Goal: Task Accomplishment & Management: Use online tool/utility

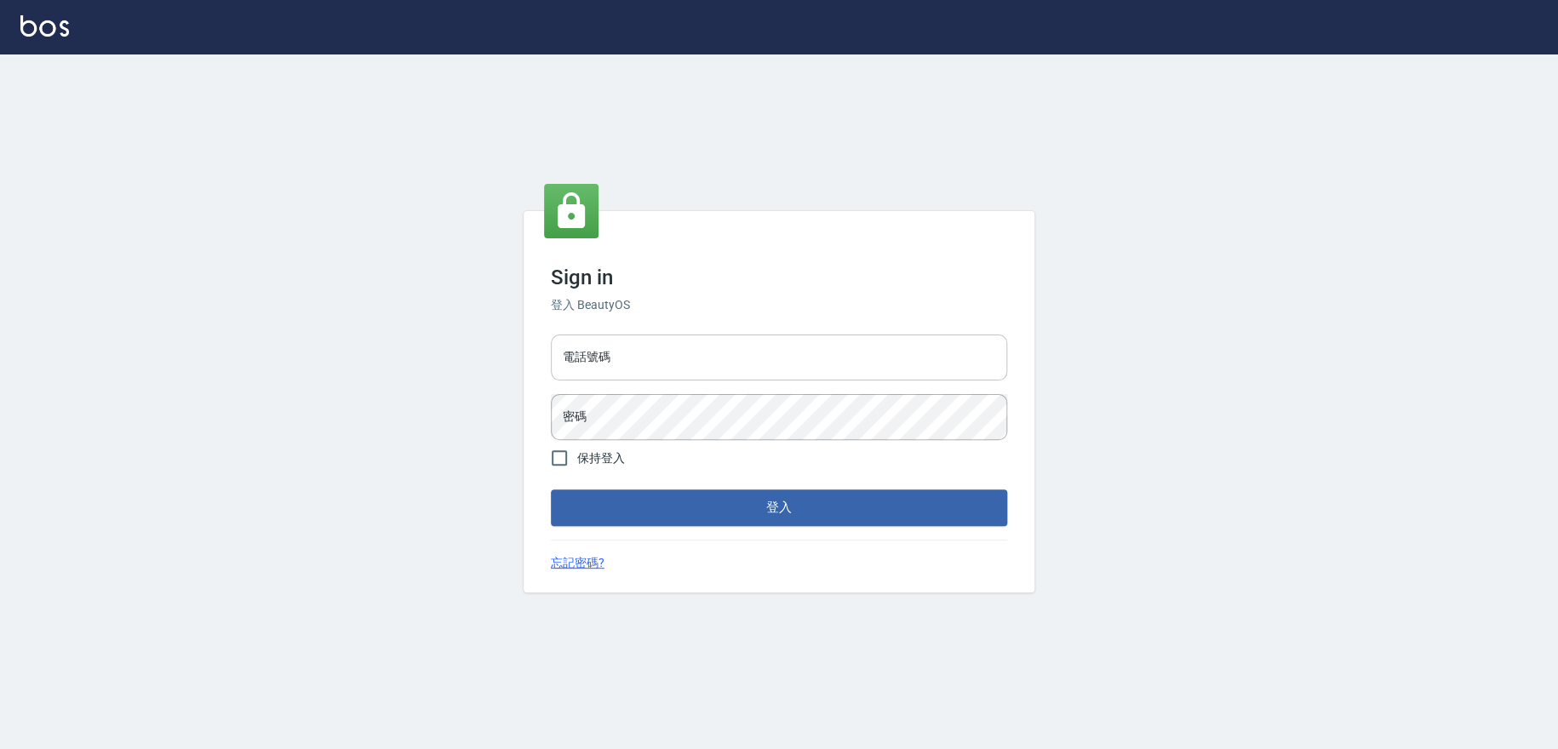
drag, startPoint x: 749, startPoint y: 340, endPoint x: 749, endPoint y: 373, distance: 33.2
click at [749, 340] on input "電話號碼" at bounding box center [779, 358] width 456 height 46
type input "0909258357"
click at [551, 490] on button "登入" at bounding box center [779, 508] width 456 height 36
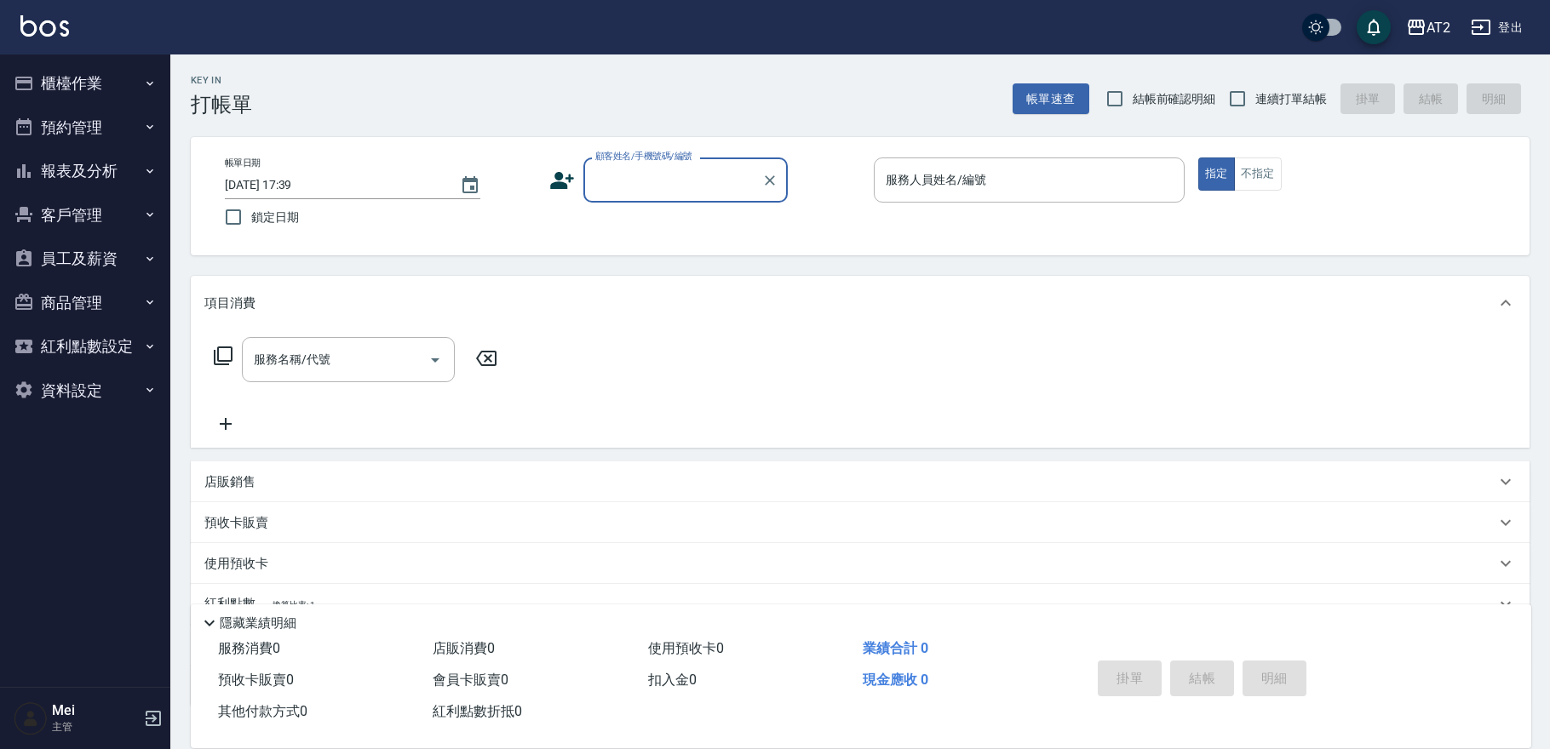
click at [1179, 97] on span "結帳前確認明細" at bounding box center [1174, 99] width 83 height 18
click at [1133, 97] on input "結帳前確認明細" at bounding box center [1115, 99] width 36 height 36
checkbox input "true"
click at [1260, 101] on span "連續打單結帳" at bounding box center [1291, 99] width 72 height 18
click at [1255, 101] on input "連續打單結帳" at bounding box center [1238, 99] width 36 height 36
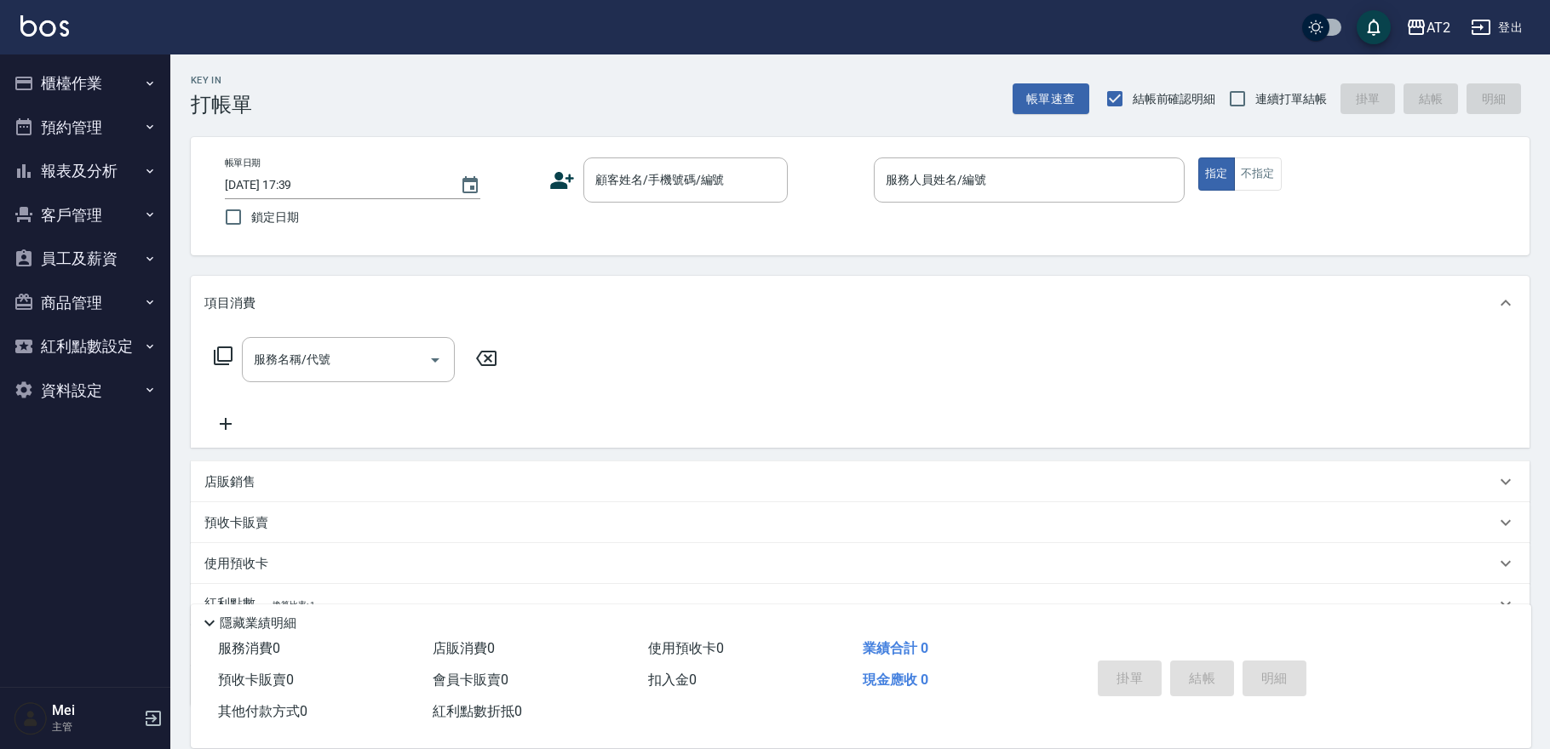
checkbox input "true"
click at [738, 185] on input "顧客姓名/手機號碼/編號" at bounding box center [673, 180] width 164 height 30
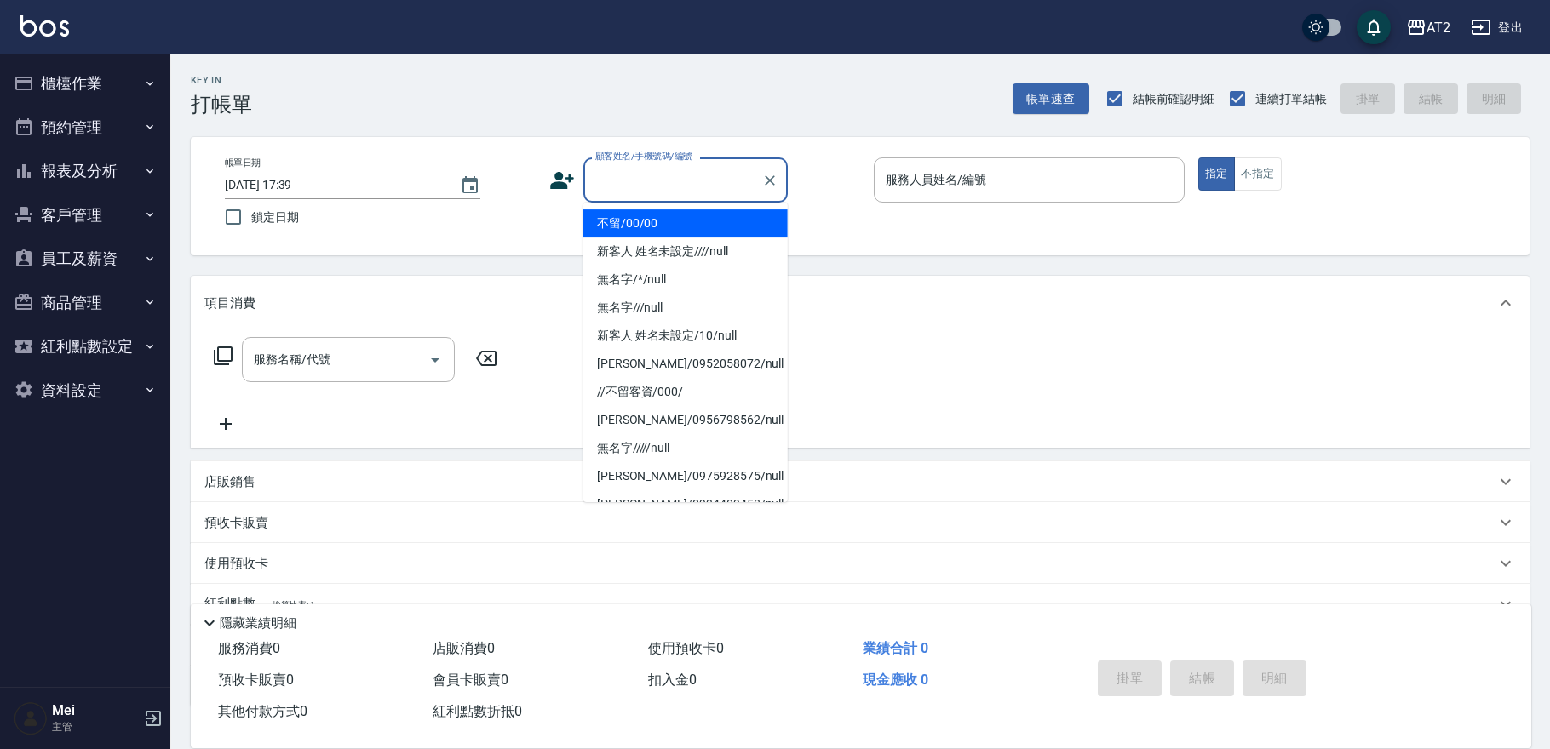
click at [643, 232] on li "不留/00/00" at bounding box center [685, 223] width 204 height 28
type input "不留/00/00"
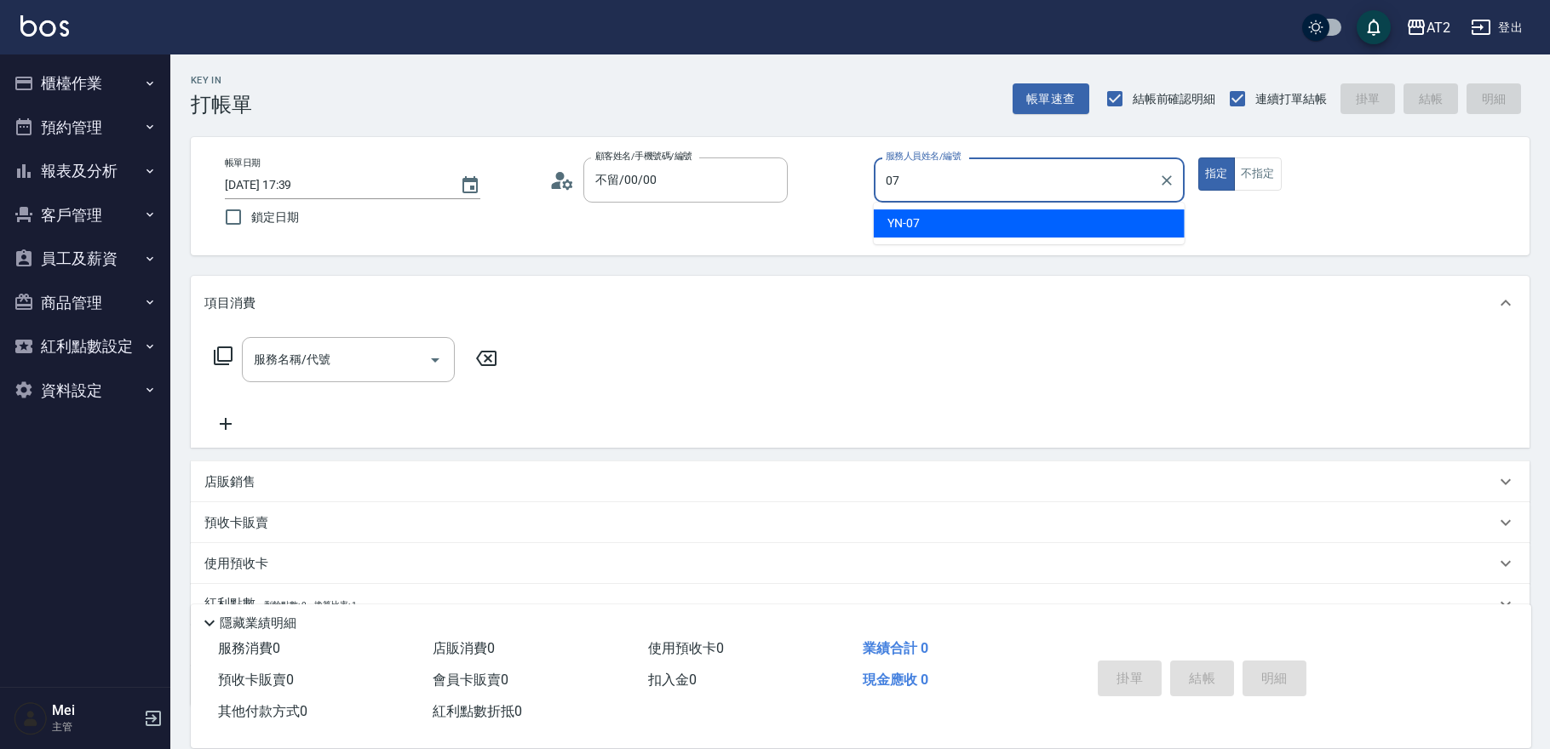
type input "YN-07"
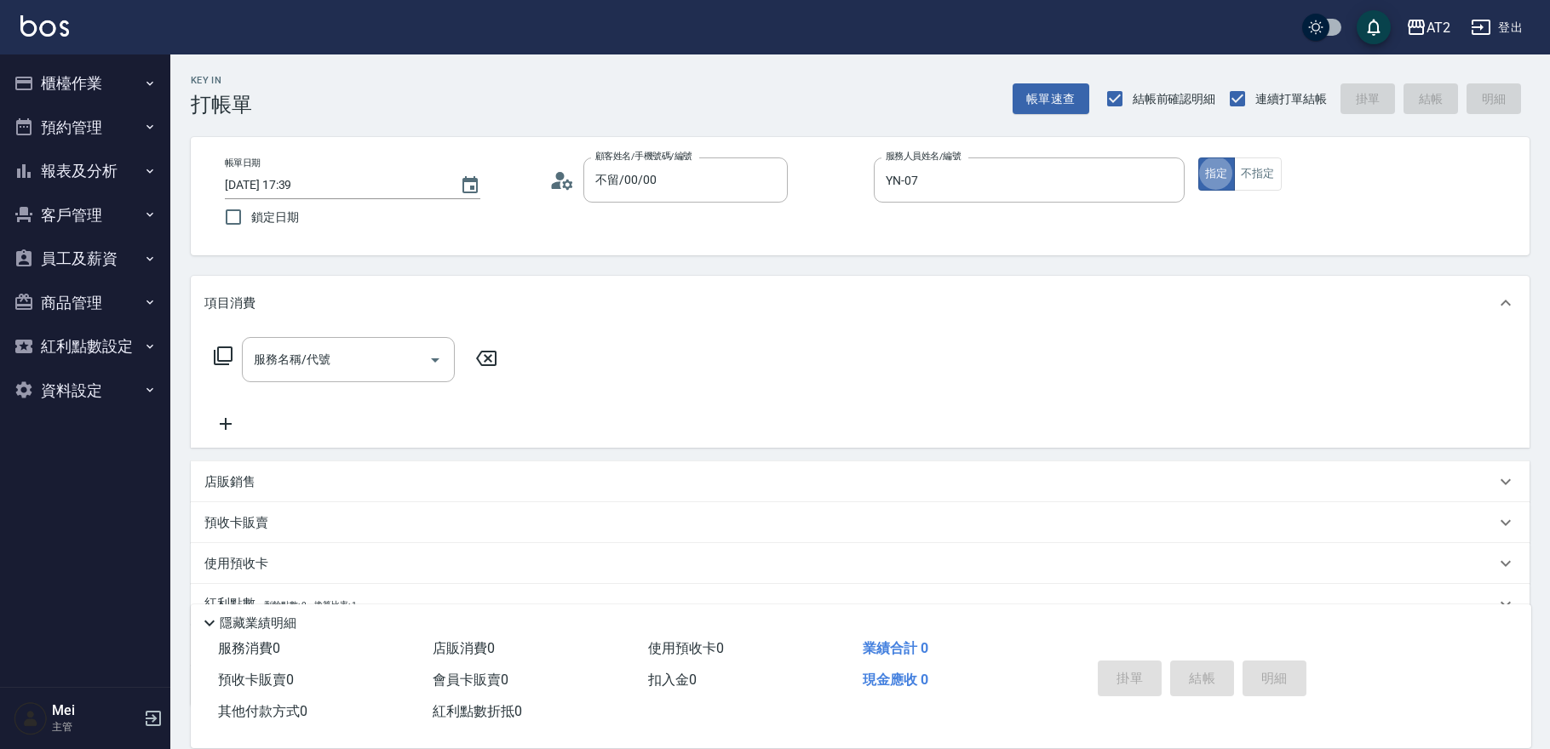
type button "true"
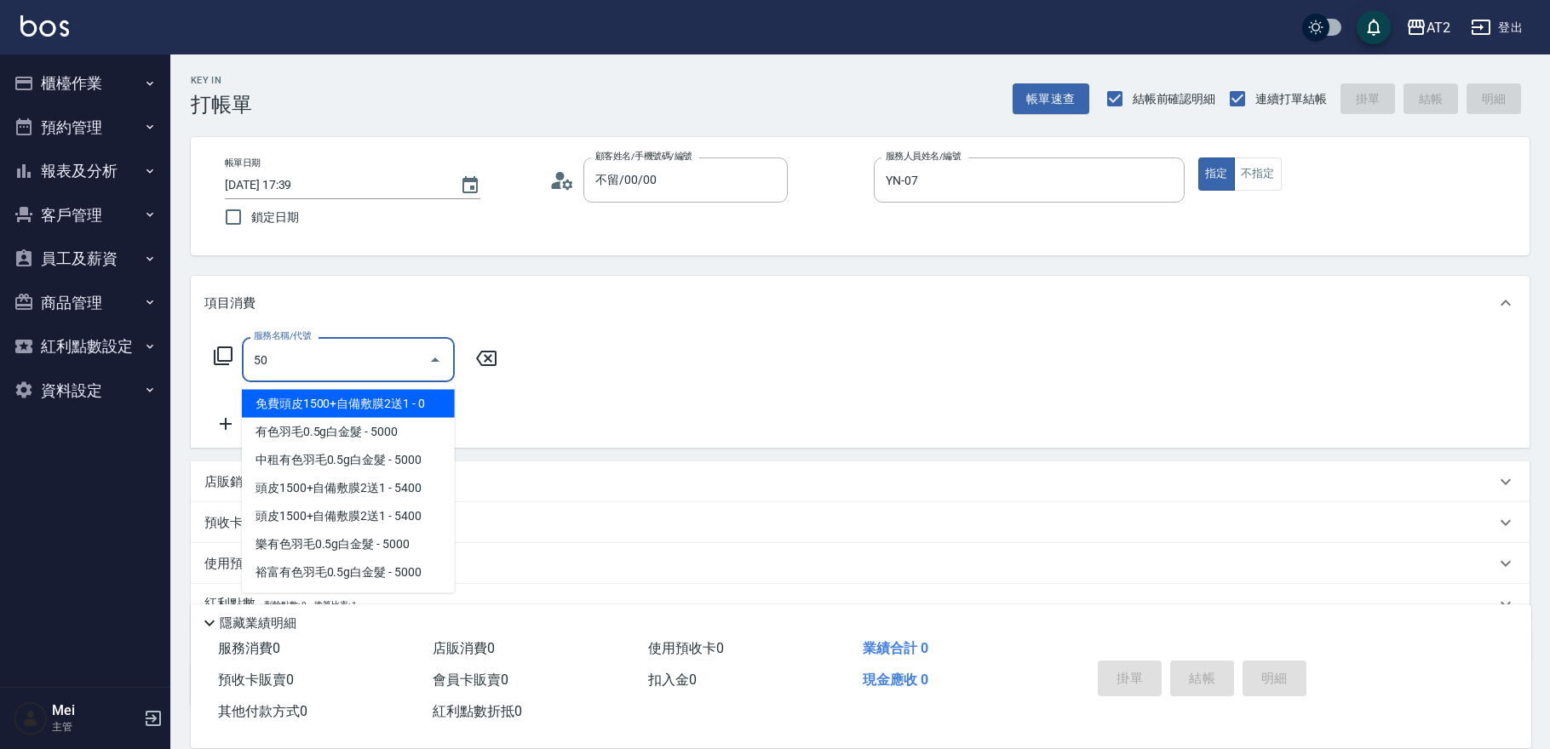
type input "501"
type input "100"
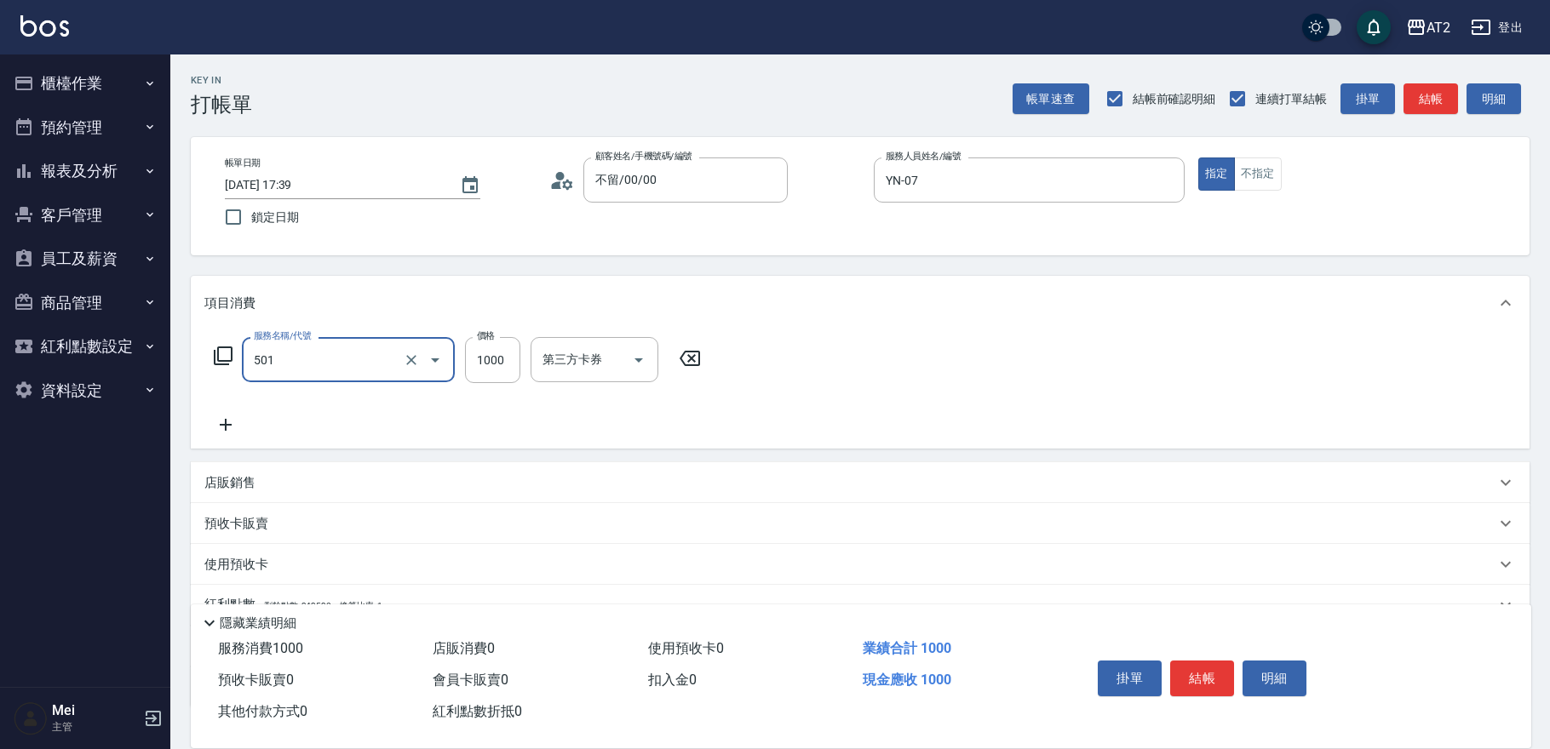
type input "染髮(501)"
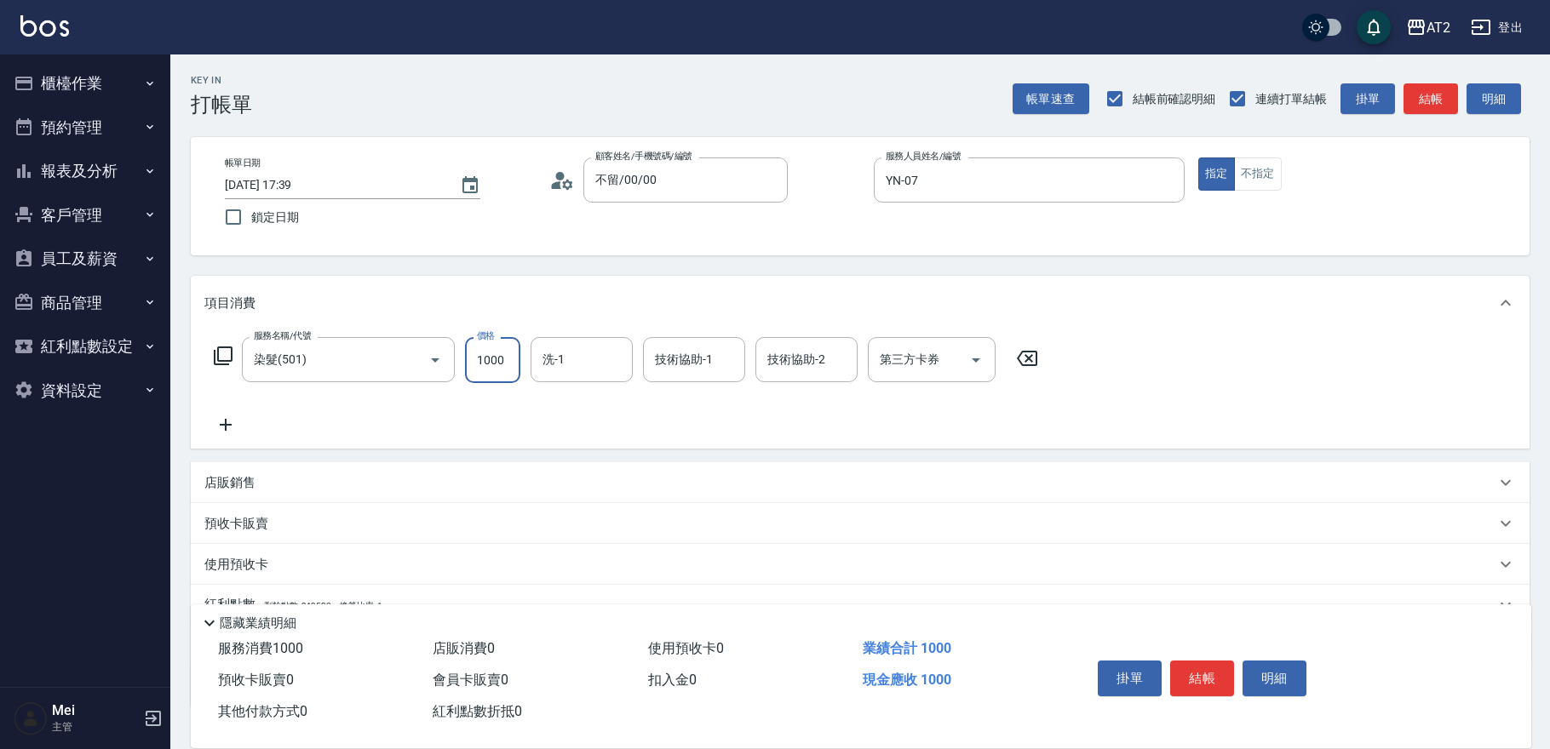
type input "1"
type input "0"
type input "19"
type input "10"
type input "1980"
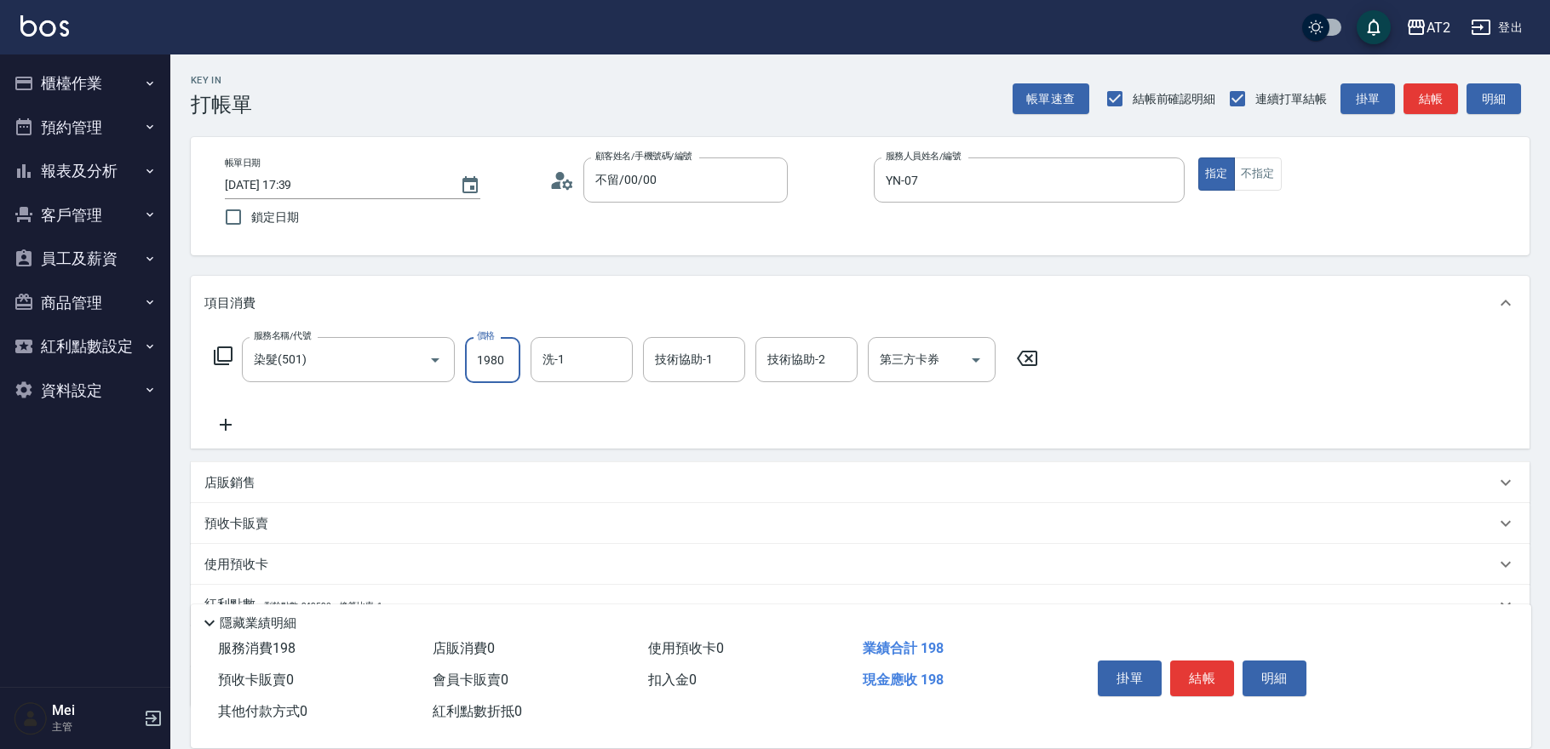
type input "190"
type input "1980"
type input "軒軒-42"
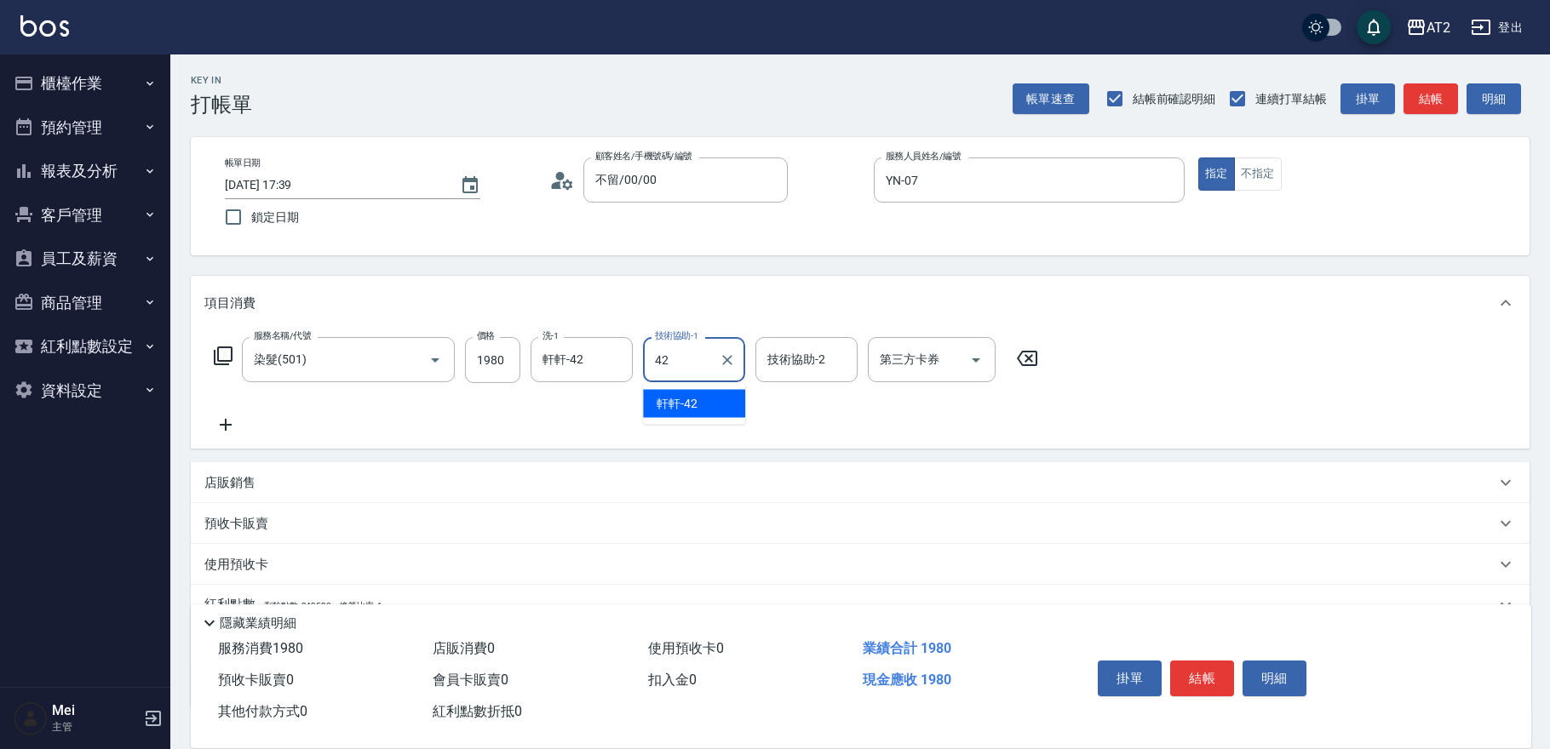
type input "軒軒-42"
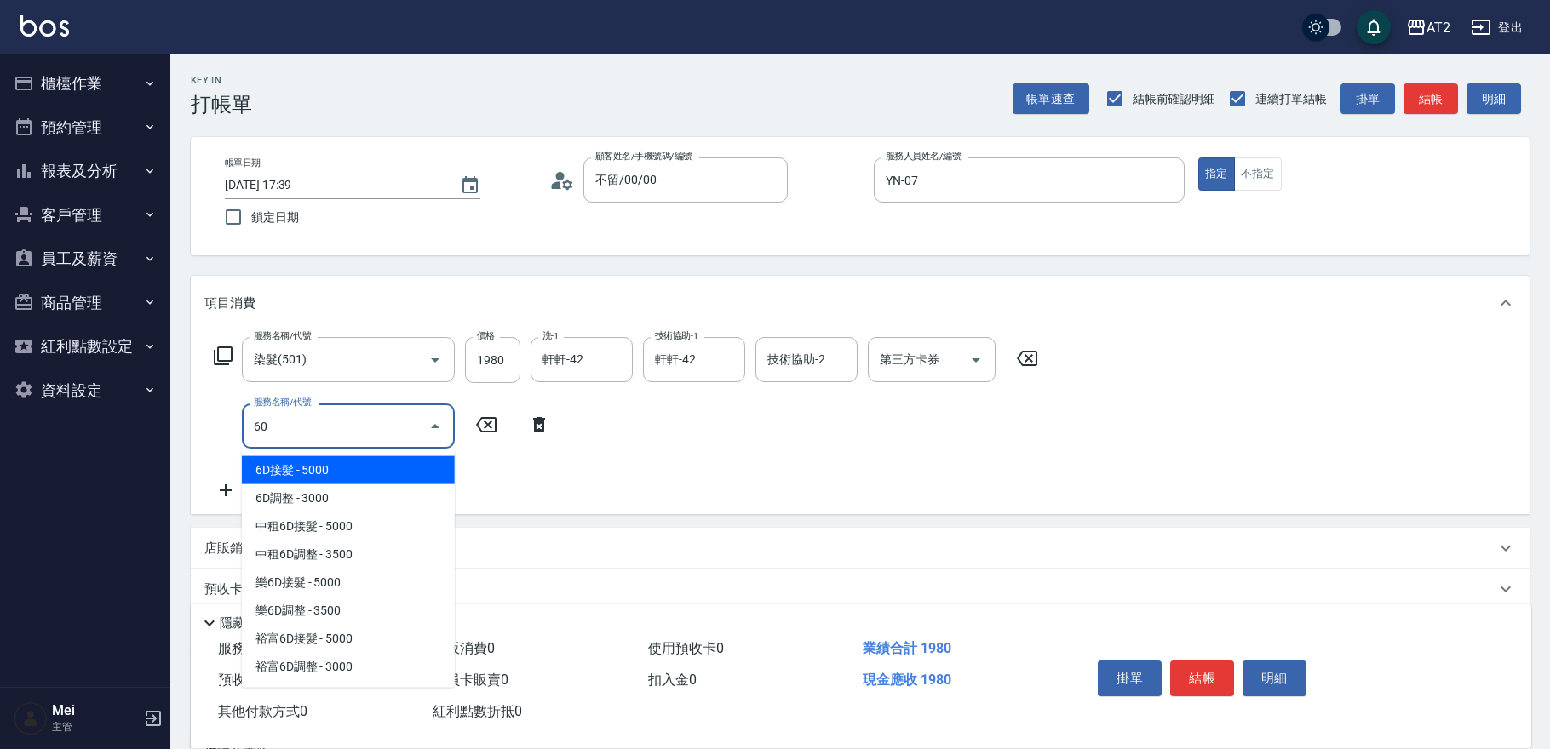
type input "601"
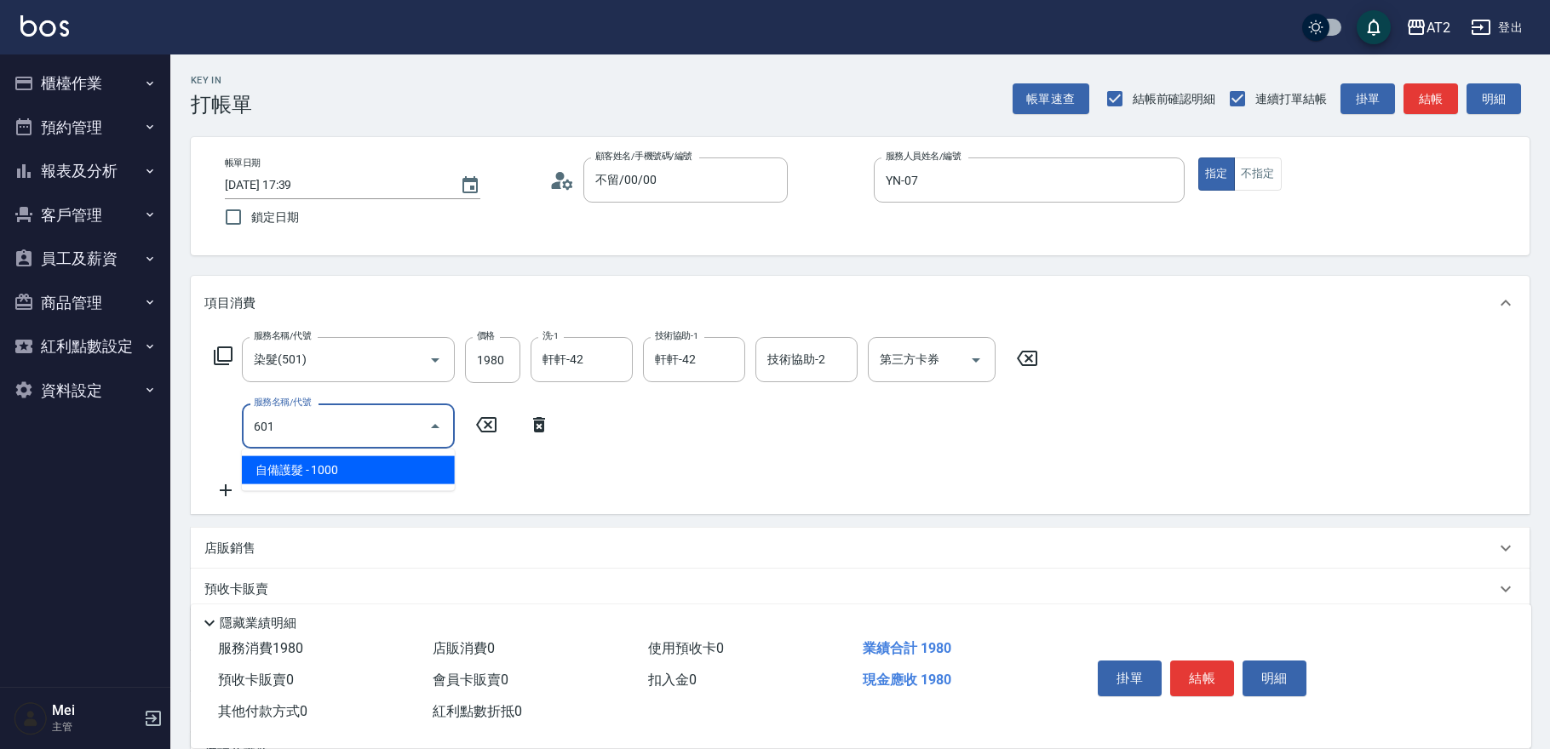
type input "290"
type input "自備護髮(601)"
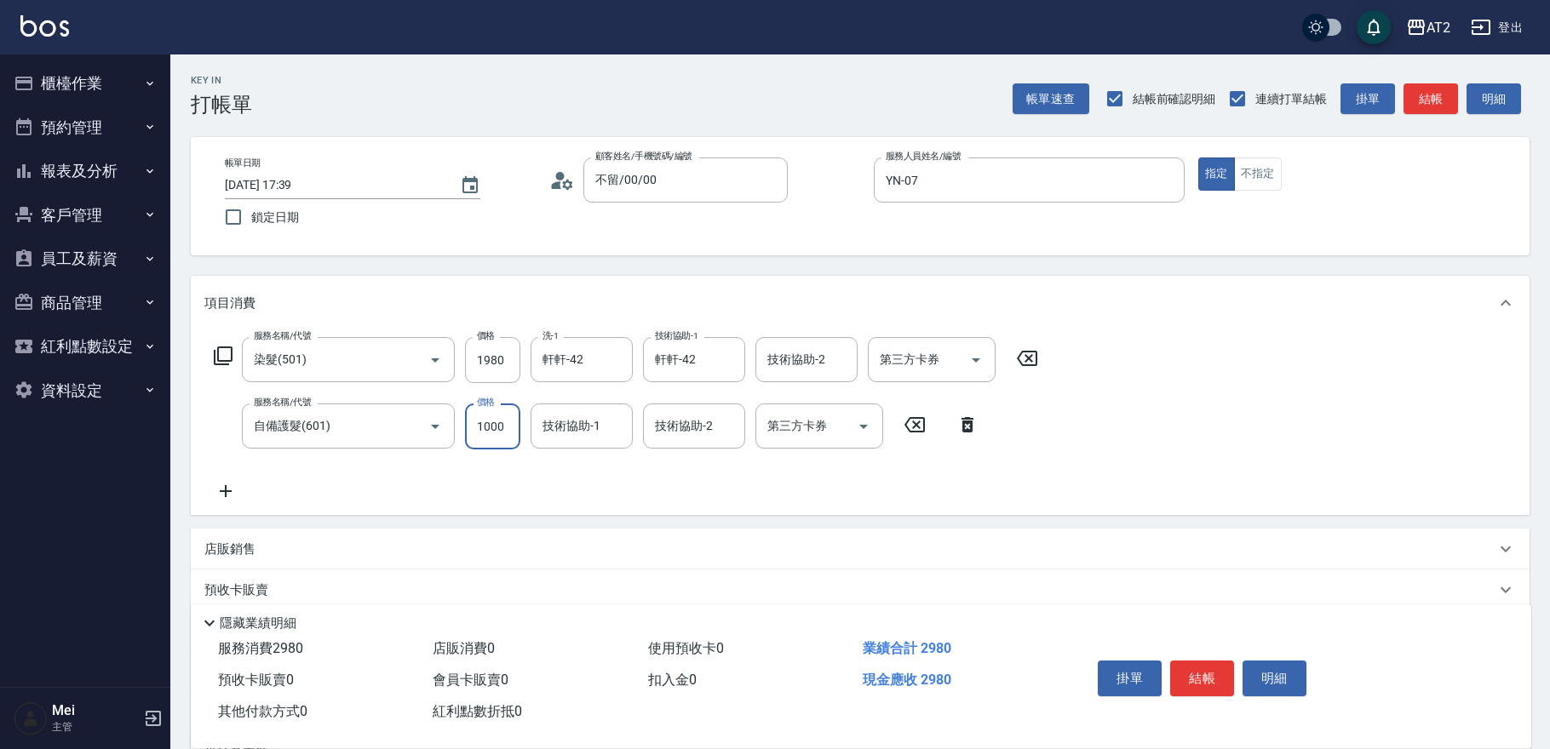
type input "3"
type input "200"
type input "300"
type input "220"
type input "3000"
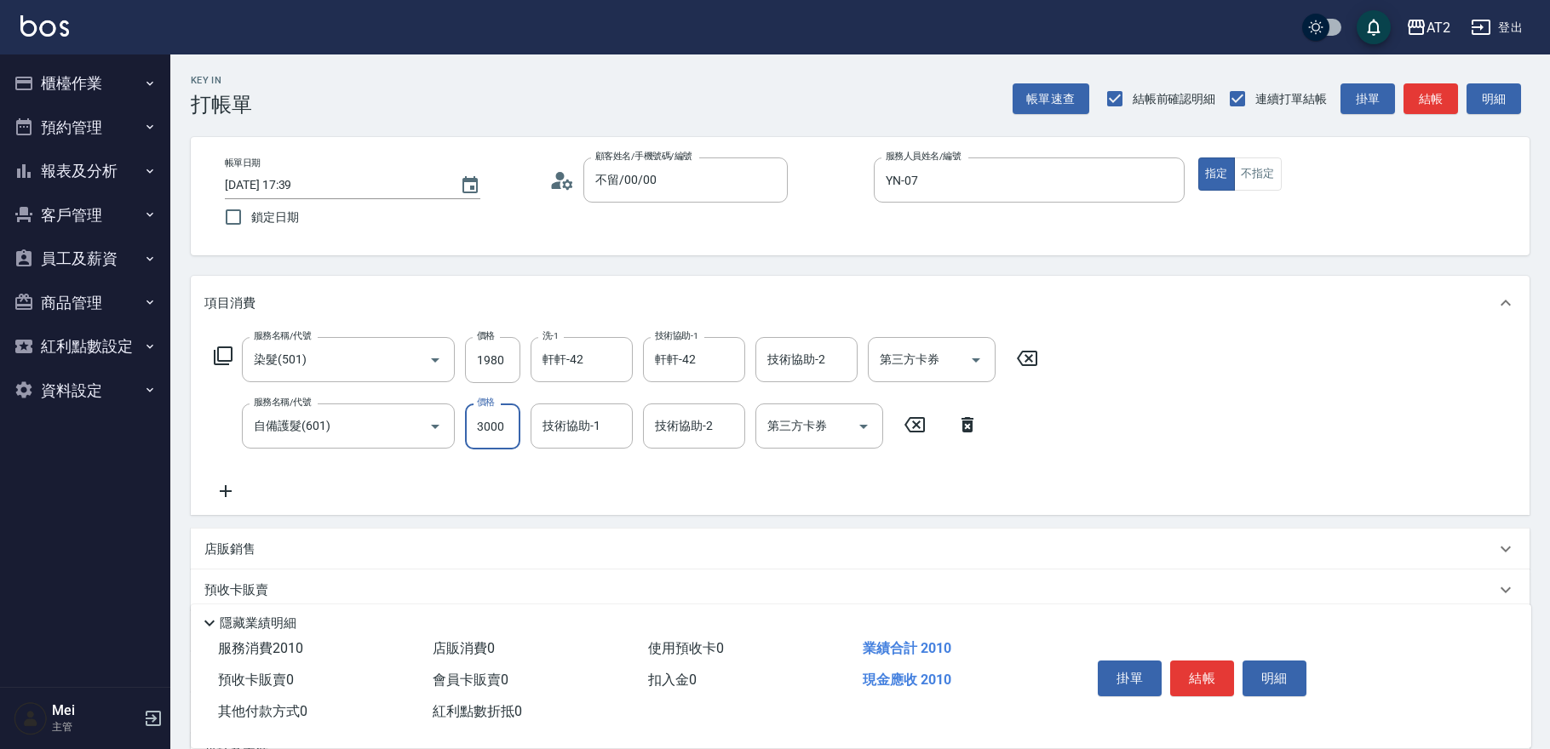
type input "490"
type input "軒軒-42"
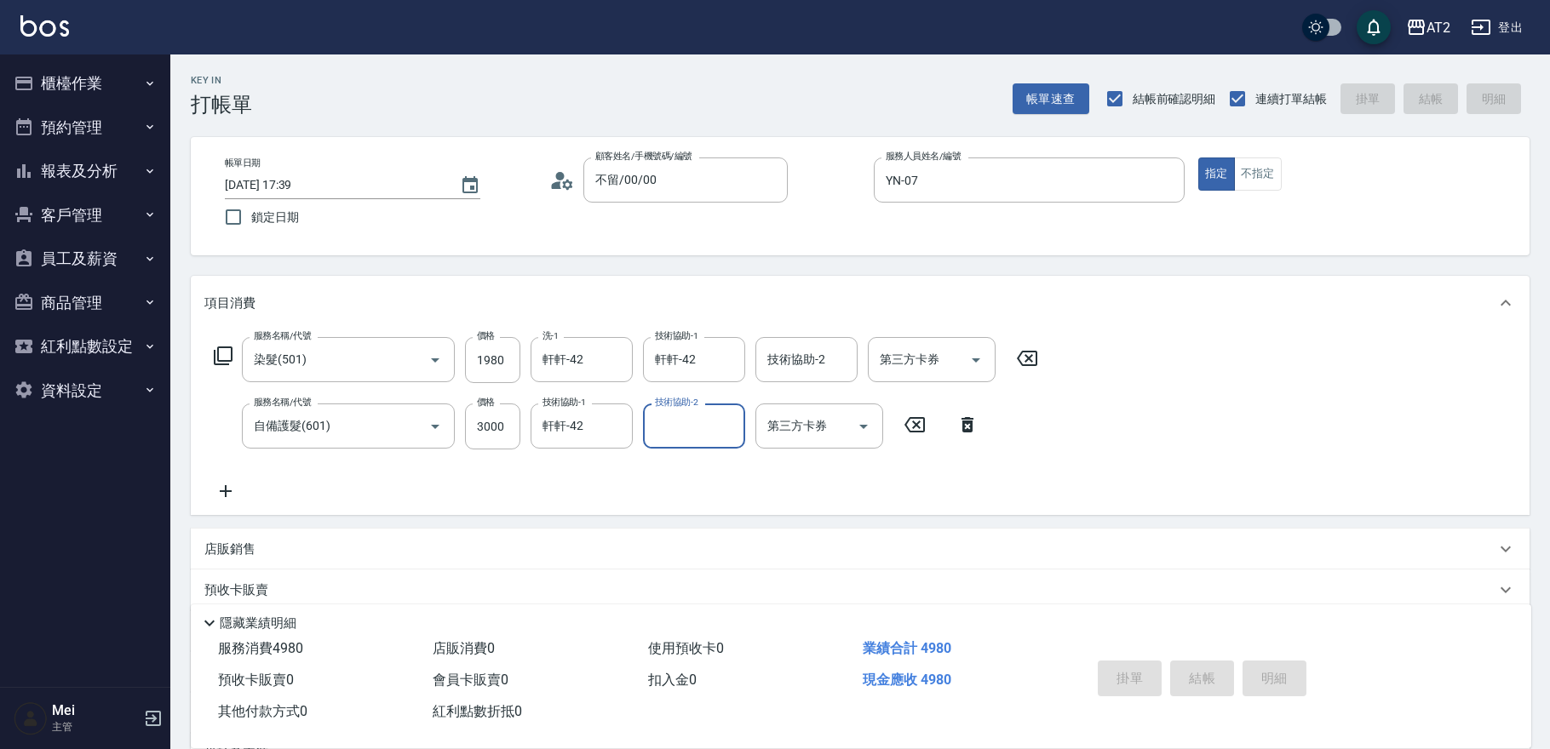
type input "2025/09/07 17:40"
type input "0"
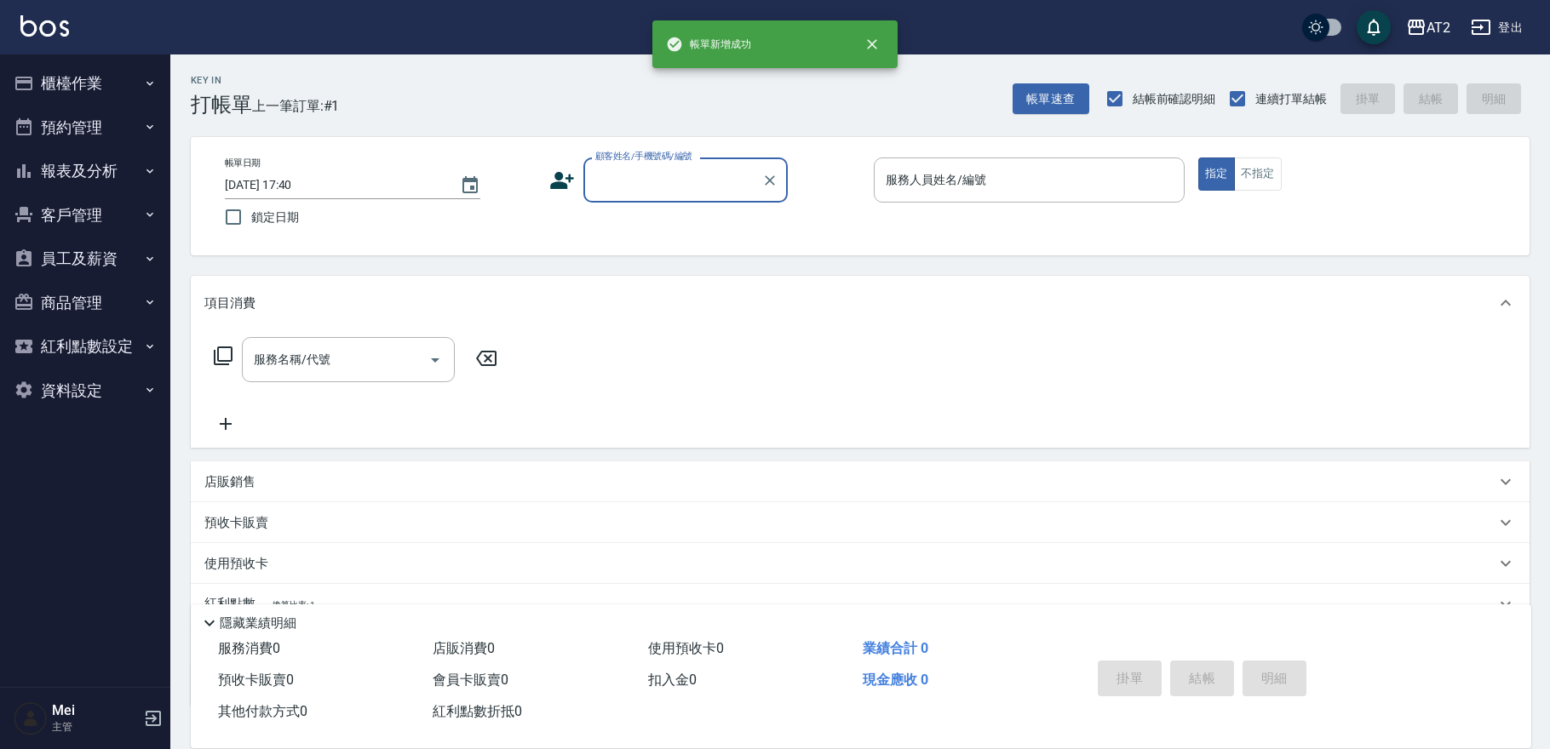
click at [656, 182] on input "顧客姓名/手機號碼/編號" at bounding box center [673, 180] width 164 height 30
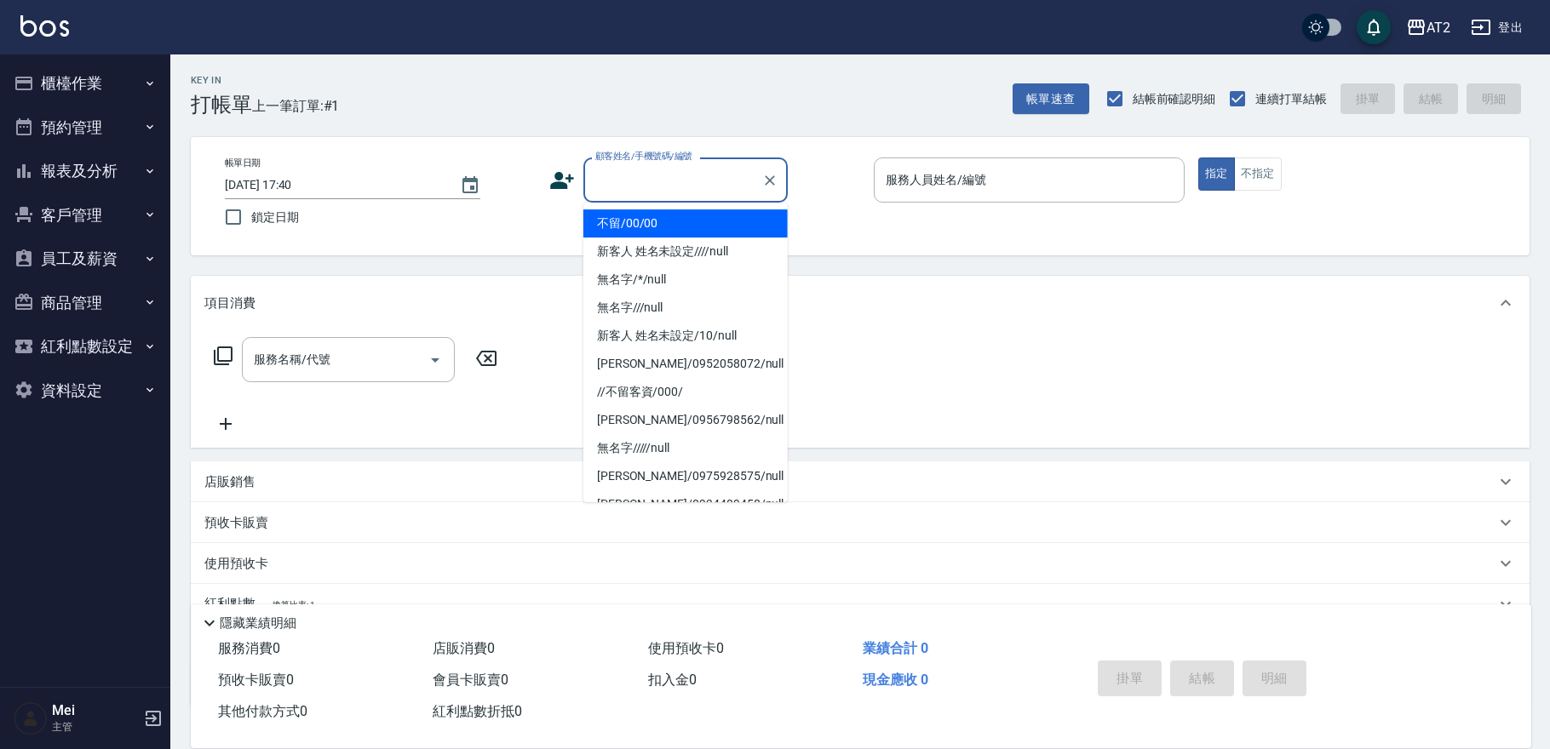
click at [653, 224] on li "不留/00/00" at bounding box center [685, 223] width 204 height 28
type input "不留/00/00"
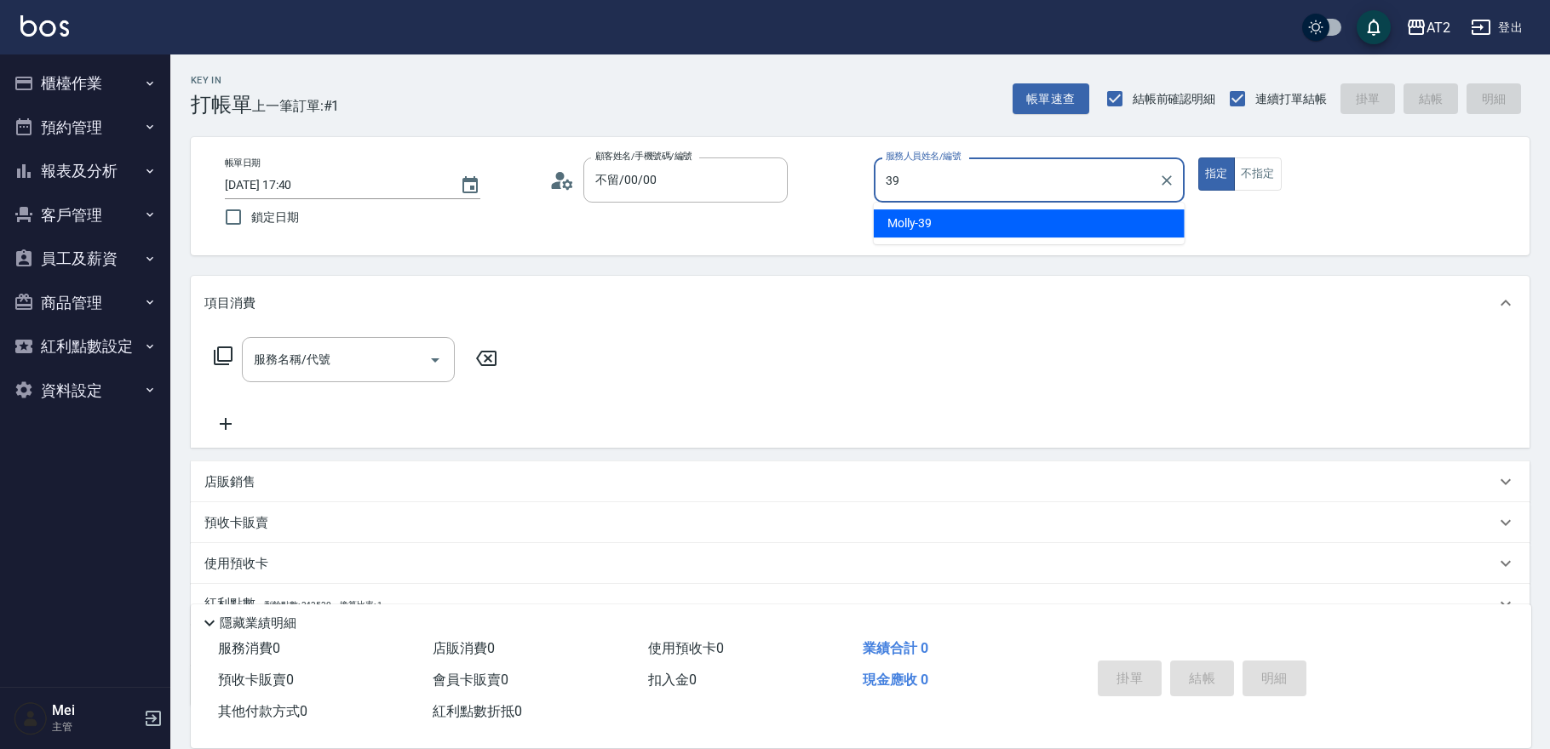
type input "Molly-39"
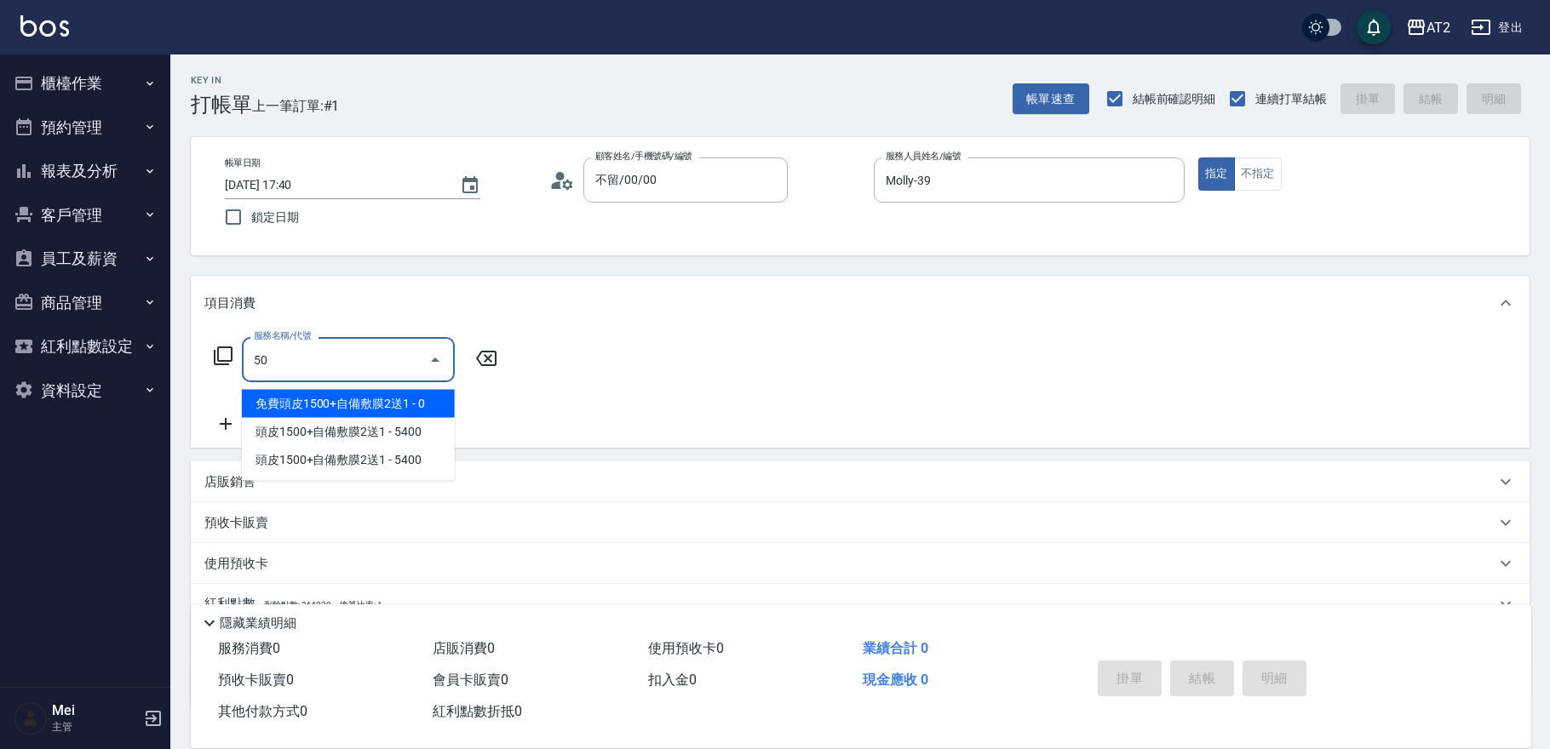
type input "501"
type input "100"
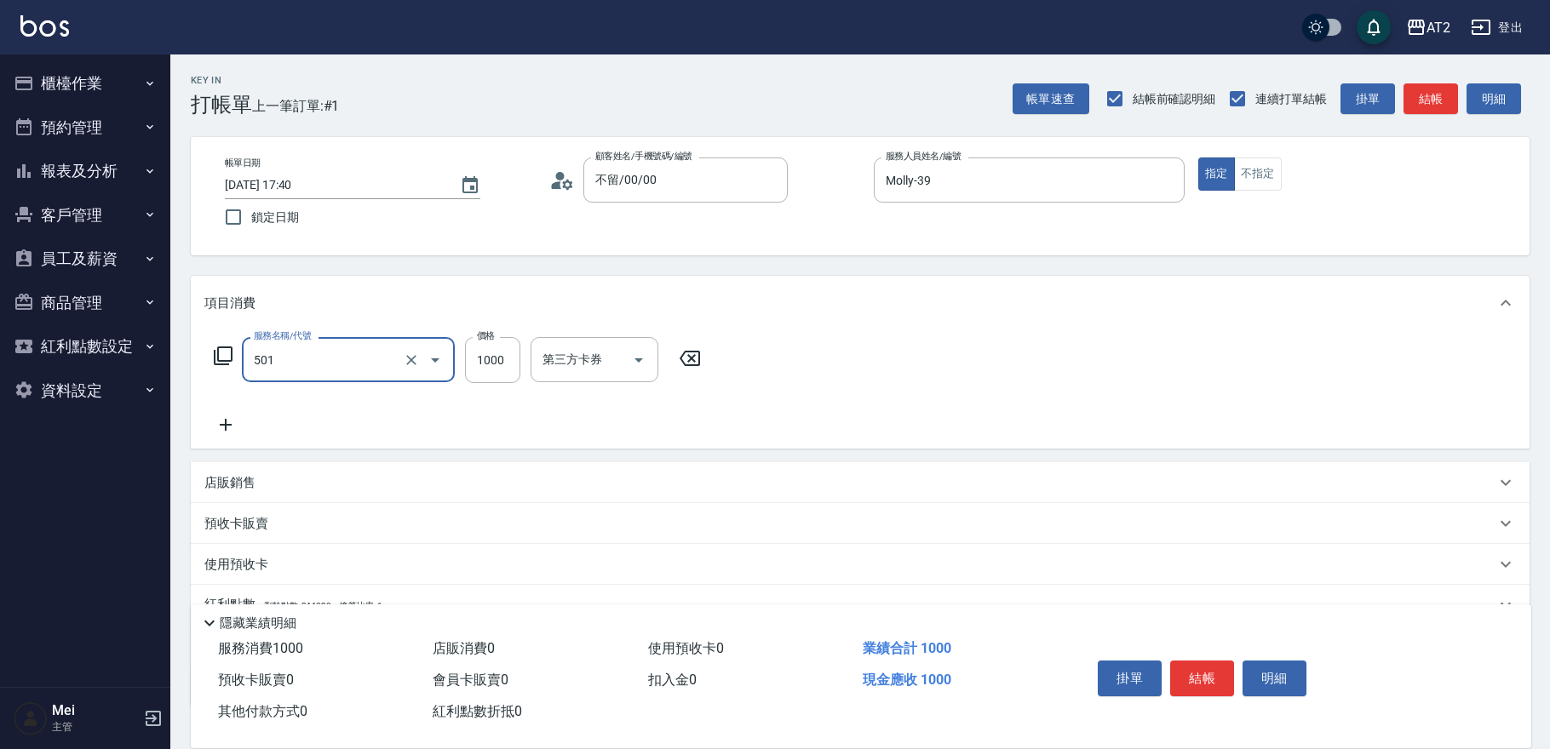
type input "染髮(501)"
type input "1"
type input "0"
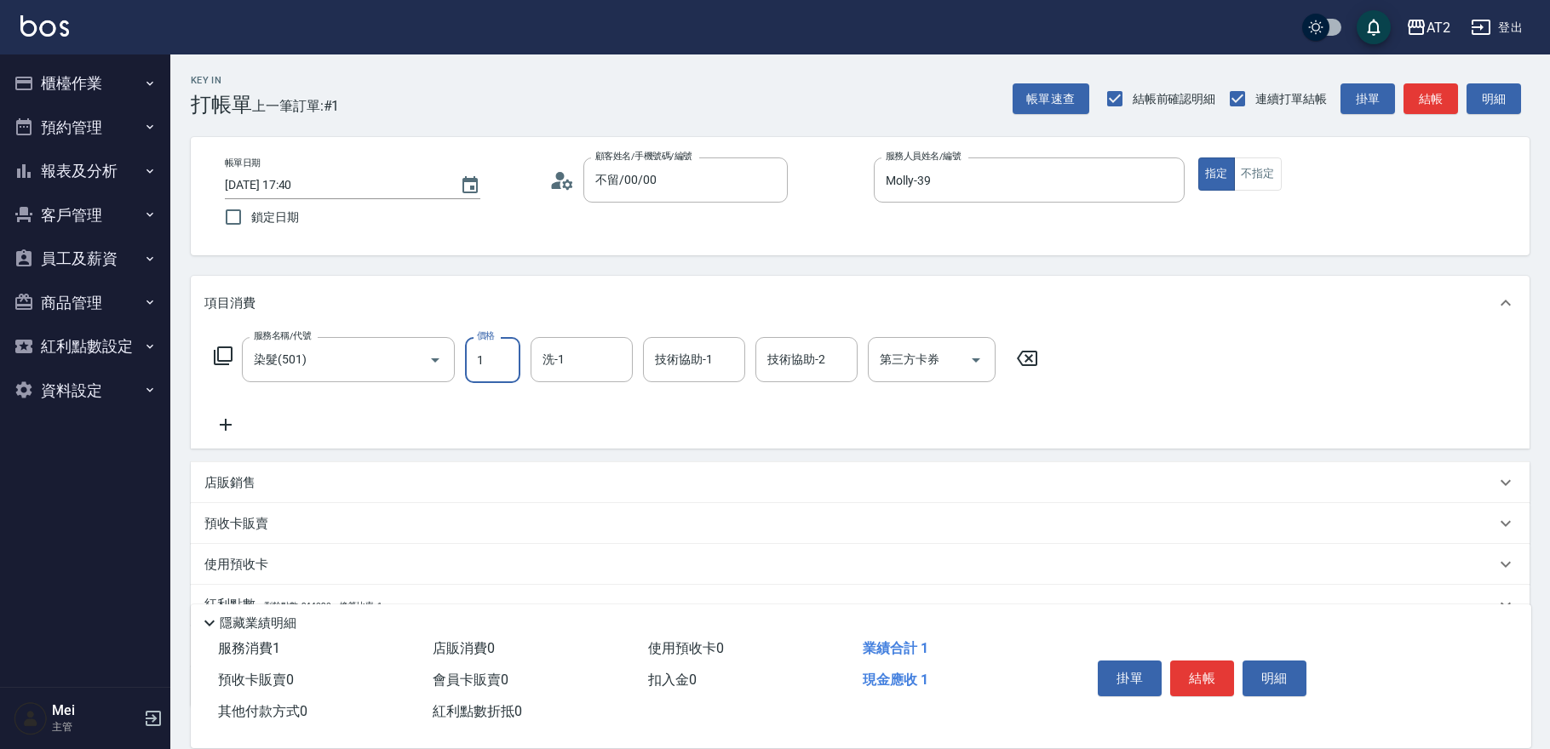
type input "14"
type input "10"
type input "149"
type input "140"
type input "1499"
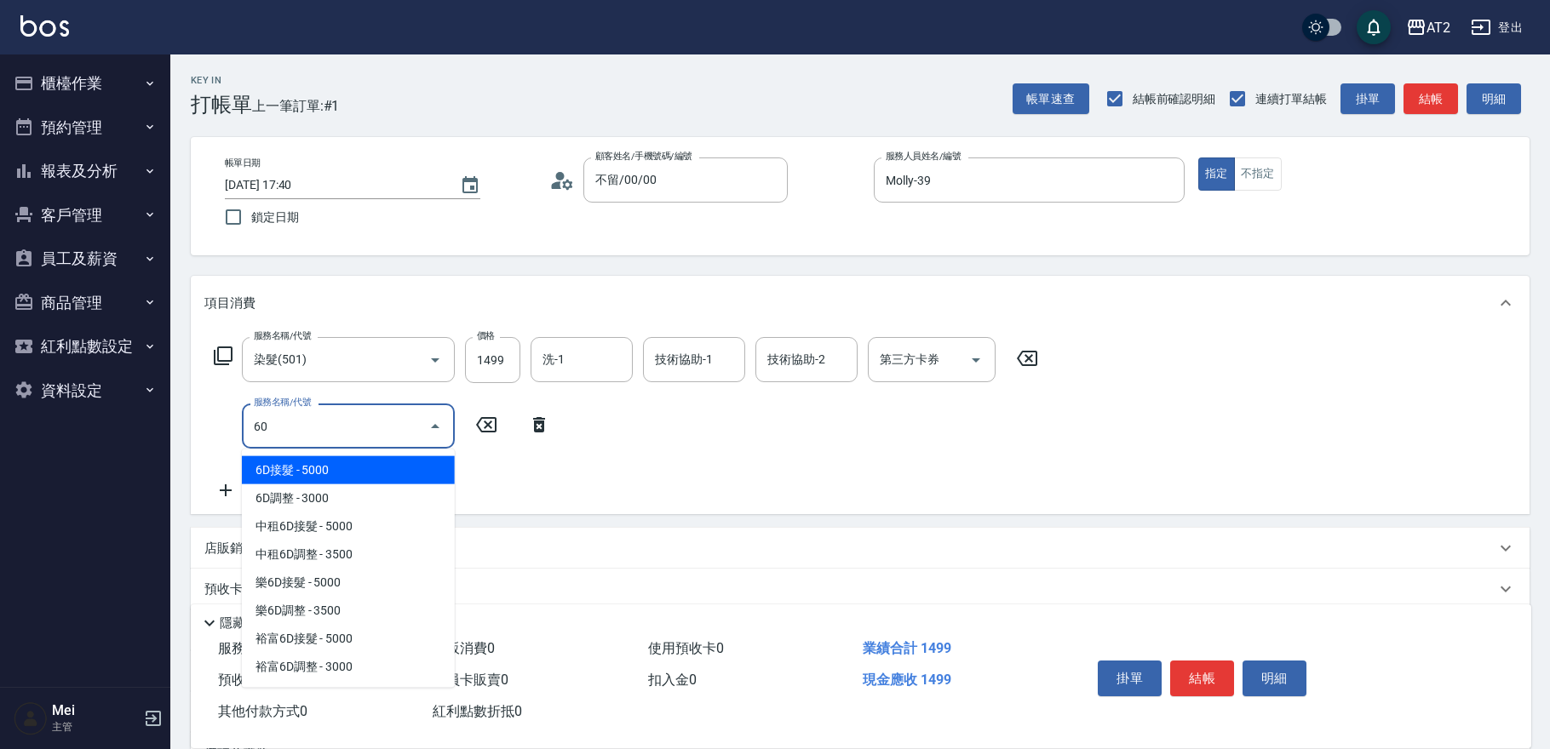
type input "601"
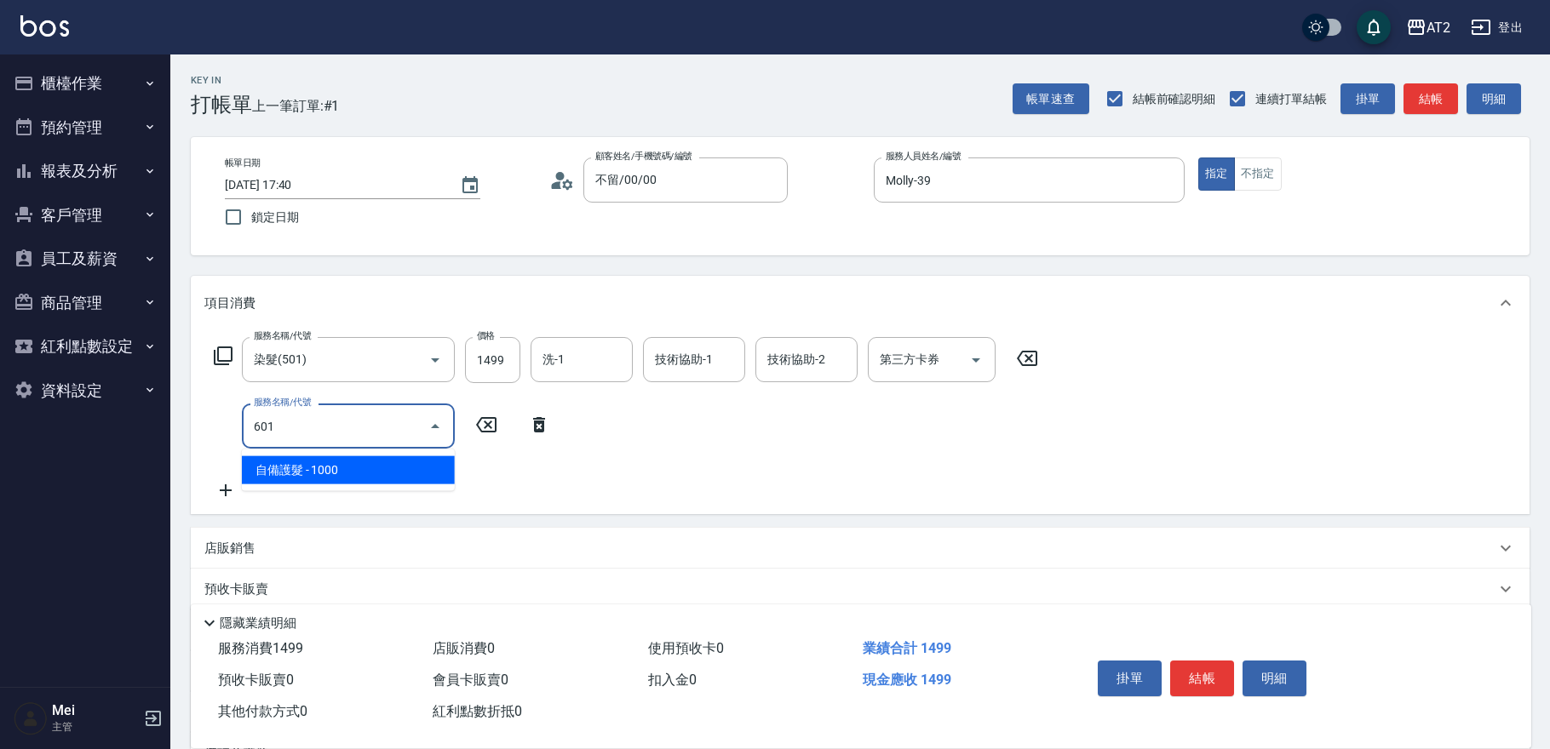
type input "240"
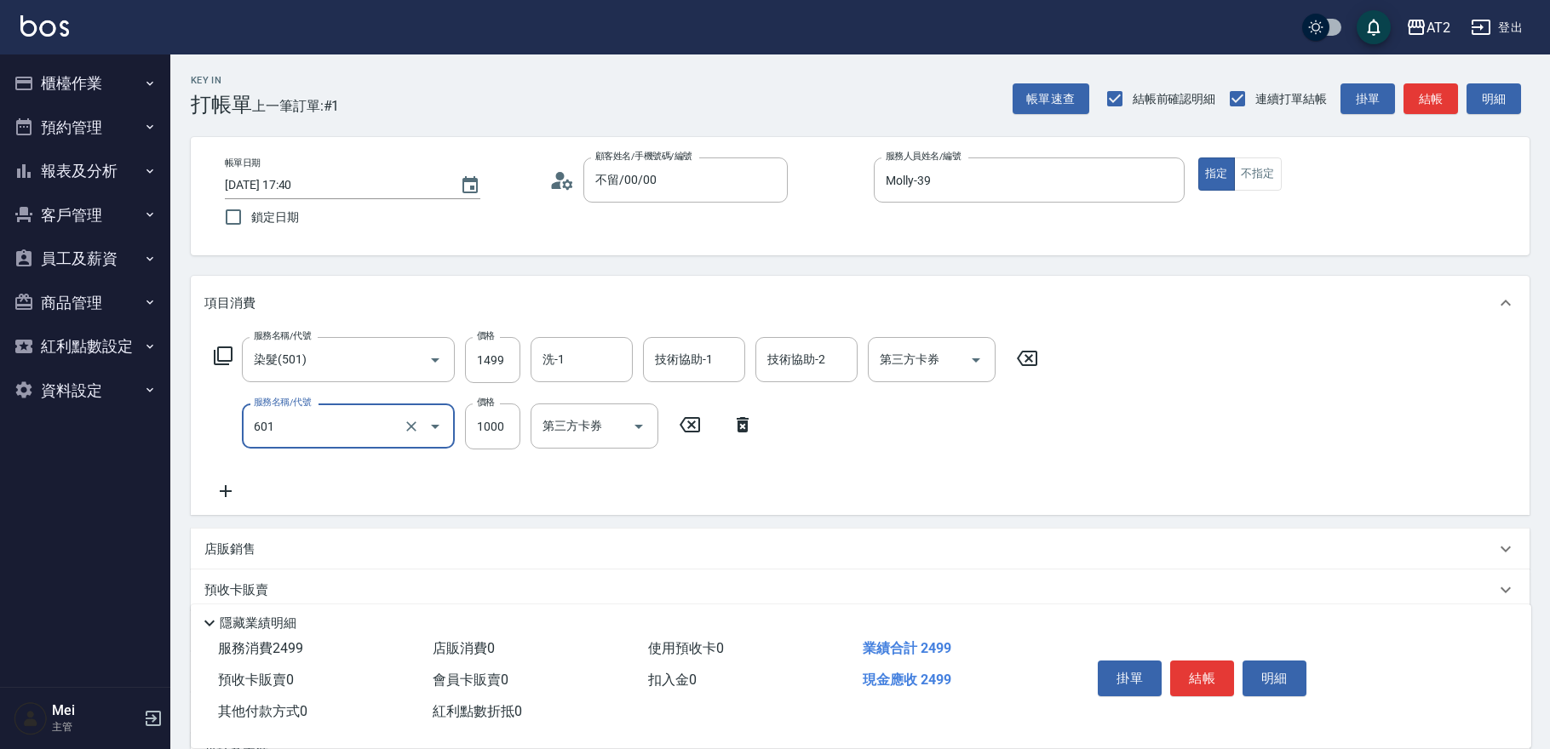
type input "自備護髮(601)"
type input "2"
type input "150"
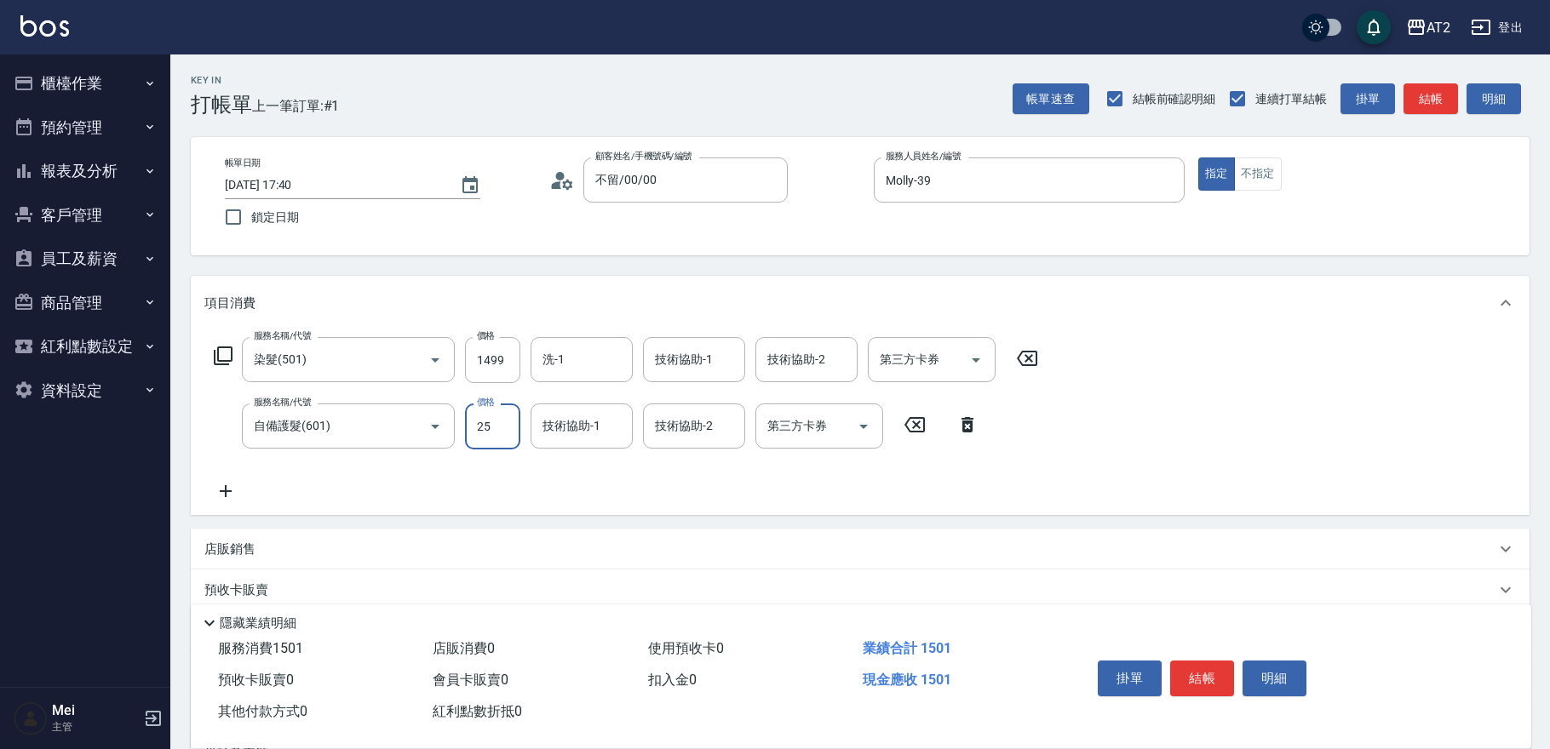
type input "250"
type input "170"
type input "2500"
type input "390"
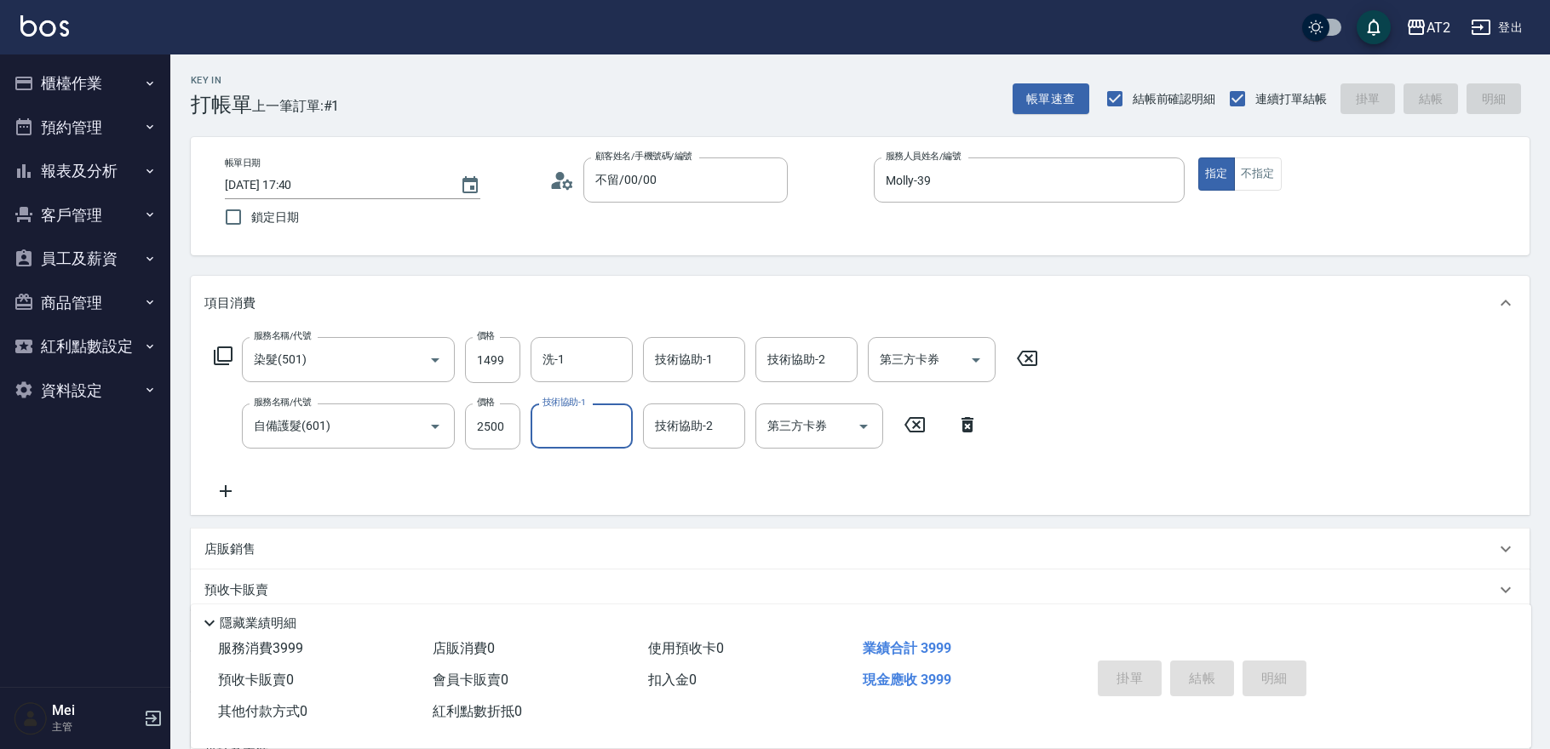
type input "0"
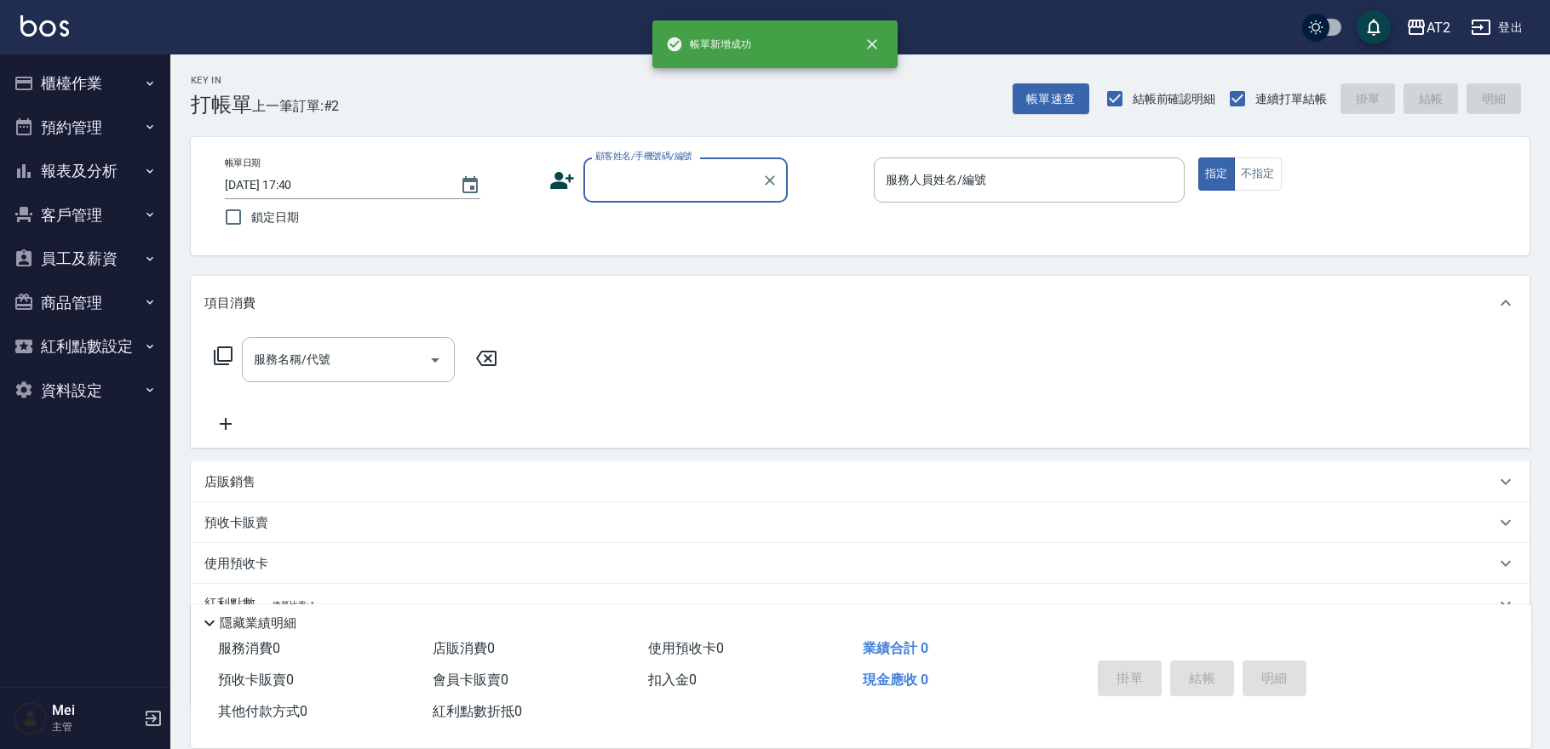
click at [657, 182] on input "顧客姓名/手機號碼/編號" at bounding box center [673, 180] width 164 height 30
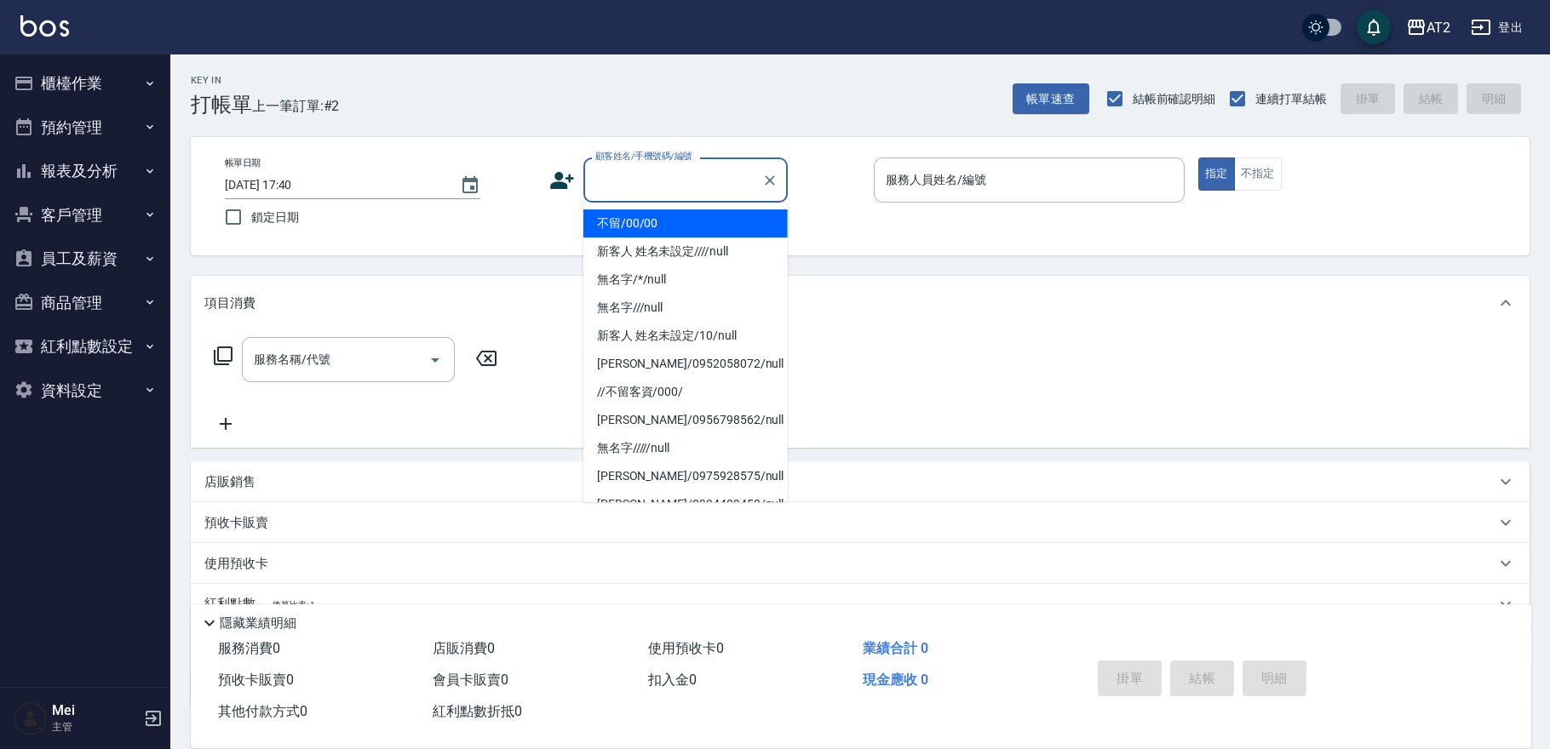
click at [640, 230] on li "不留/00/00" at bounding box center [685, 223] width 204 height 28
type input "不留/00/00"
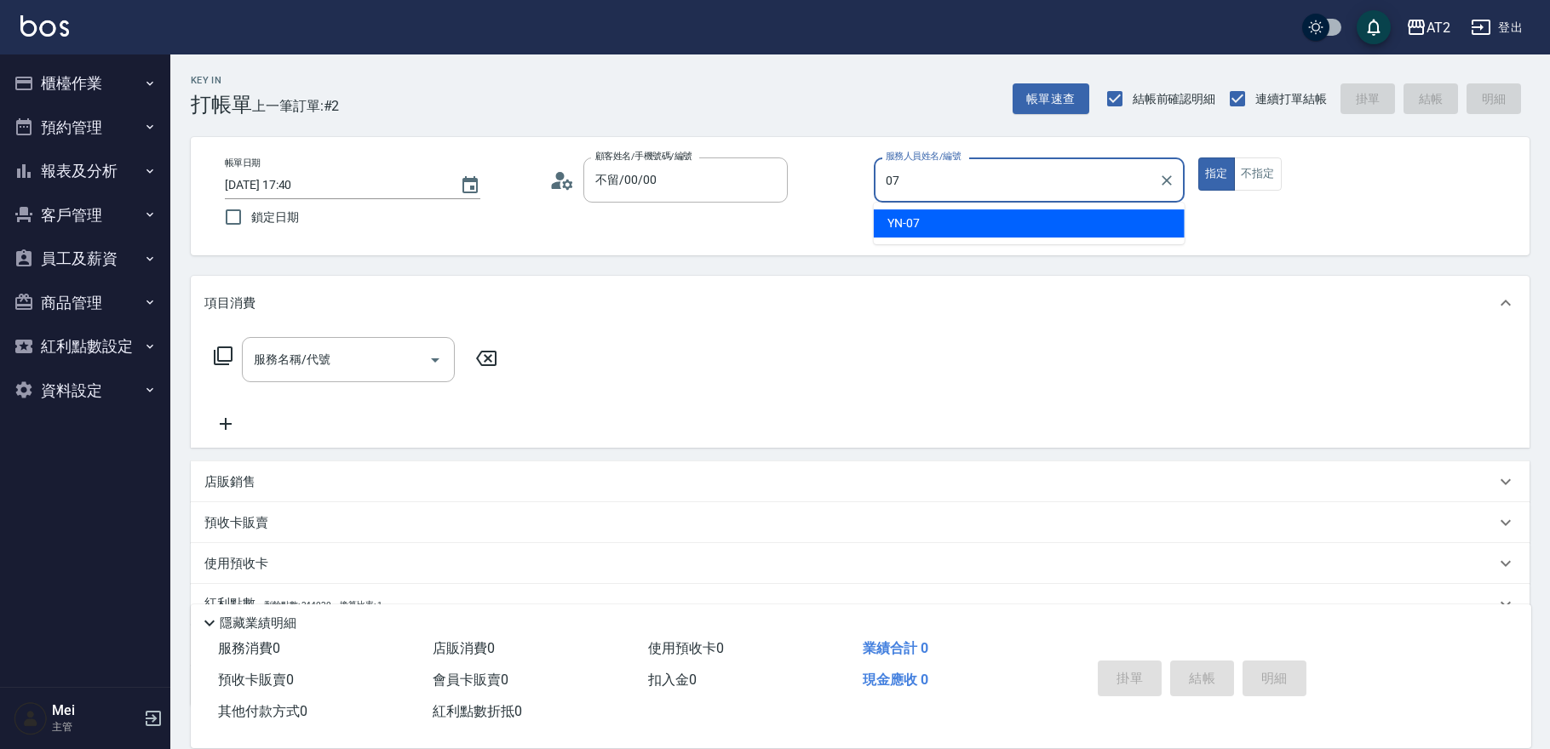
type input "YN-07"
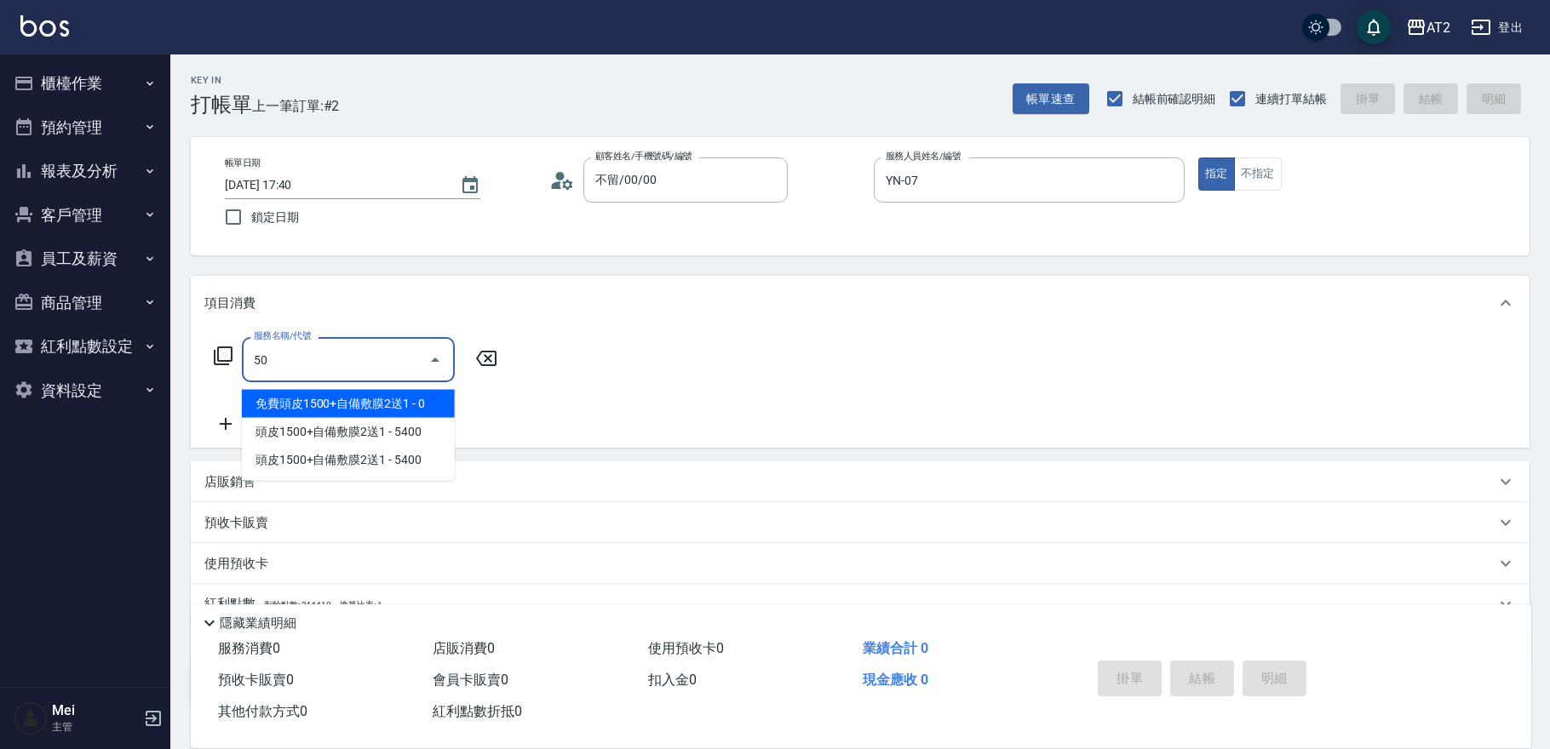
type input "501"
type input "100"
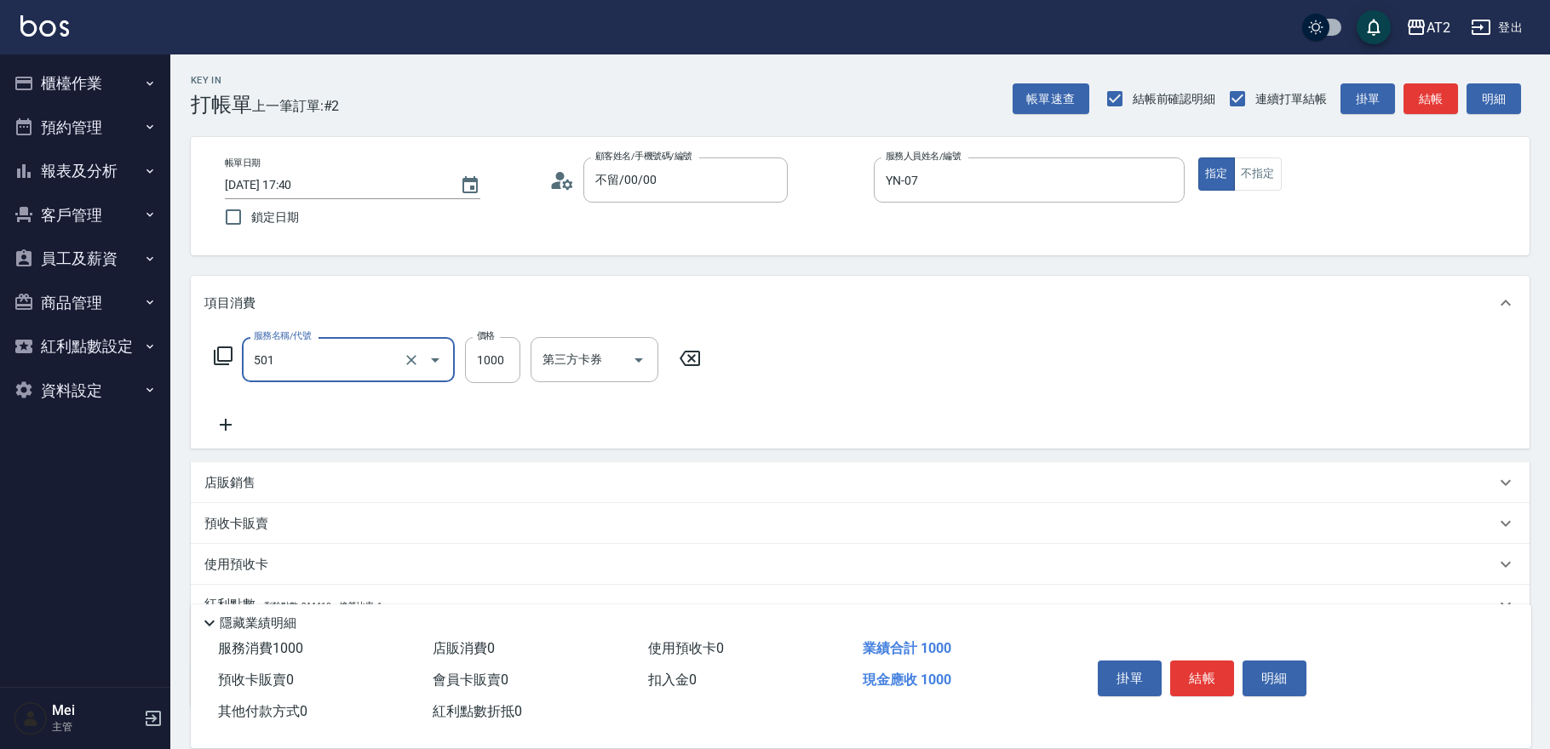
type input "染髮(501)"
type input "1"
type input "0"
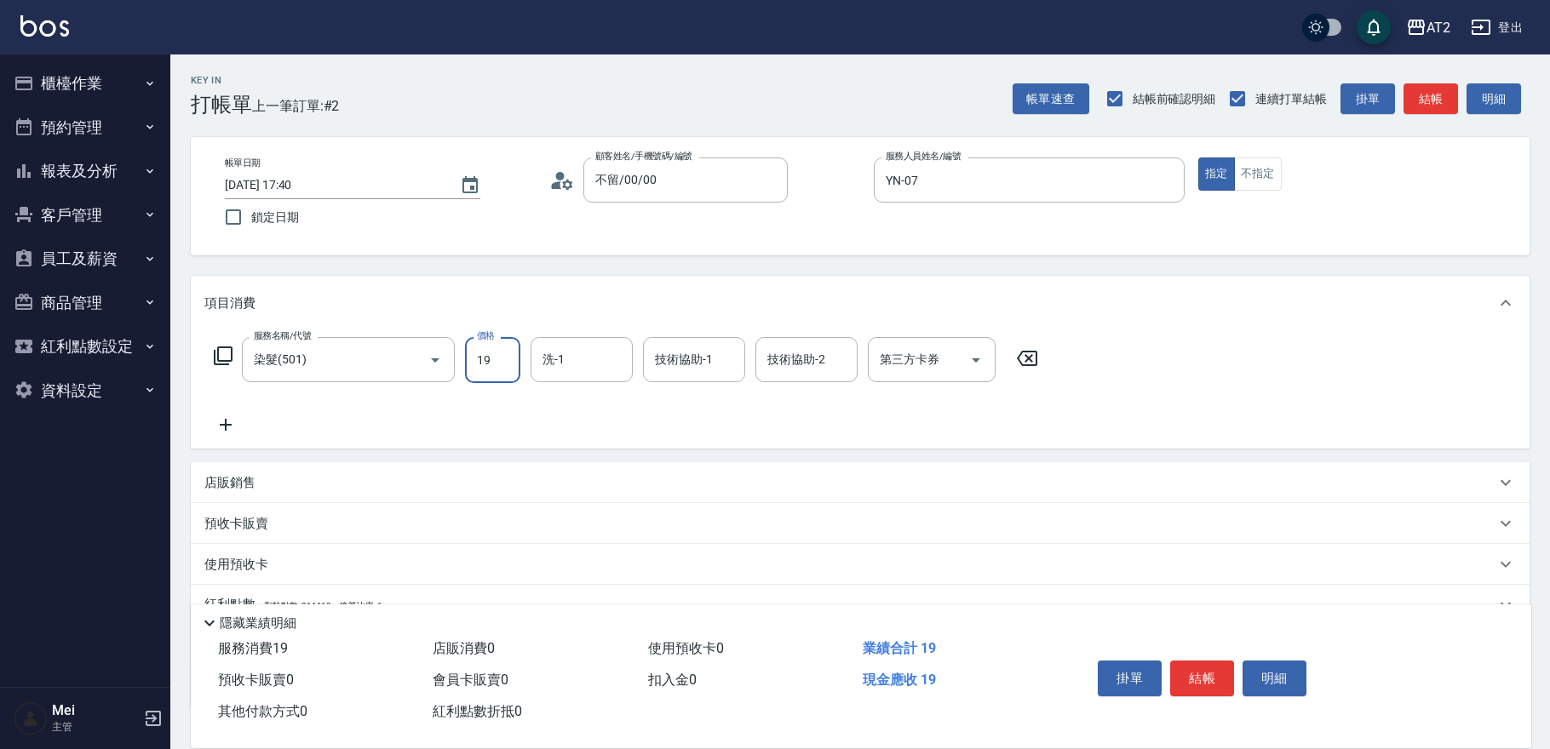
type input "198"
type input "190"
type input "1980"
type input "軒軒-42"
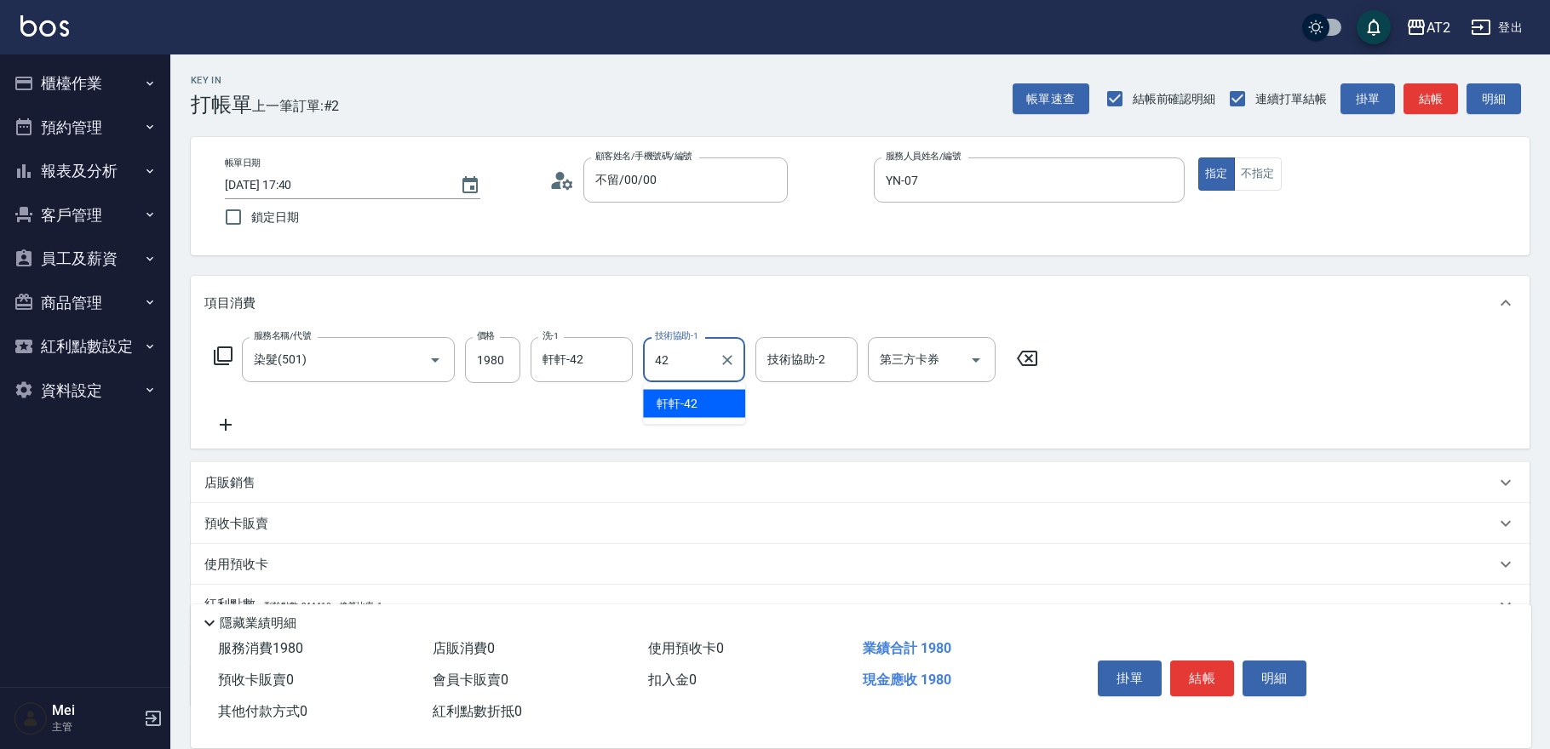
type input "軒軒-42"
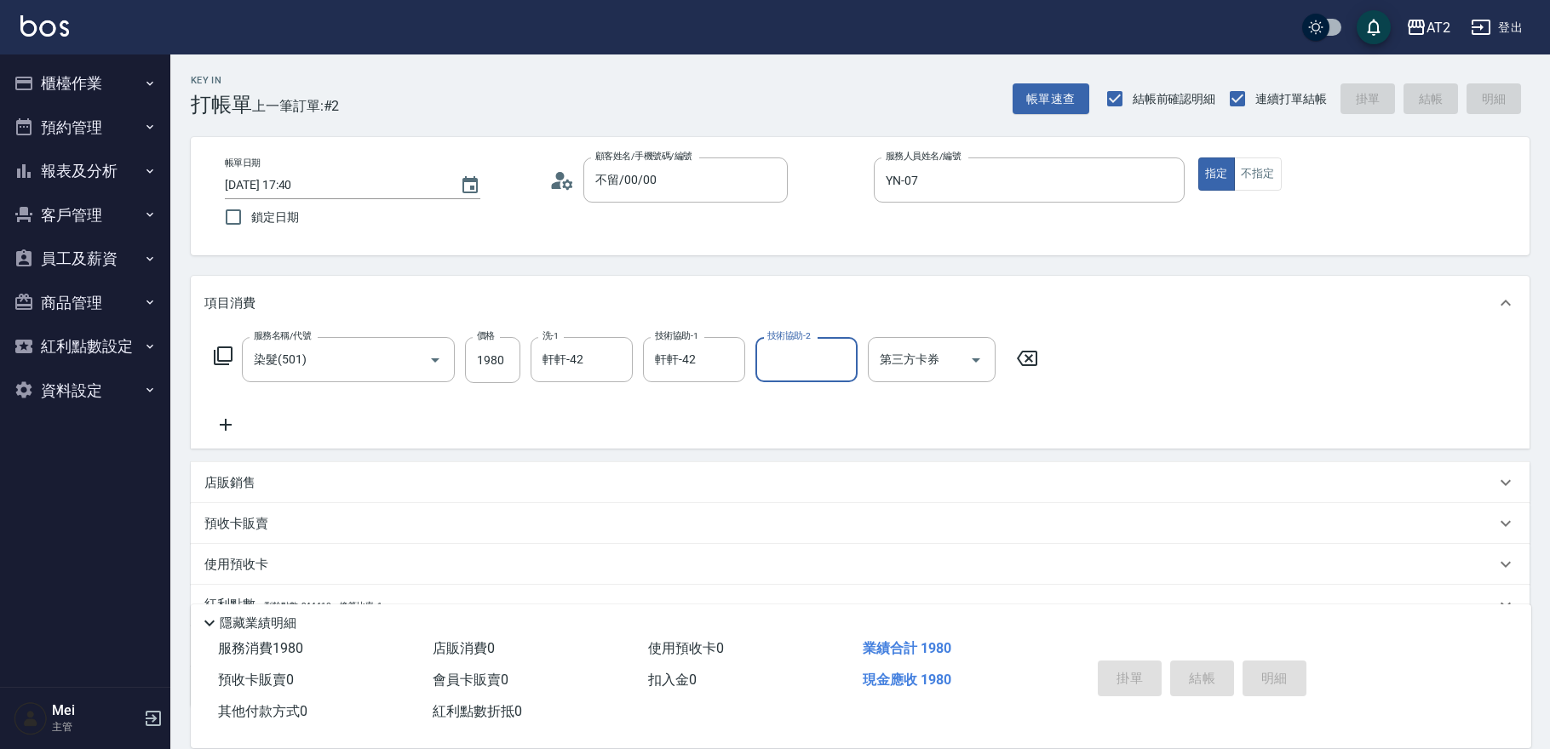
type input "0"
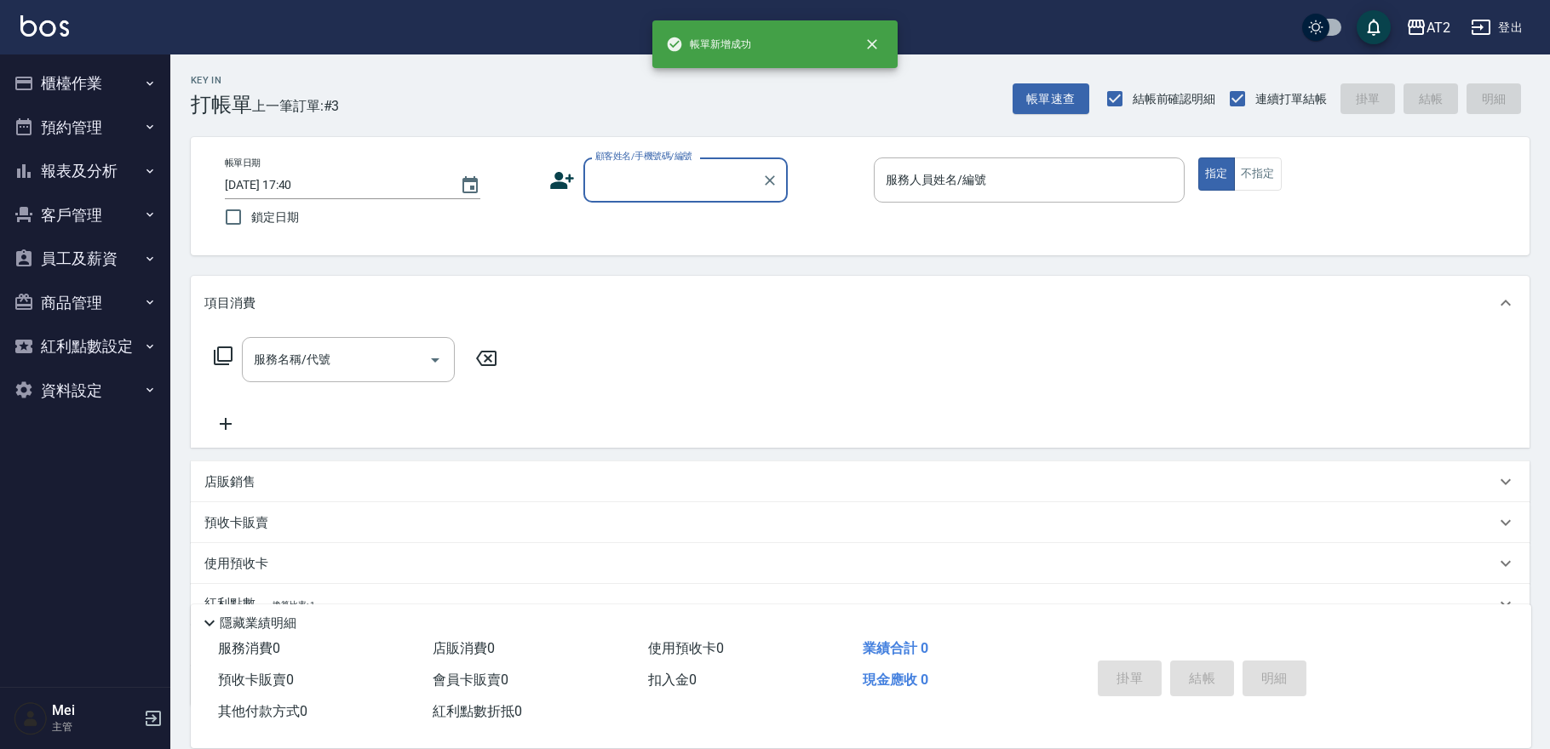
click at [643, 156] on label "顧客姓名/手機號碼/編號" at bounding box center [643, 156] width 97 height 13
click at [643, 165] on input "顧客姓名/手機號碼/編號" at bounding box center [673, 180] width 164 height 30
click at [642, 175] on input "顧客姓名/手機號碼/編號" at bounding box center [673, 180] width 164 height 30
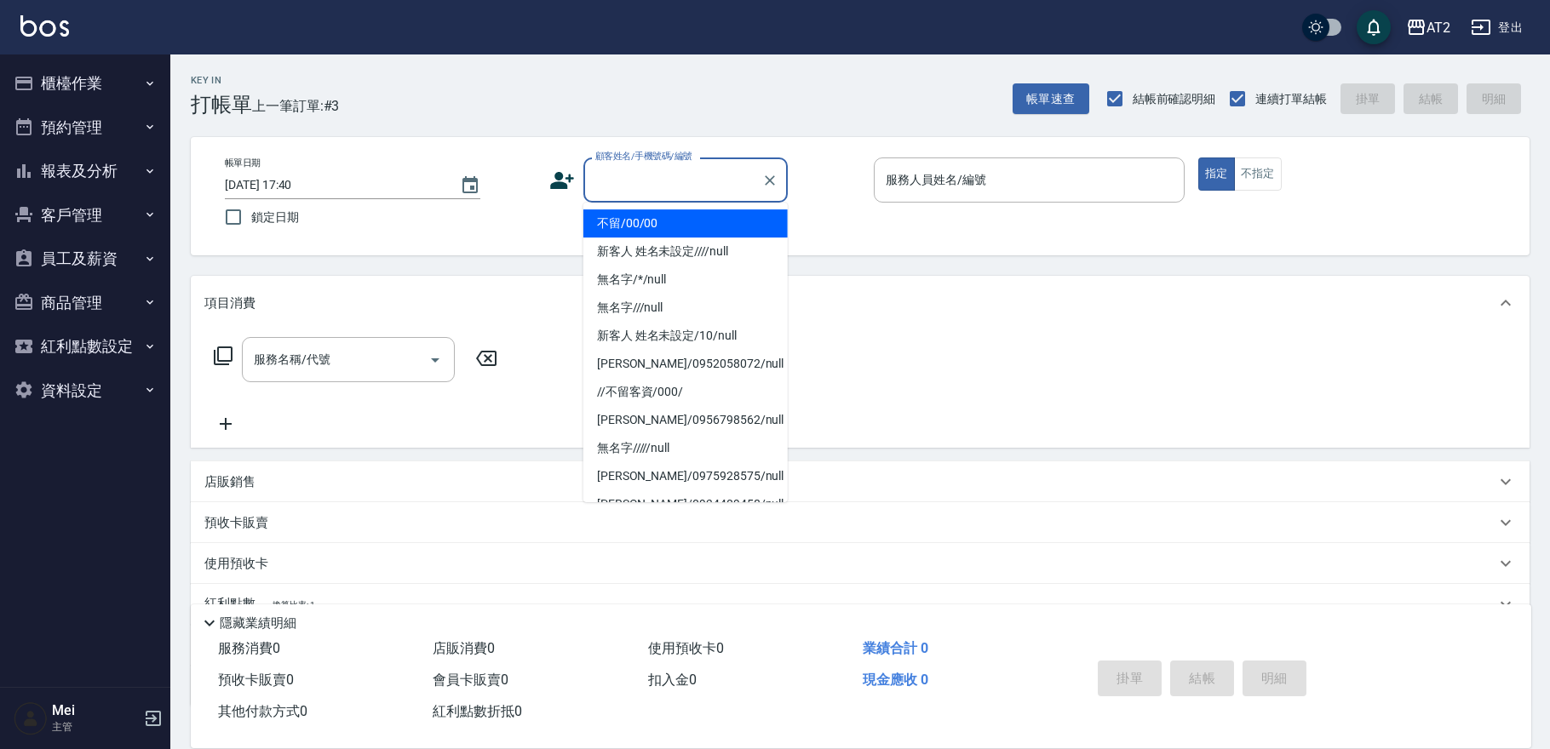
click at [640, 223] on li "不留/00/00" at bounding box center [685, 223] width 204 height 28
type input "不留/00/00"
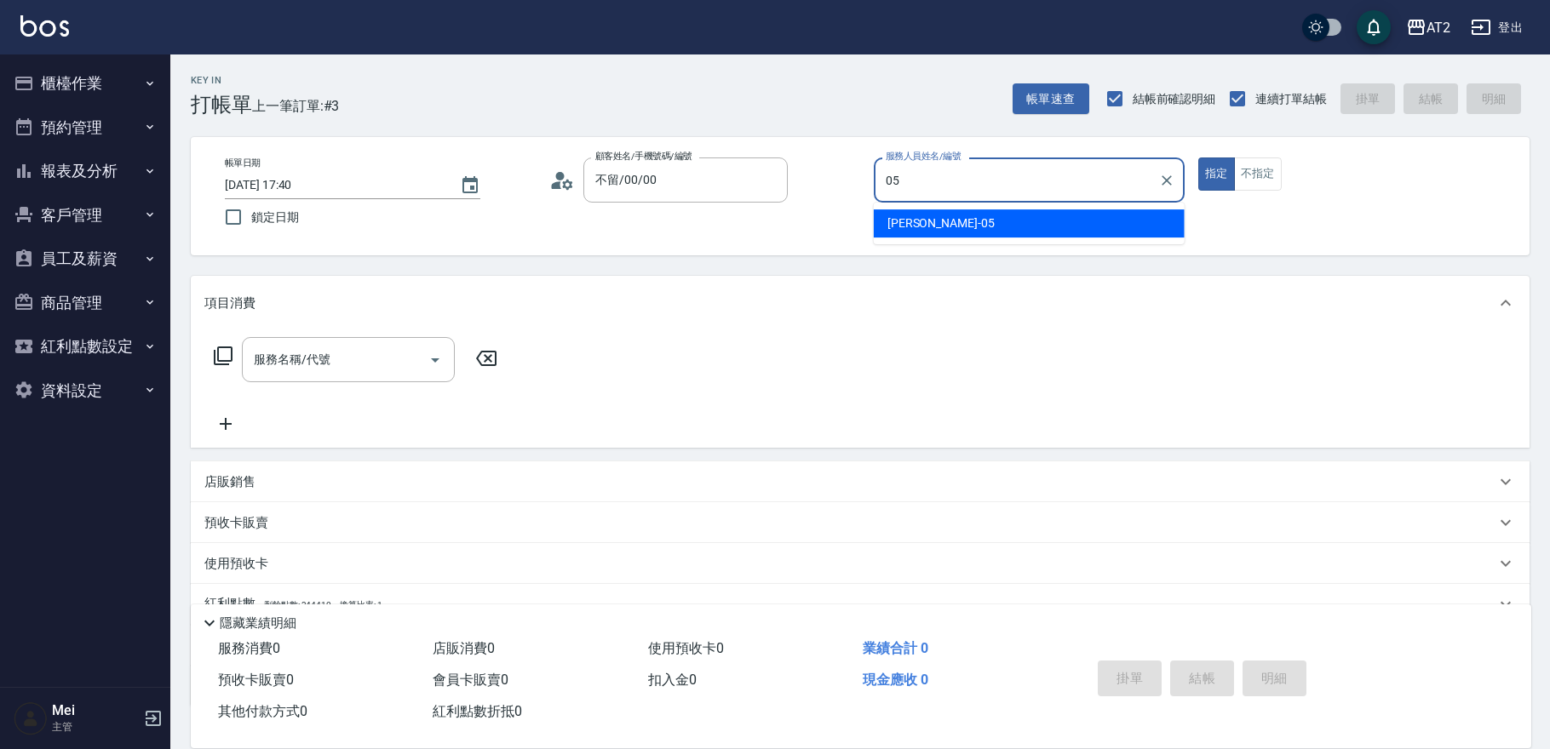
type input "Rebecca-05"
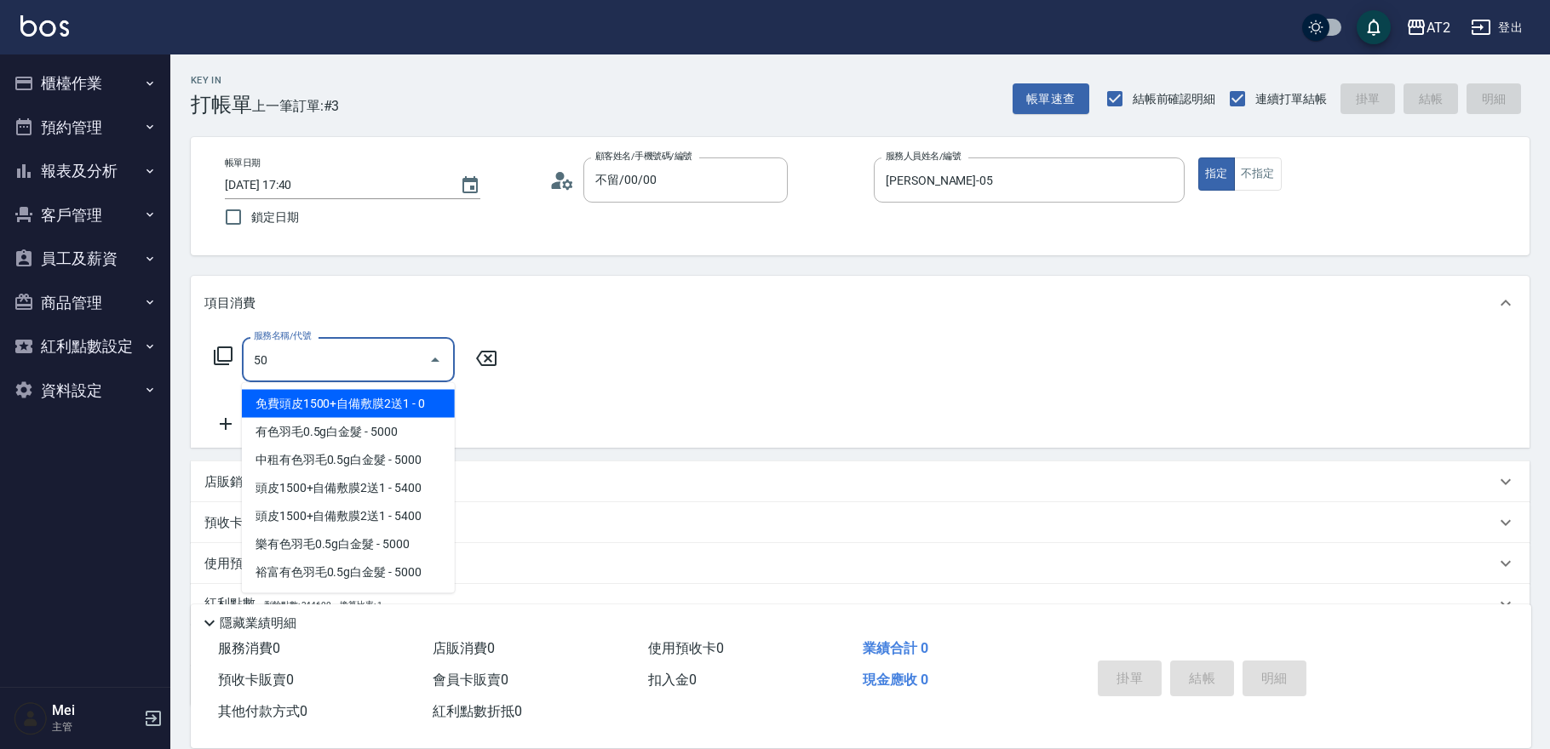
type input "501"
type input "100"
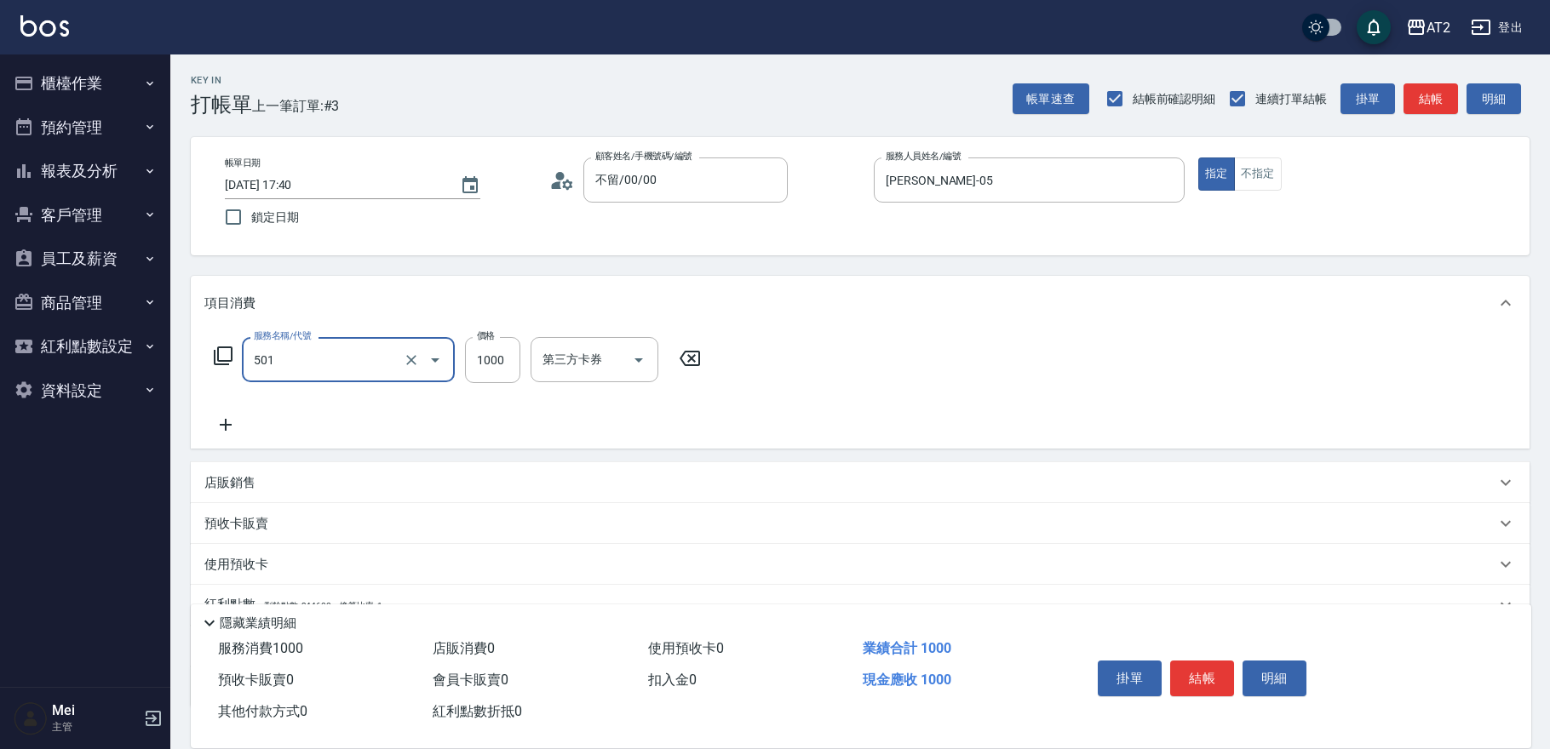
type input "染髮(501)"
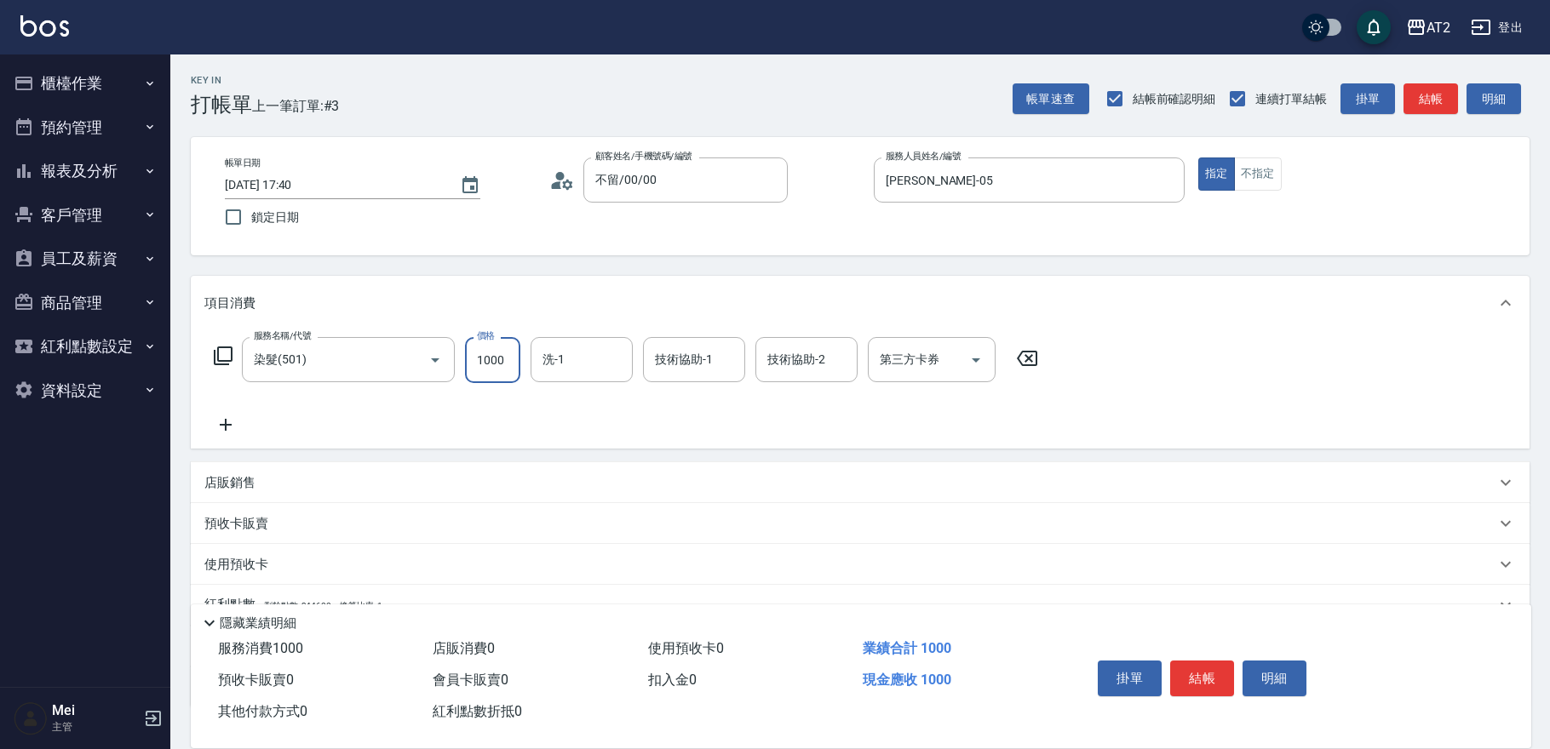
type input "2"
type input "0"
type input "23"
type input "20"
type input "238"
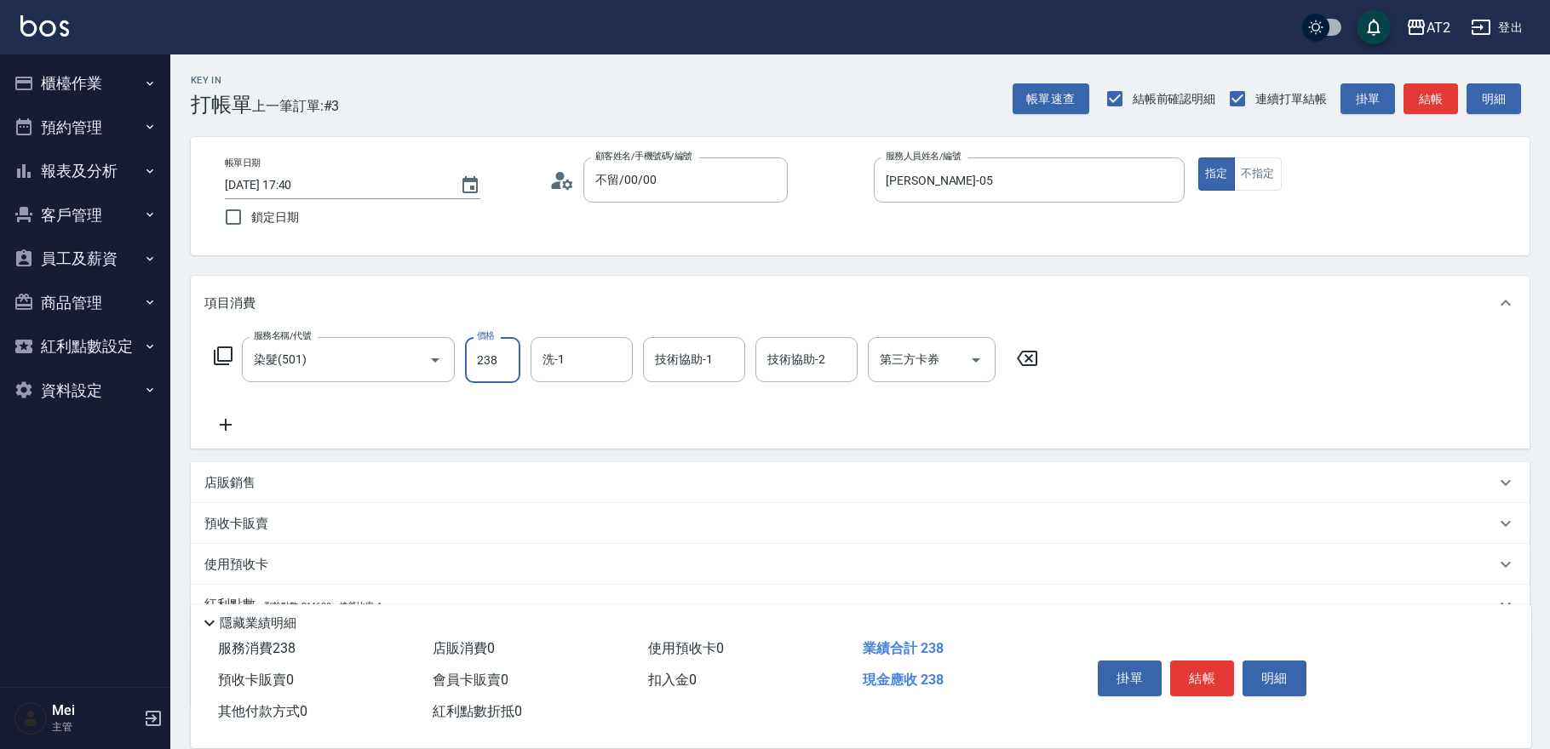
type input "230"
type input "2380"
type input "小馨-43"
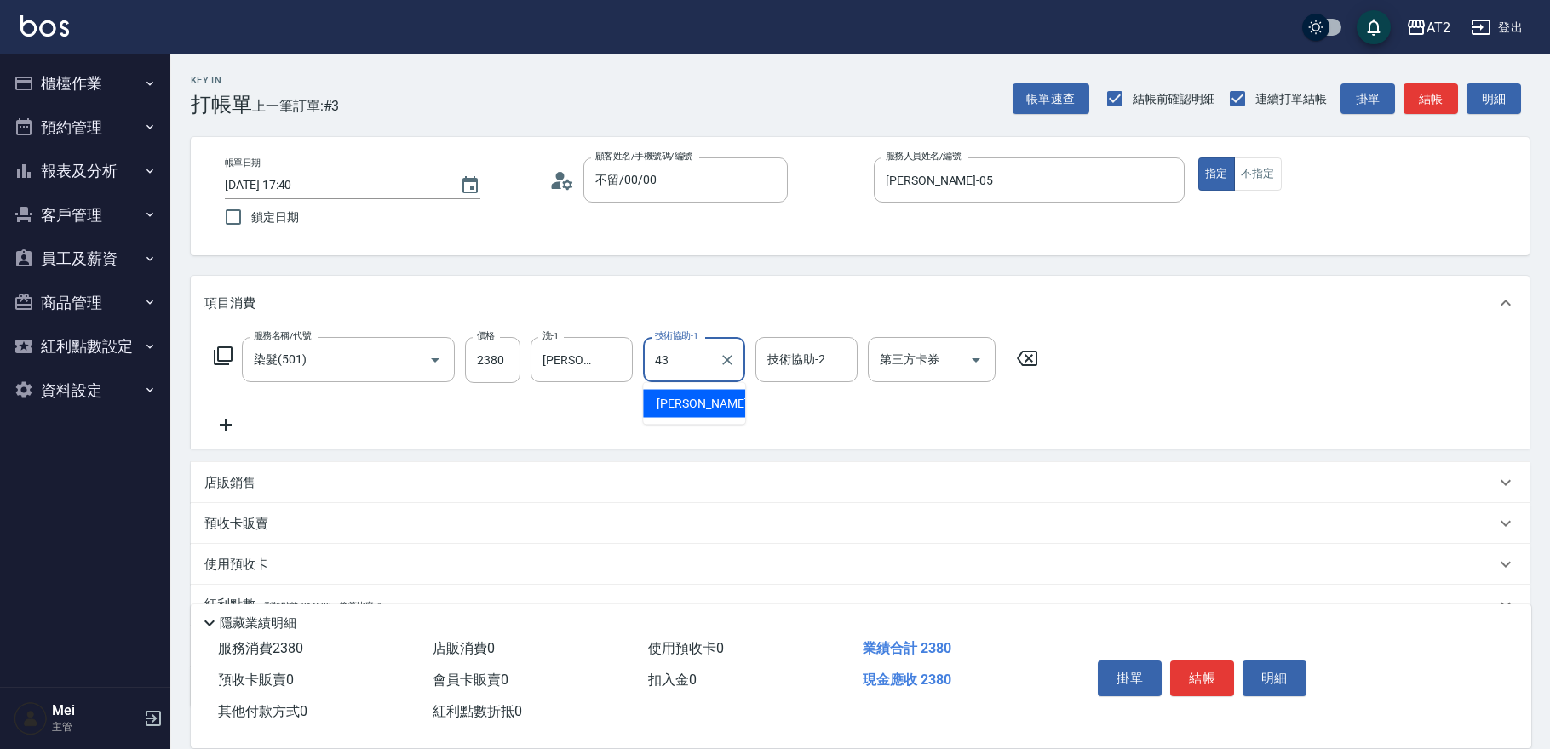
type input "小馨-43"
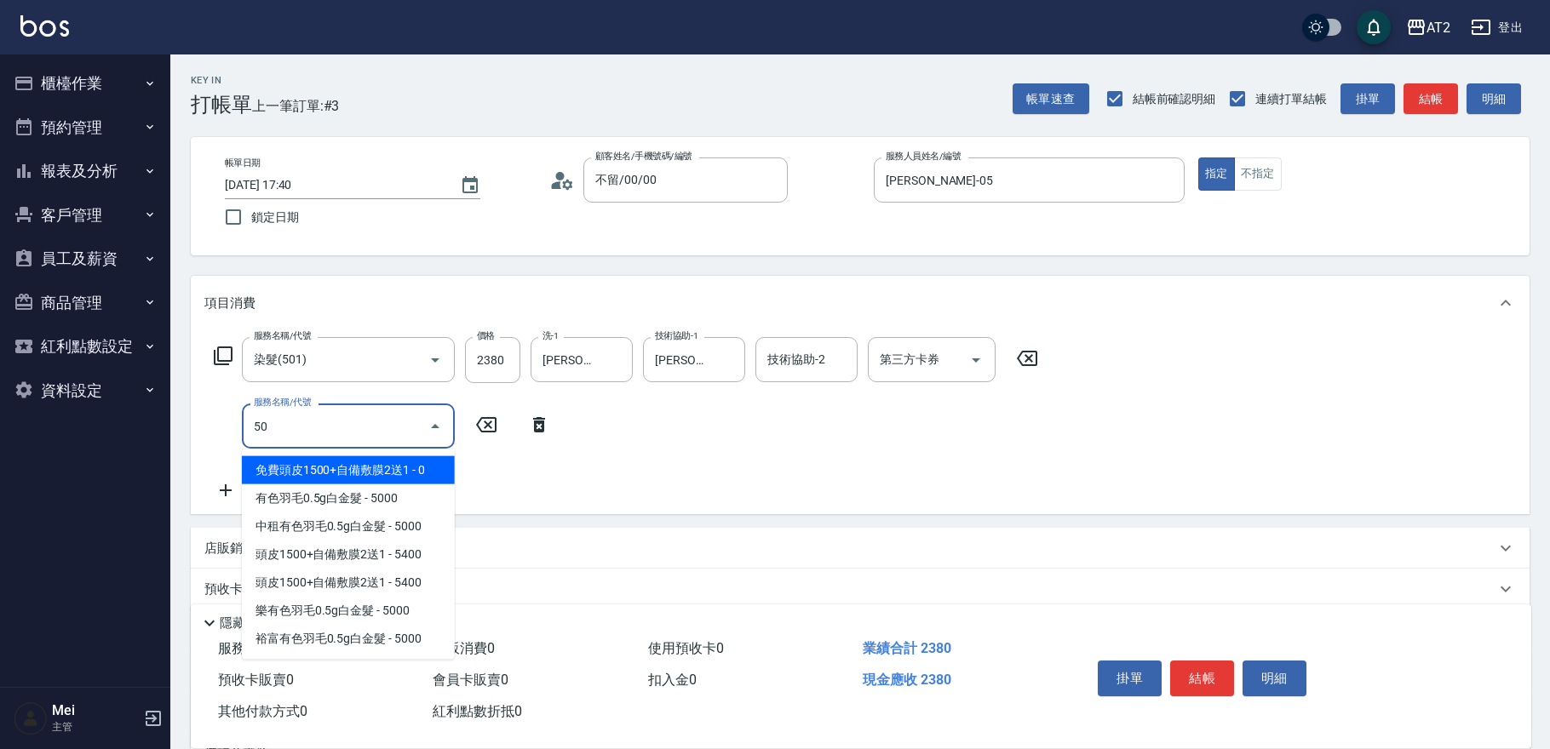
type input "502"
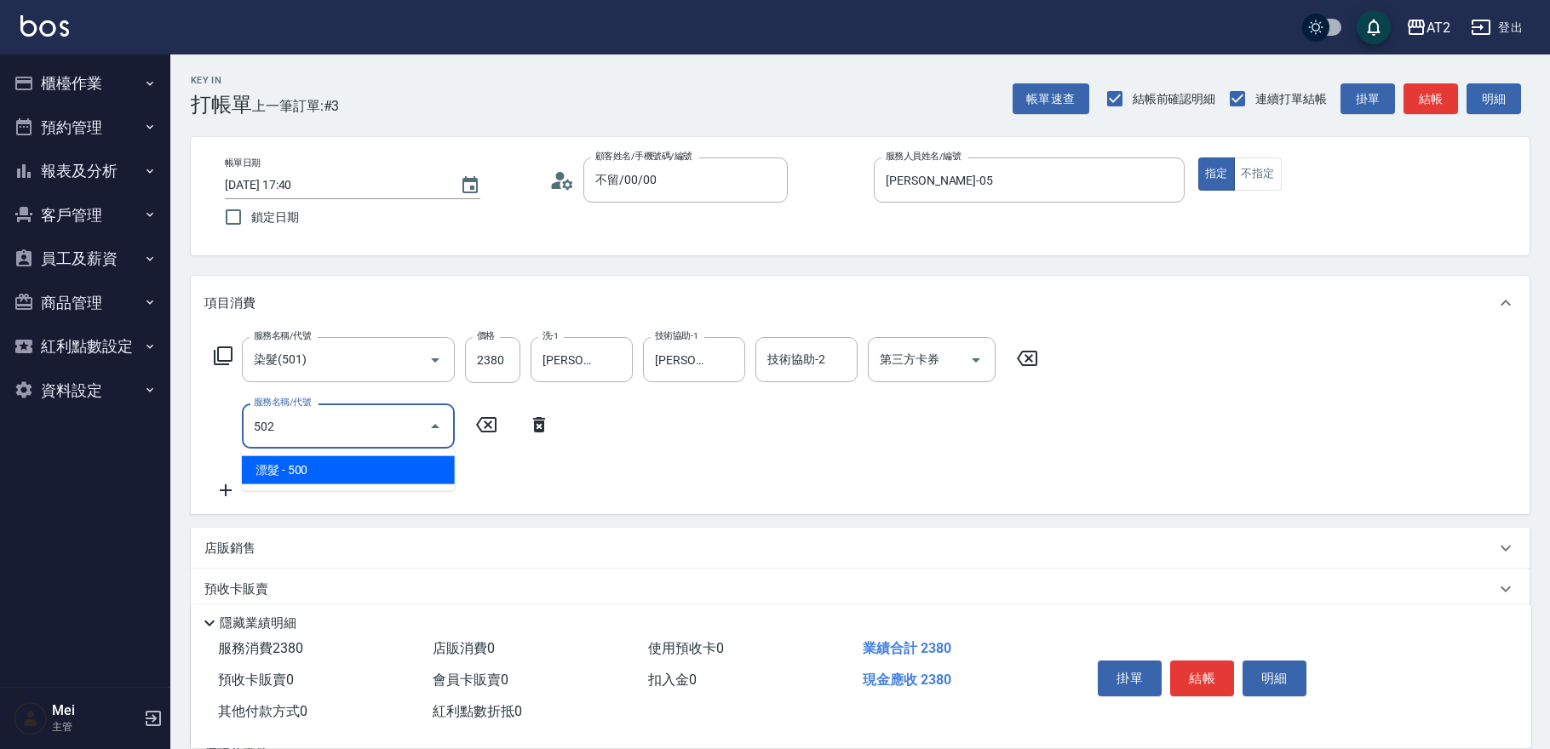
type input "280"
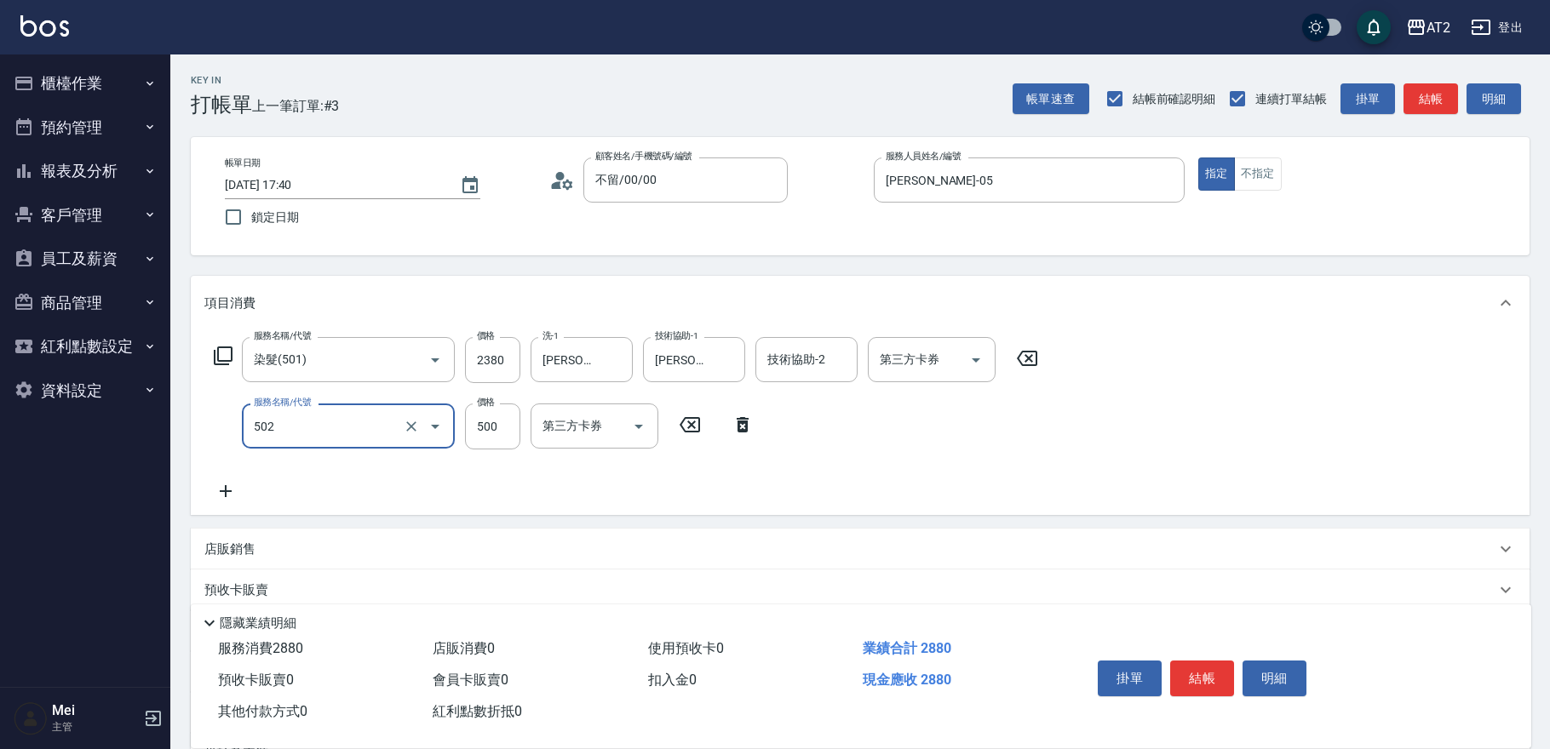
type input "漂髮(502)"
type input "0"
type input "230"
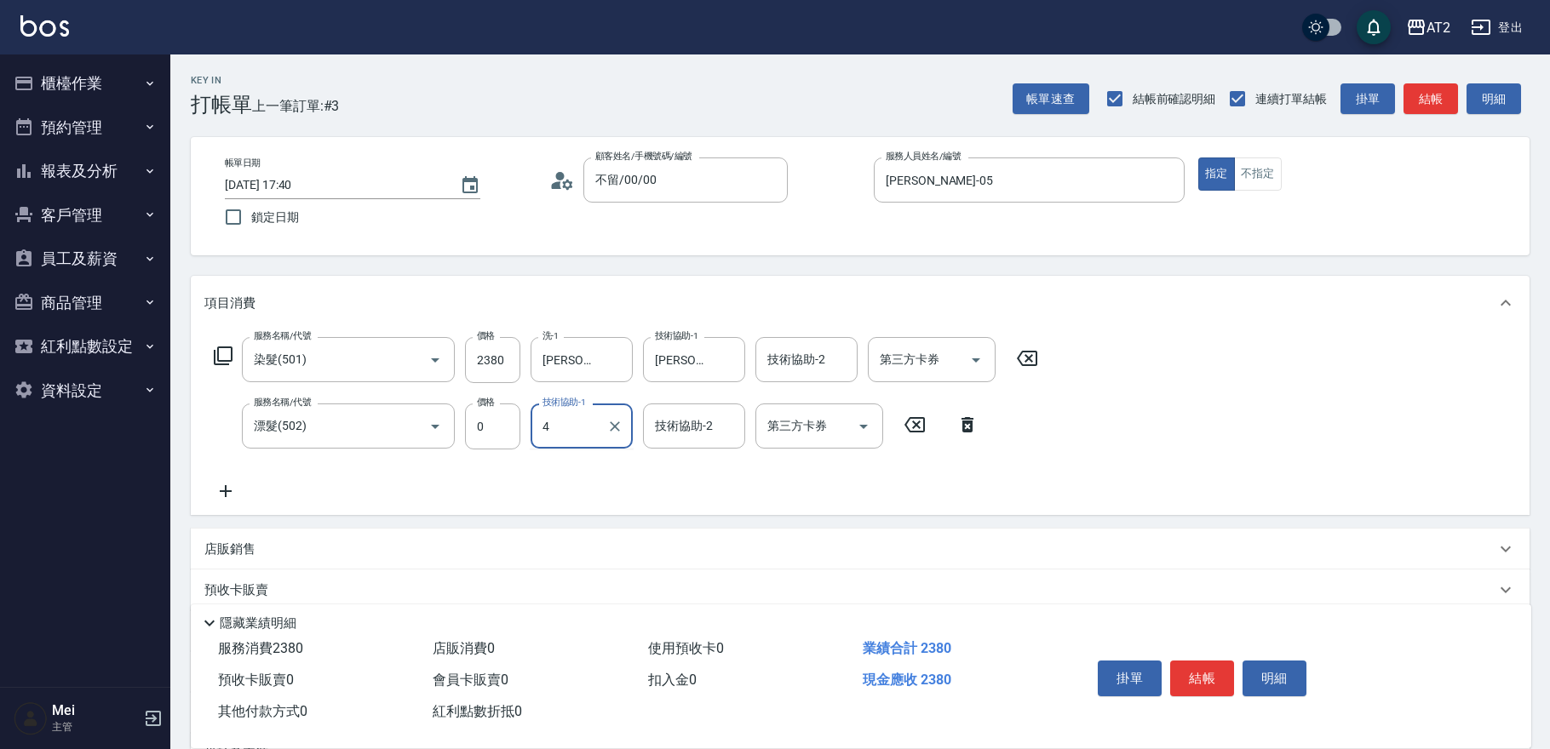
type input "4"
type input "3"
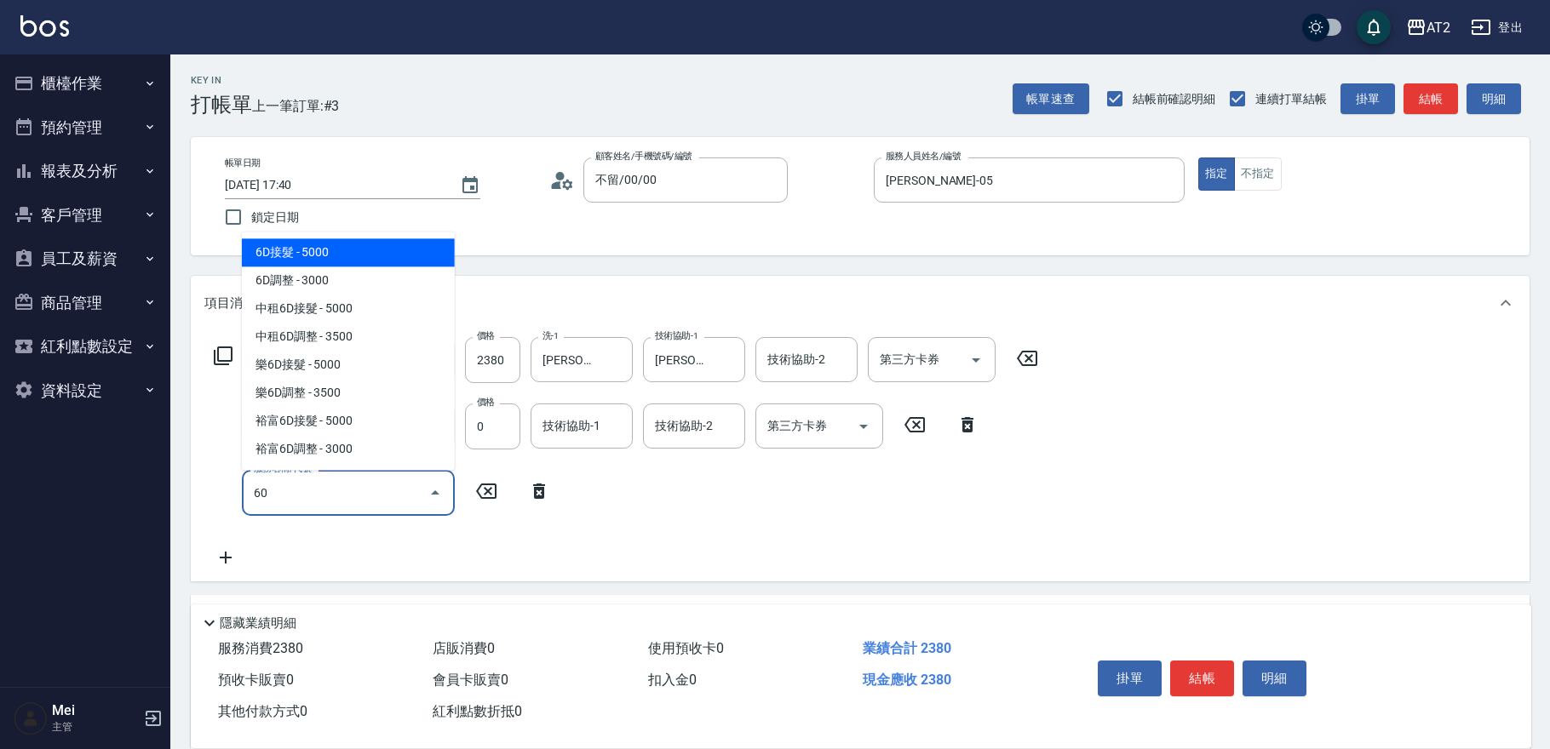
type input "601"
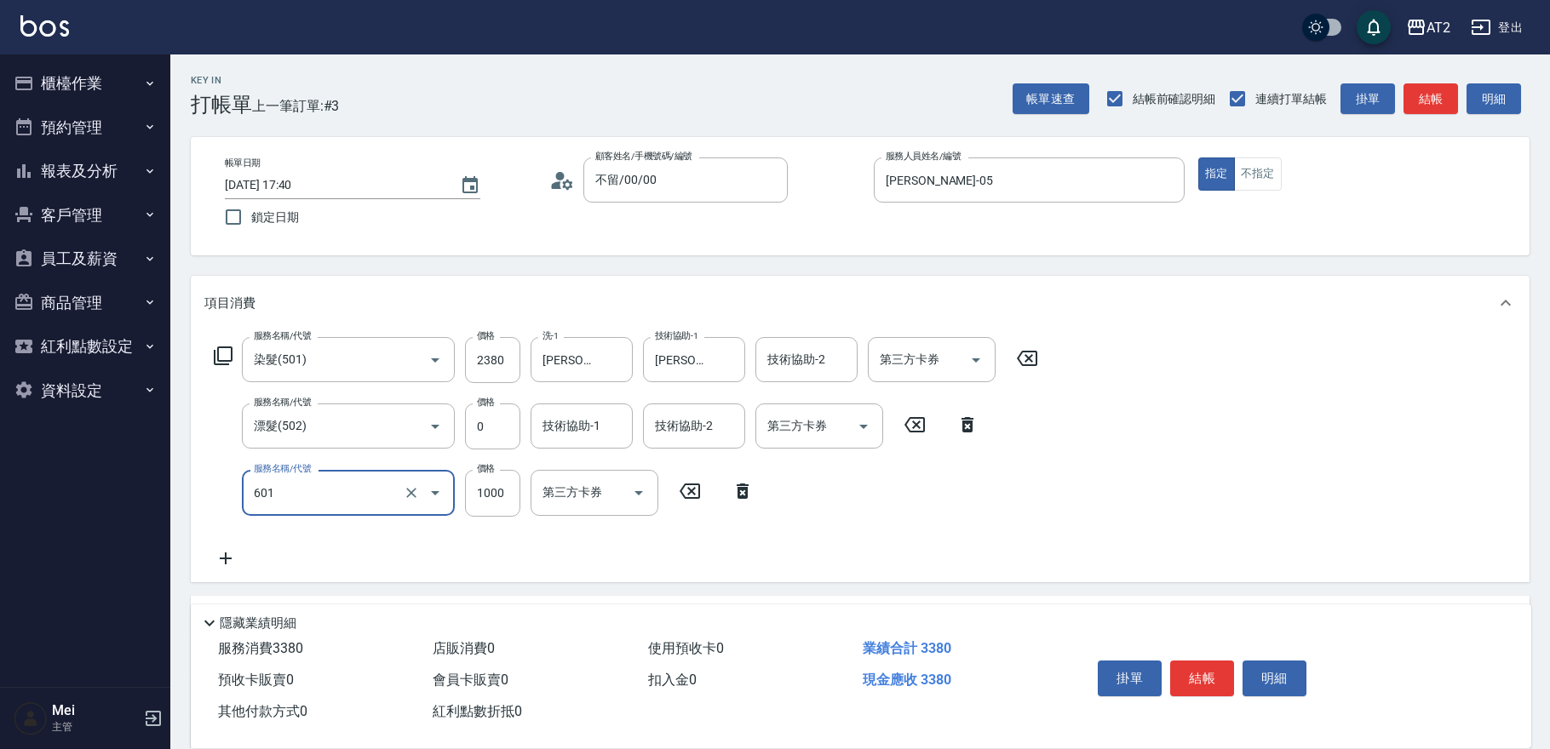
type input "330"
type input "自備護髮(601)"
type input "3"
type input "230"
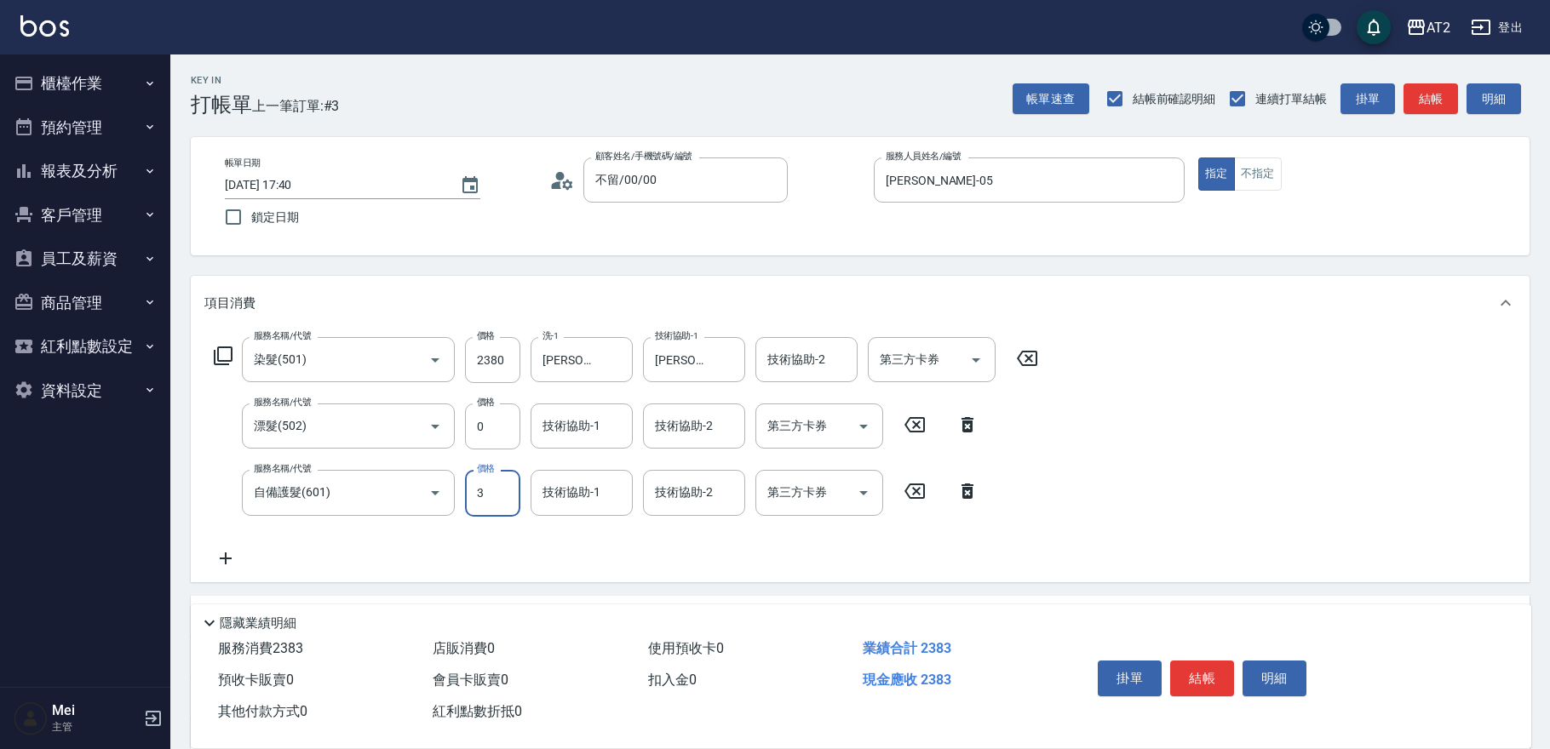
type input "30"
type input "240"
type input "300"
type input "260"
type input "3000"
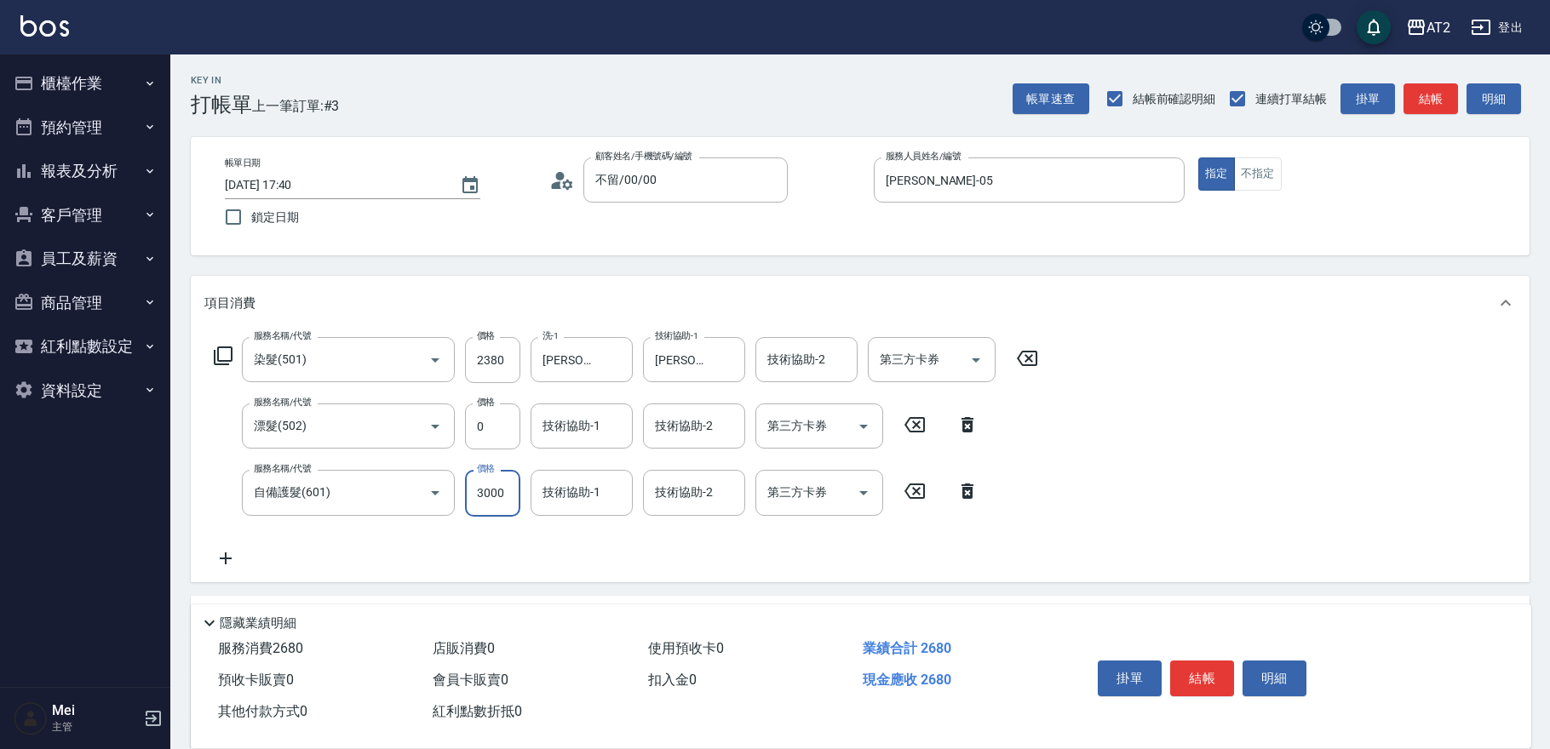
type input "530"
type input "小馨-43"
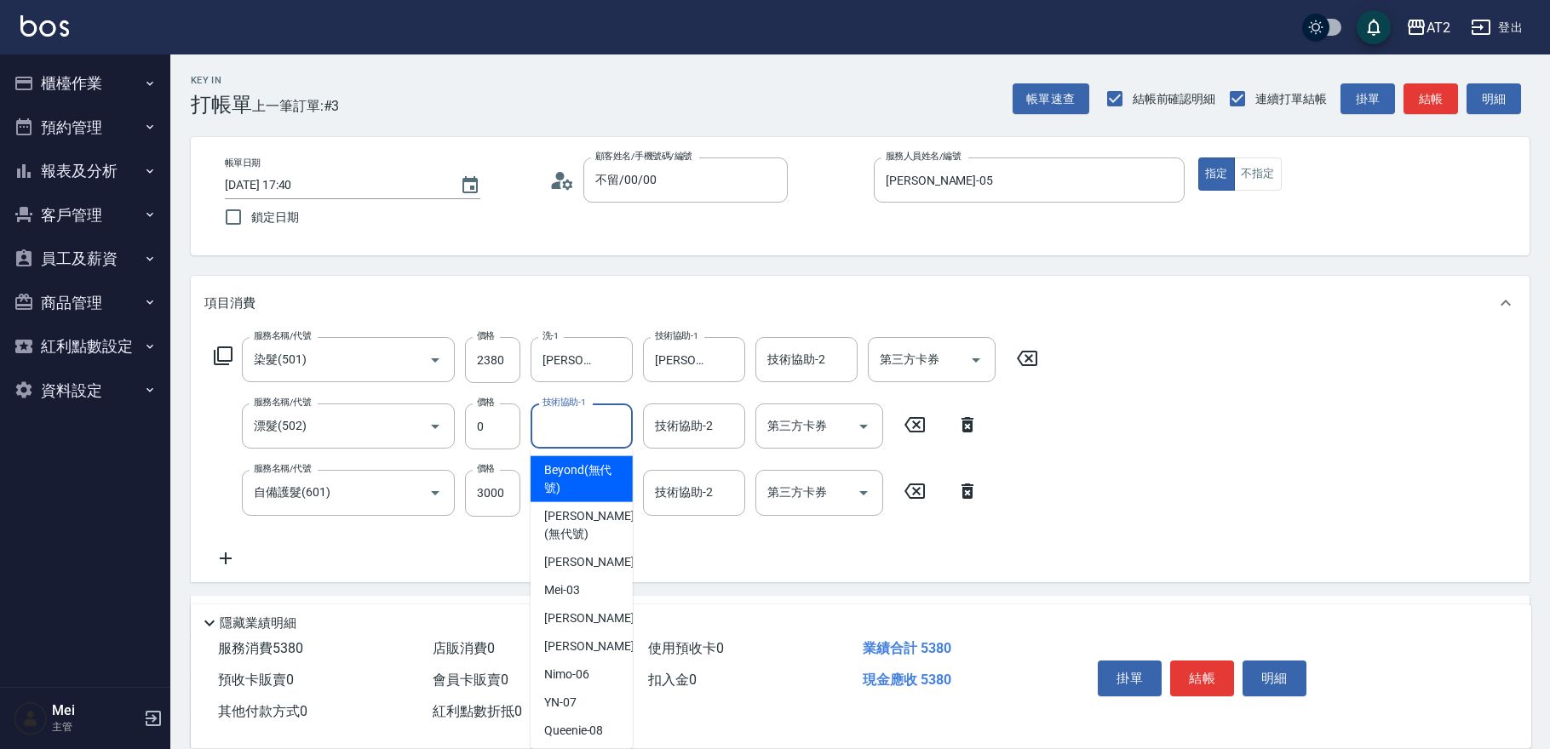
click at [603, 422] on input "技術協助-1" at bounding box center [581, 426] width 87 height 30
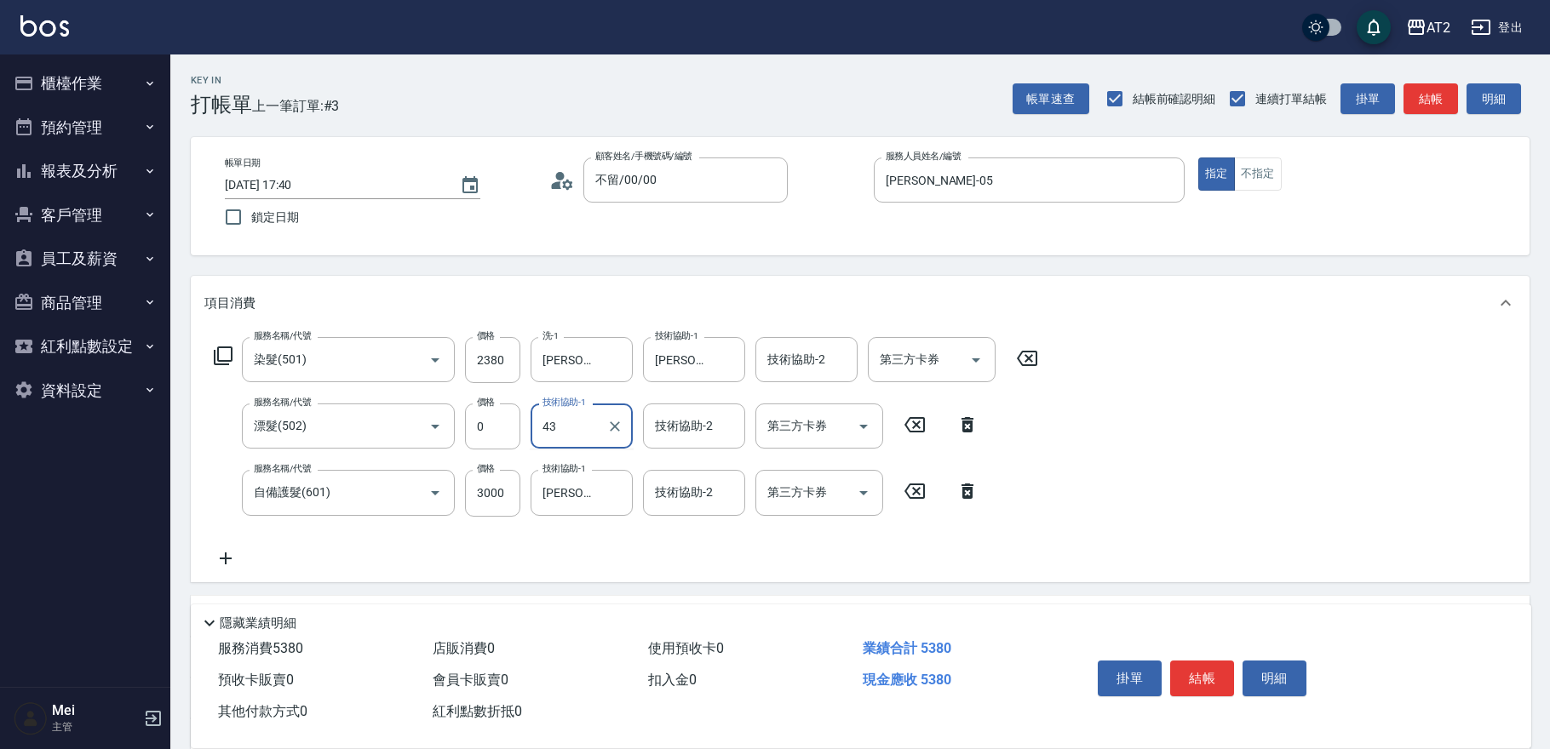
type input "小馨-43"
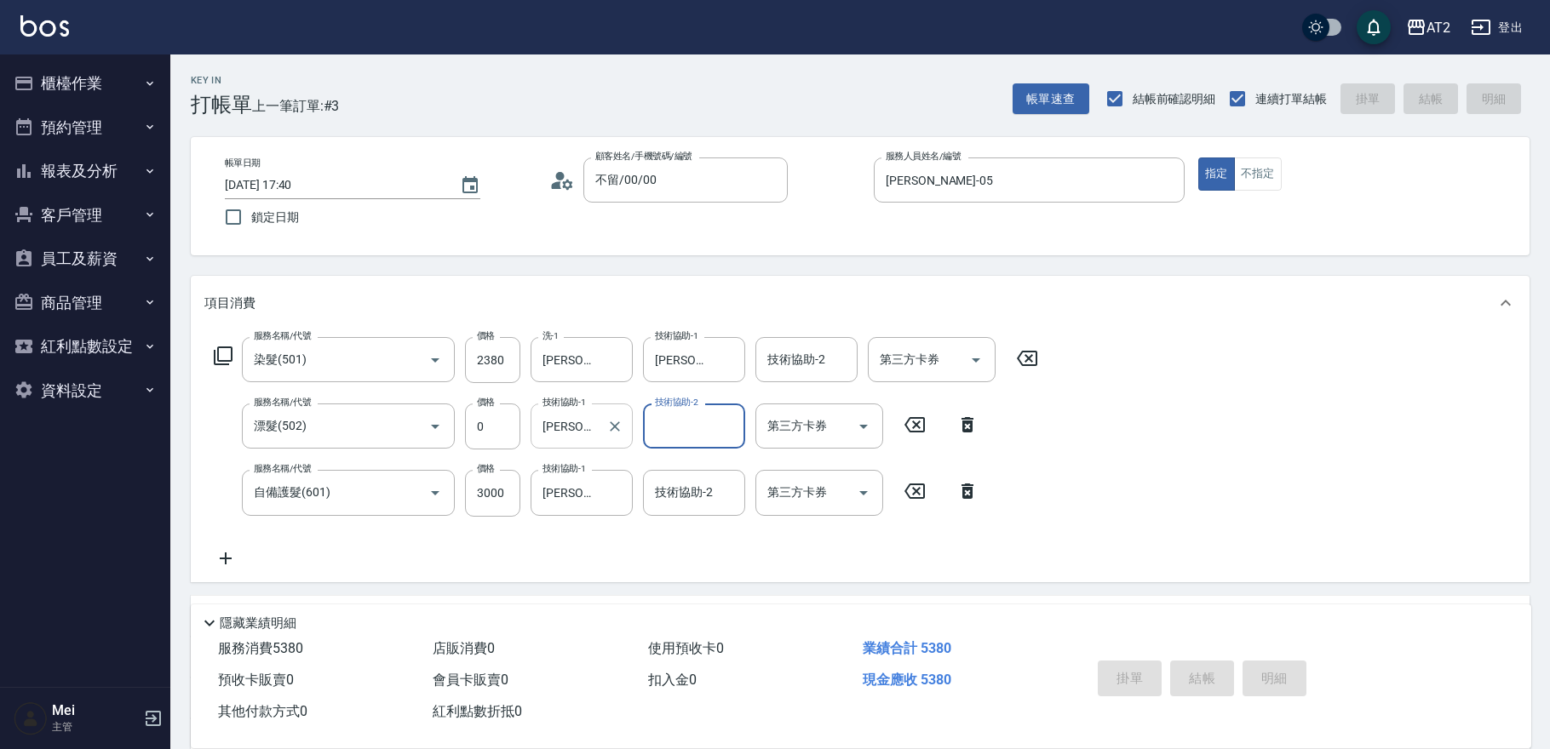
type input "0"
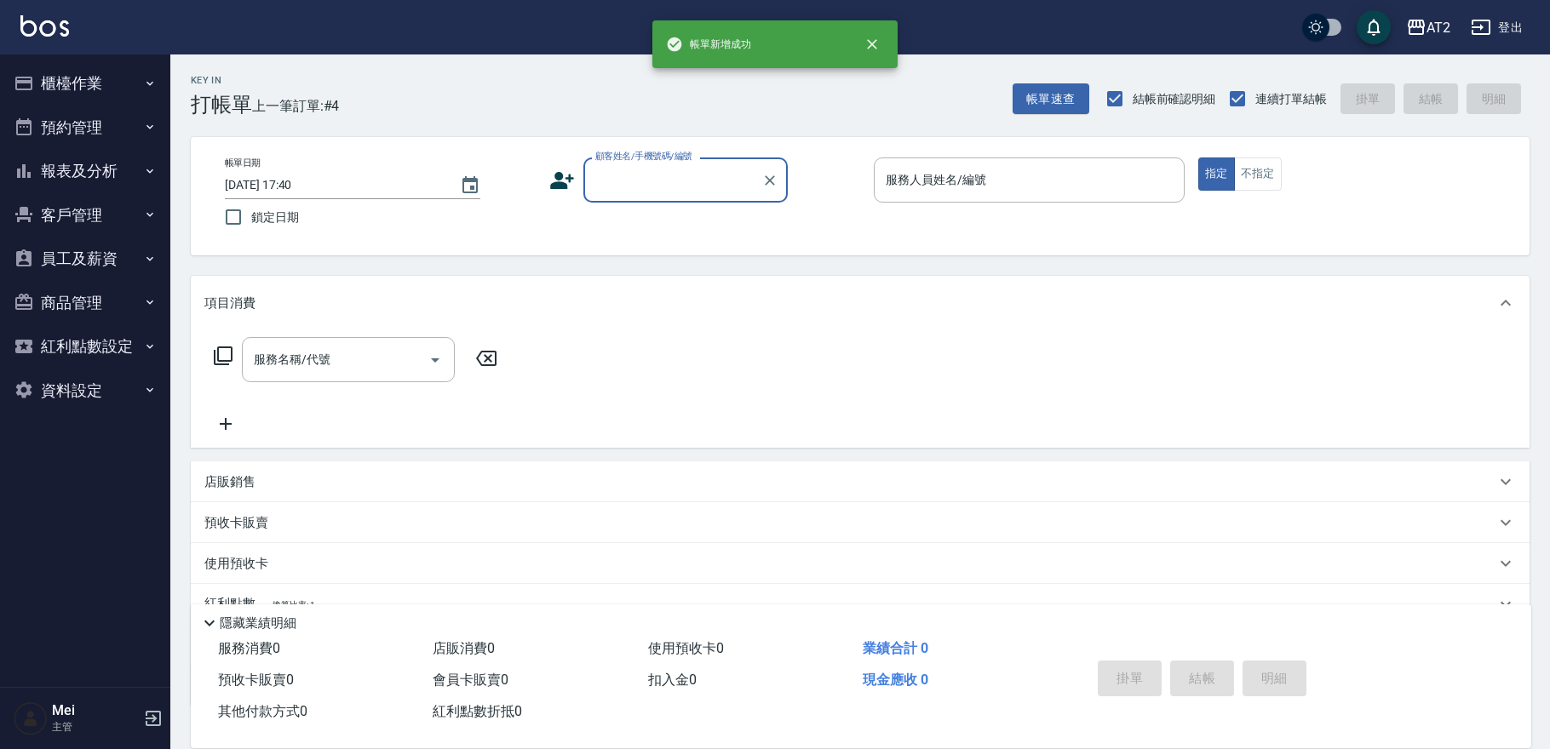
click at [661, 171] on input "顧客姓名/手機號碼/編號" at bounding box center [673, 180] width 164 height 30
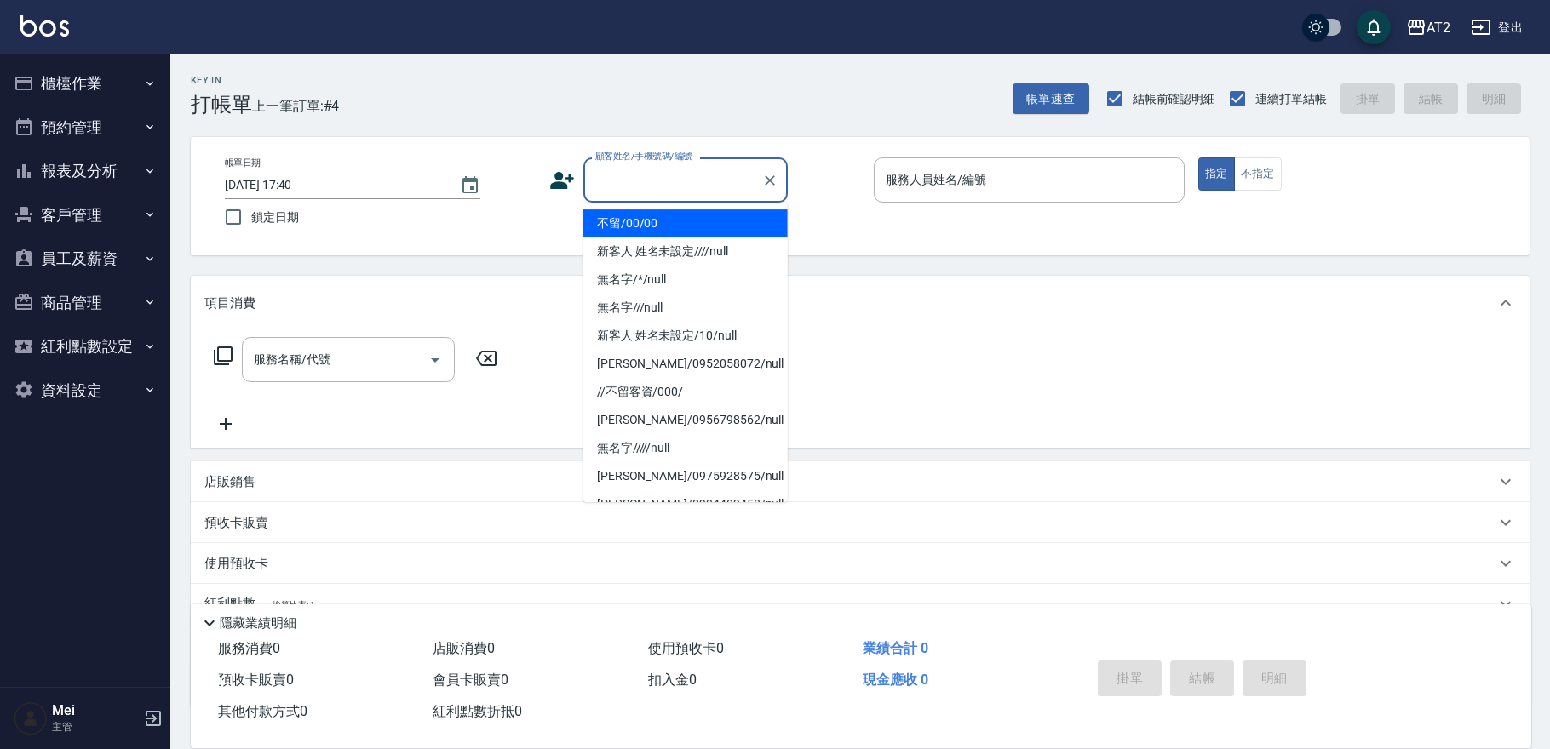
click at [649, 232] on li "不留/00/00" at bounding box center [685, 223] width 204 height 28
type input "不留/00/00"
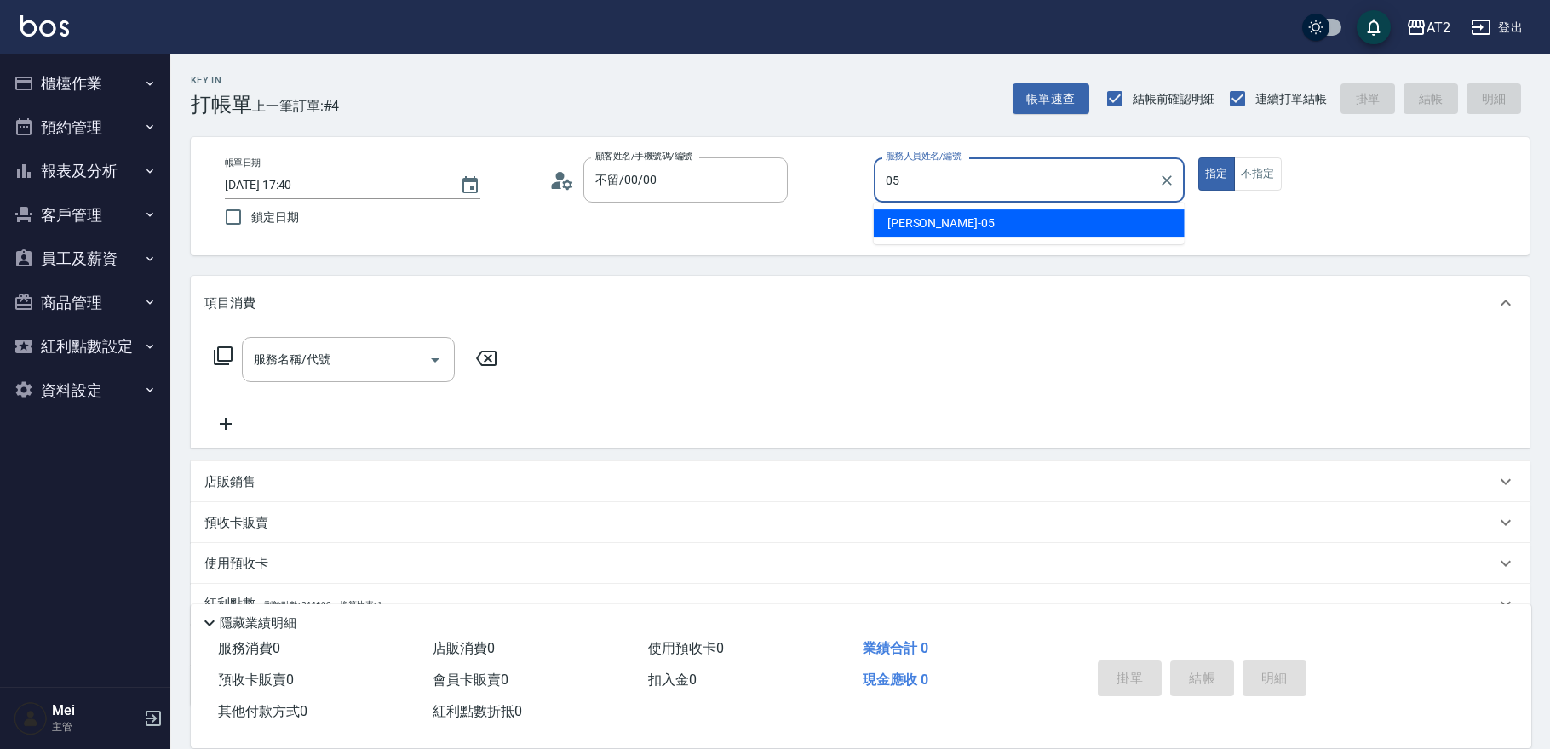
type input "Rebecca-05"
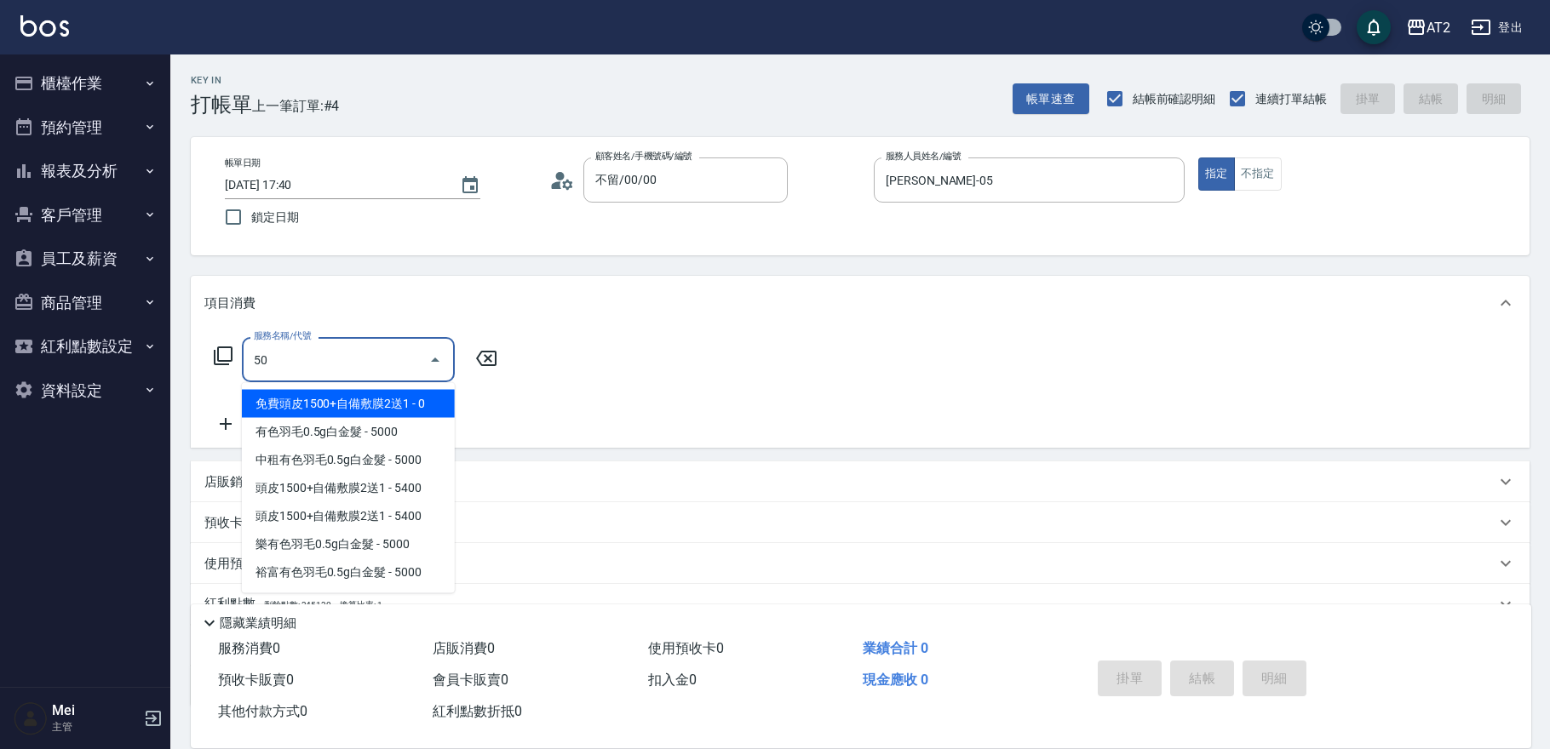
type input "501"
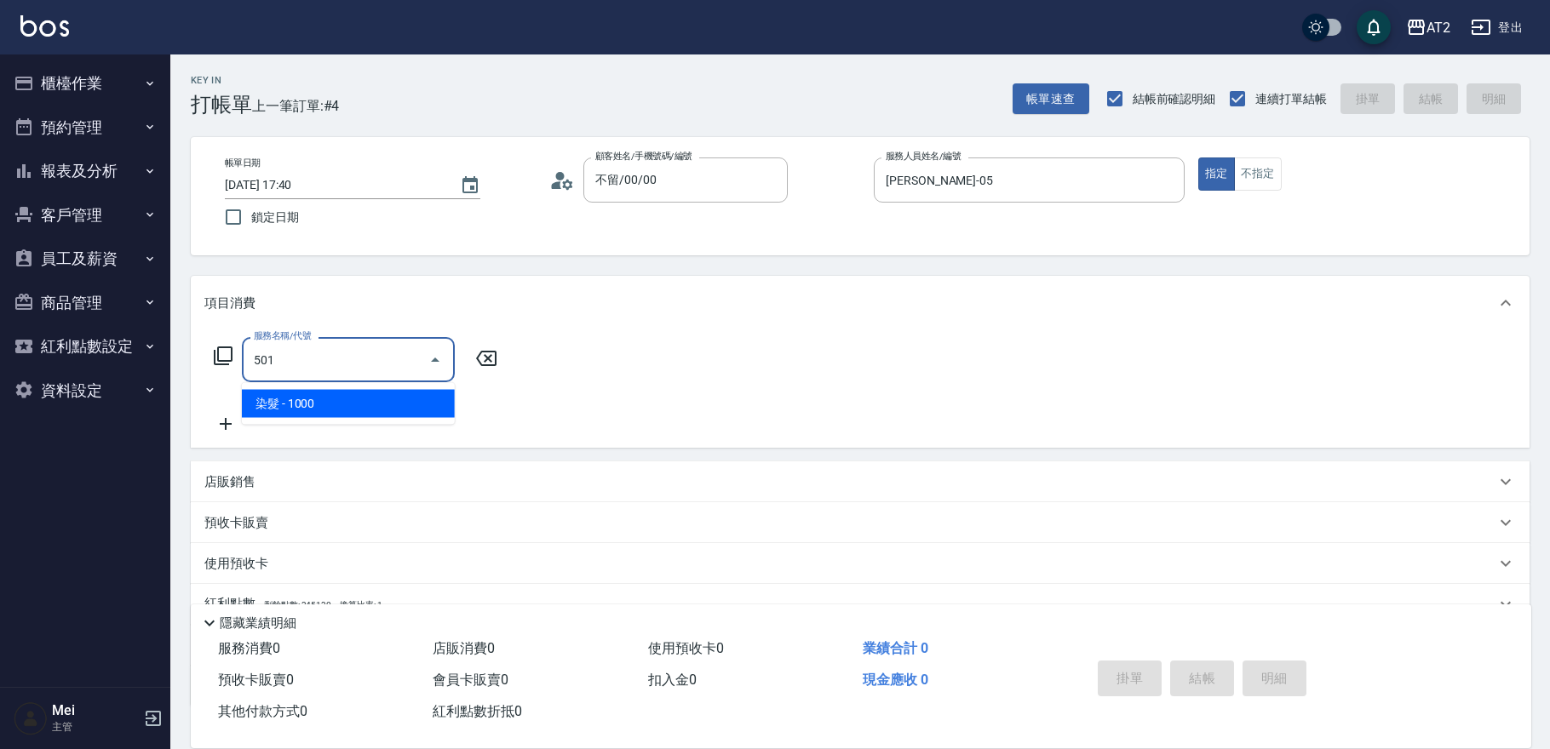
type input "100"
type input "染髮(501)"
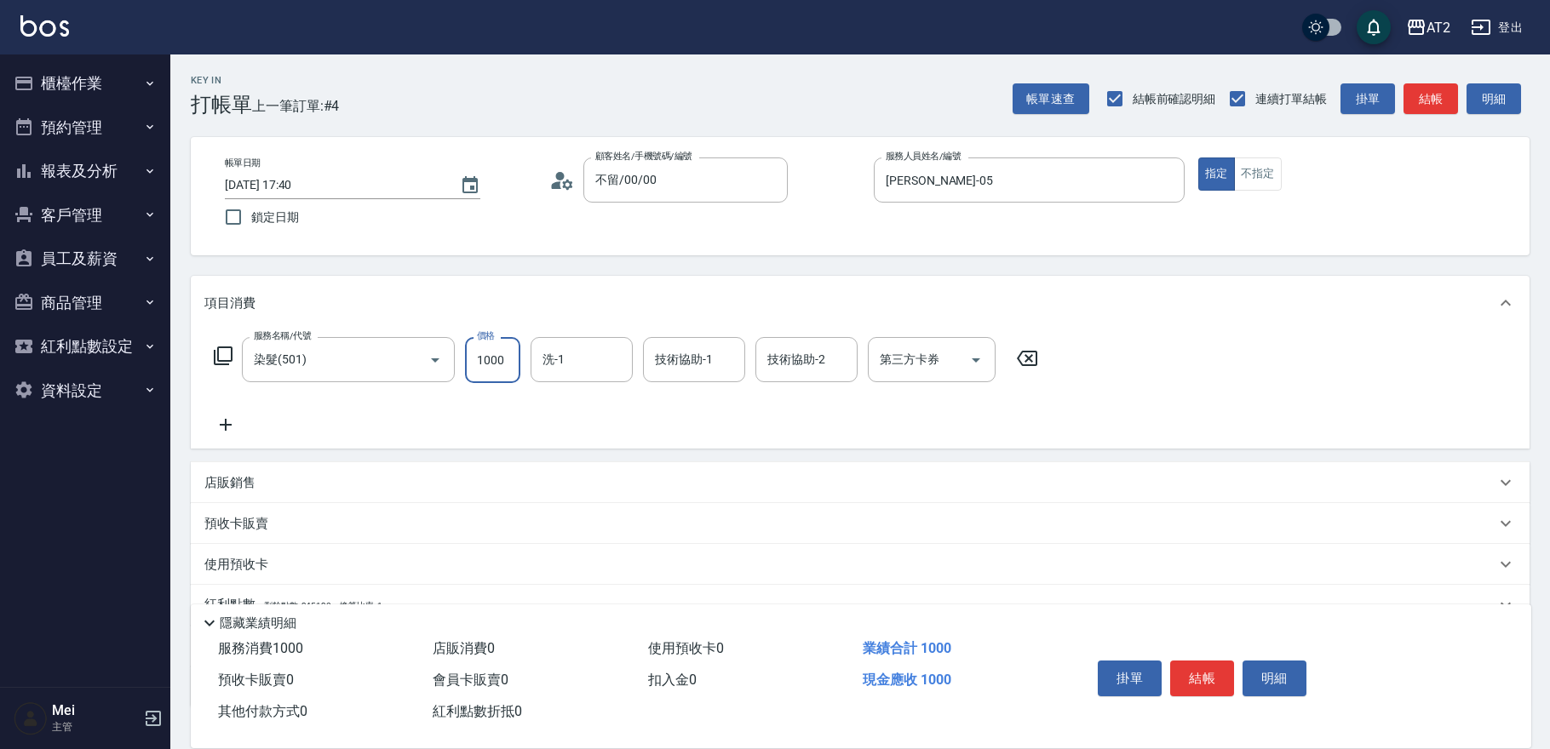
type input "2"
type input "0"
type input "23"
type input "20"
type input "2380"
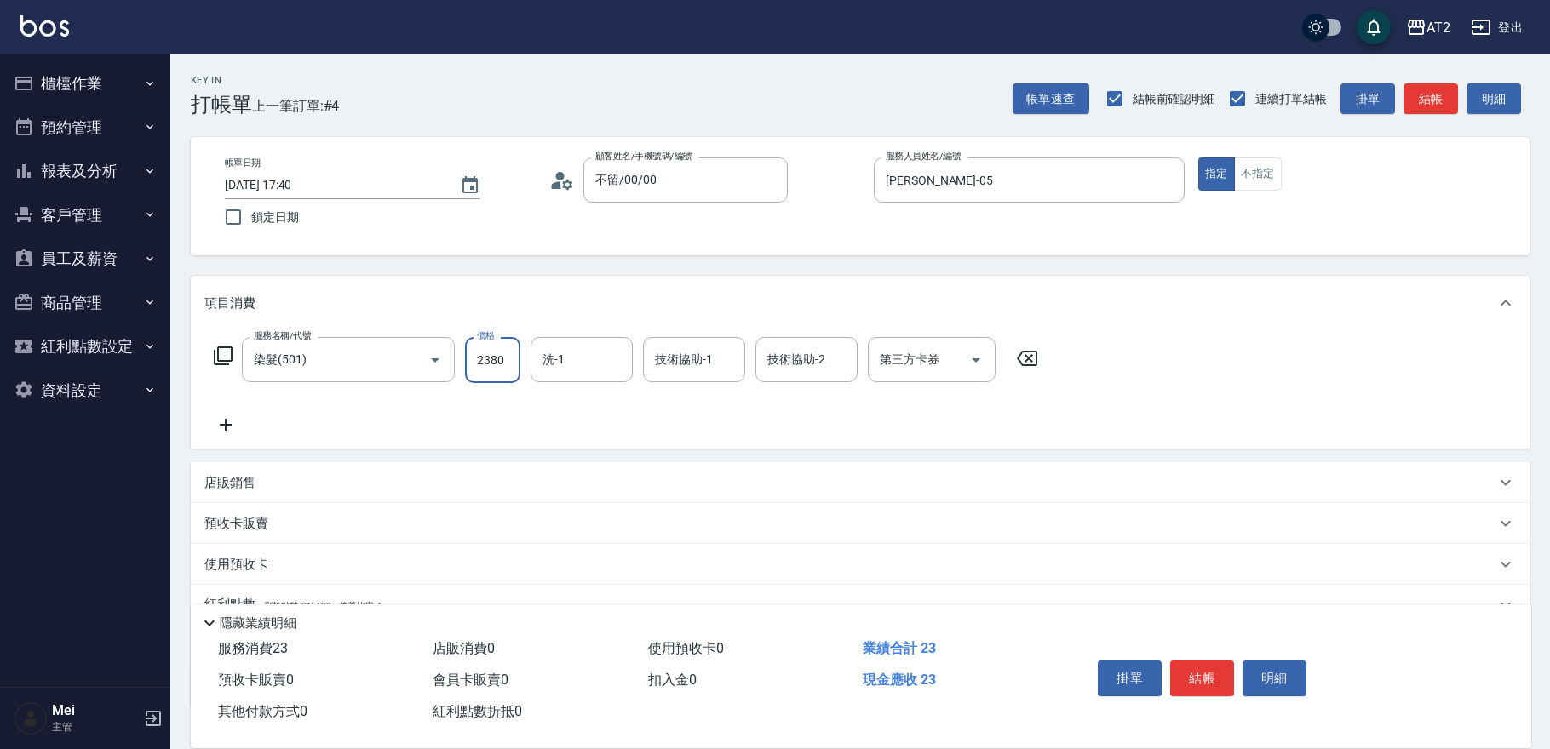
type input "230"
type input "2380"
type input "4"
type input "紫涵-32"
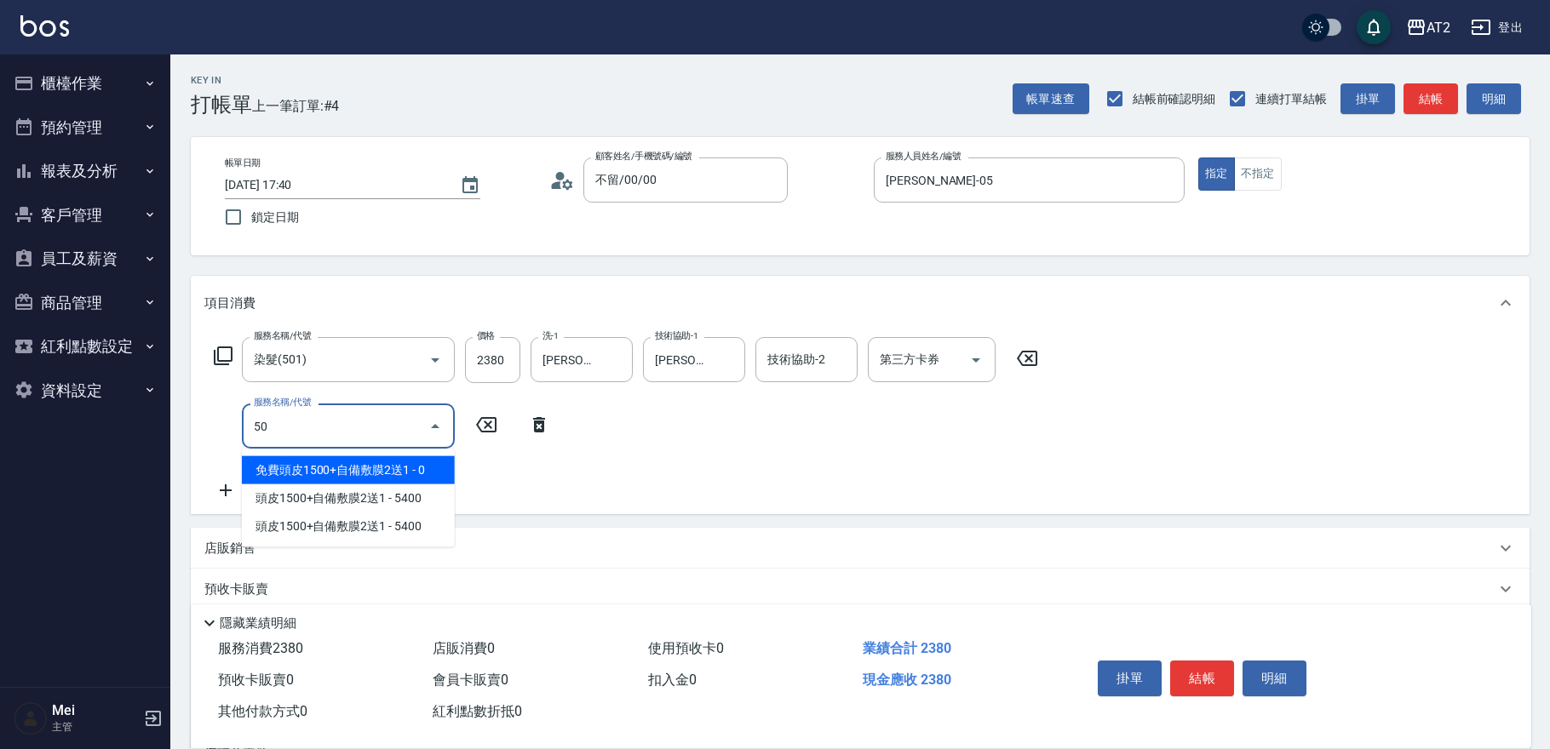
type input "502"
type input "280"
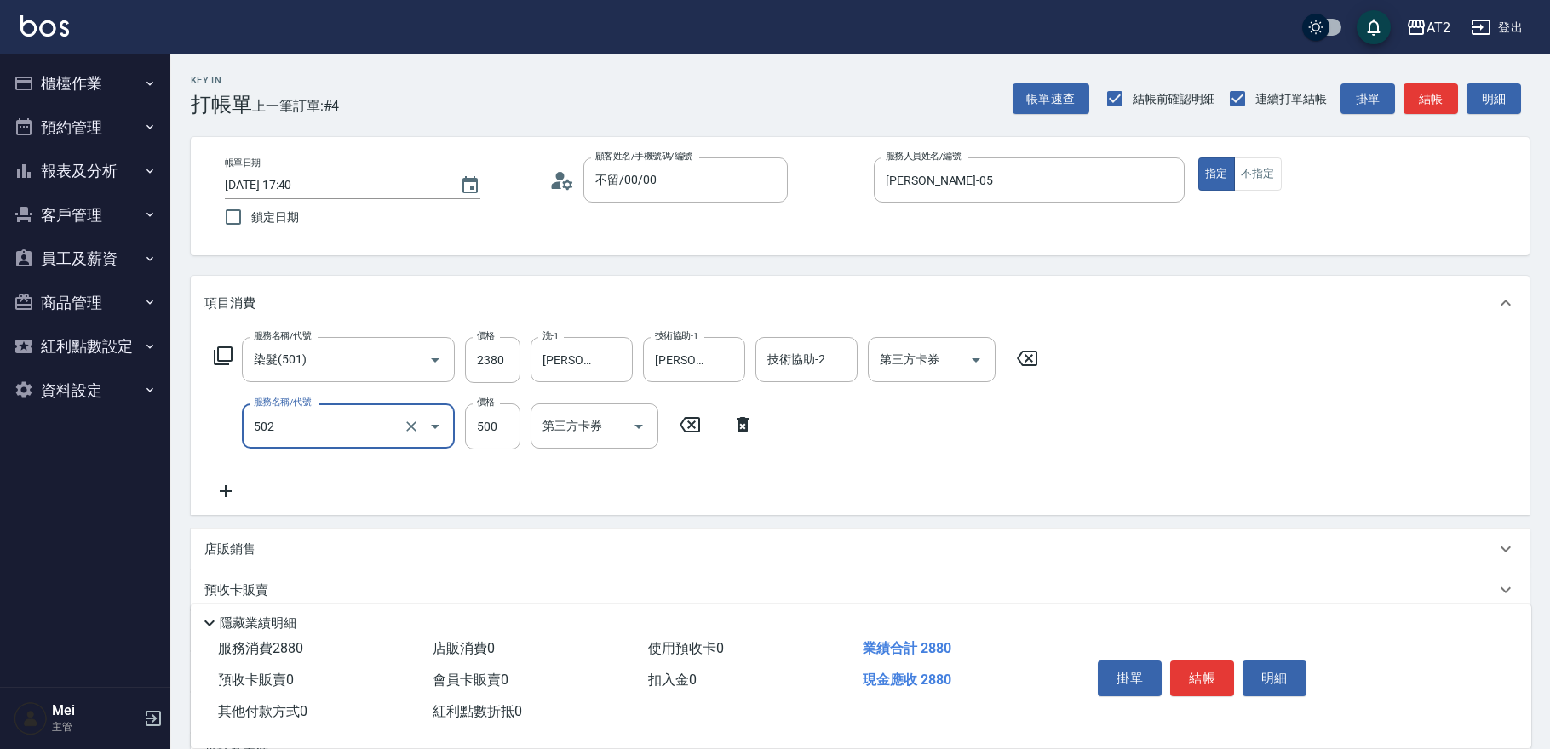
type input "漂髮(502)"
type input "0"
type input "230"
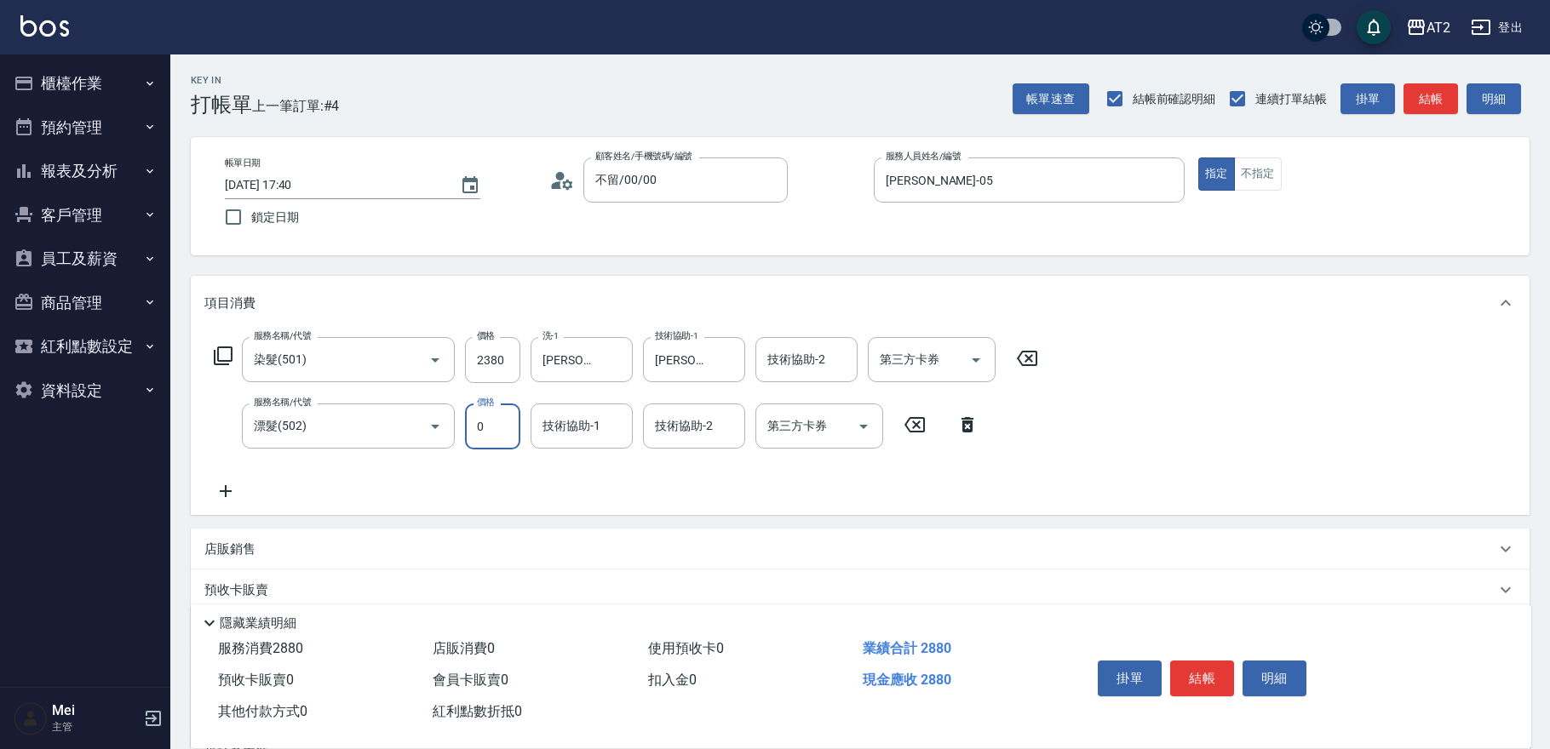
type input "0"
type input "紫涵-32"
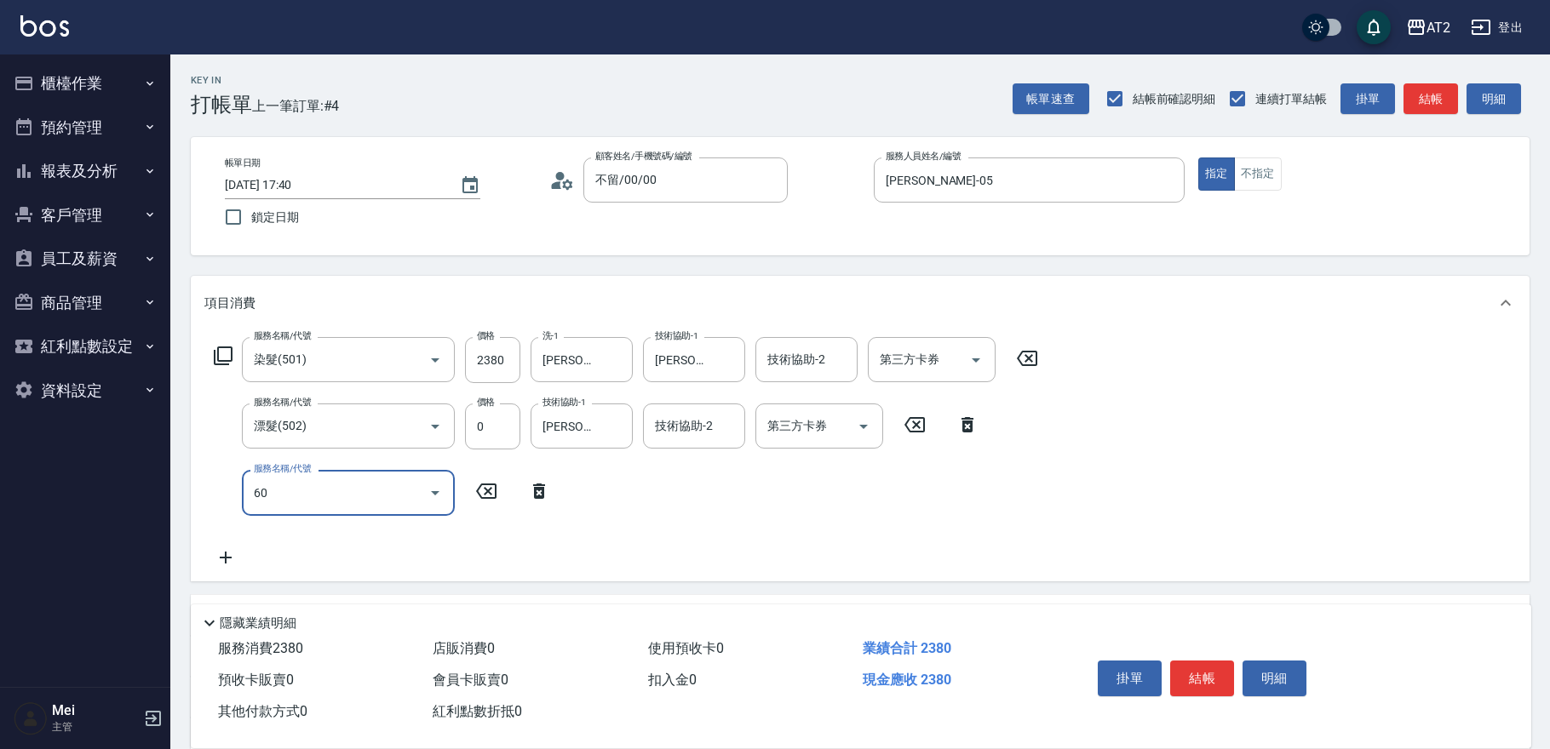
type input "601"
type input "330"
type input "自備護髮(601)"
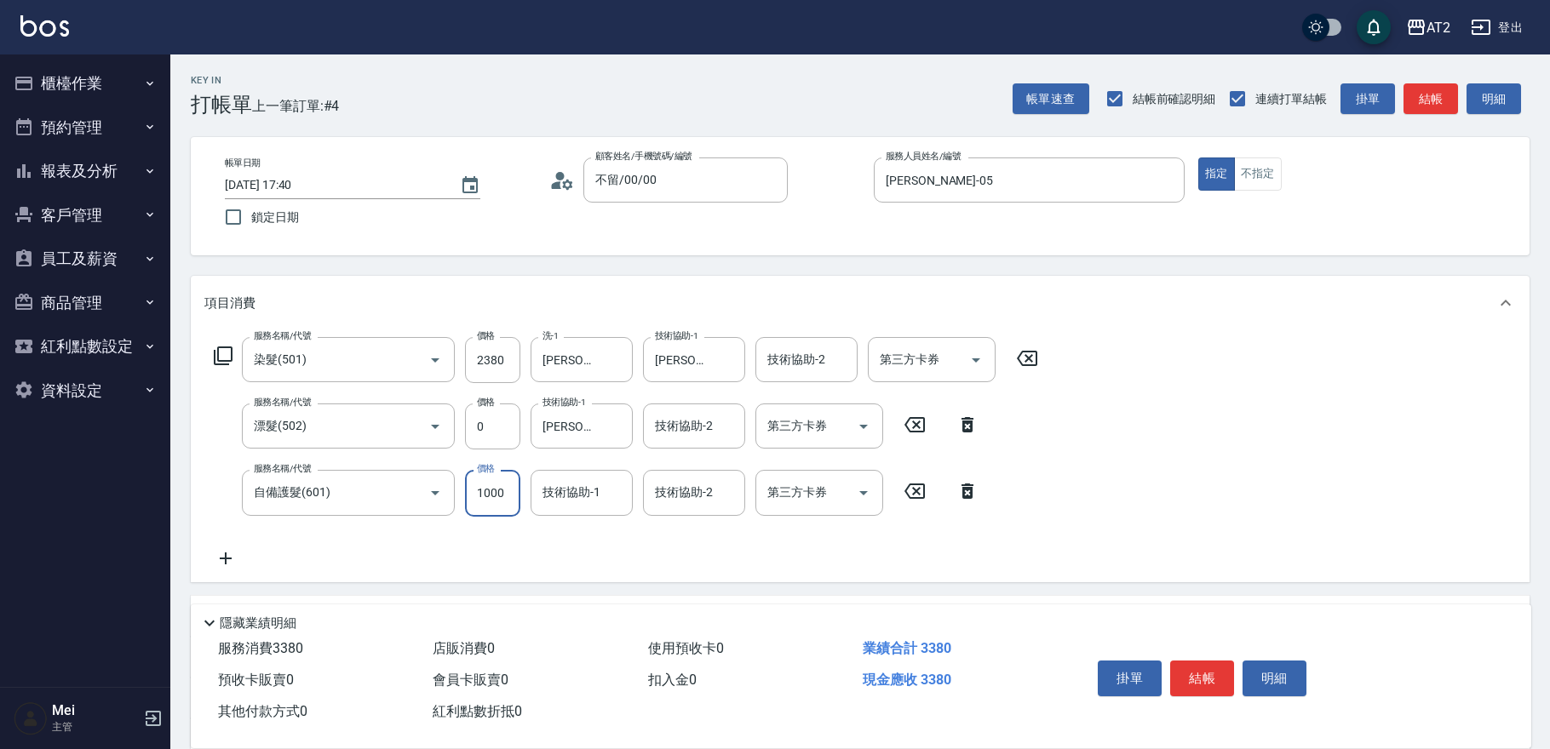
type input "2"
type input "230"
type input "20"
type input "240"
type input "200"
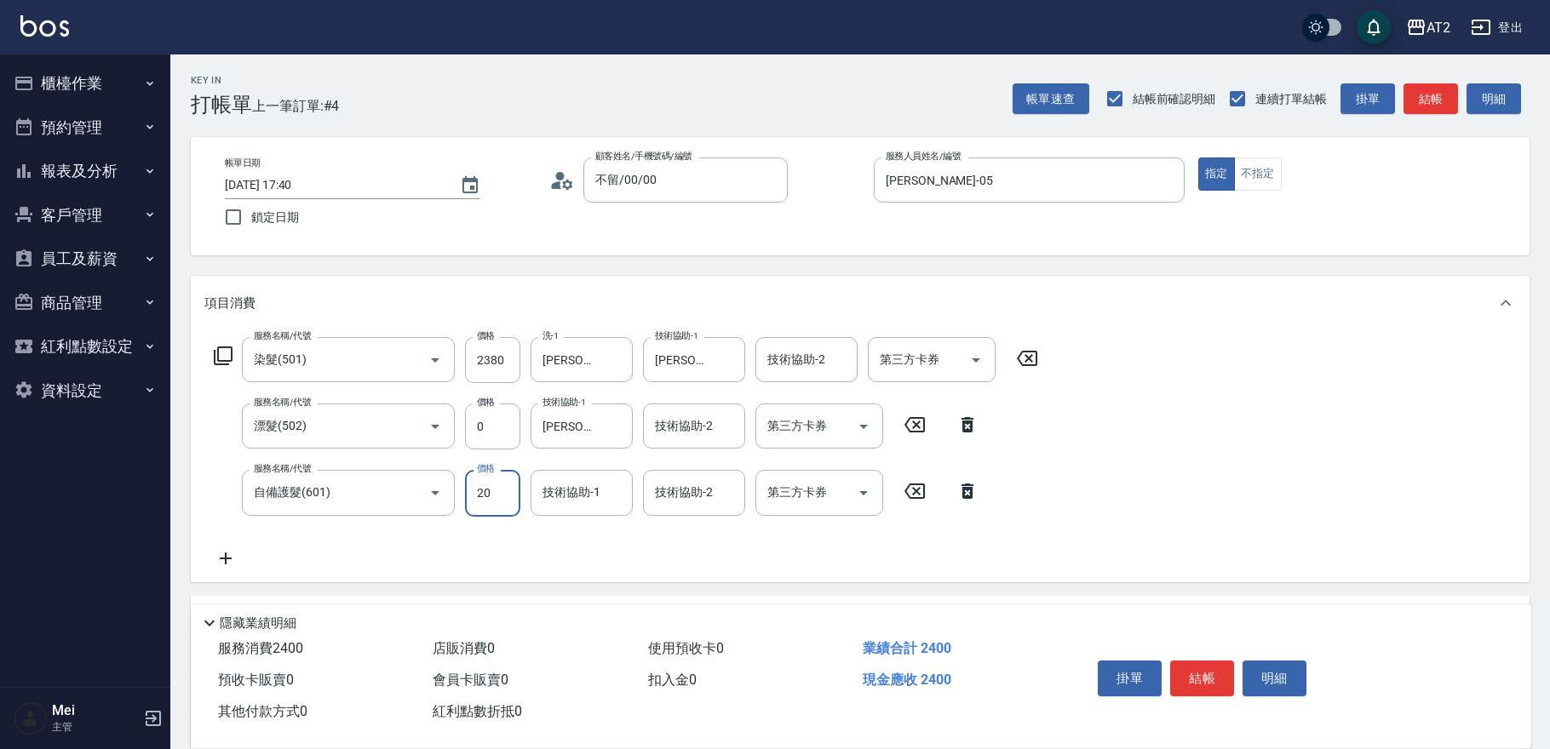
type input "250"
type input "2000"
type input "430"
type input "紫涵-32"
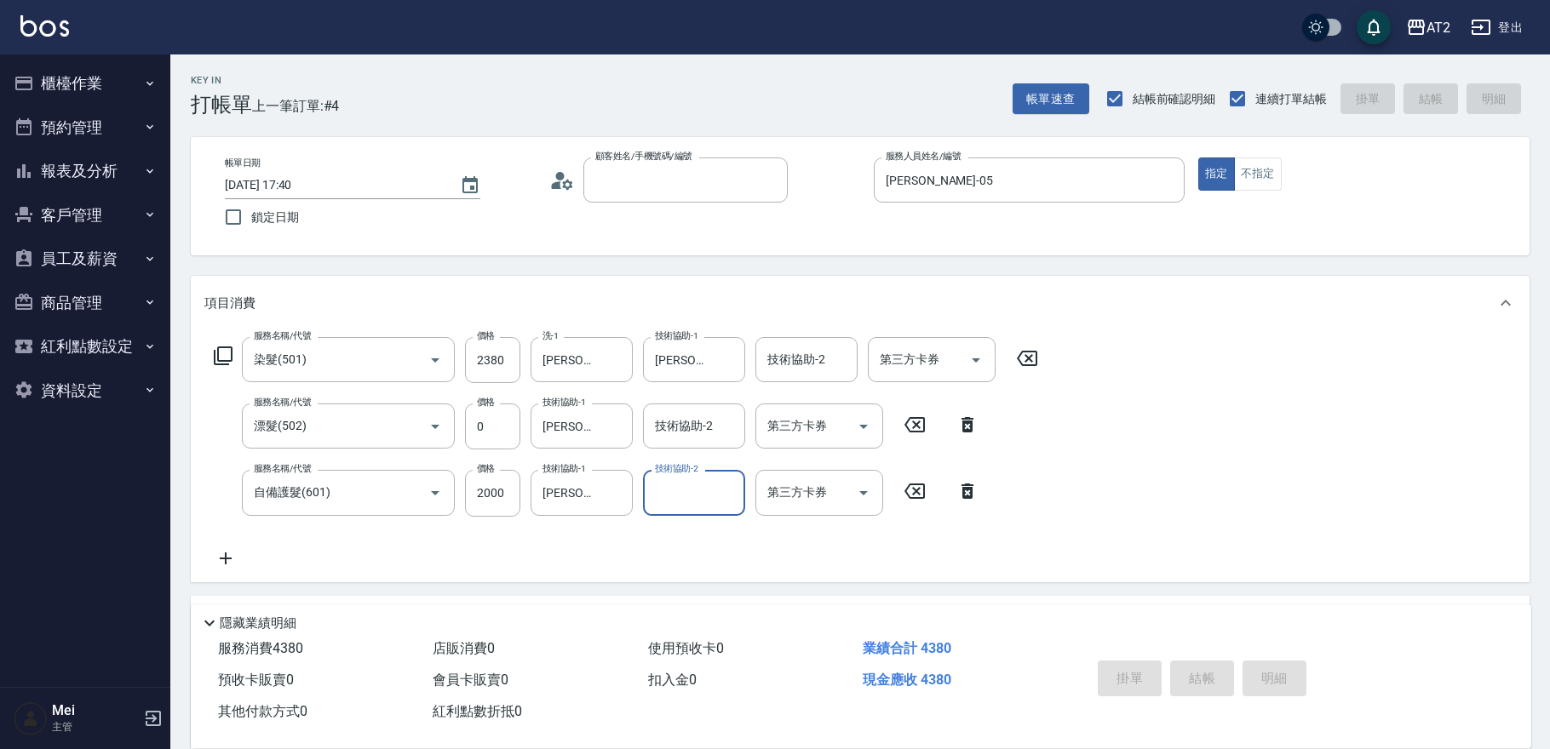
type input "0"
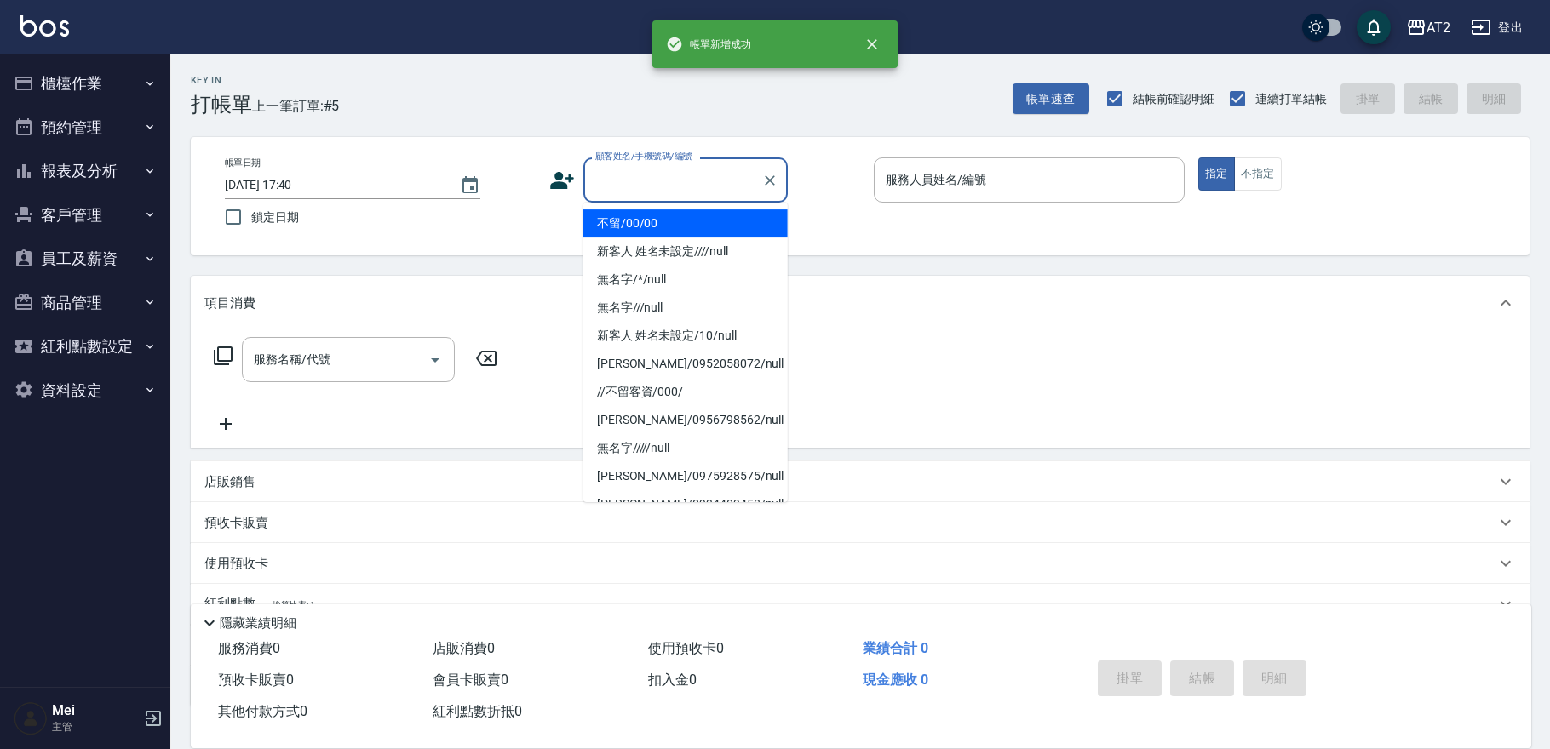
click at [674, 192] on input "顧客姓名/手機號碼/編號" at bounding box center [673, 180] width 164 height 30
click at [663, 212] on li "不留/00/00" at bounding box center [685, 223] width 204 height 28
type input "不留/00/00"
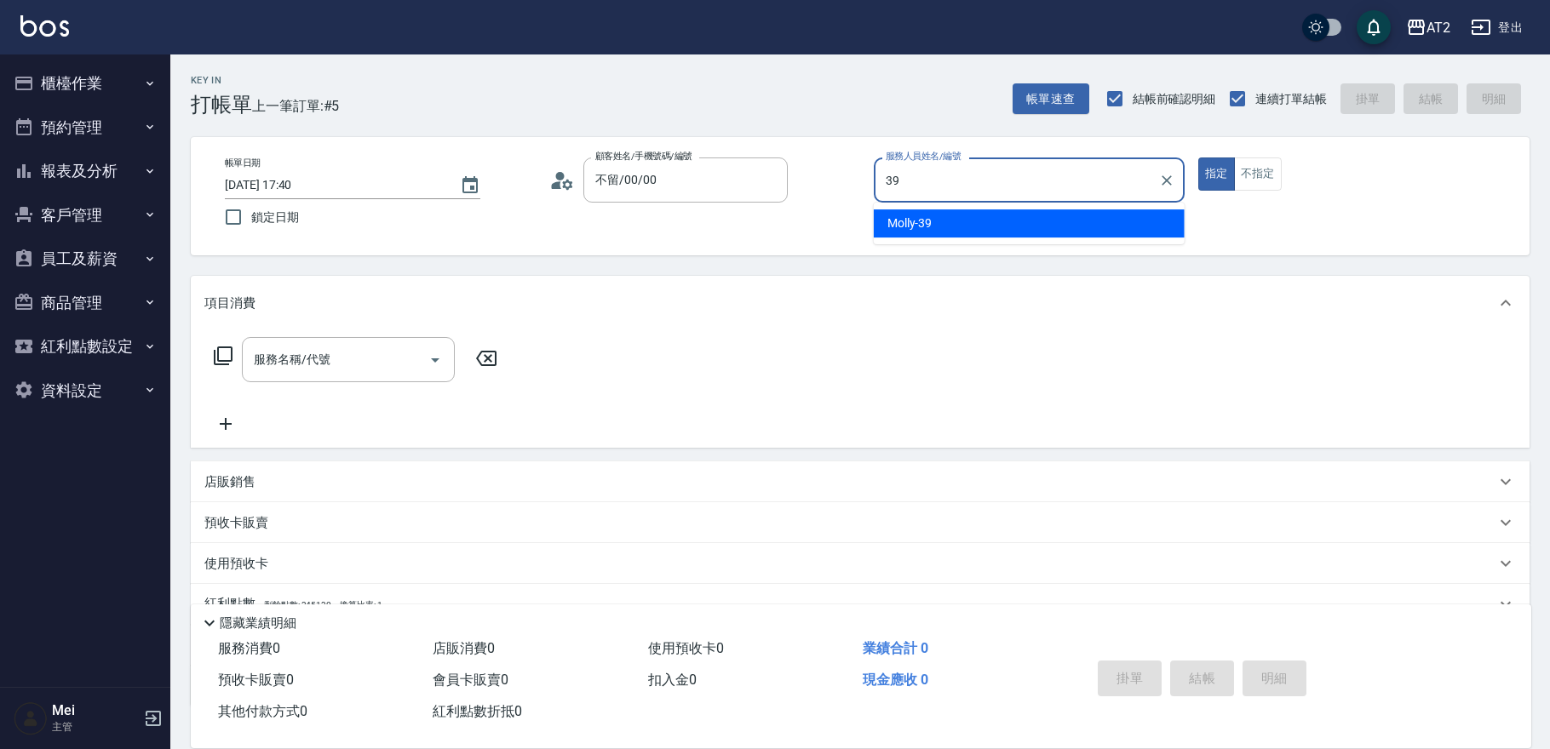
type input "Molly-39"
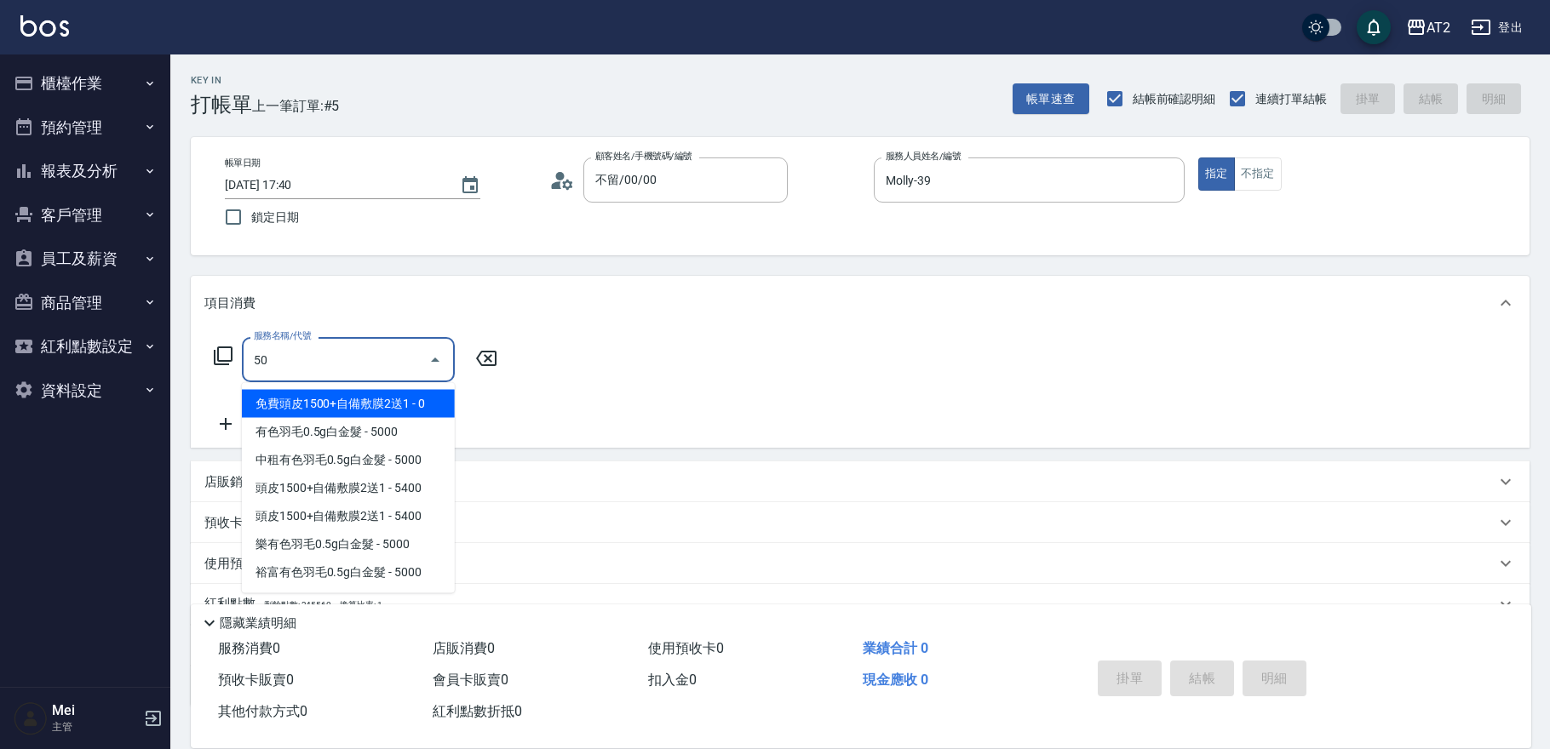
type input "501"
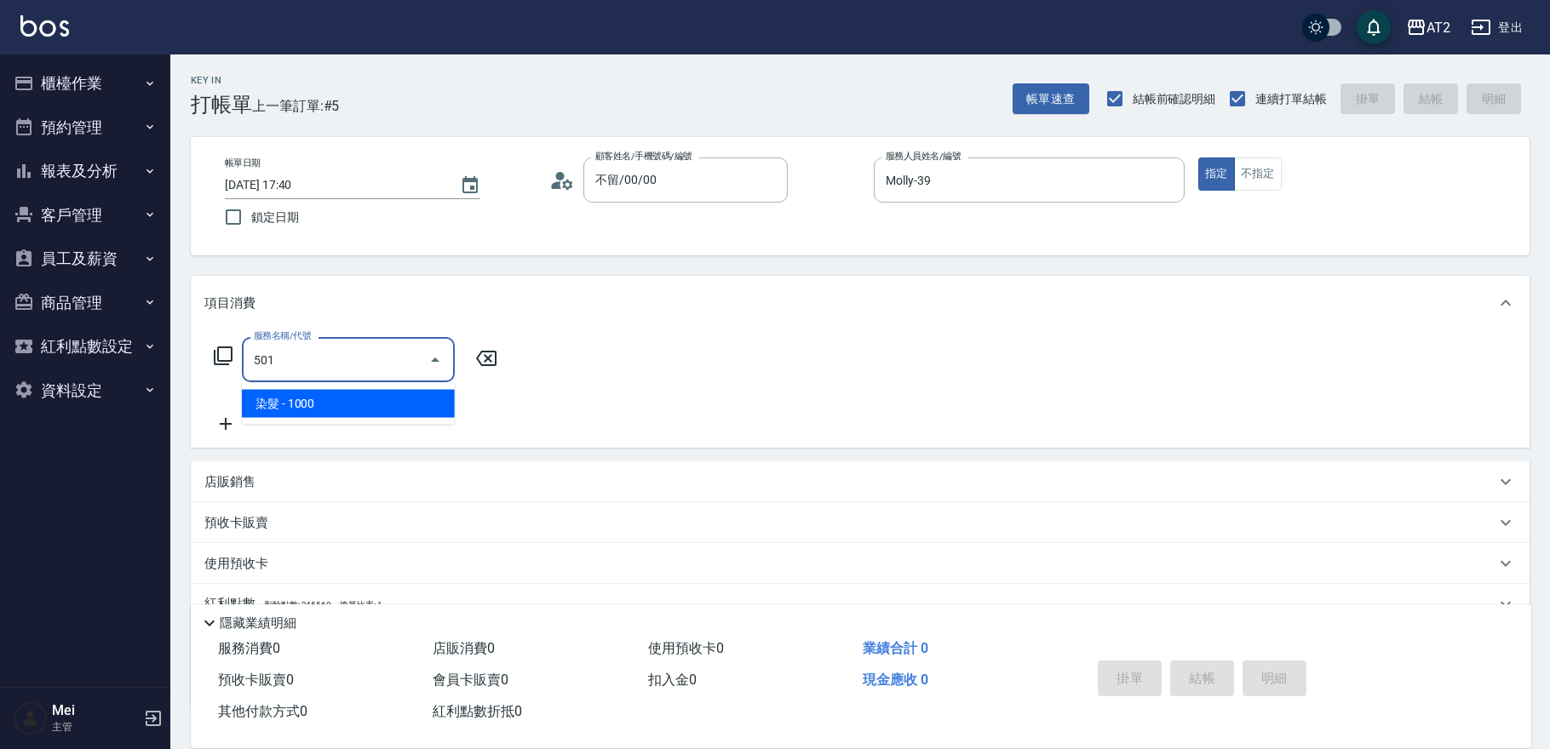
type input "100"
type input "染髮(501)"
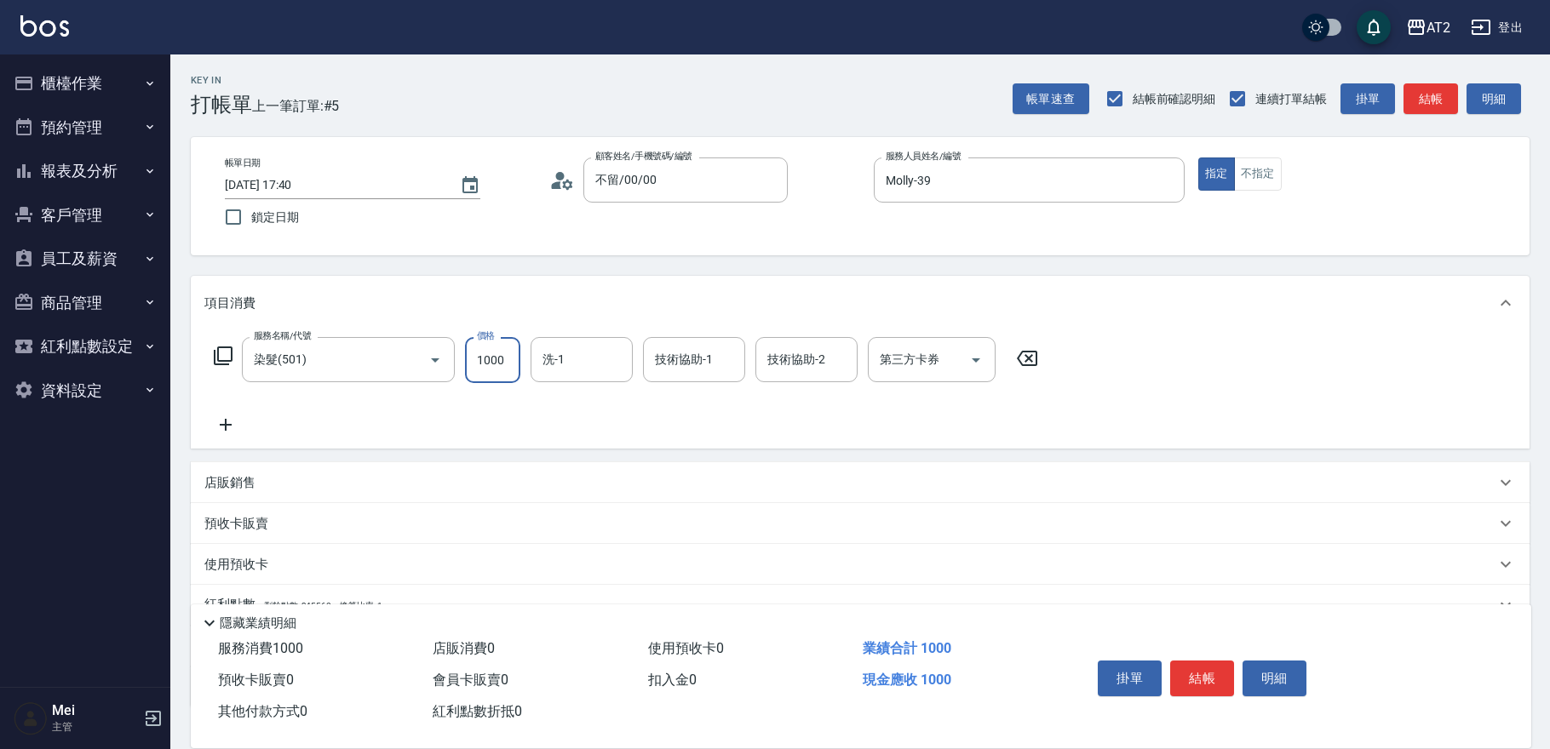
type input "1"
type input "0"
type input "15"
type input "10"
type input "1580"
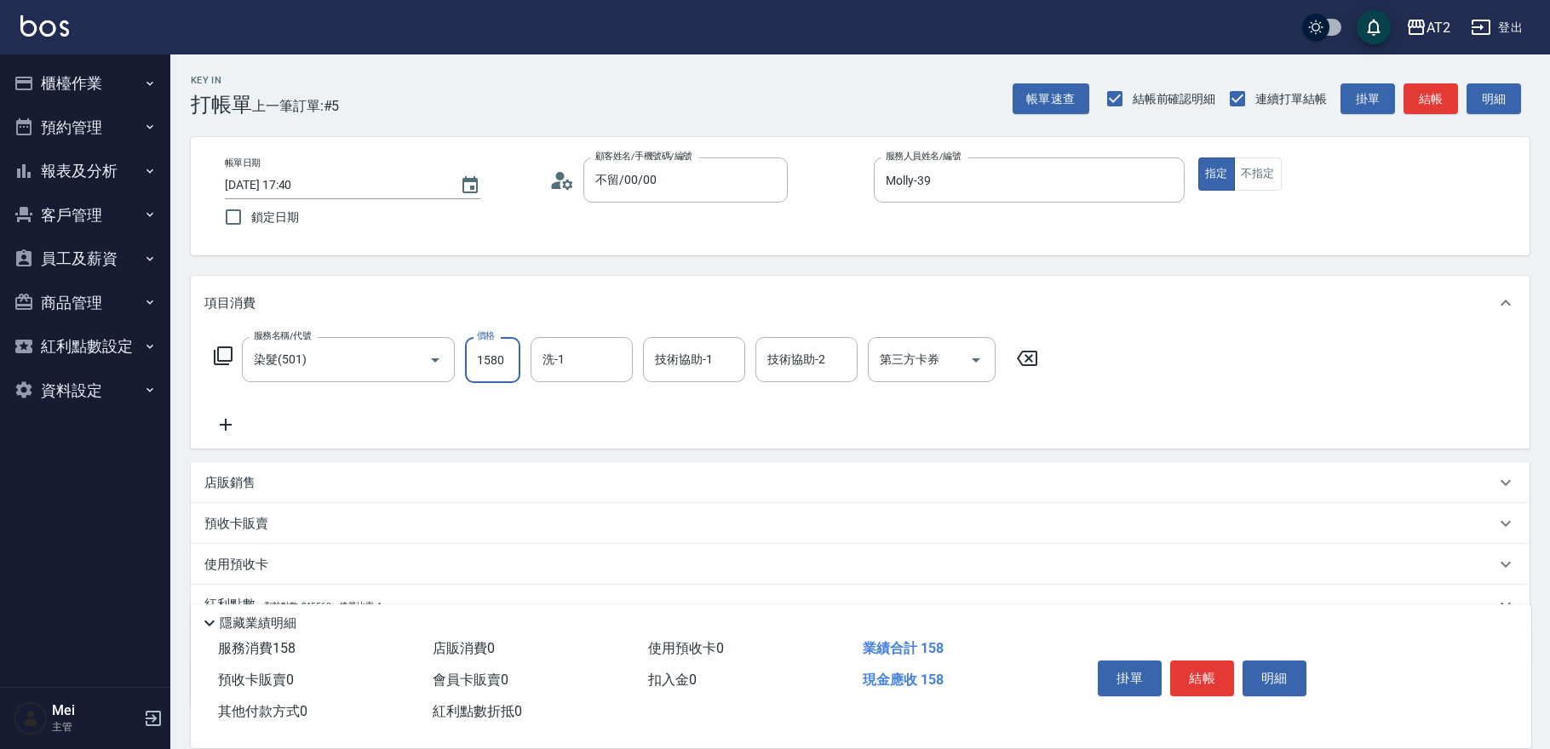
type input "150"
type input "1580"
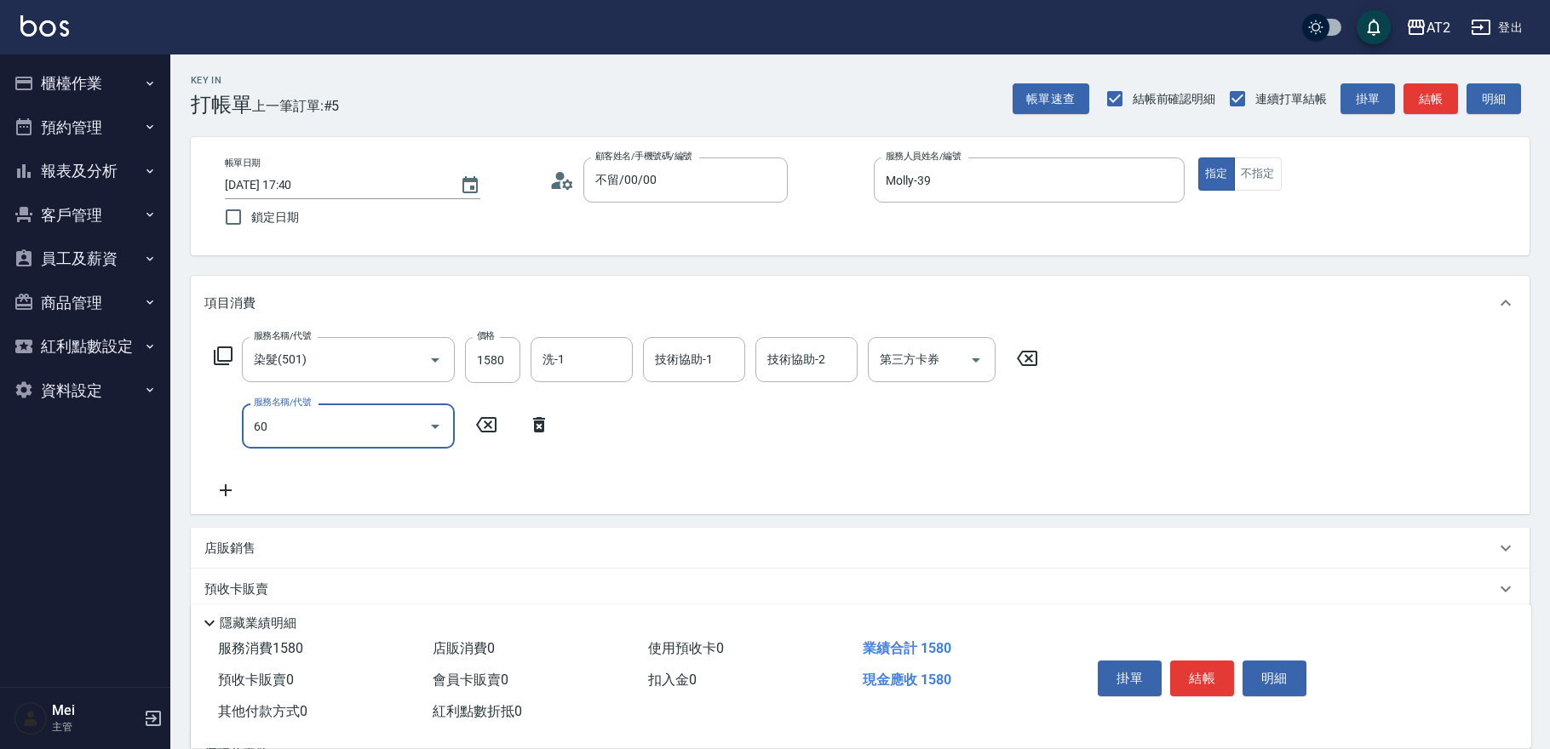
type input "601"
type input "250"
type input "自備護髮(601)"
type input "1"
type input "150"
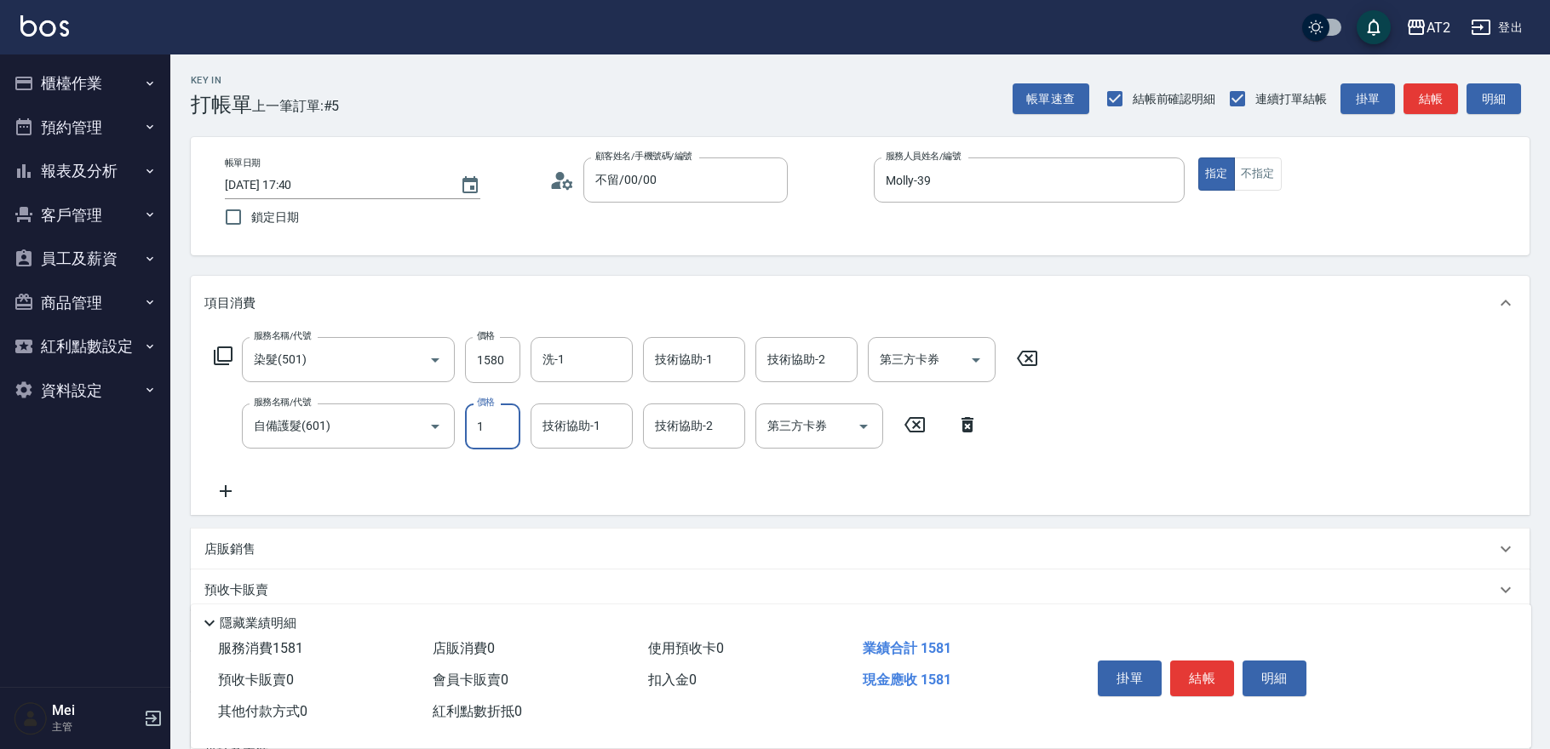
type input "19"
type input "170"
type input "1920"
type input "350"
type input "1920"
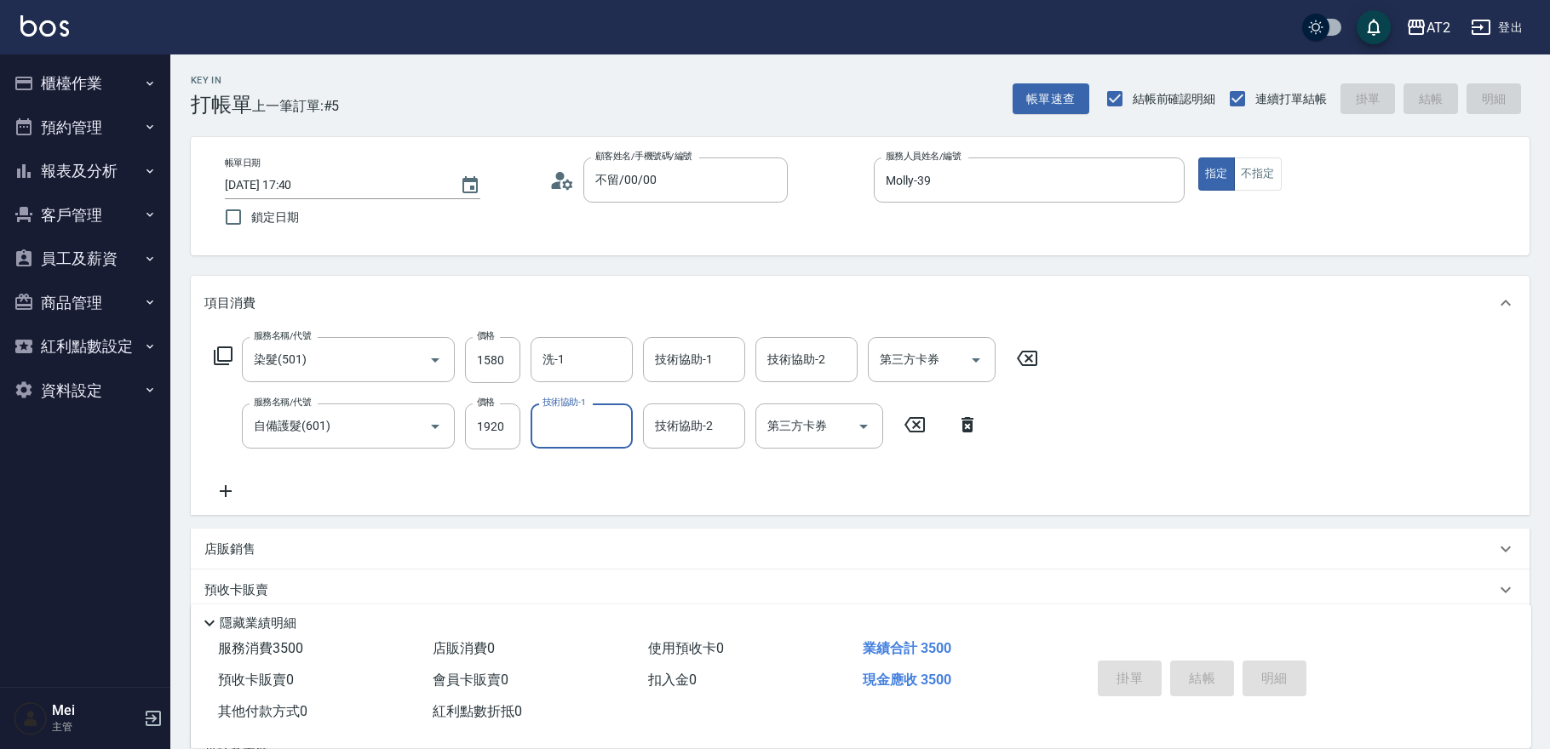
type input "2025/09/07 17:41"
type input "0"
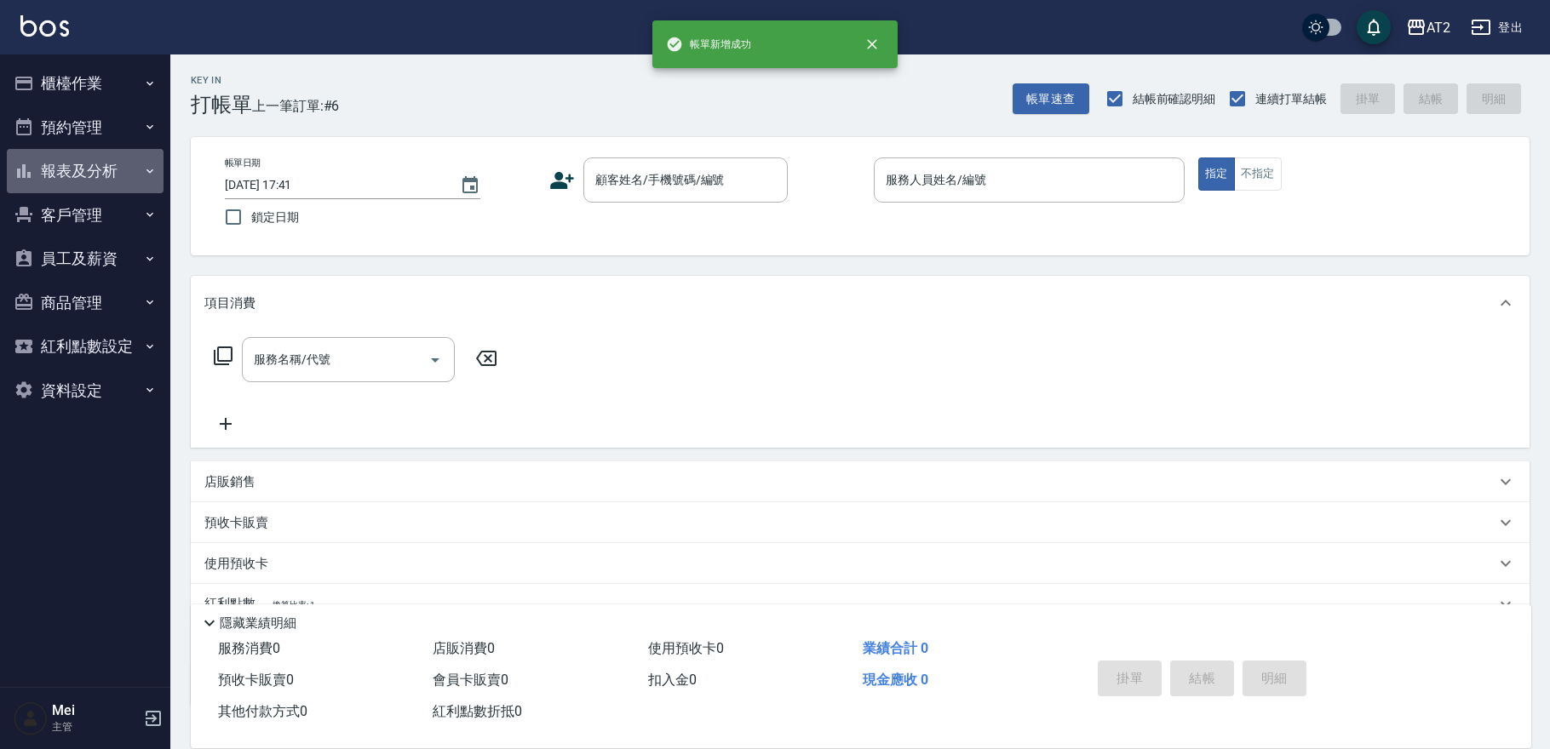
click at [89, 171] on button "報表及分析" at bounding box center [85, 171] width 157 height 44
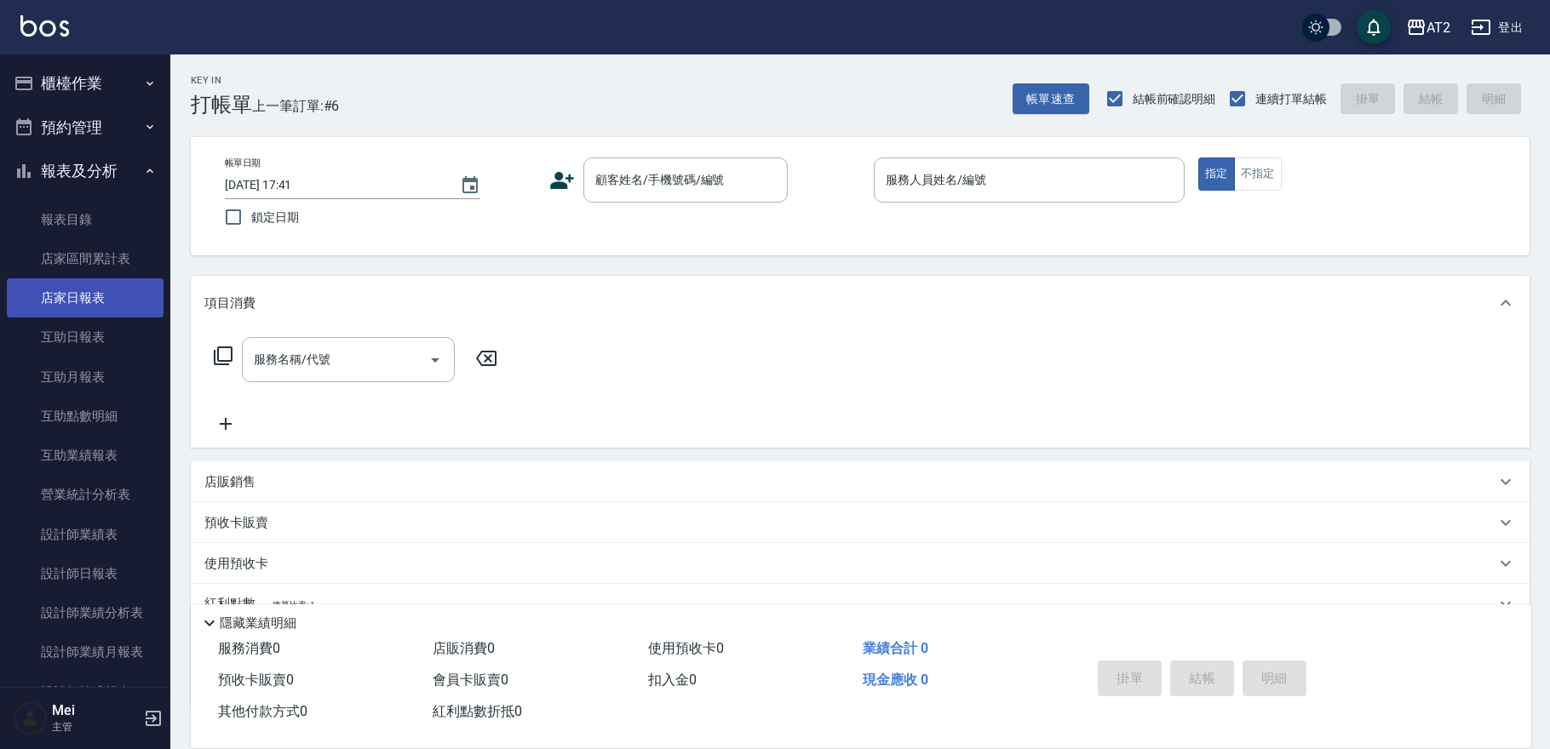
click at [106, 301] on link "店家日報表" at bounding box center [85, 297] width 157 height 39
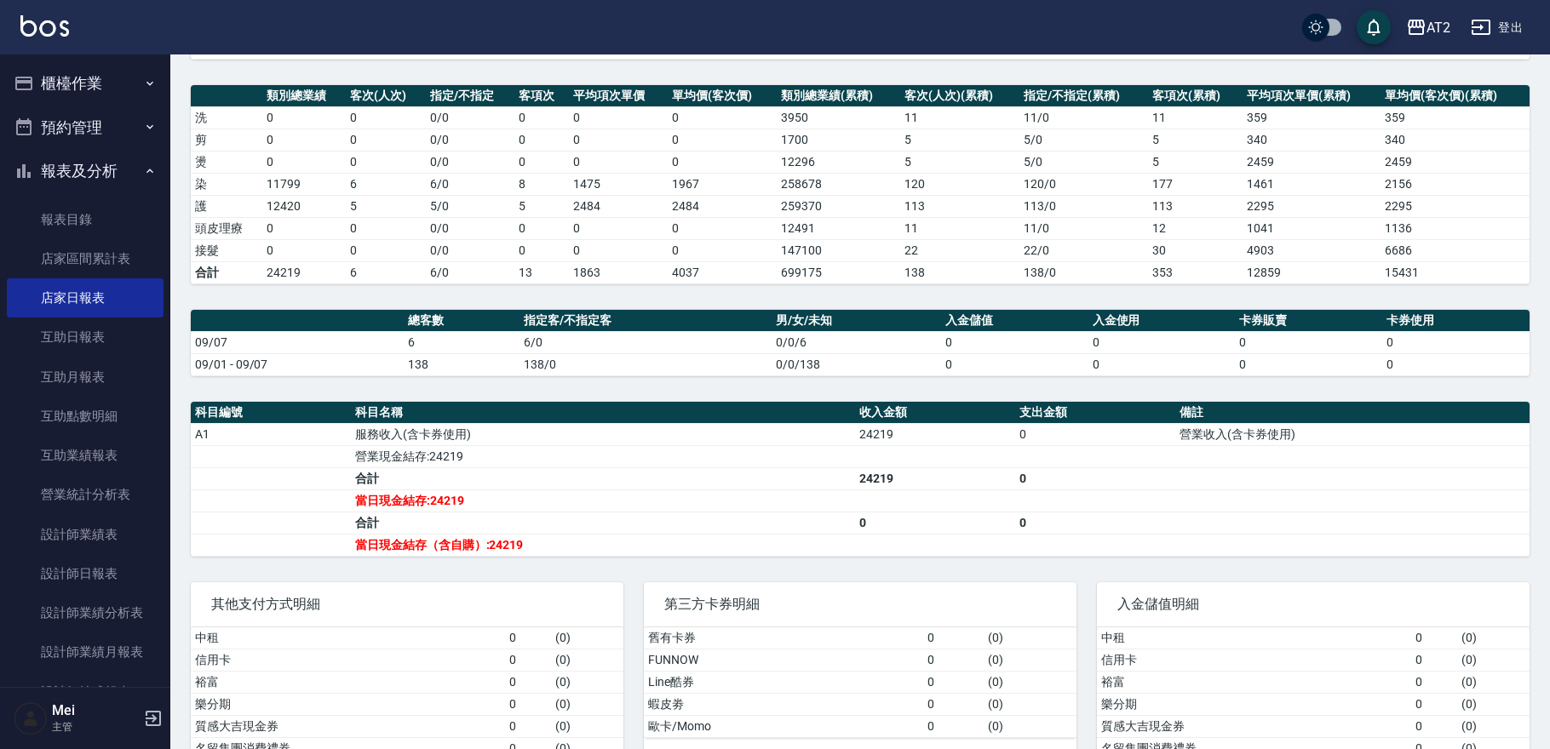
scroll to position [307, 0]
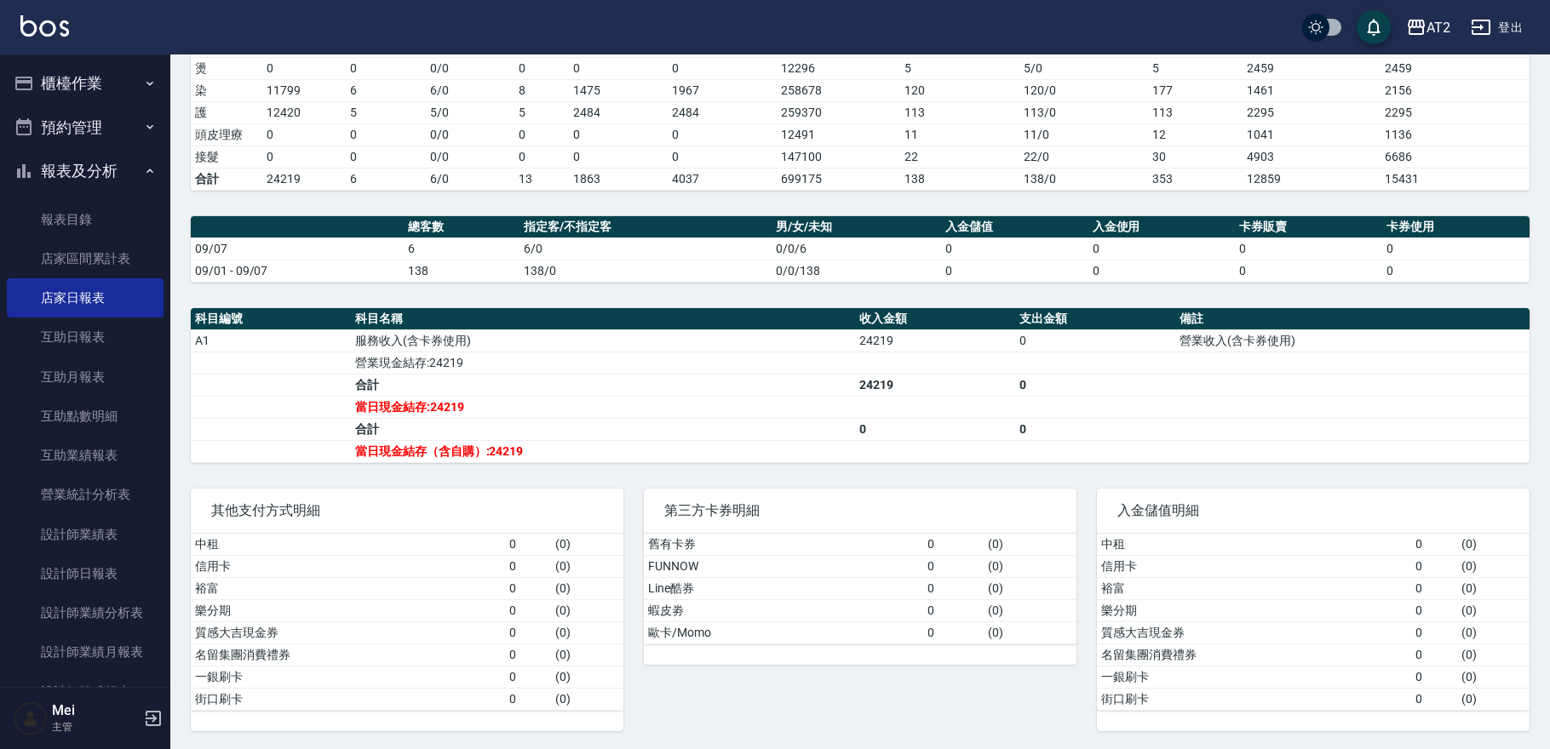
click at [96, 88] on button "櫃檯作業" at bounding box center [85, 83] width 157 height 44
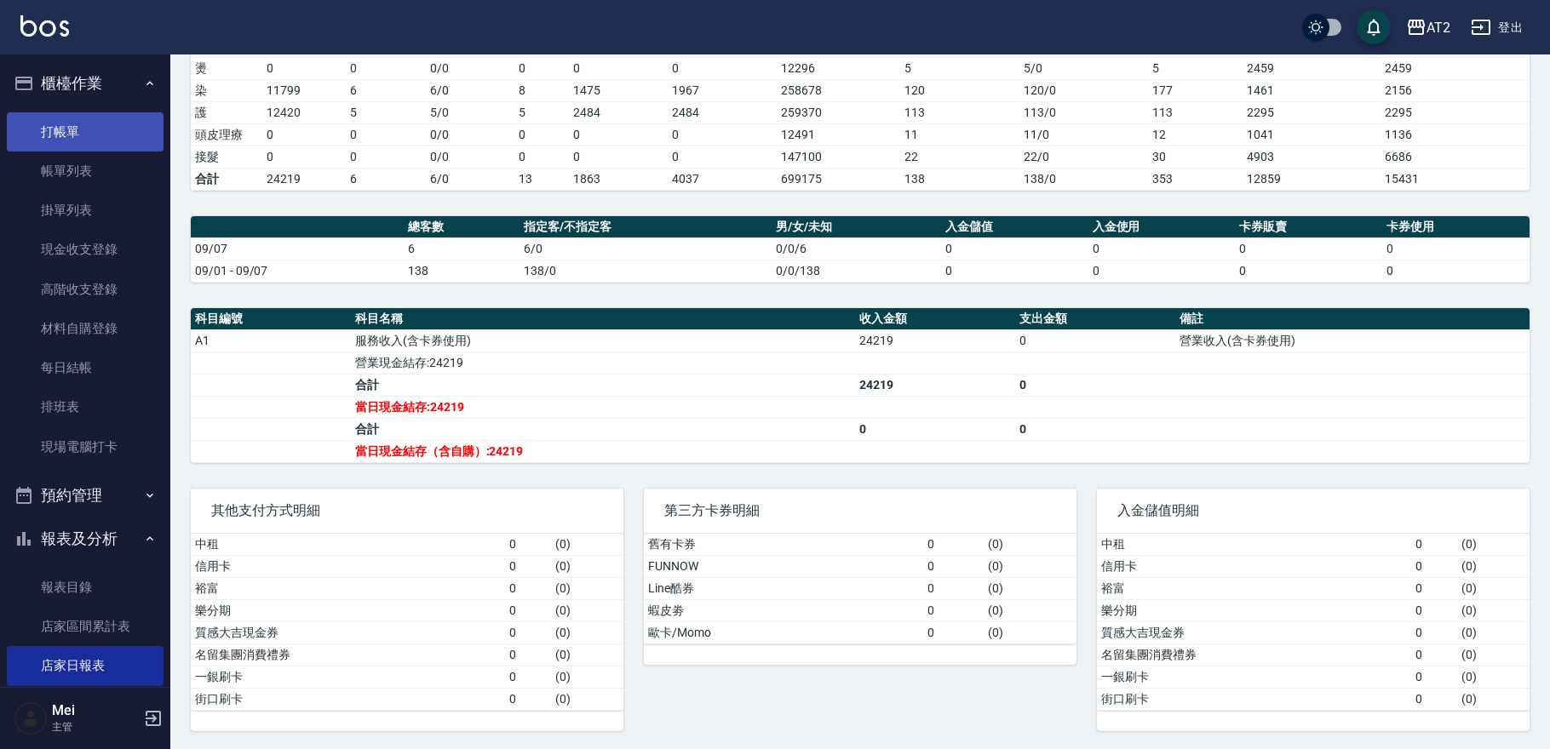
click at [83, 138] on link "打帳單" at bounding box center [85, 131] width 157 height 39
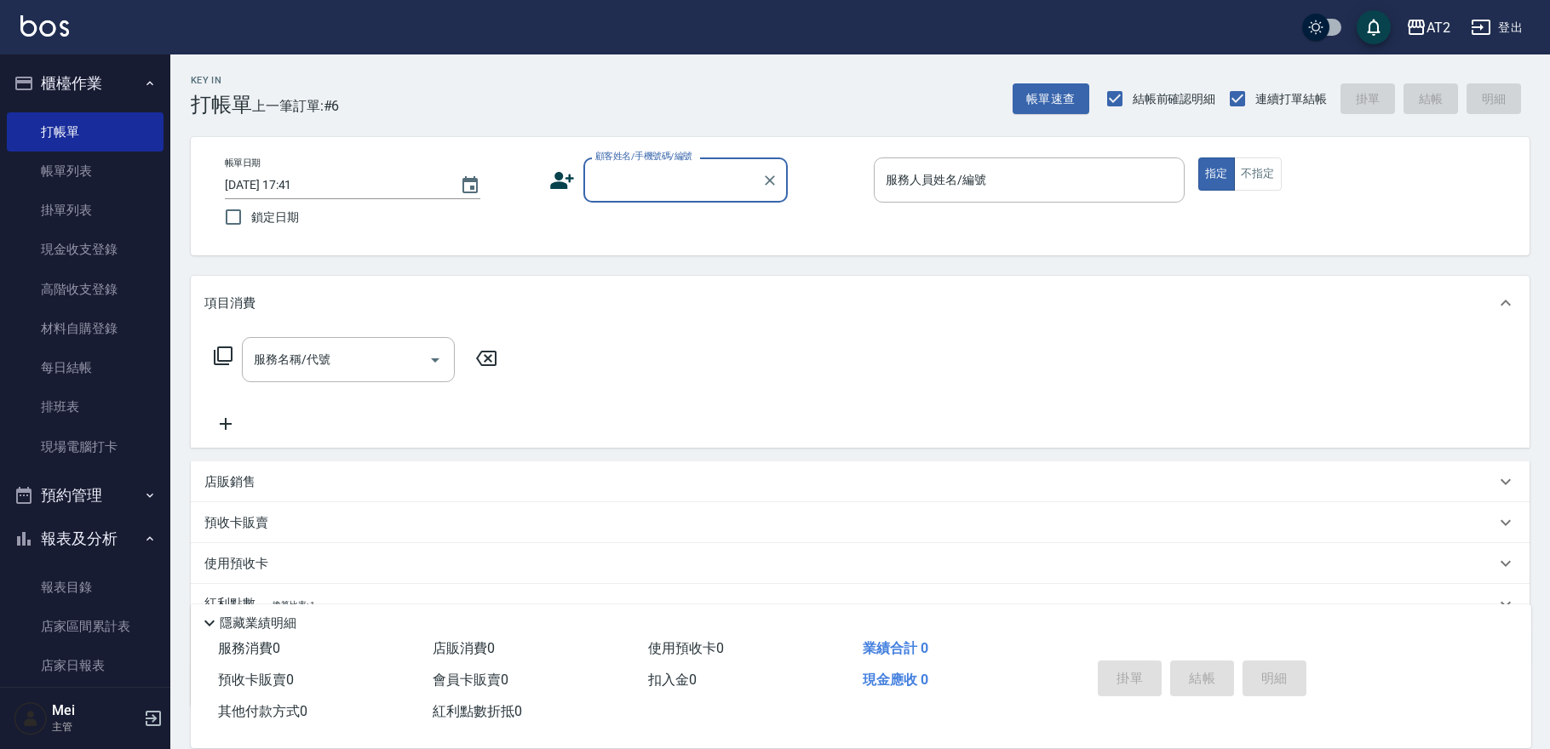
click at [631, 196] on div "顧客姓名/手機號碼/編號" at bounding box center [685, 180] width 204 height 45
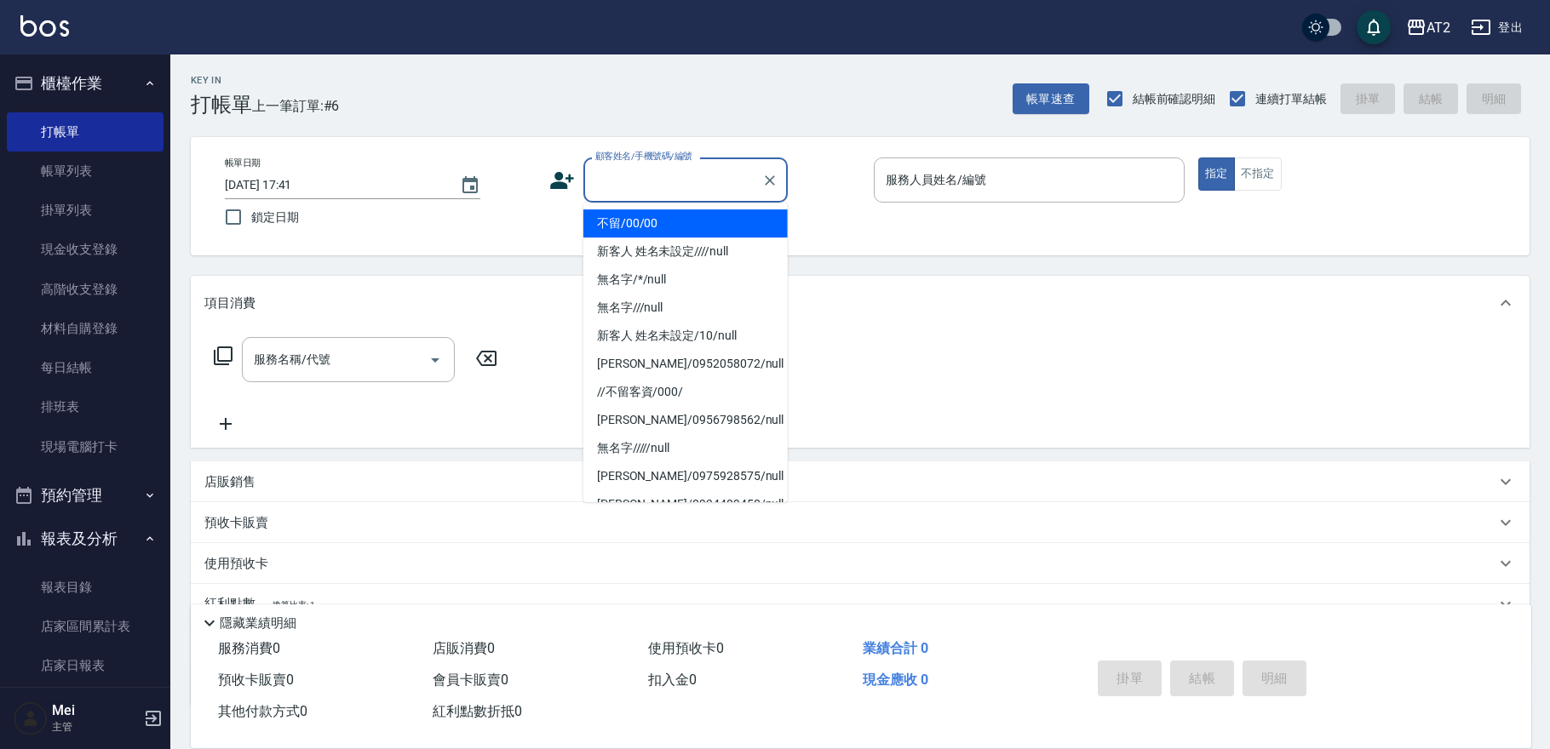
click at [631, 224] on li "不留/00/00" at bounding box center [685, 223] width 204 height 28
type input "不留/00/00"
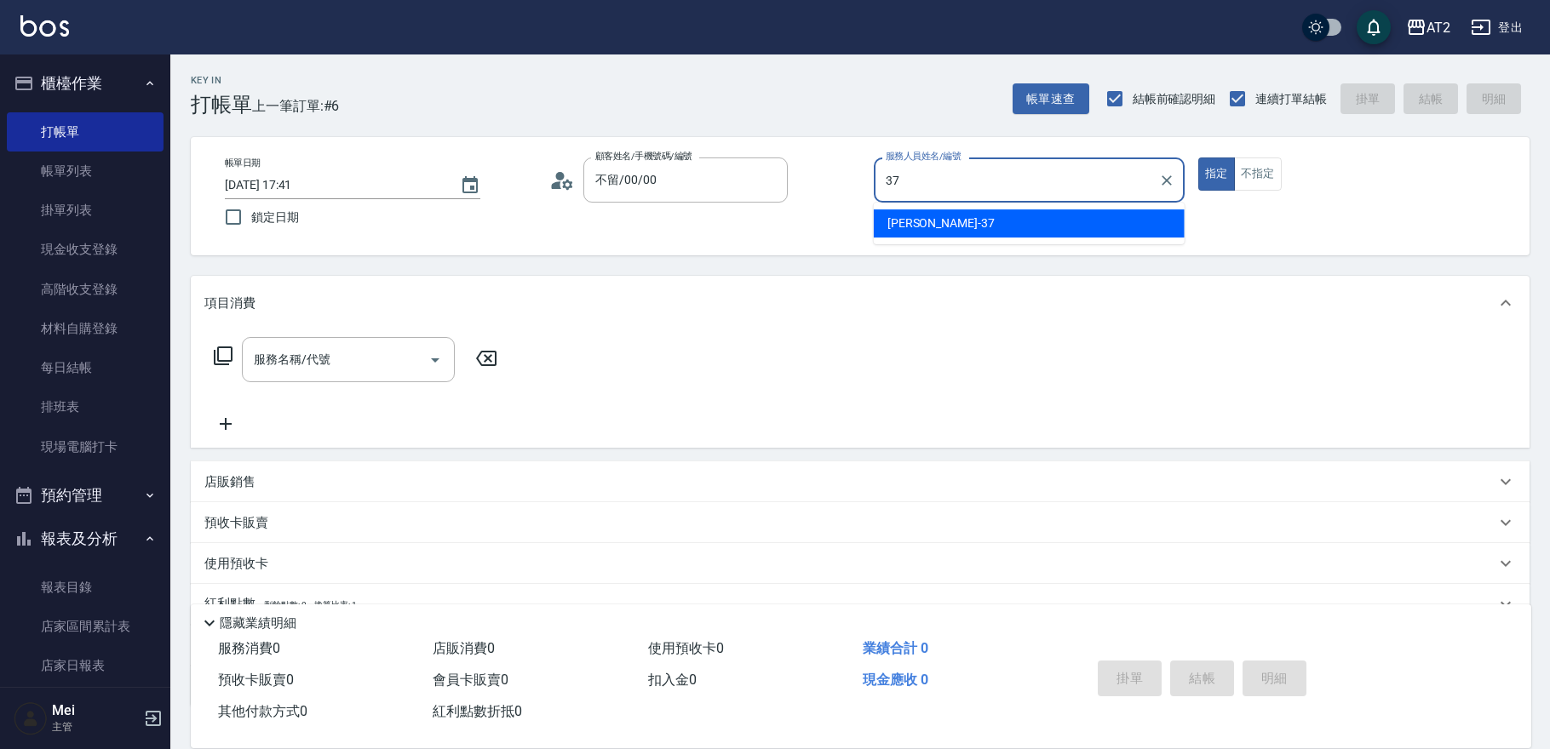
type input "小玥-37"
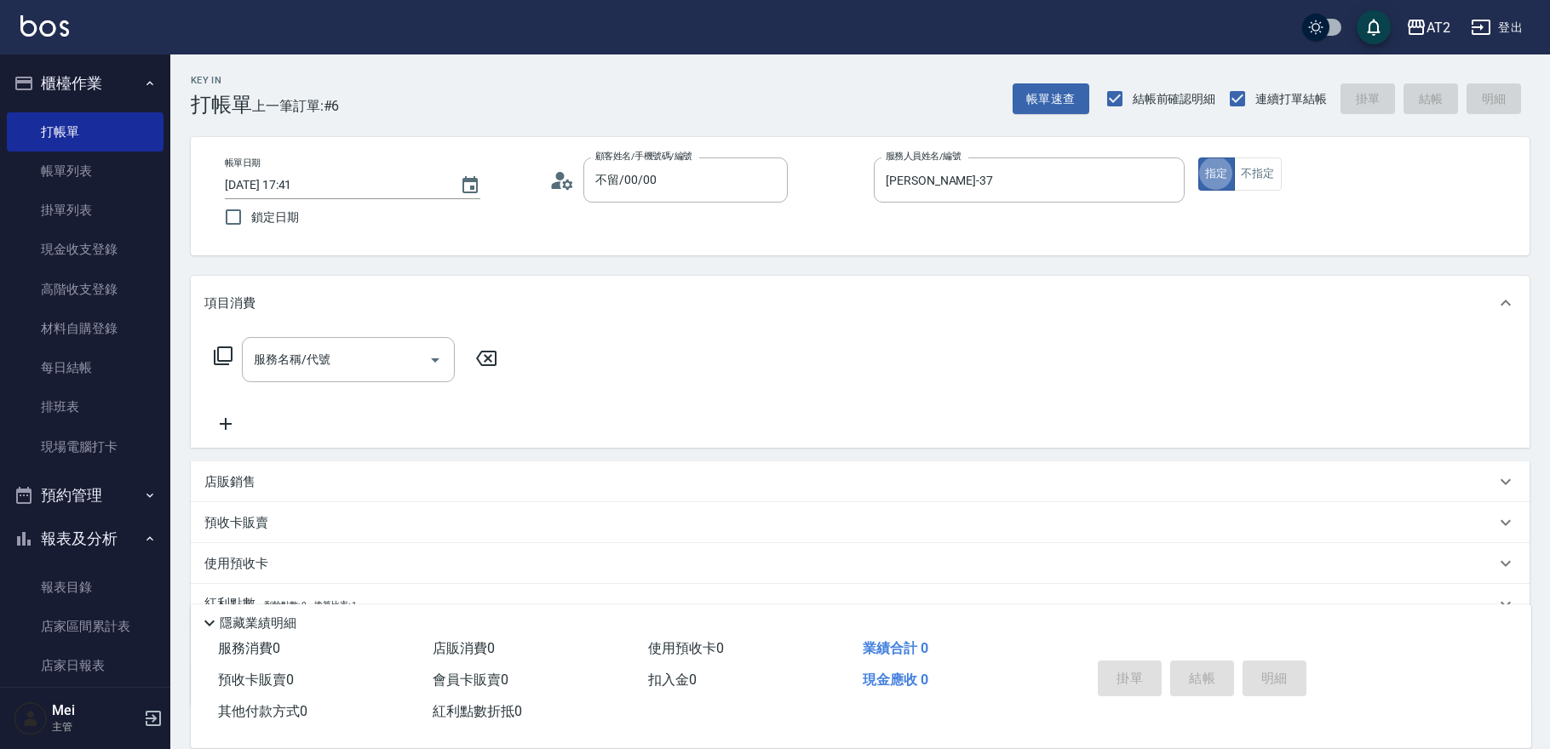
type button "true"
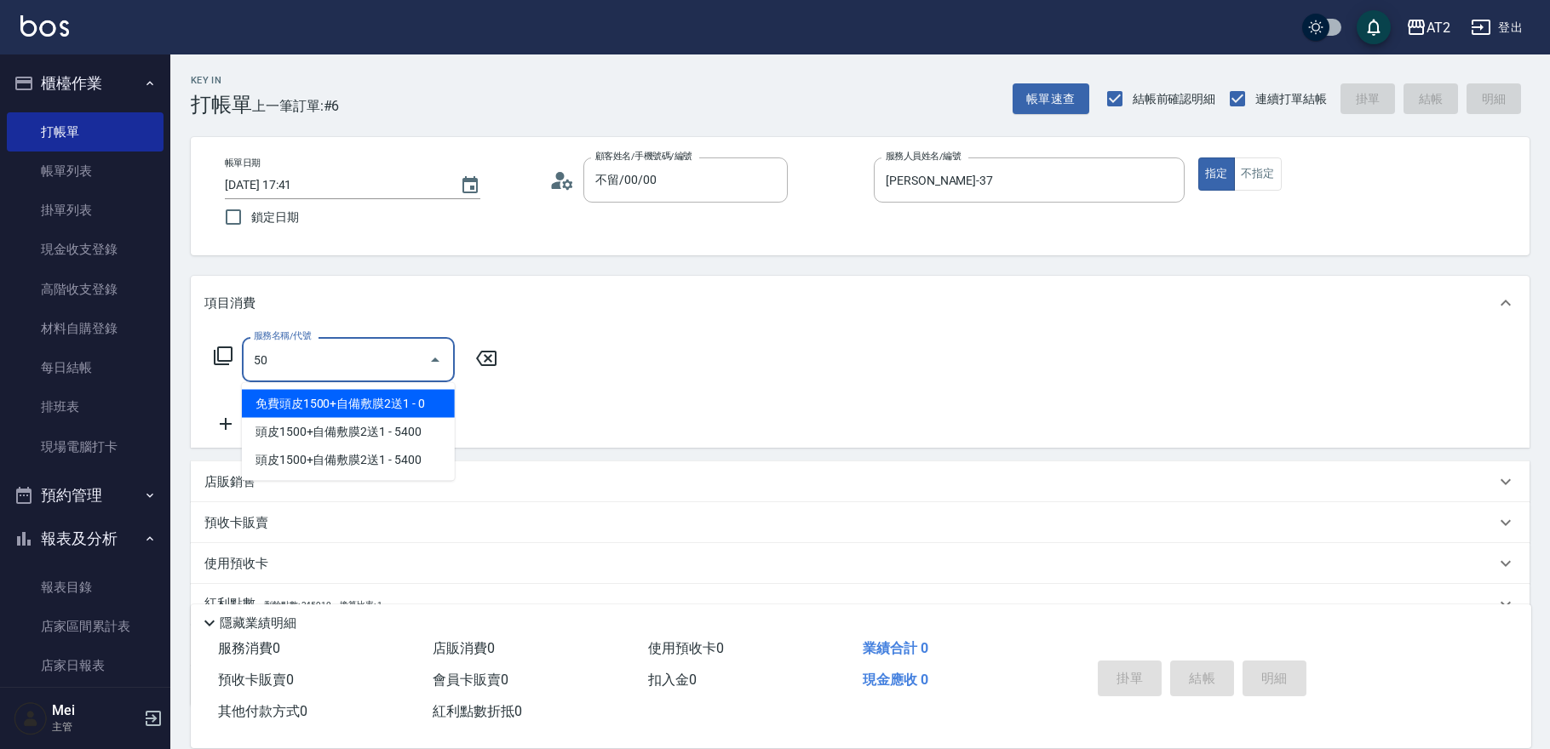
type input "501"
type input "100"
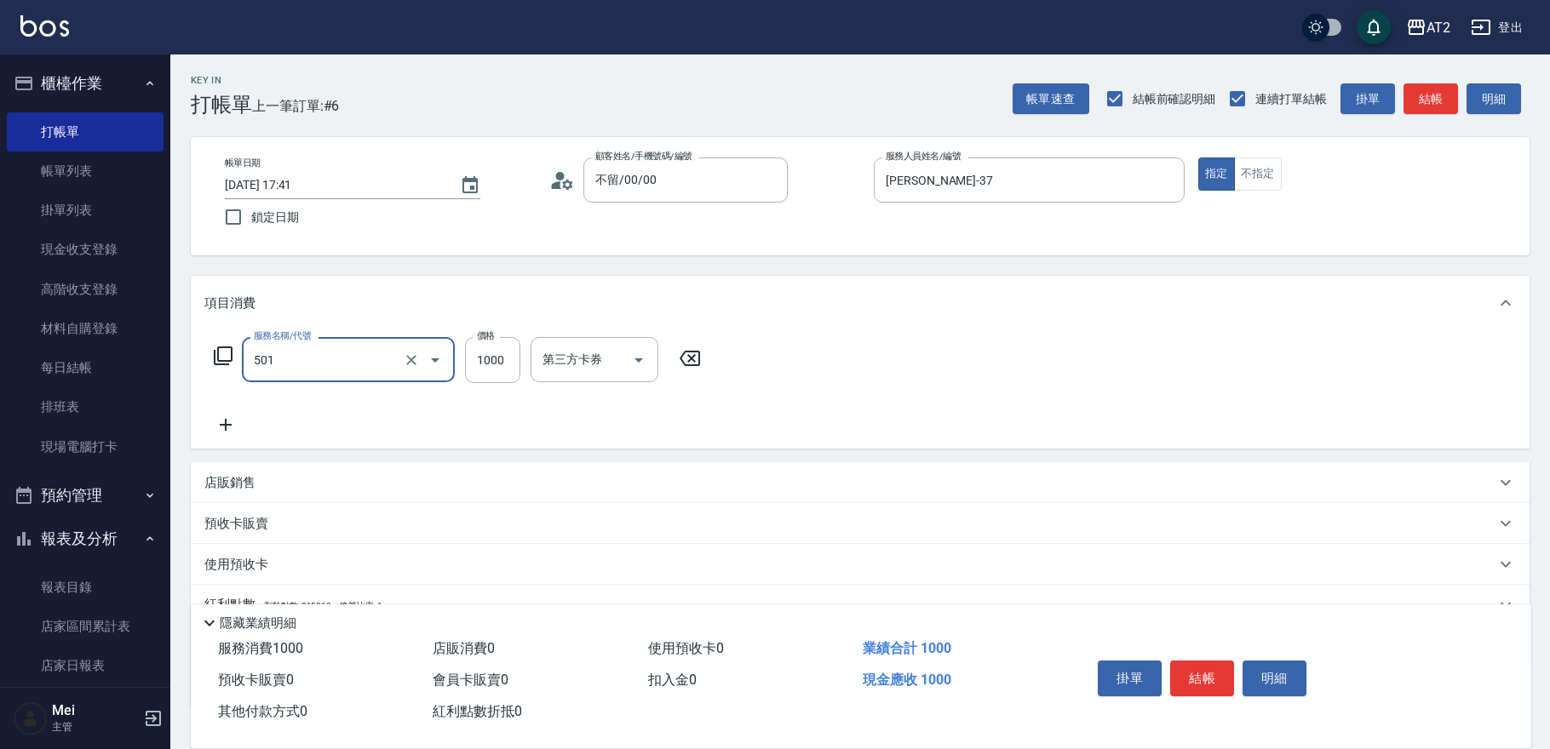
type input "染髮(501)"
type input "1"
type input "0"
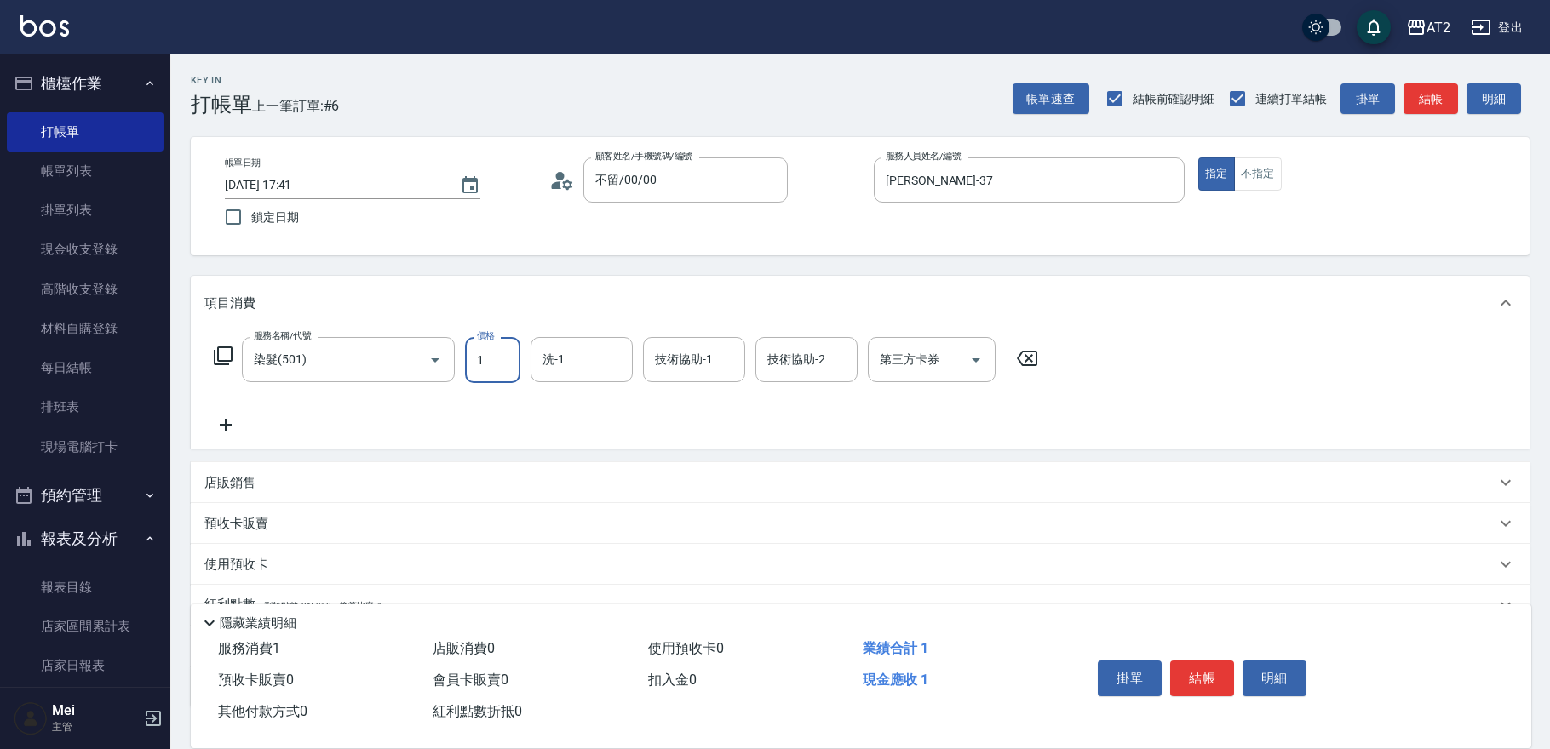
type input "14"
type input "10"
type input "149"
type input "140"
type input "1499"
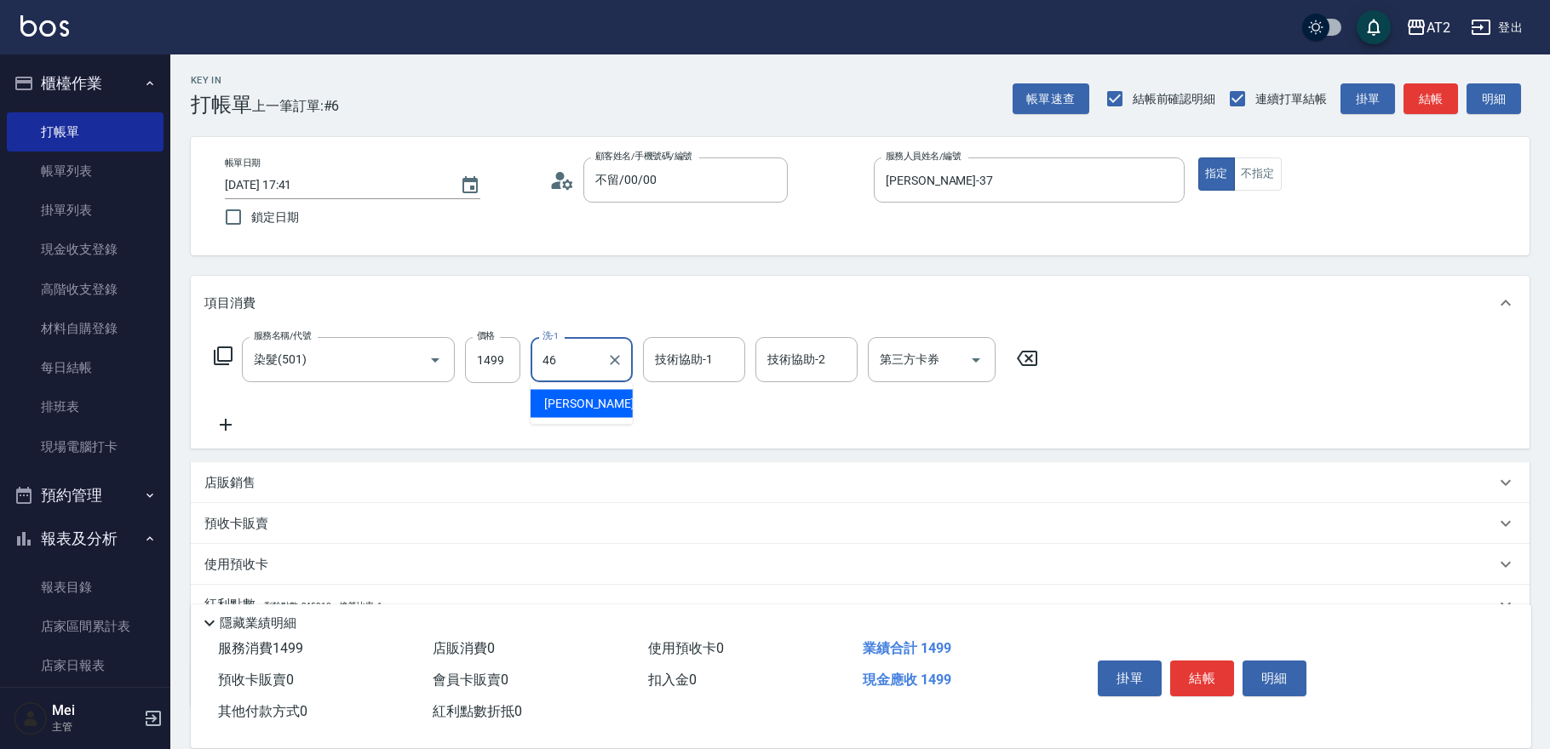
type input "小妍-46"
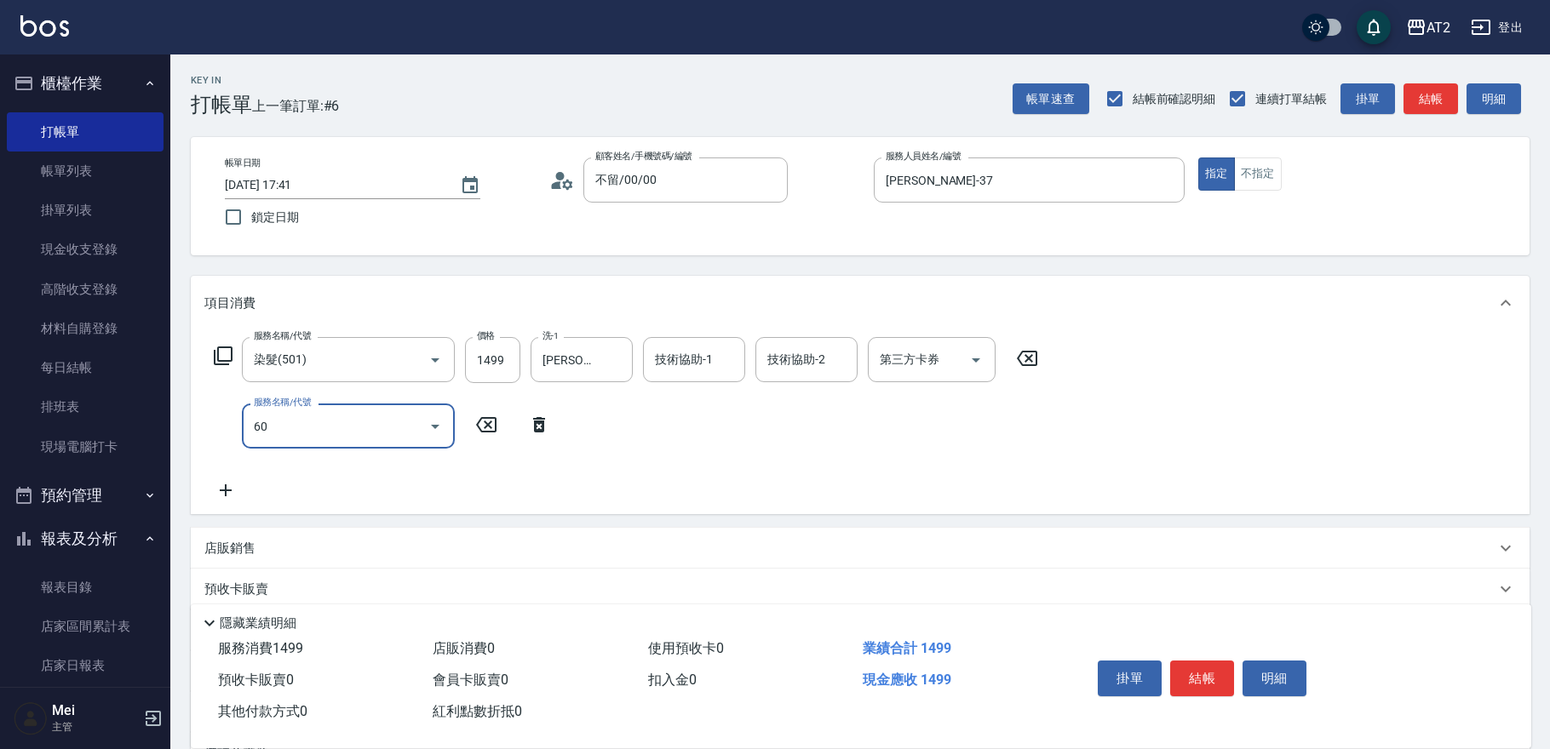
type input "601"
type input "240"
type input "自備護髮(601)"
type input "2"
type input "150"
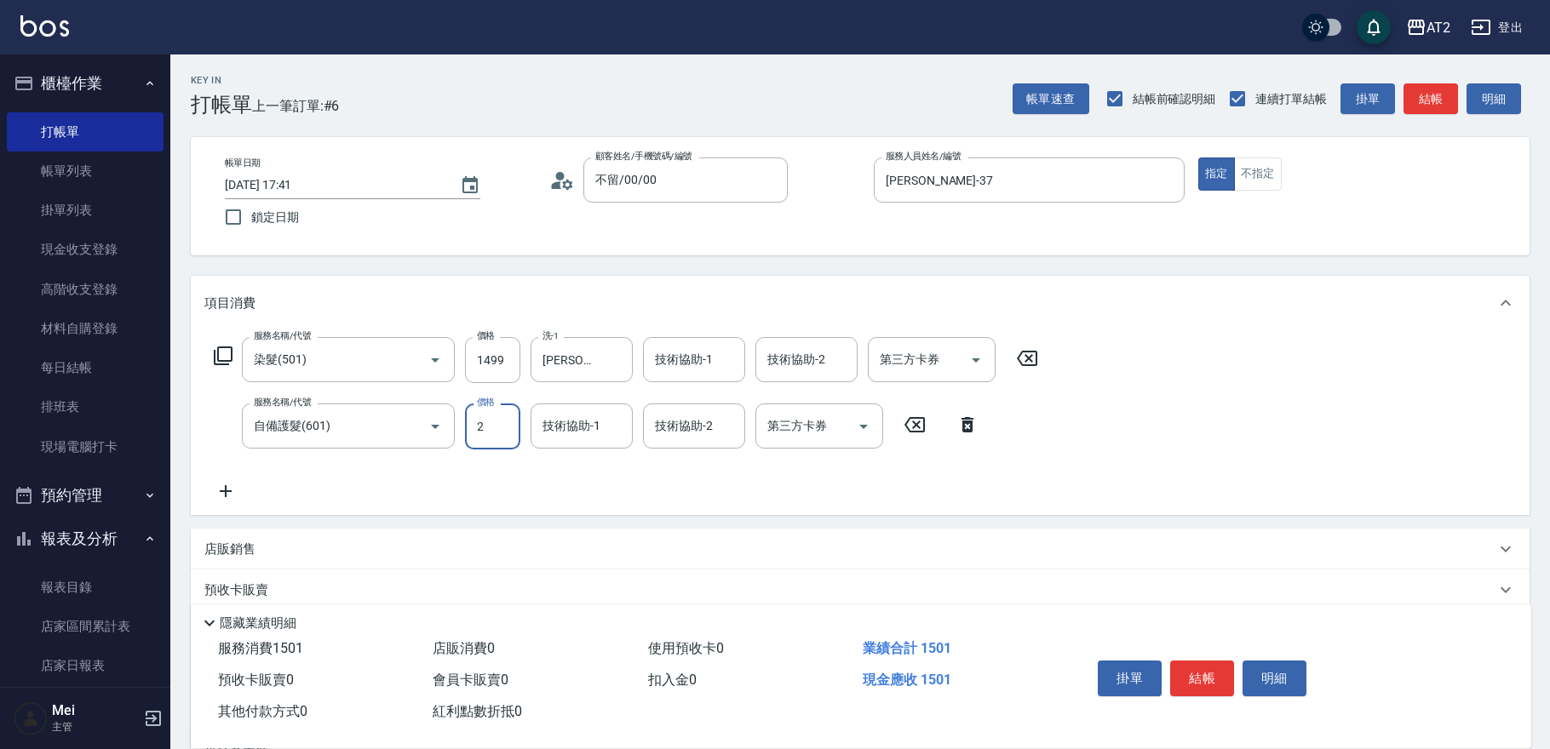
type input "27"
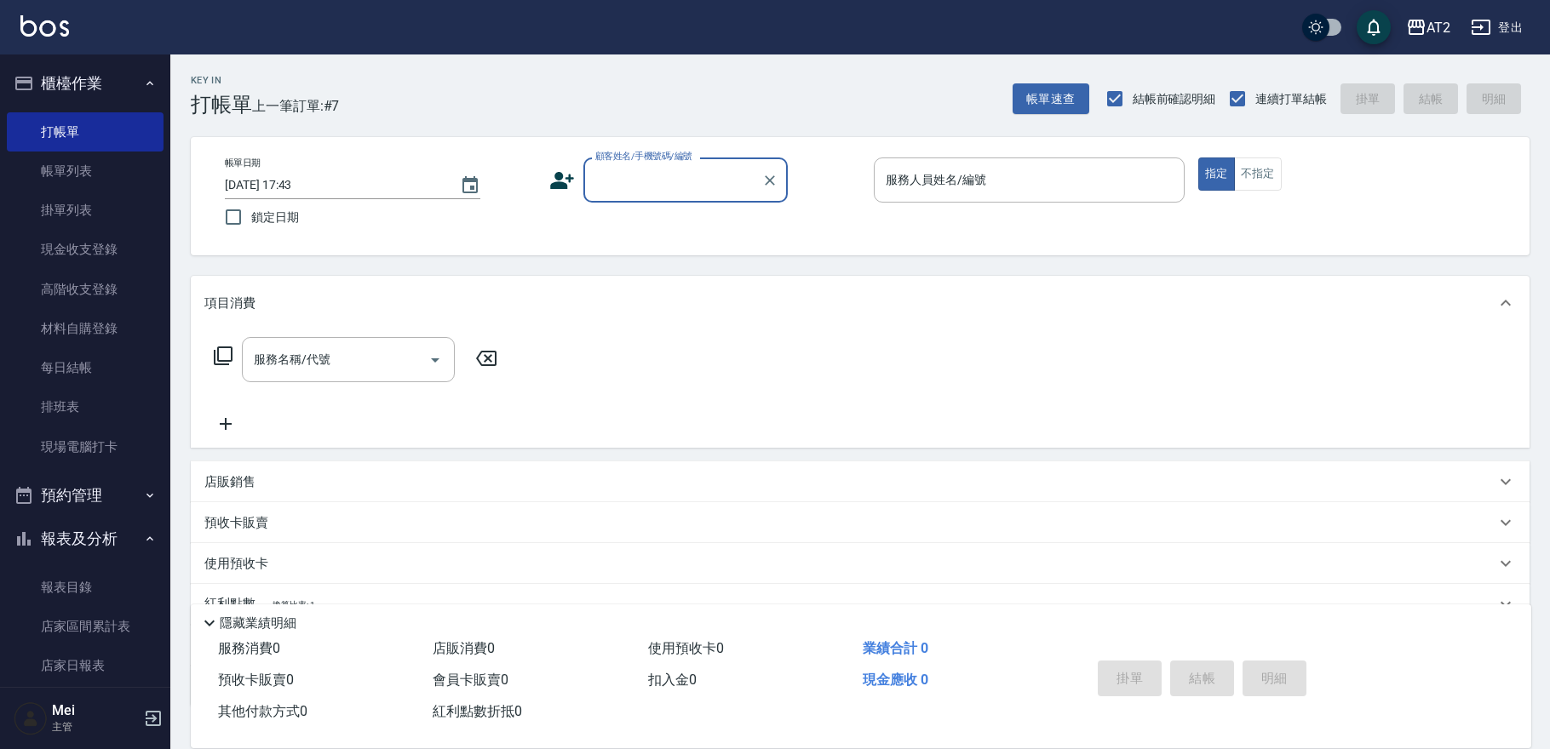
click at [646, 171] on input "顧客姓名/手機號碼/編號" at bounding box center [673, 180] width 164 height 30
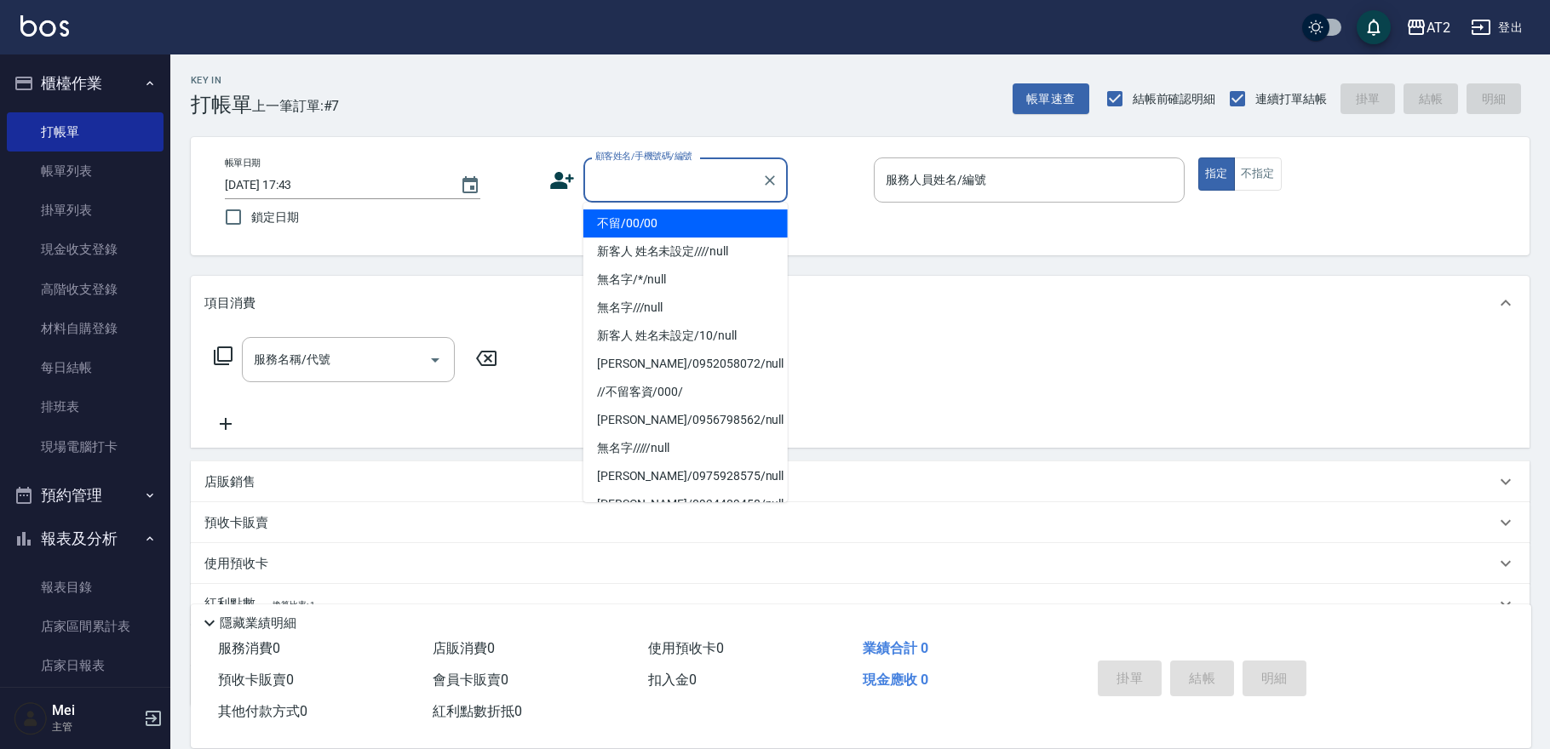
click at [656, 225] on li "不留/00/00" at bounding box center [685, 223] width 204 height 28
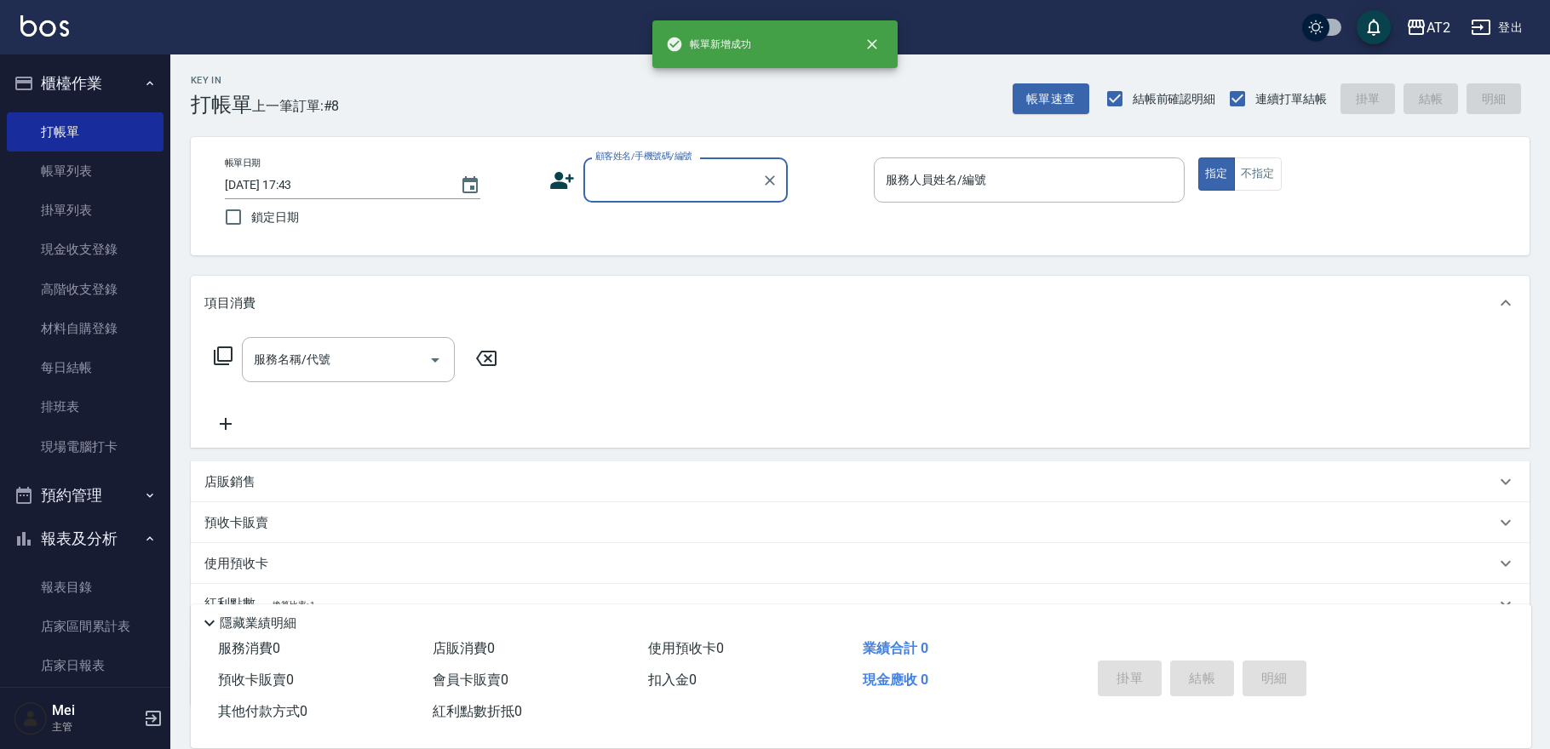
click at [652, 188] on input "顧客姓名/手機號碼/編號" at bounding box center [673, 180] width 164 height 30
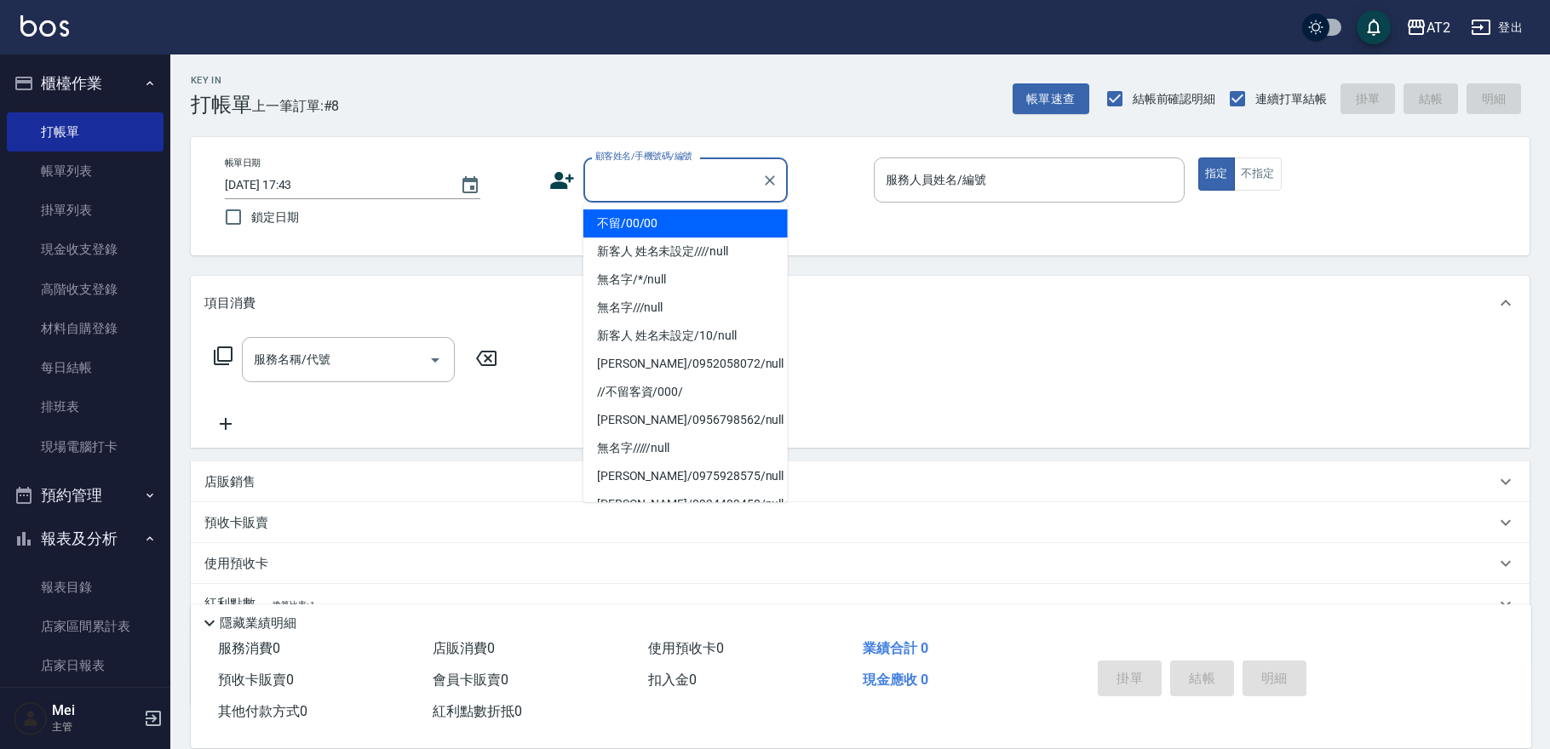
click at [665, 226] on li "不留/00/00" at bounding box center [685, 223] width 204 height 28
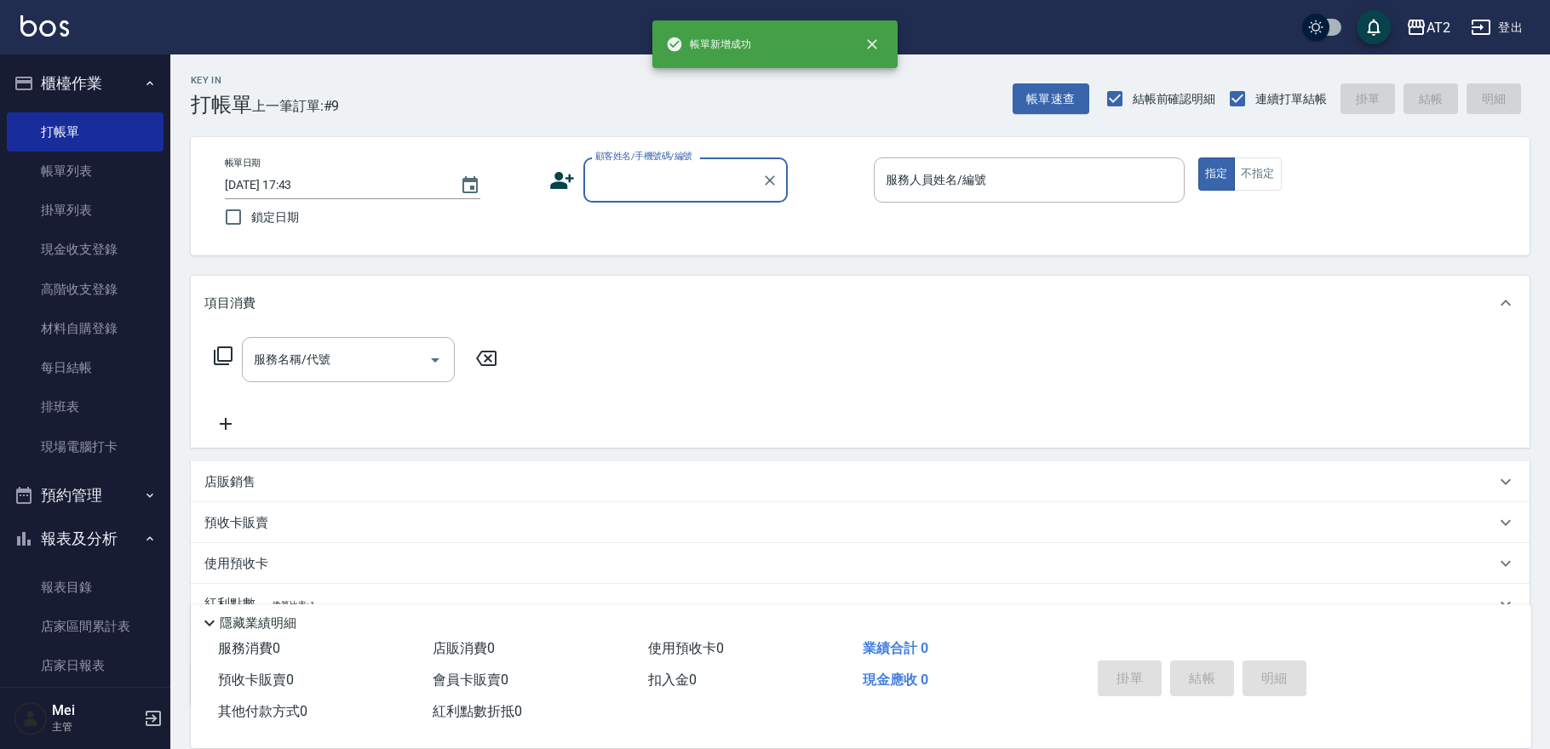
drag, startPoint x: 643, startPoint y: 160, endPoint x: 642, endPoint y: 186, distance: 25.6
click at [643, 164] on div "顧客姓名/手機號碼/編號 顧客姓名/手機號碼/編號" at bounding box center [685, 180] width 204 height 45
click at [644, 187] on input "顧客姓名/手機號碼/編號" at bounding box center [673, 180] width 164 height 30
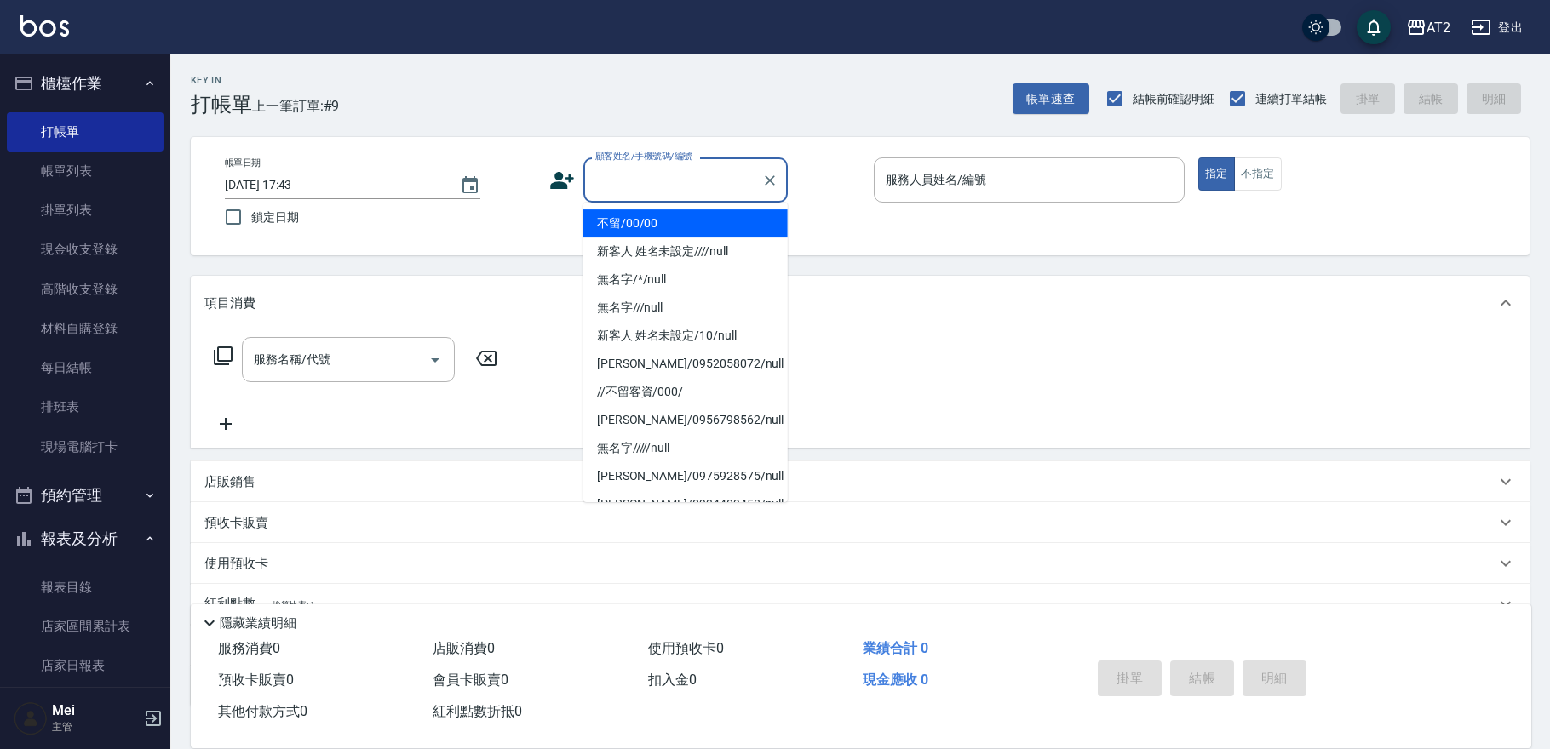
click at [644, 227] on li "不留/00/00" at bounding box center [685, 223] width 204 height 28
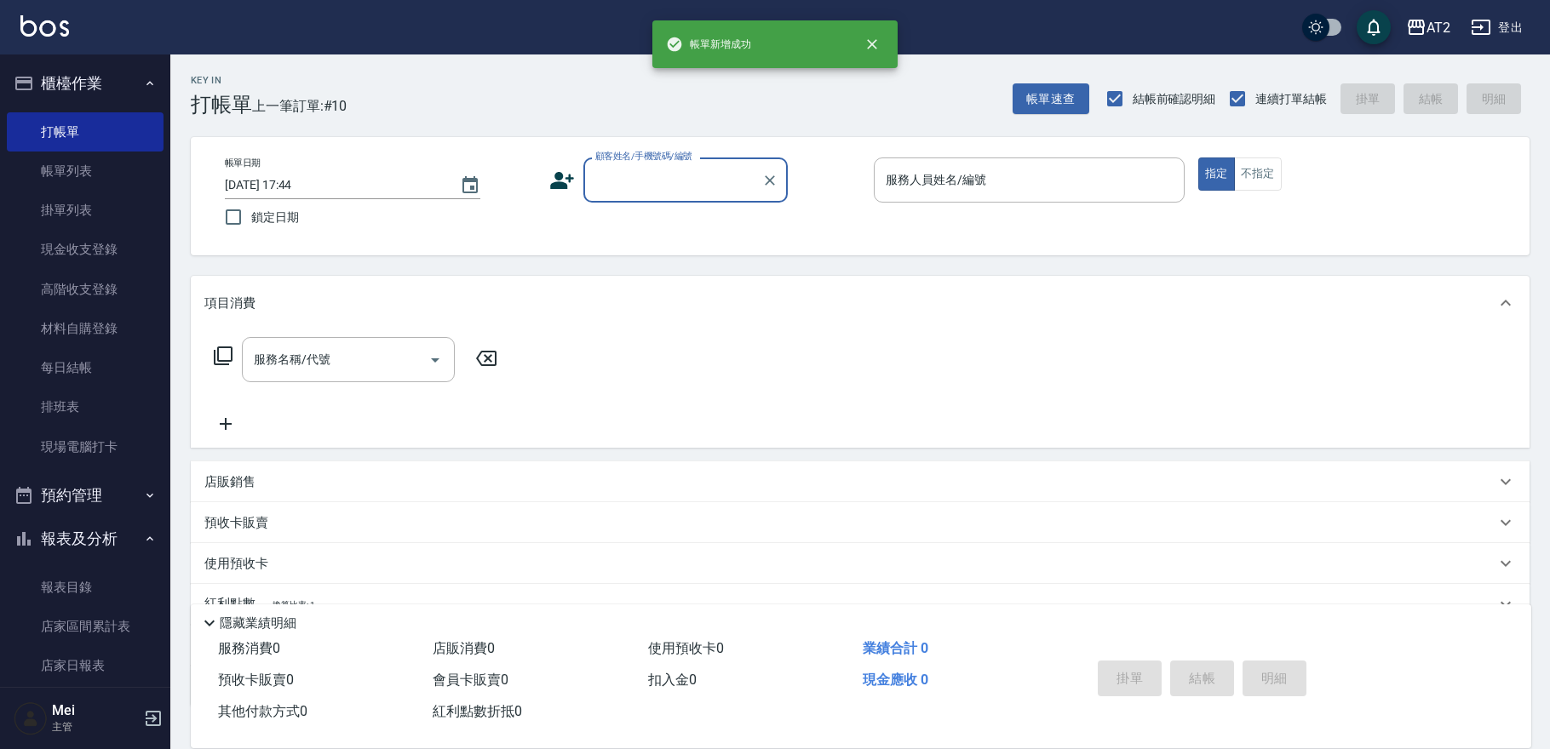
drag, startPoint x: 637, startPoint y: 199, endPoint x: 644, endPoint y: 209, distance: 11.6
click at [644, 209] on div "帳單日期 2025/09/07 17:44 鎖定日期 顧客姓名/手機號碼/編號 顧客姓名/手機號碼/編號 服務人員姓名/編號 服務人員姓名/編號 指定 不指定" at bounding box center [860, 196] width 1298 height 77
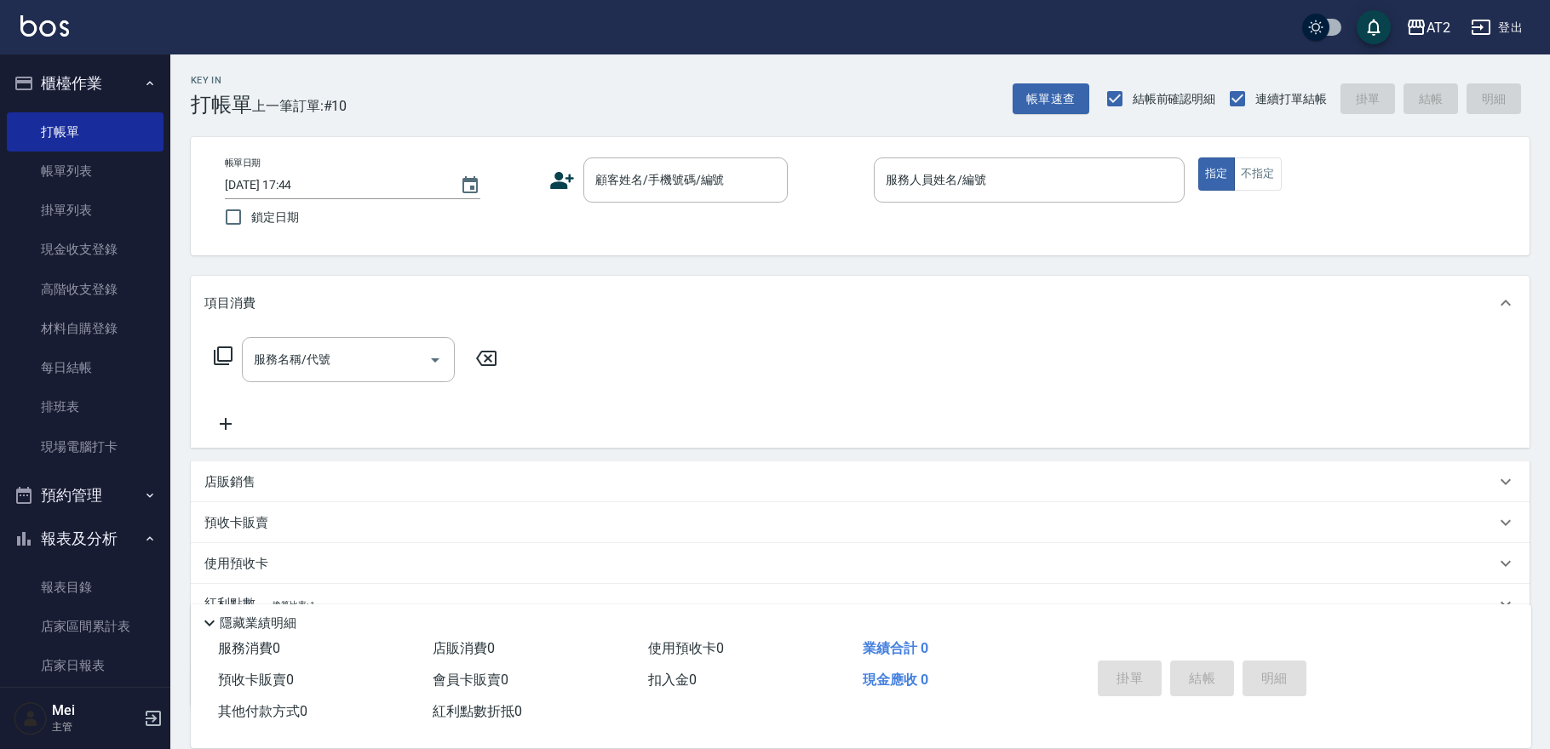
click at [670, 213] on div "帳單日期 2025/09/07 17:44 鎖定日期 顧客姓名/手機號碼/編號 顧客姓名/手機號碼/編號 服務人員姓名/編號 服務人員姓名/編號 指定 不指定" at bounding box center [860, 196] width 1298 height 77
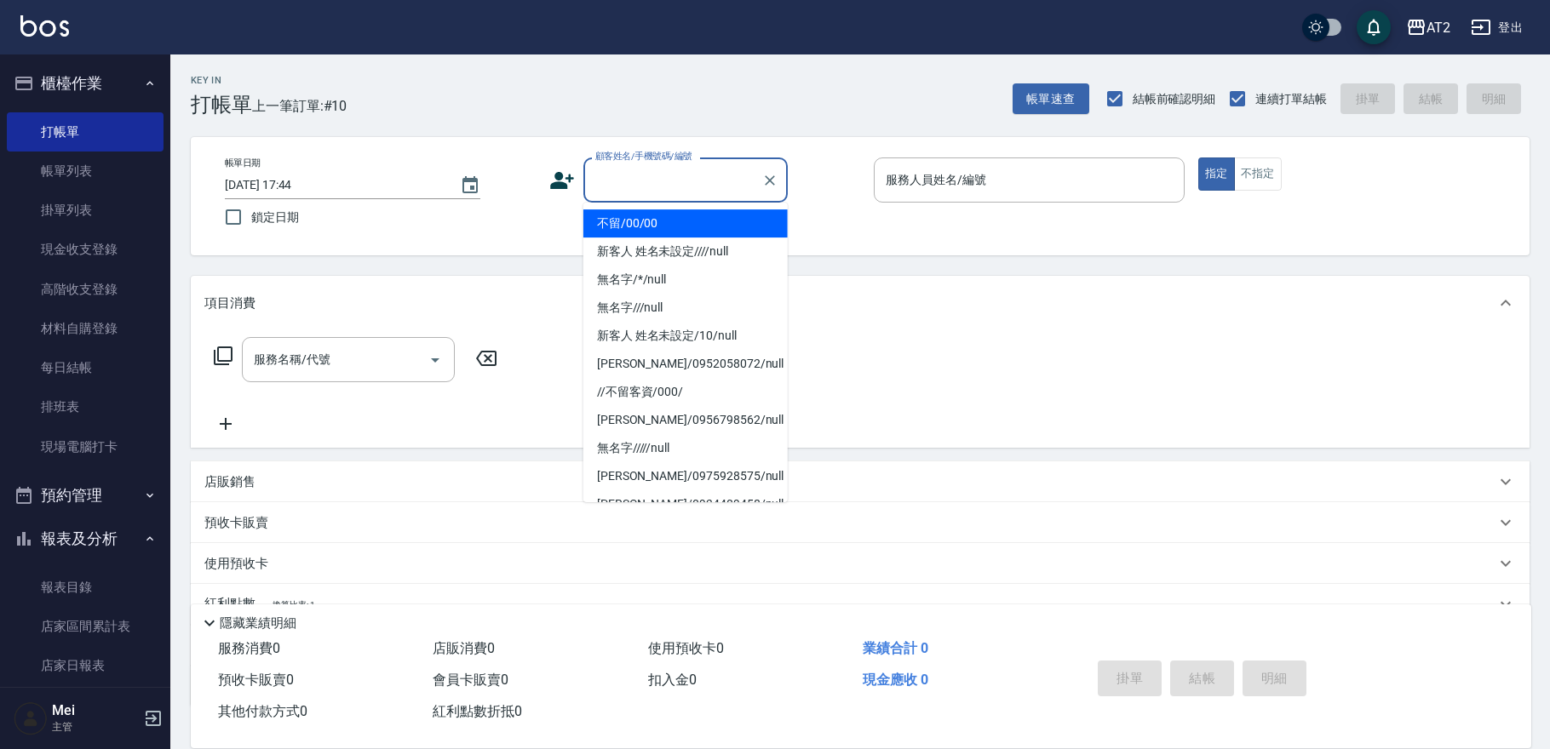
drag, startPoint x: 685, startPoint y: 193, endPoint x: 689, endPoint y: 229, distance: 36.0
click at [686, 194] on input "顧客姓名/手機號碼/編號" at bounding box center [673, 180] width 164 height 30
click at [690, 232] on li "不留/00/00" at bounding box center [685, 223] width 204 height 28
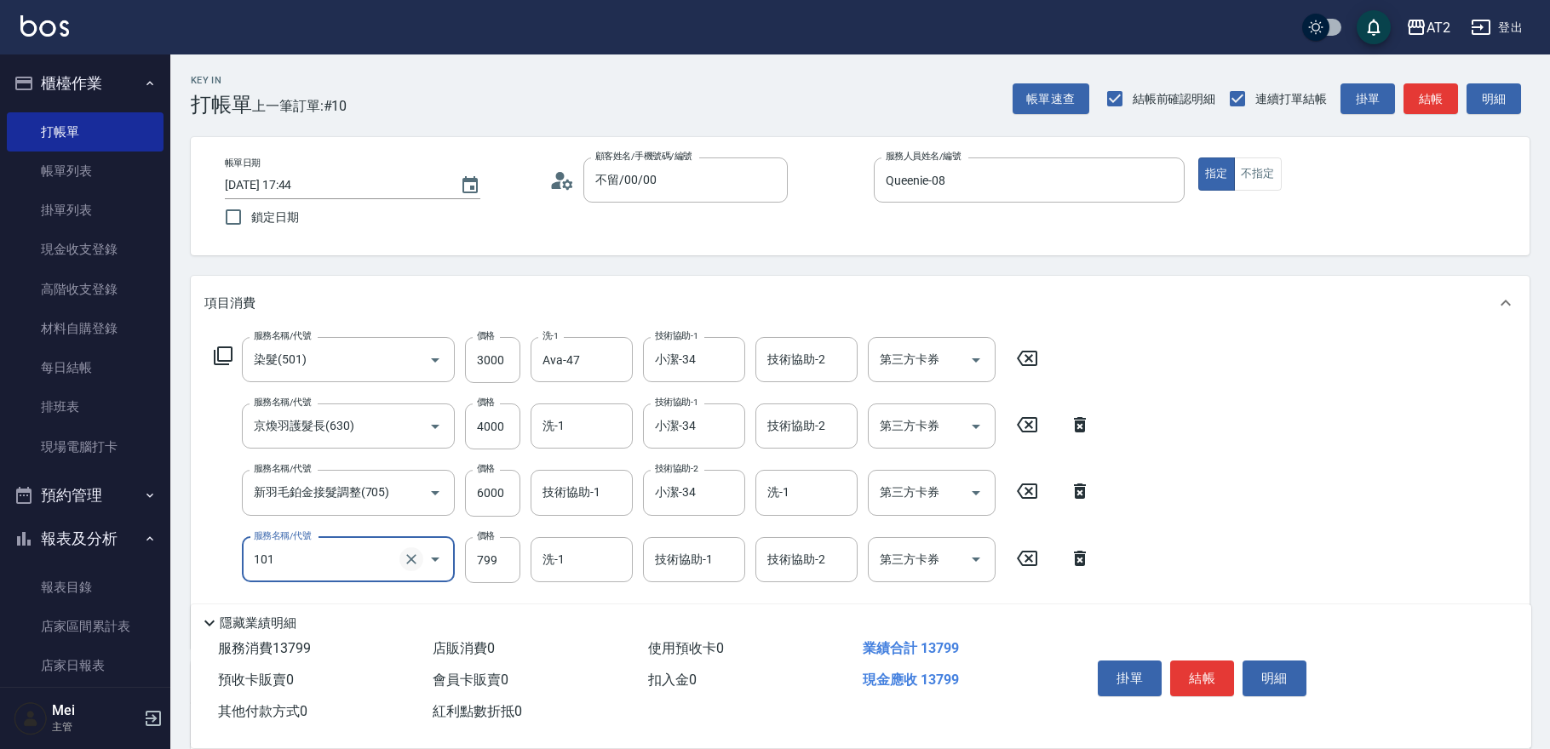
click at [418, 562] on icon "Clear" at bounding box center [411, 559] width 17 height 17
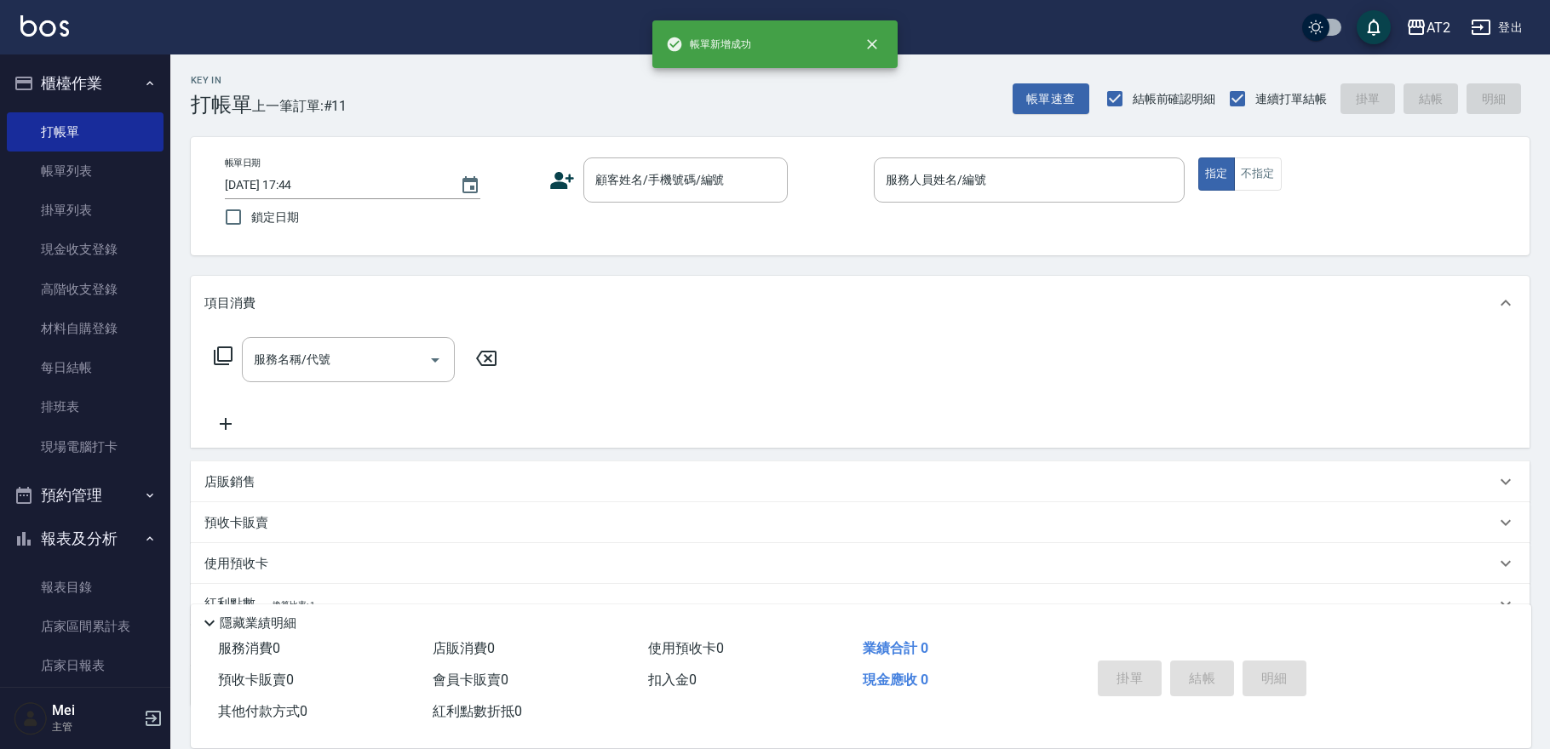
click at [697, 156] on div "帳單日期 2025/09/07 17:44 鎖定日期 顧客姓名/手機號碼/編號 顧客姓名/手機號碼/編號 服務人員姓名/編號 服務人員姓名/編號 指定 不指定" at bounding box center [860, 196] width 1339 height 118
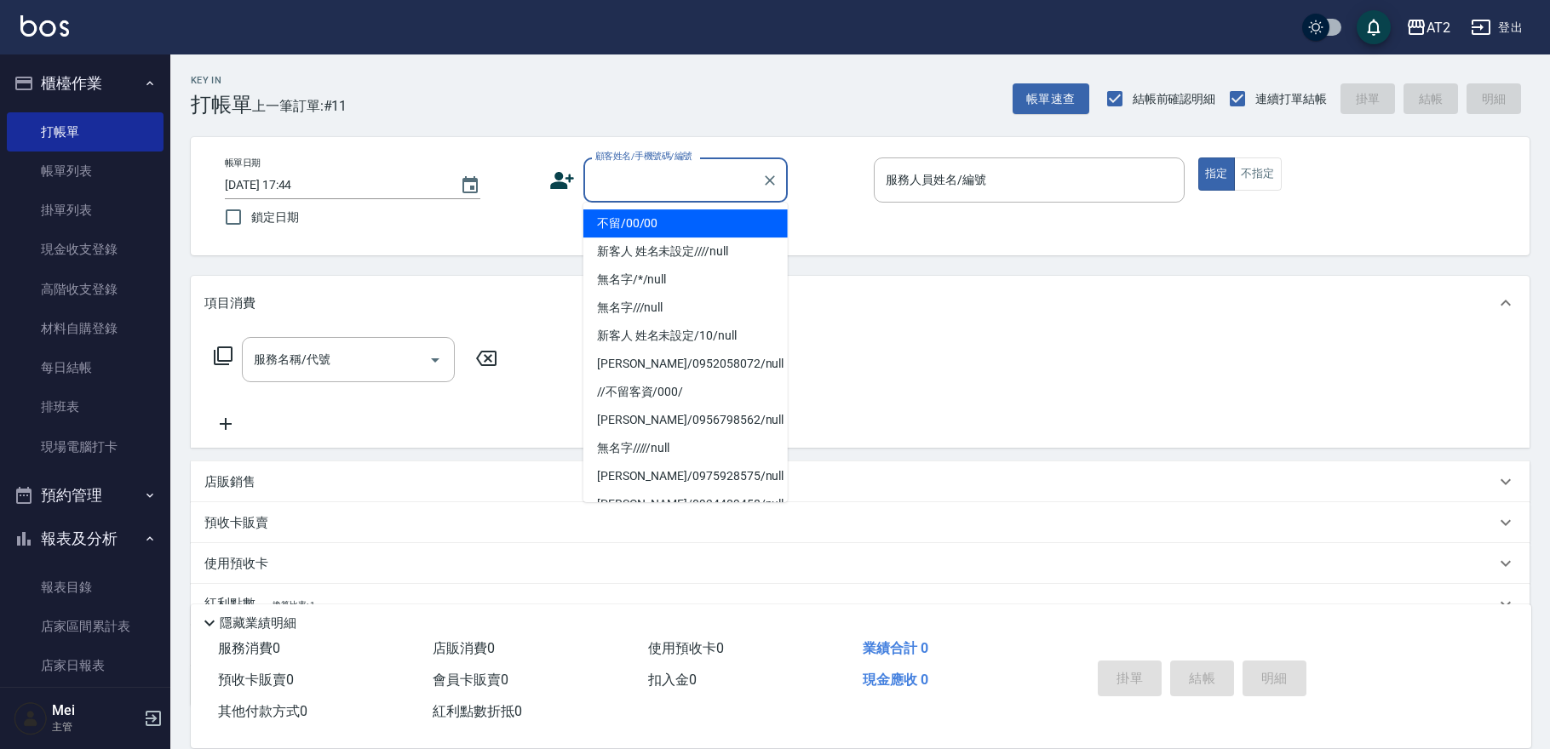
drag, startPoint x: 697, startPoint y: 179, endPoint x: 696, endPoint y: 207, distance: 28.2
click at [698, 179] on input "顧客姓名/手機號碼/編號" at bounding box center [673, 180] width 164 height 30
click at [693, 216] on li "不留/00/00" at bounding box center [685, 223] width 204 height 28
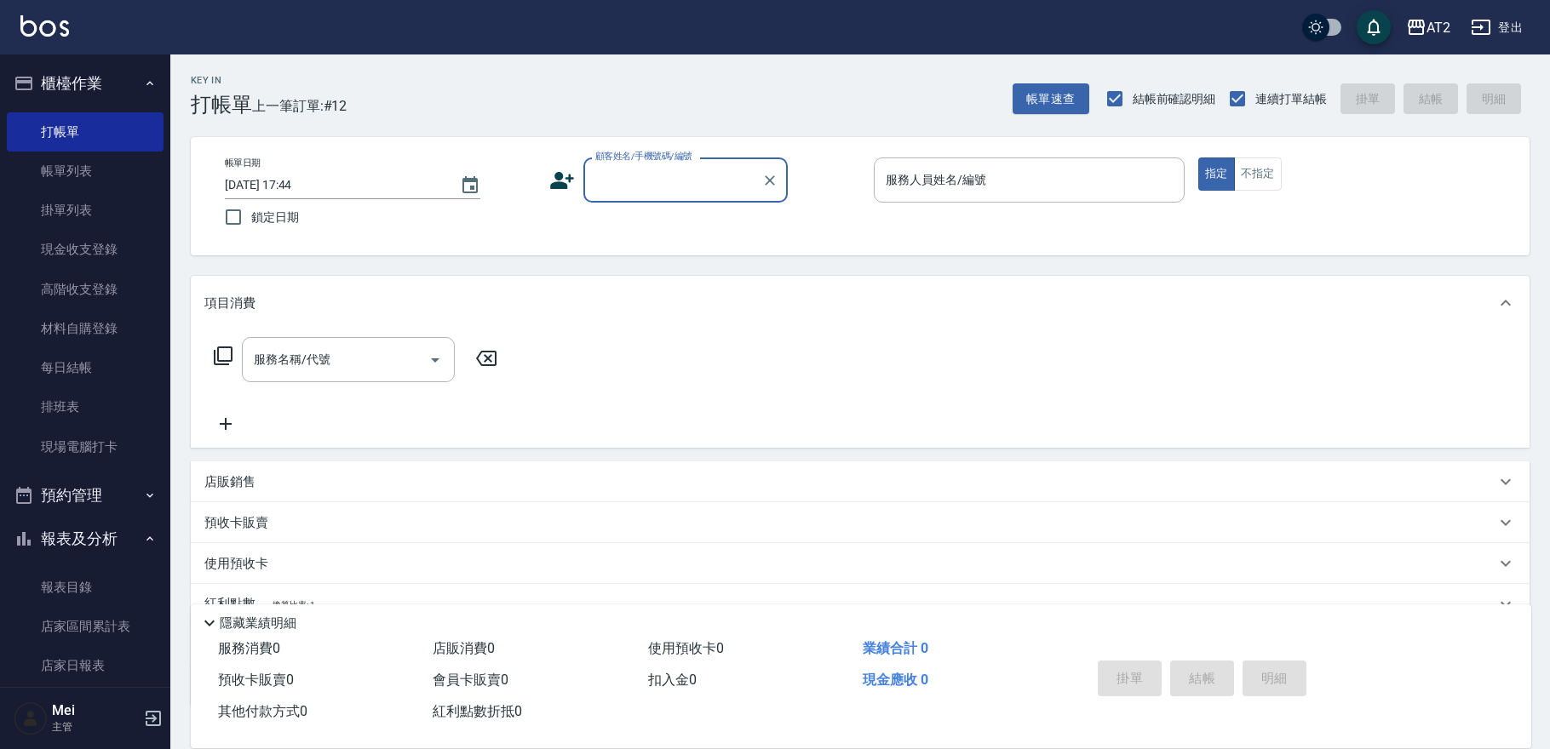
click at [655, 191] on input "顧客姓名/手機號碼/編號" at bounding box center [673, 180] width 164 height 30
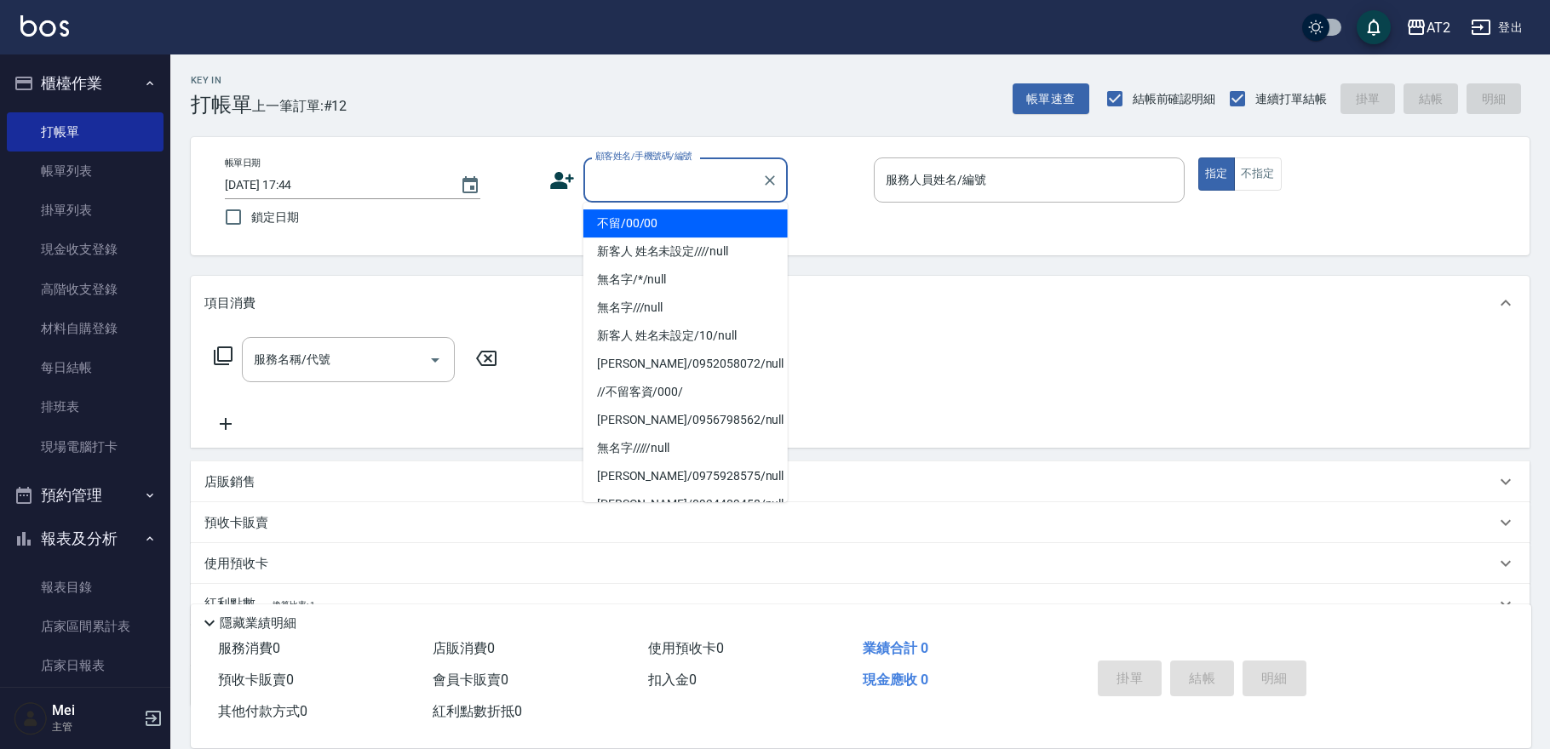
click at [649, 223] on li "不留/00/00" at bounding box center [685, 223] width 204 height 28
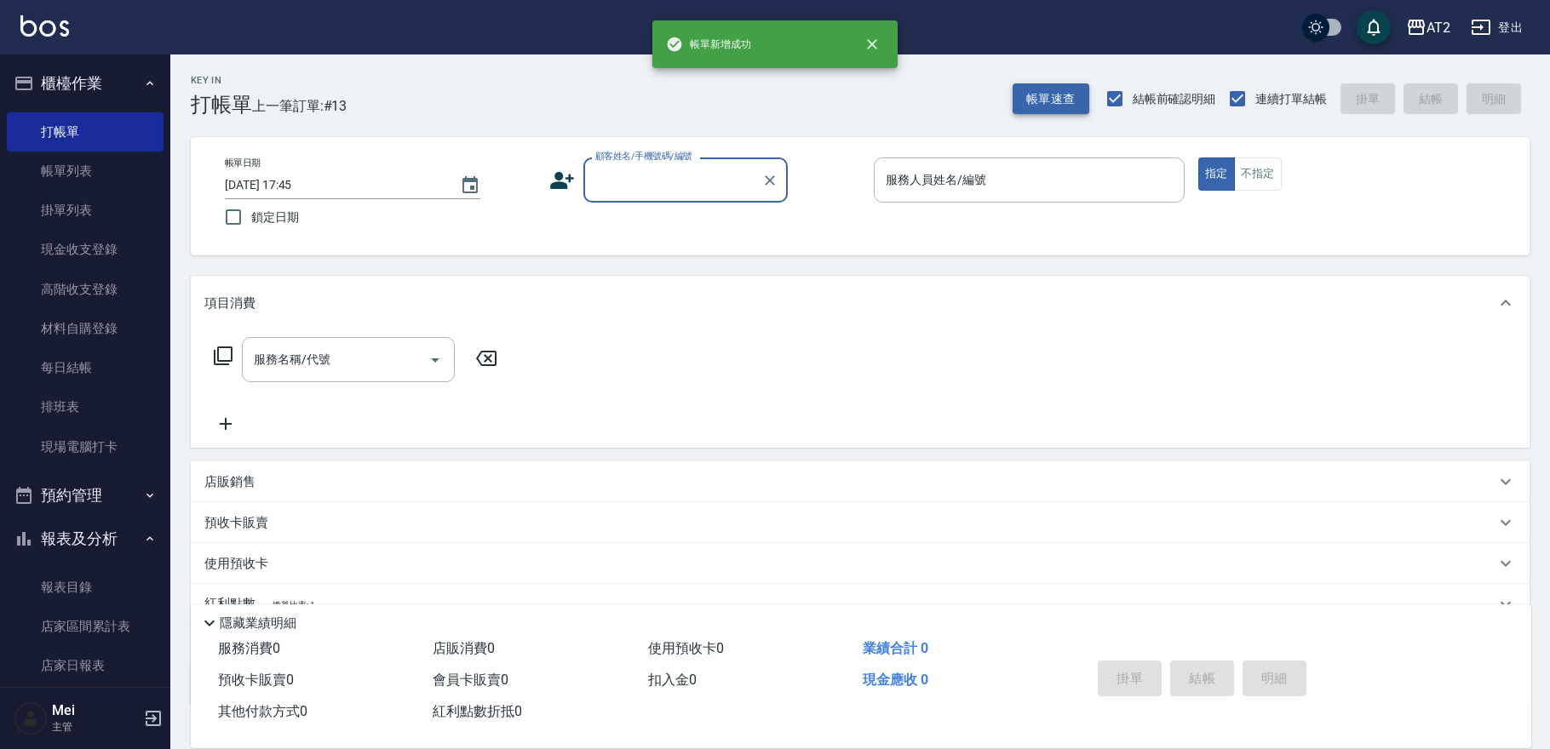
click at [1062, 102] on button "帳單速查" at bounding box center [1051, 99] width 77 height 32
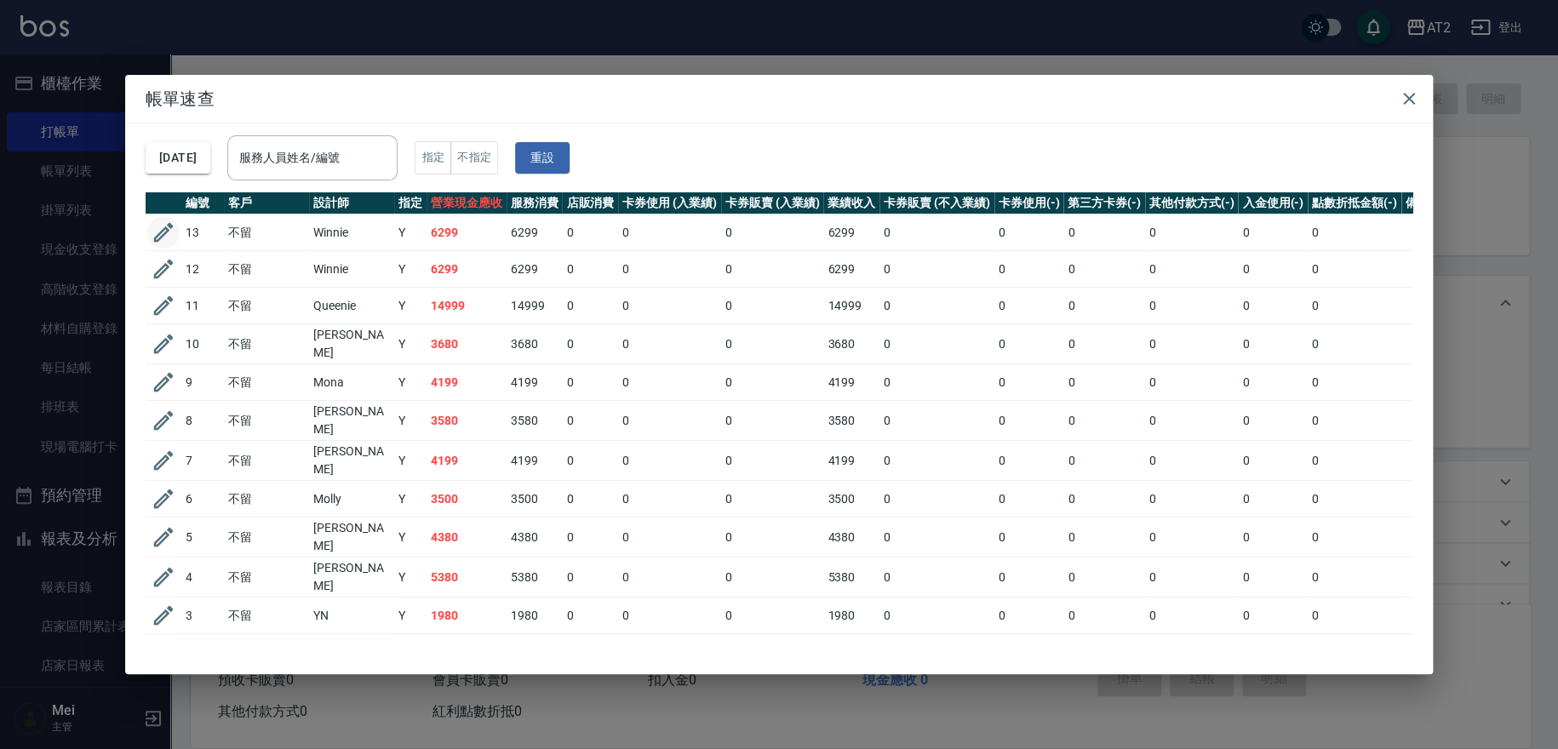
click at [168, 232] on icon "button" at bounding box center [164, 233] width 26 height 26
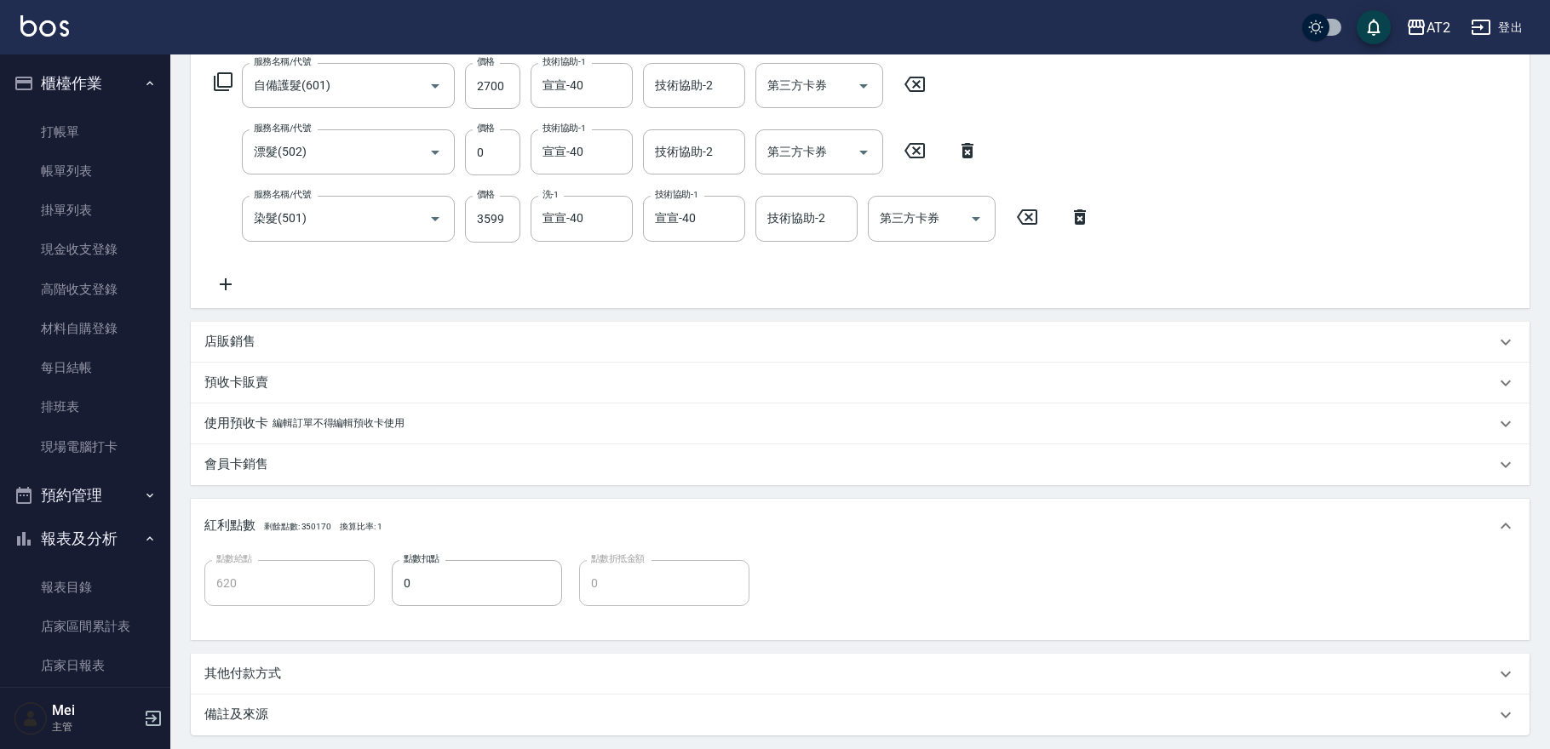
scroll to position [444, 0]
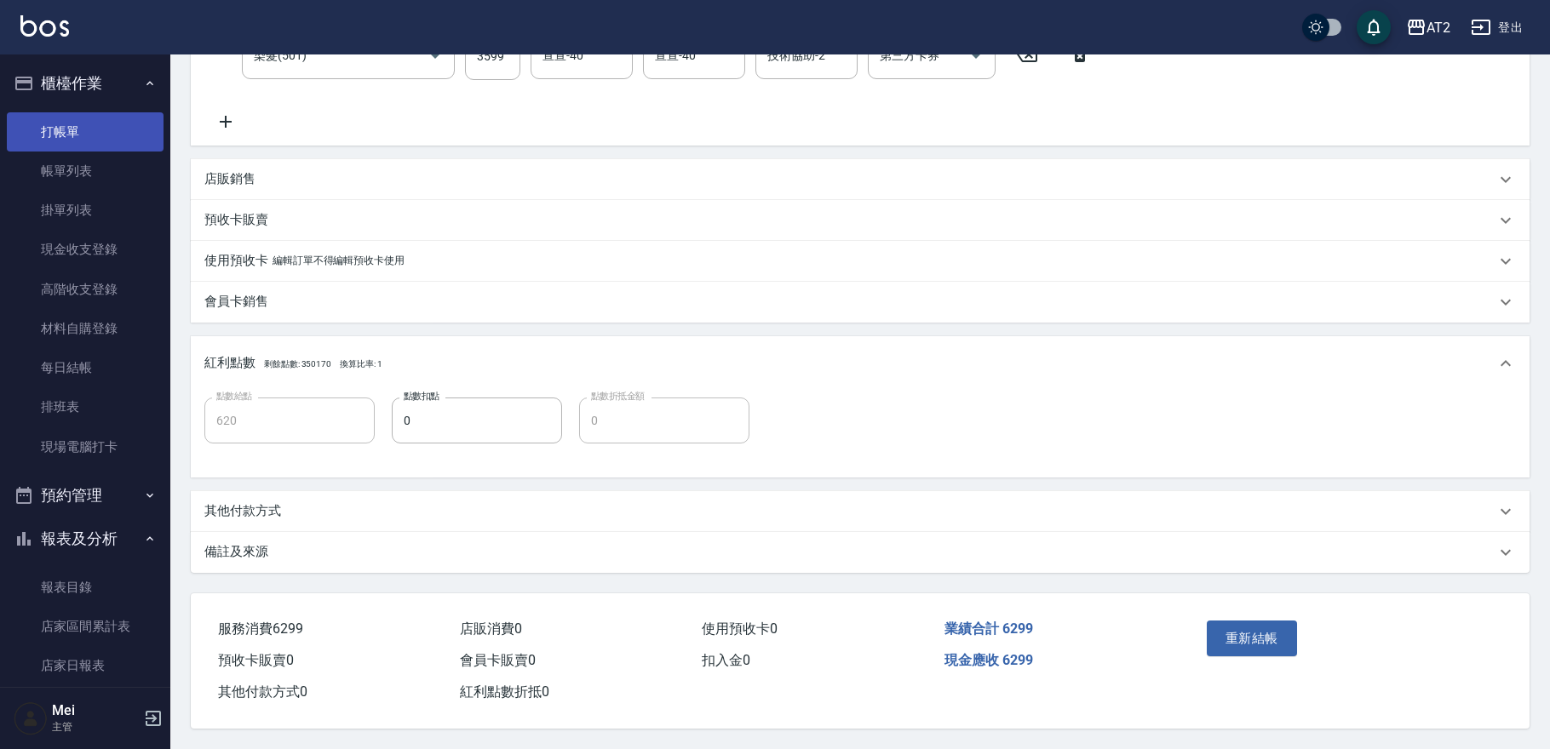
click at [118, 129] on link "打帳單" at bounding box center [85, 131] width 157 height 39
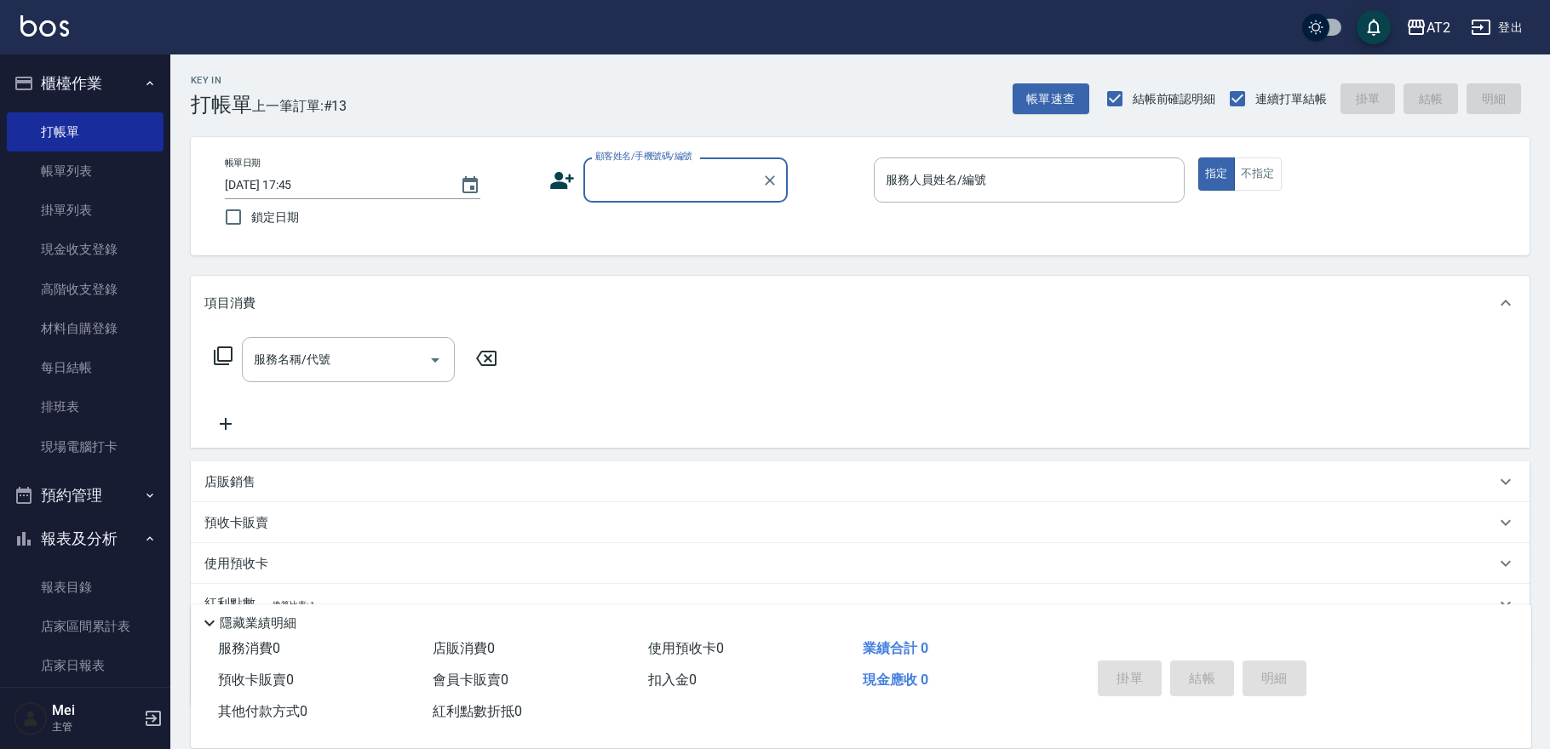
click at [633, 185] on input "顧客姓名/手機號碼/編號" at bounding box center [673, 180] width 164 height 30
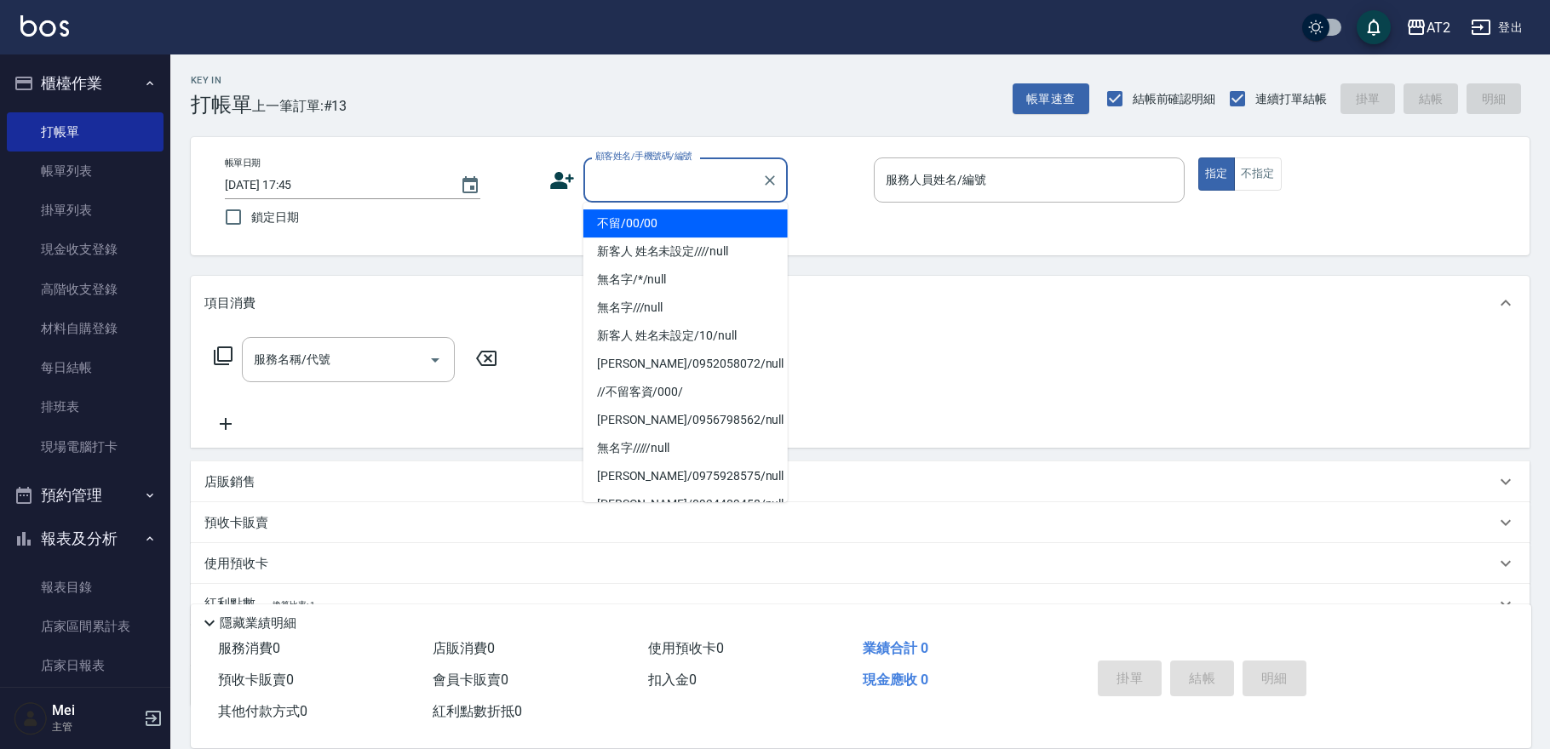
click at [634, 211] on li "不留/00/00" at bounding box center [685, 223] width 204 height 28
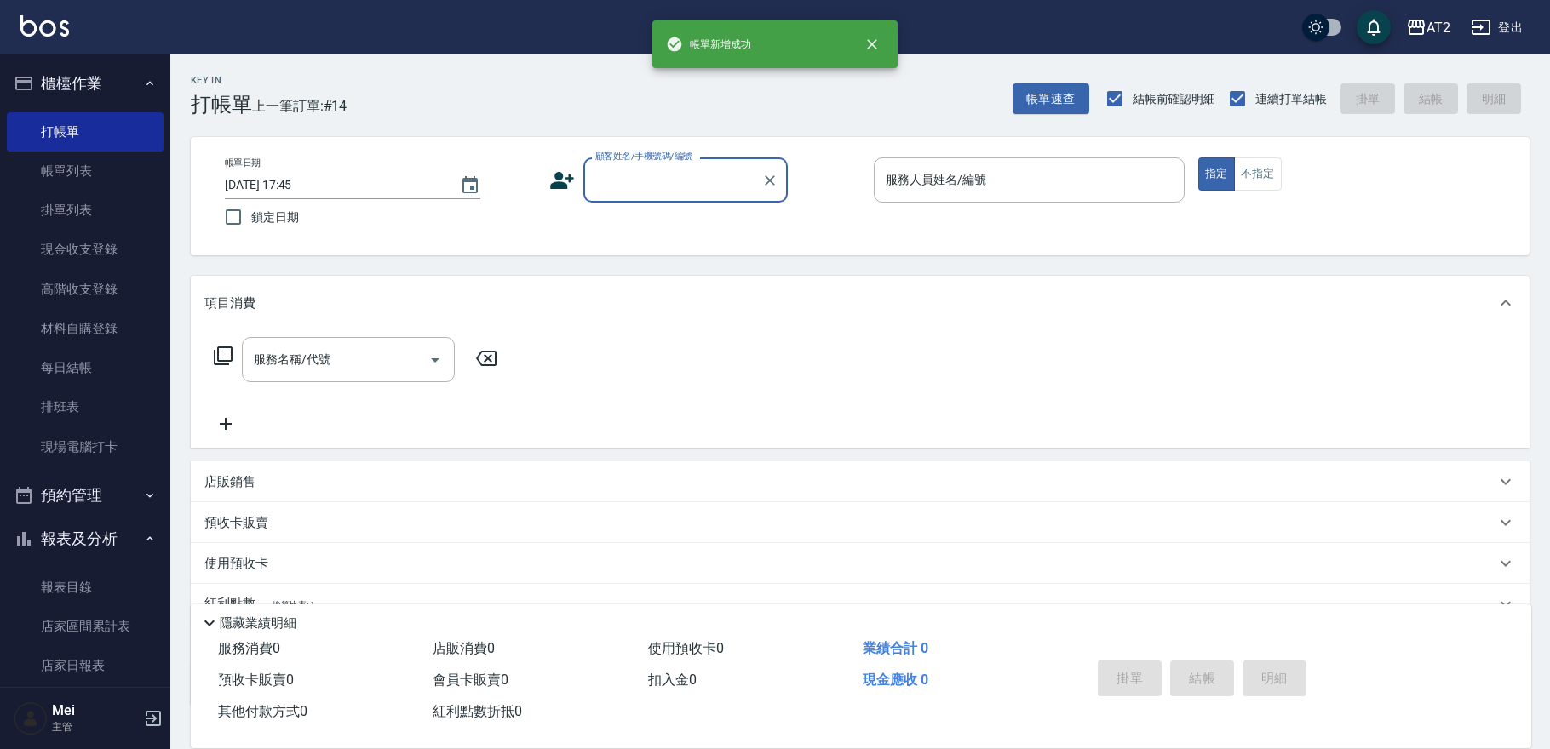
click at [640, 189] on input "顧客姓名/手機號碼/編號" at bounding box center [673, 180] width 164 height 30
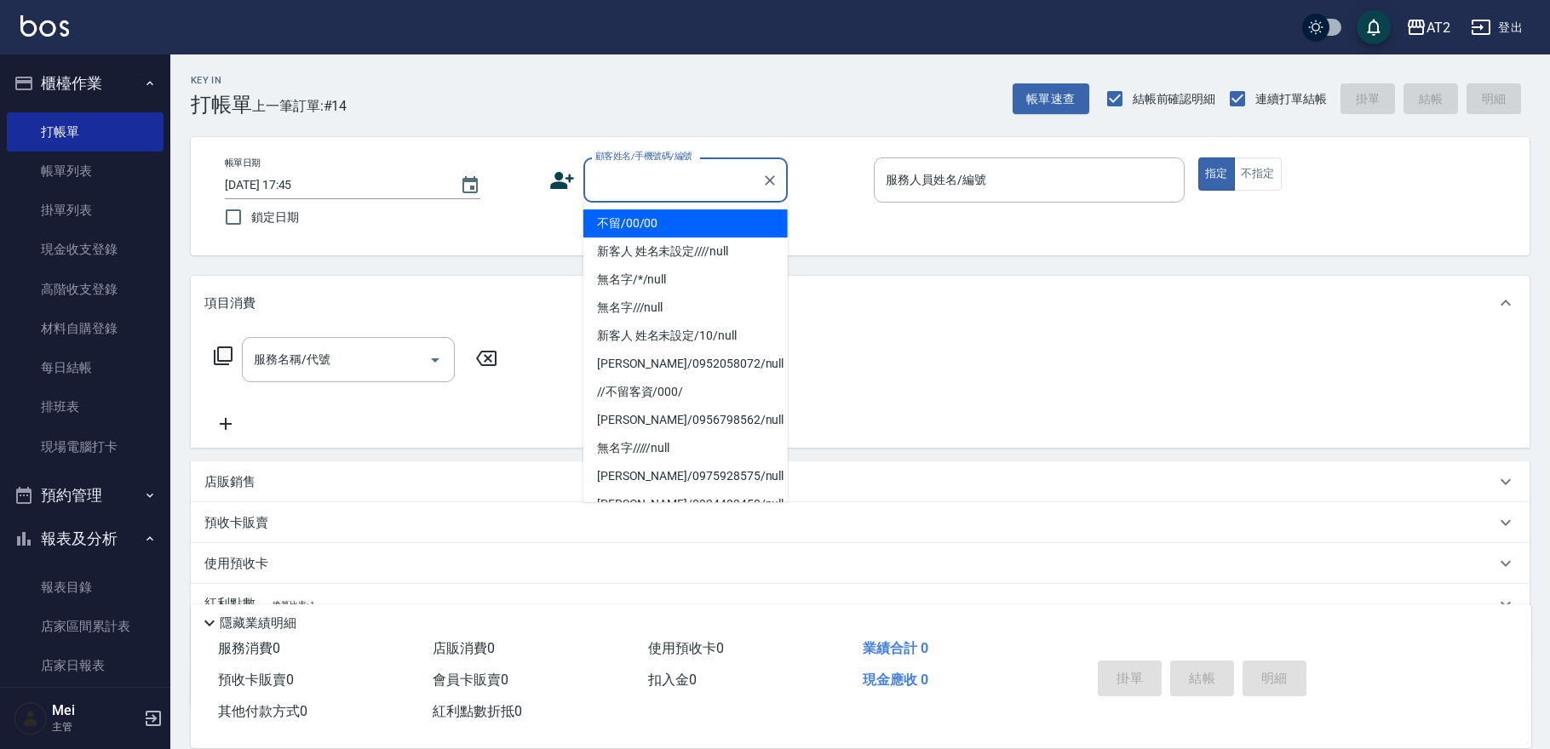
click at [636, 228] on li "不留/00/00" at bounding box center [685, 223] width 204 height 28
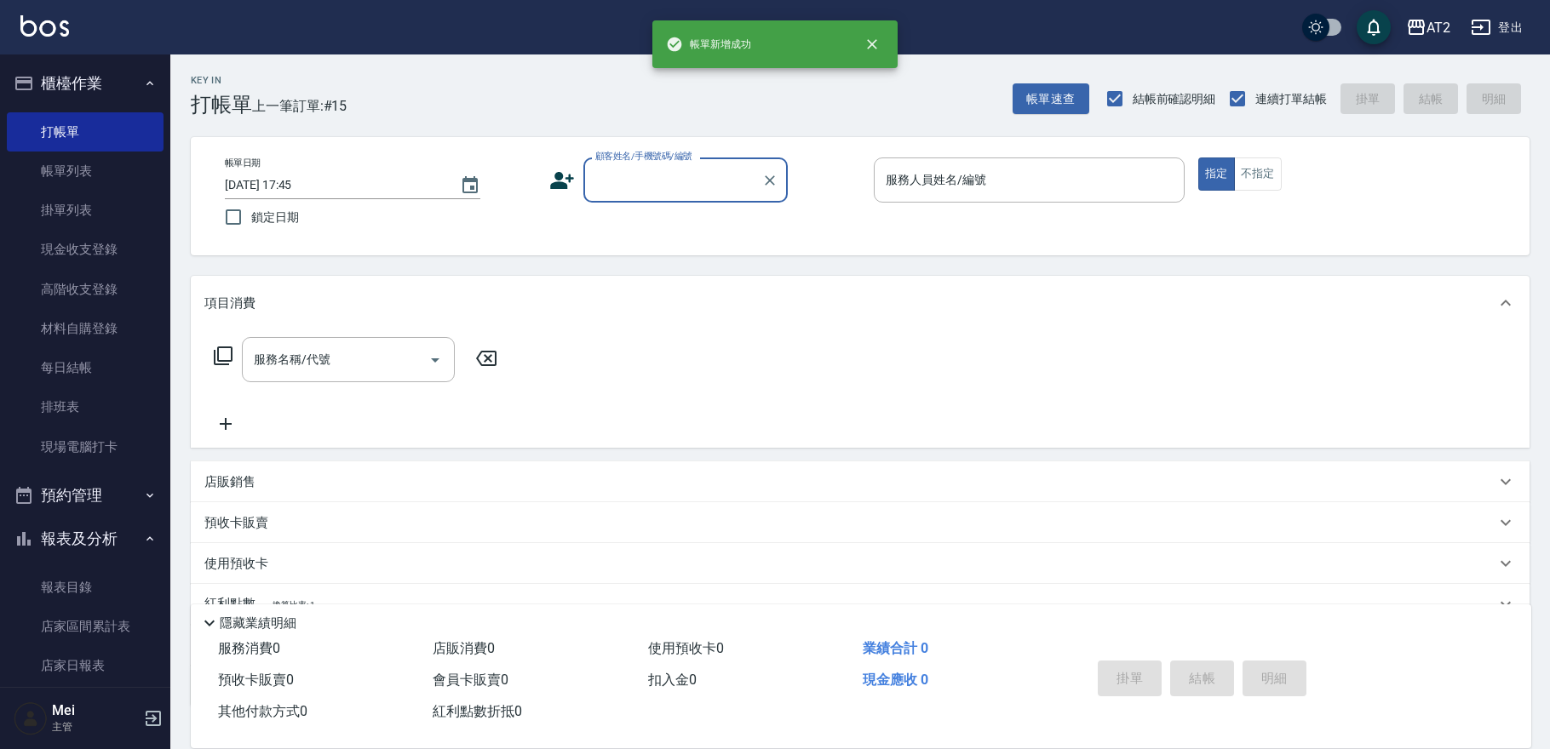
click at [644, 196] on div "顧客姓名/手機號碼/編號" at bounding box center [685, 180] width 204 height 45
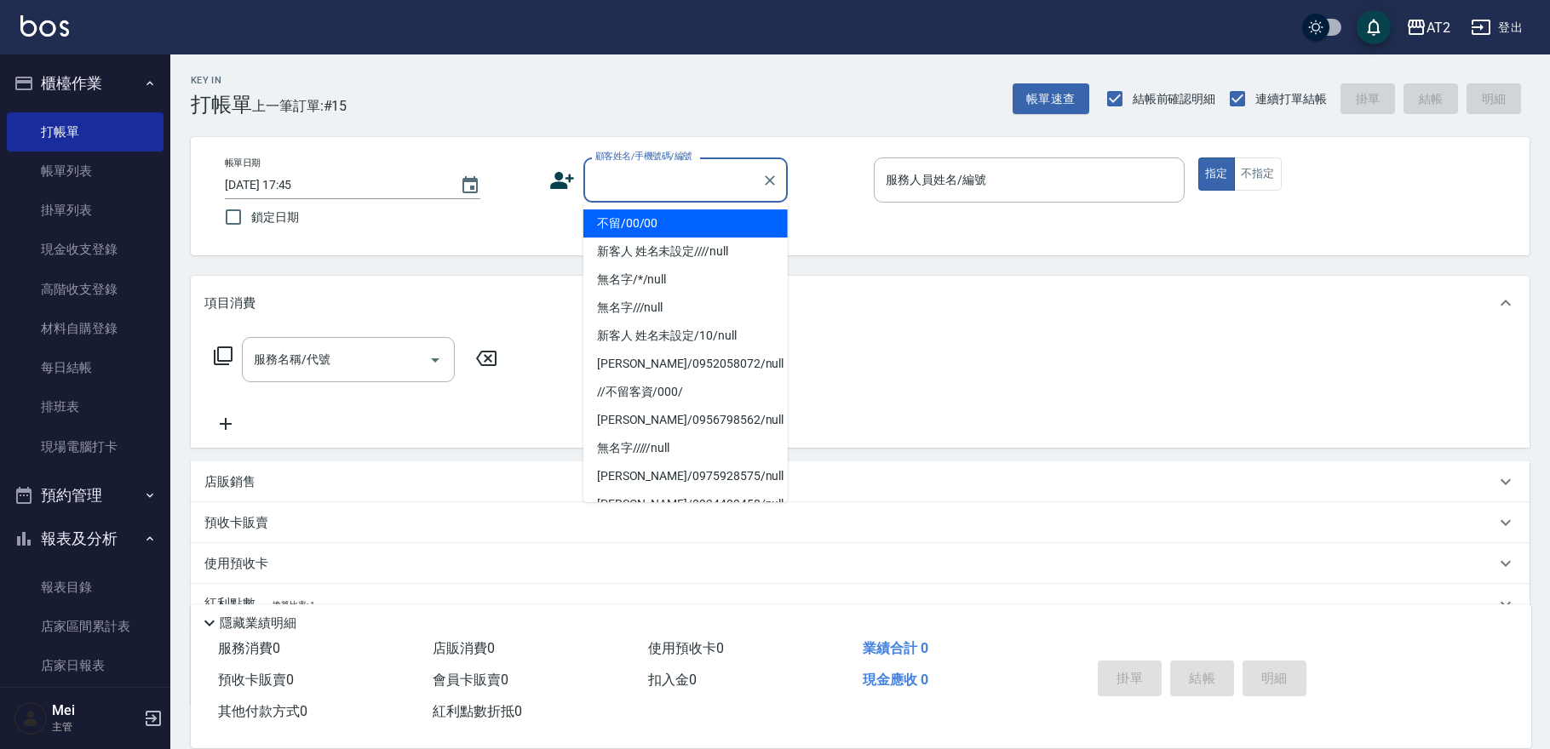
click at [646, 213] on li "不留/00/00" at bounding box center [685, 223] width 204 height 28
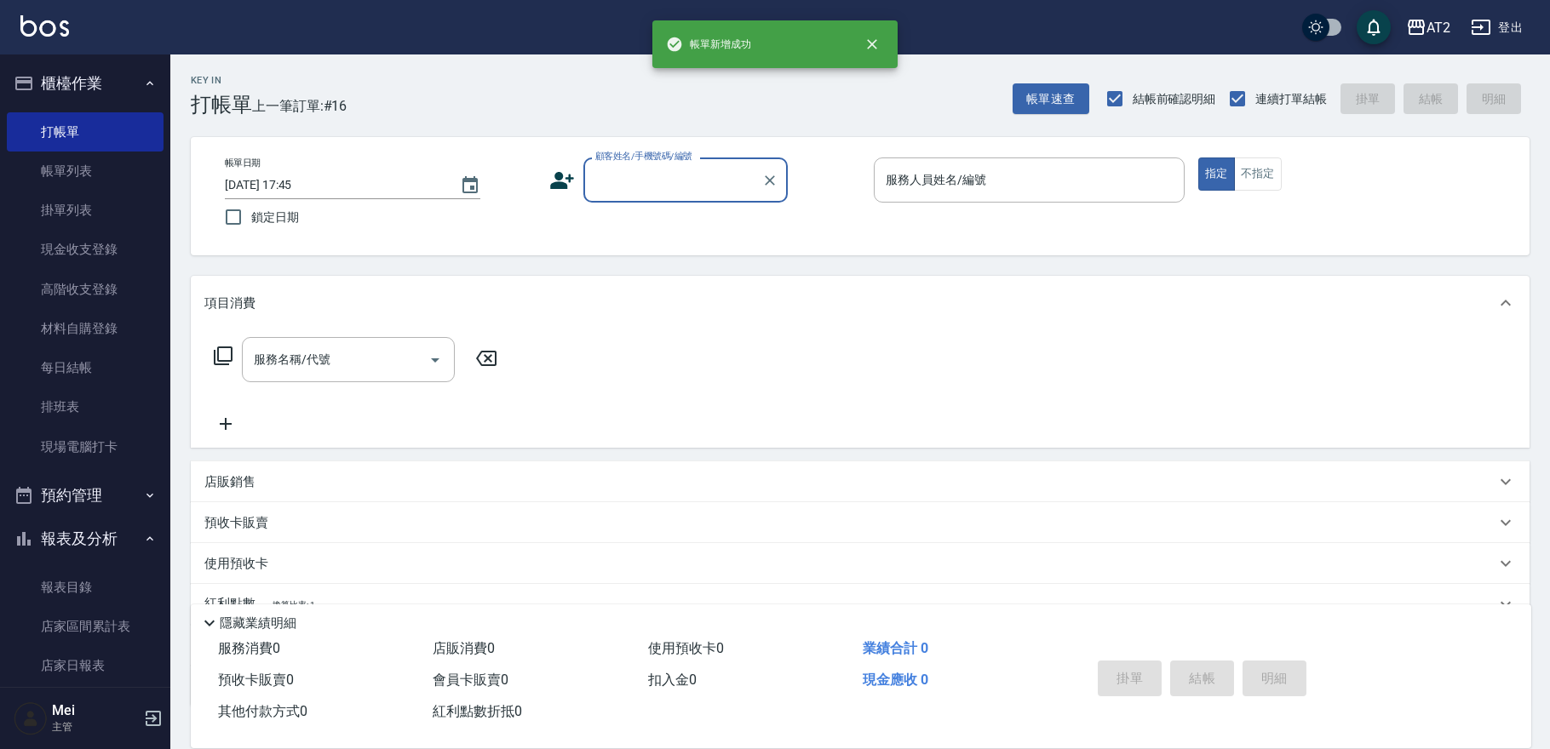
click at [649, 201] on div "顧客姓名/手機號碼/編號" at bounding box center [685, 180] width 204 height 45
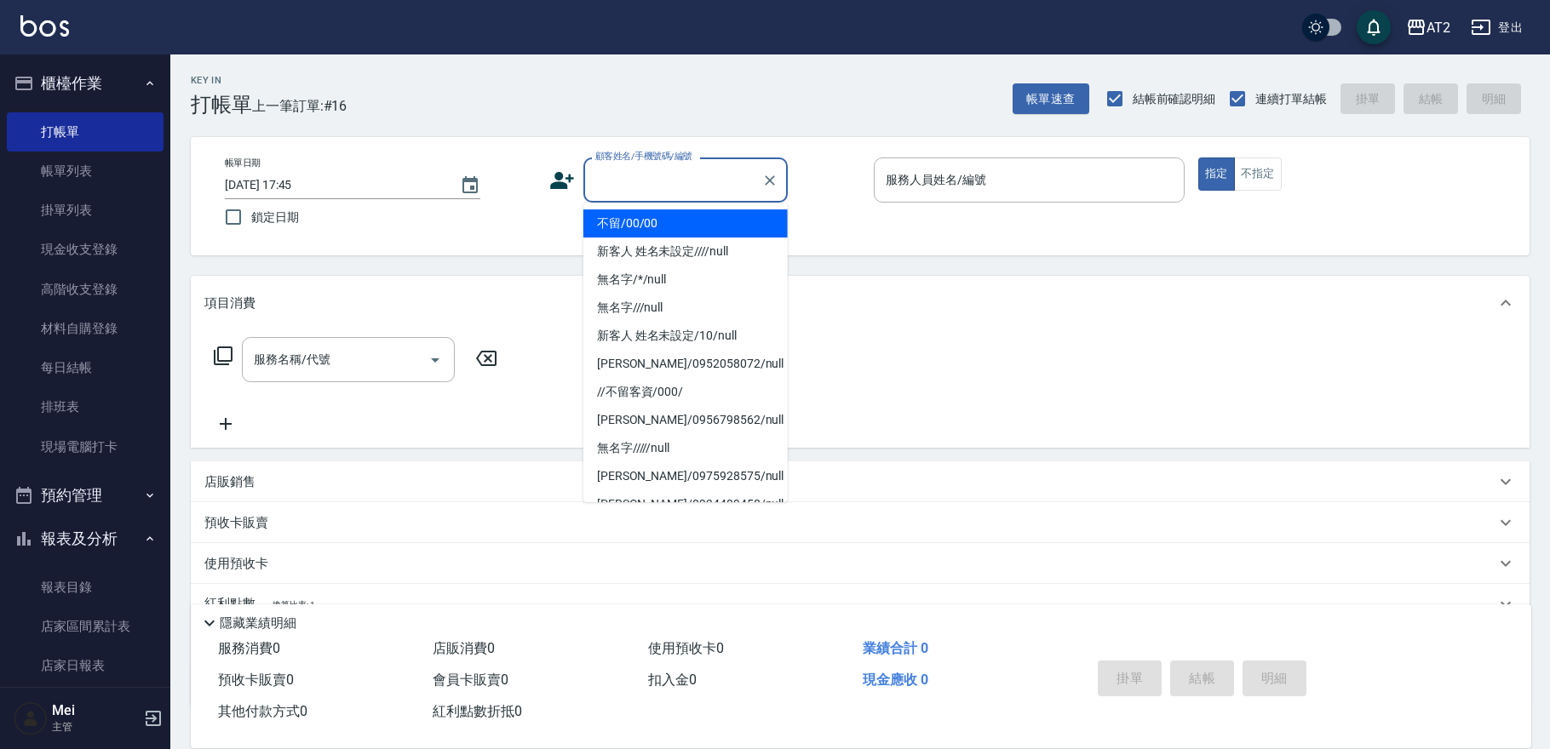
click at [647, 221] on li "不留/00/00" at bounding box center [685, 223] width 204 height 28
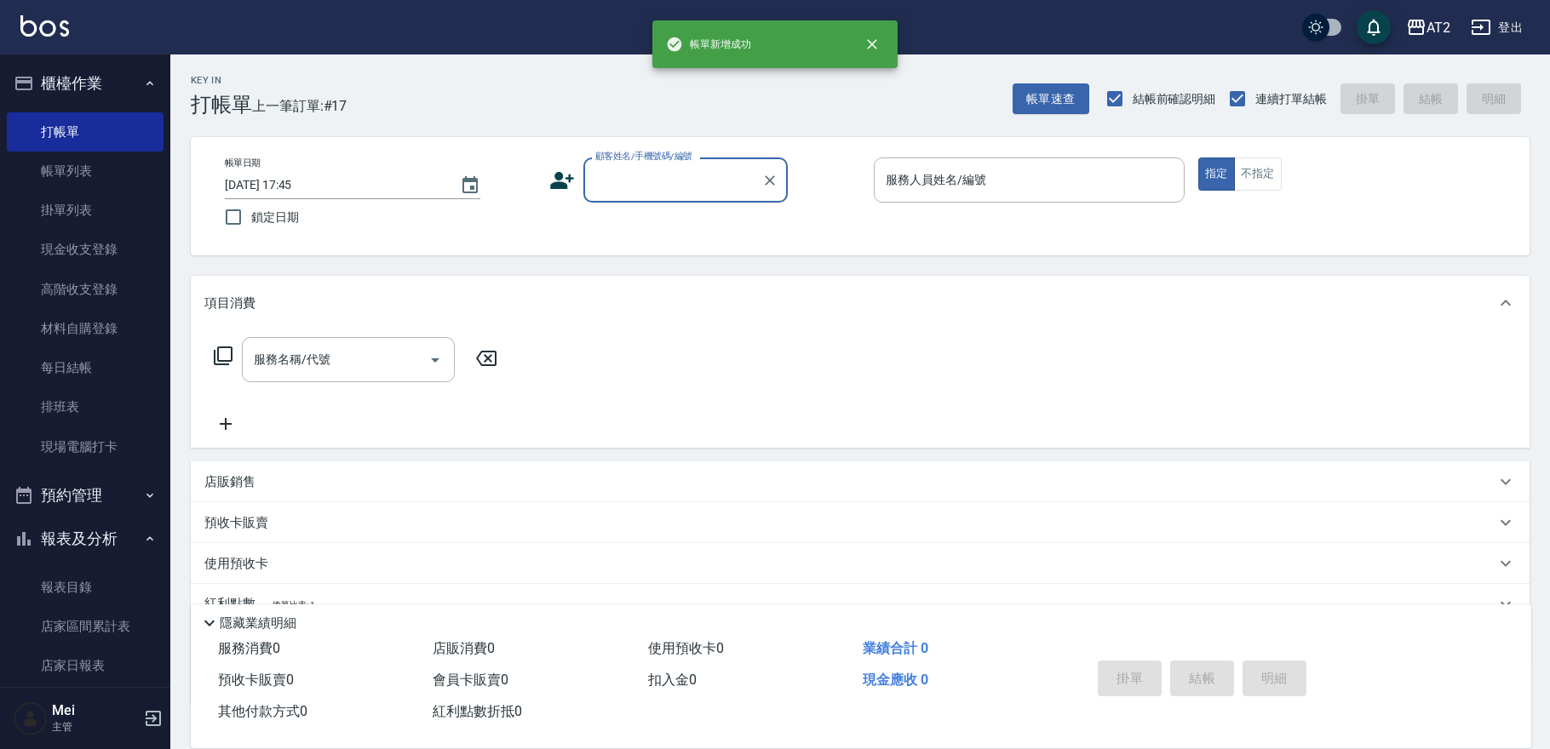
click at [646, 200] on div "顧客姓名/手機號碼/編號" at bounding box center [685, 180] width 204 height 45
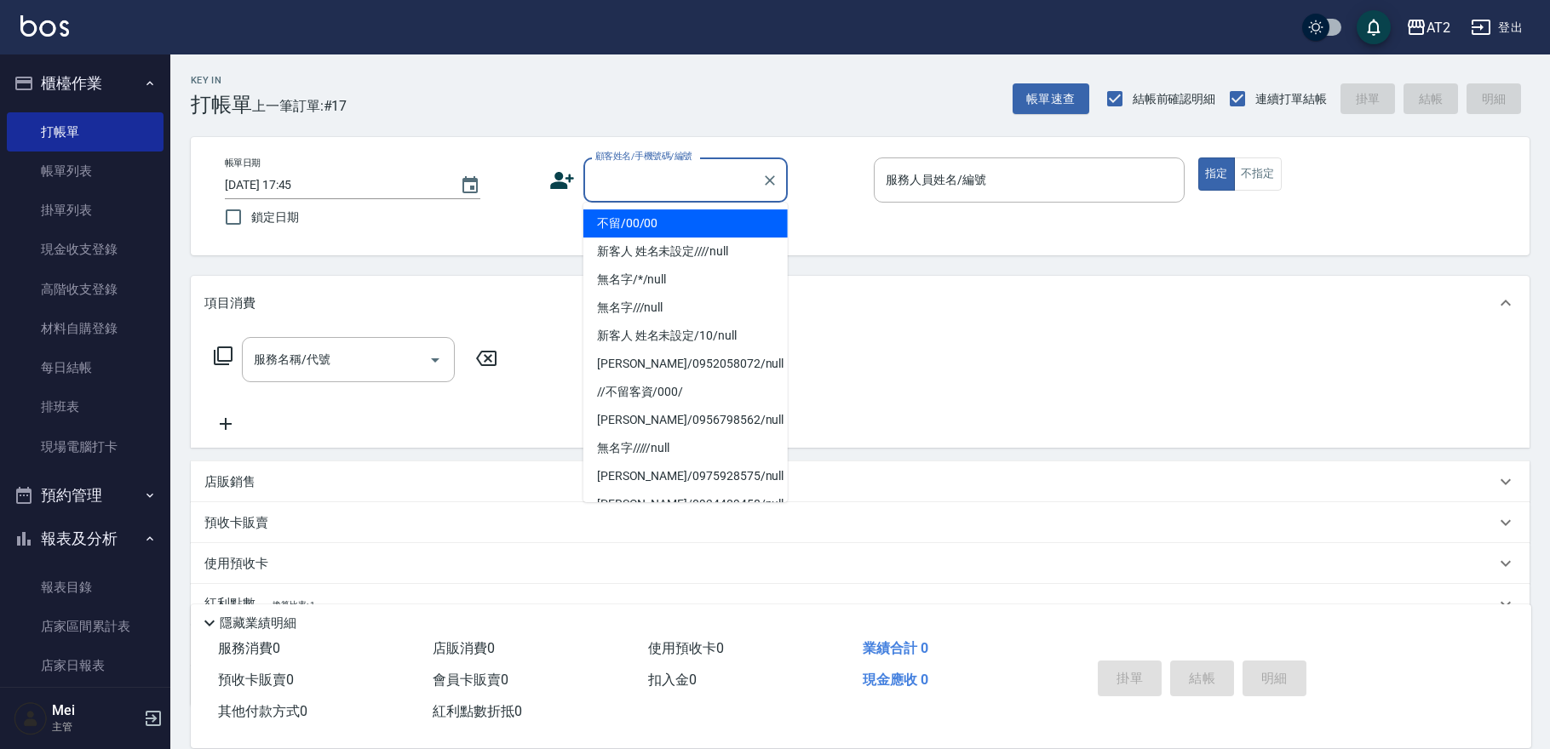
click at [645, 225] on li "不留/00/00" at bounding box center [685, 223] width 204 height 28
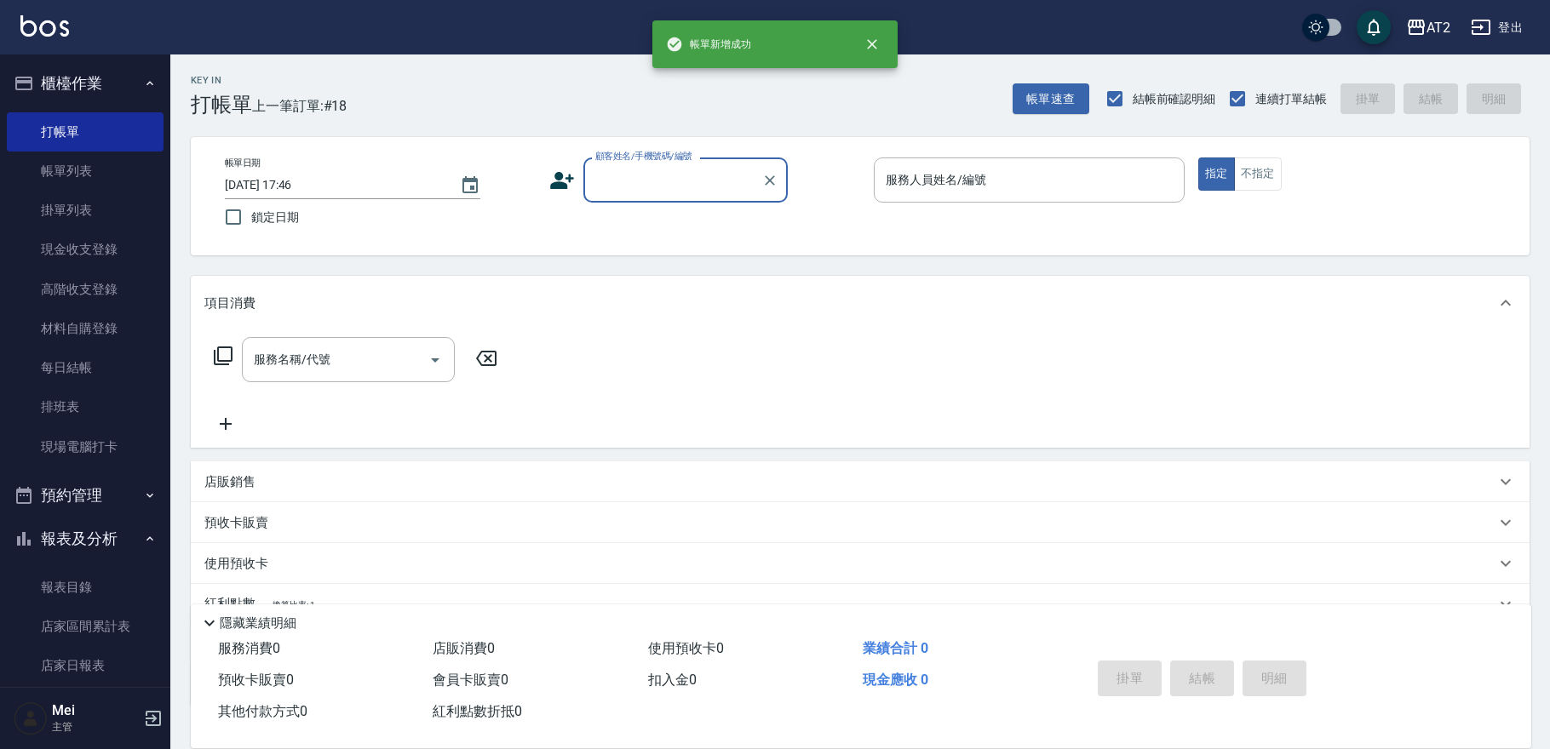
drag, startPoint x: 671, startPoint y: 178, endPoint x: 669, endPoint y: 198, distance: 20.6
click at [671, 179] on input "顧客姓名/手機號碼/編號" at bounding box center [673, 180] width 164 height 30
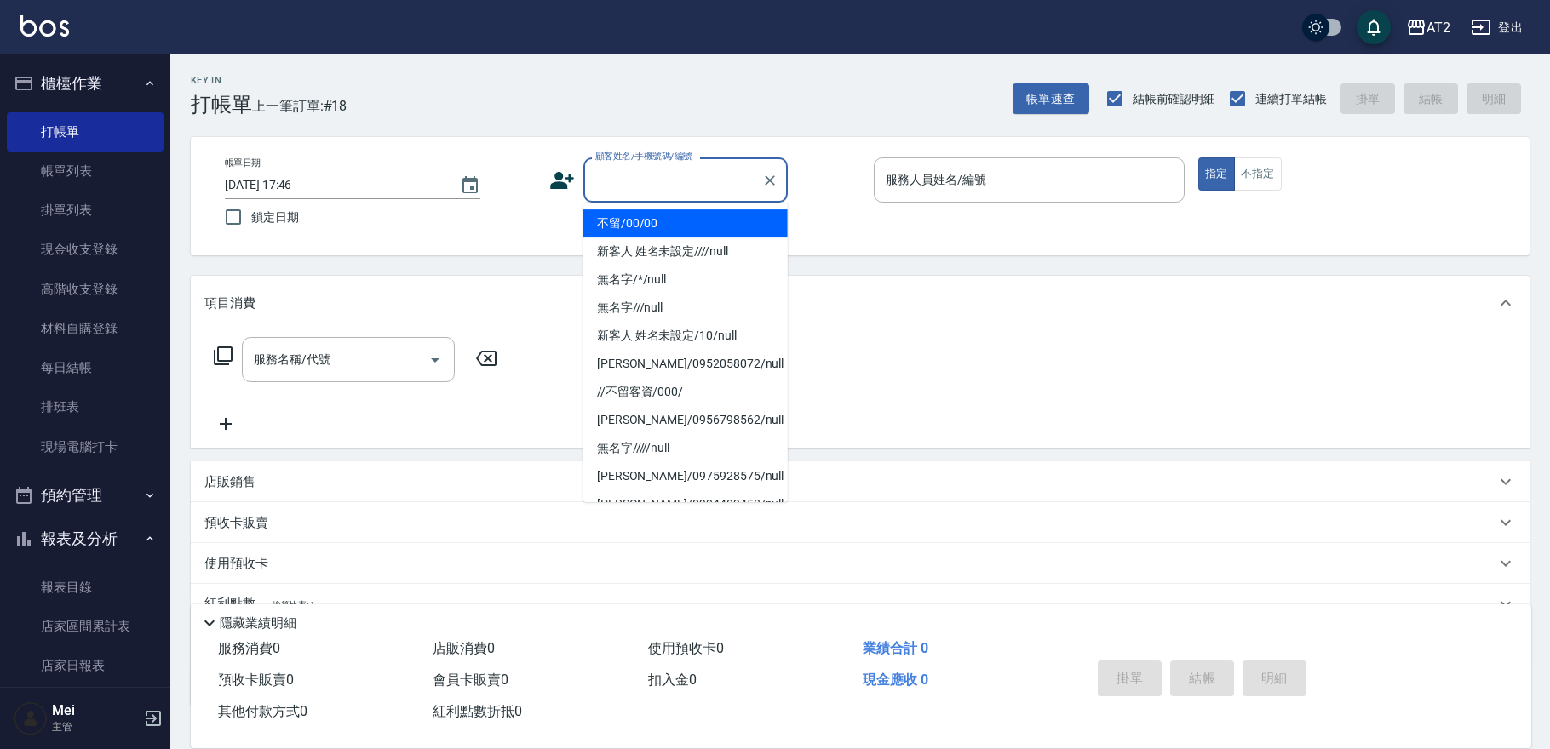
click at [663, 213] on li "不留/00/00" at bounding box center [685, 223] width 204 height 28
click at [699, 187] on input "顧客姓名/手機號碼/編號" at bounding box center [673, 180] width 164 height 30
click at [686, 209] on li "不留/00/00" at bounding box center [685, 223] width 204 height 28
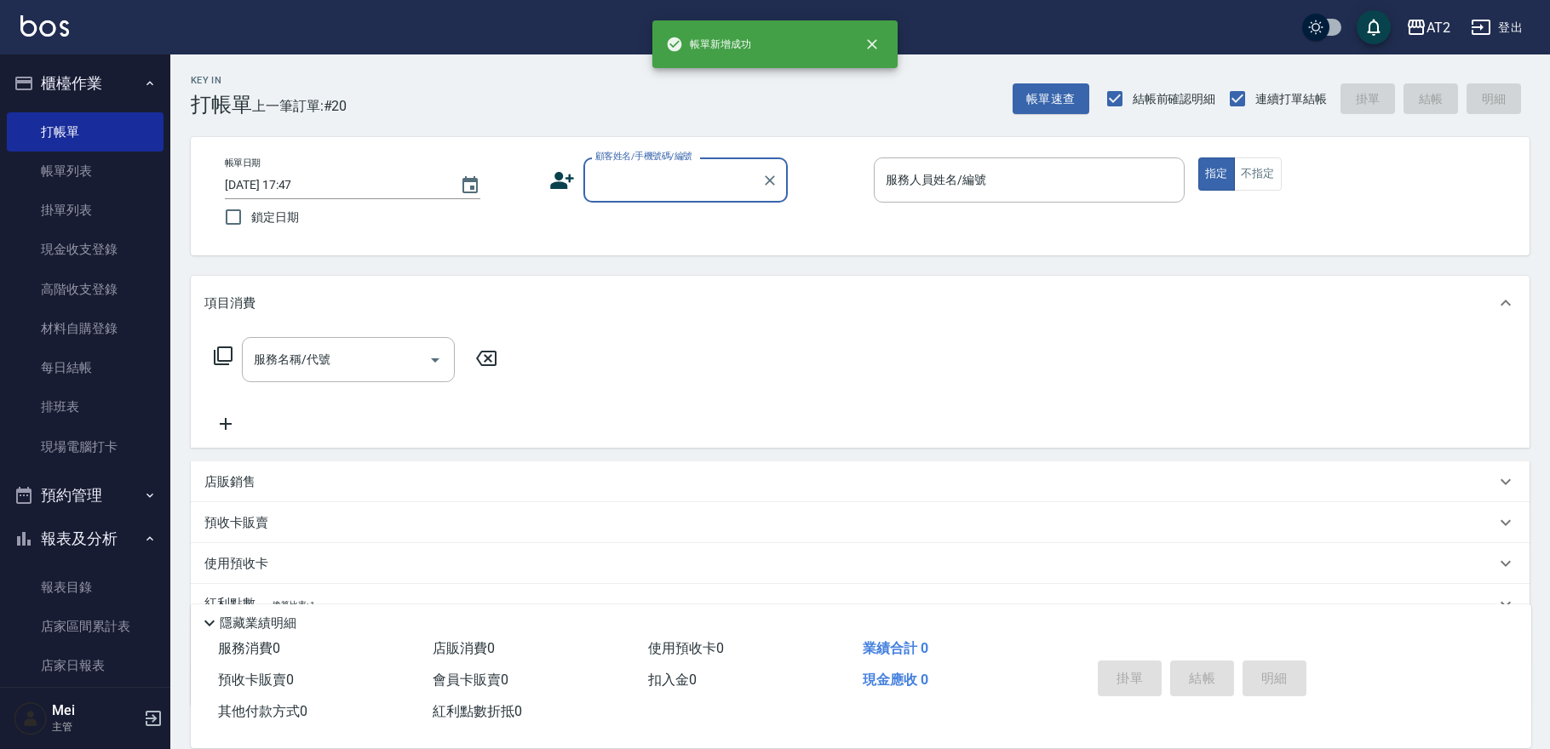
click at [691, 181] on input "顧客姓名/手機號碼/編號" at bounding box center [673, 180] width 164 height 30
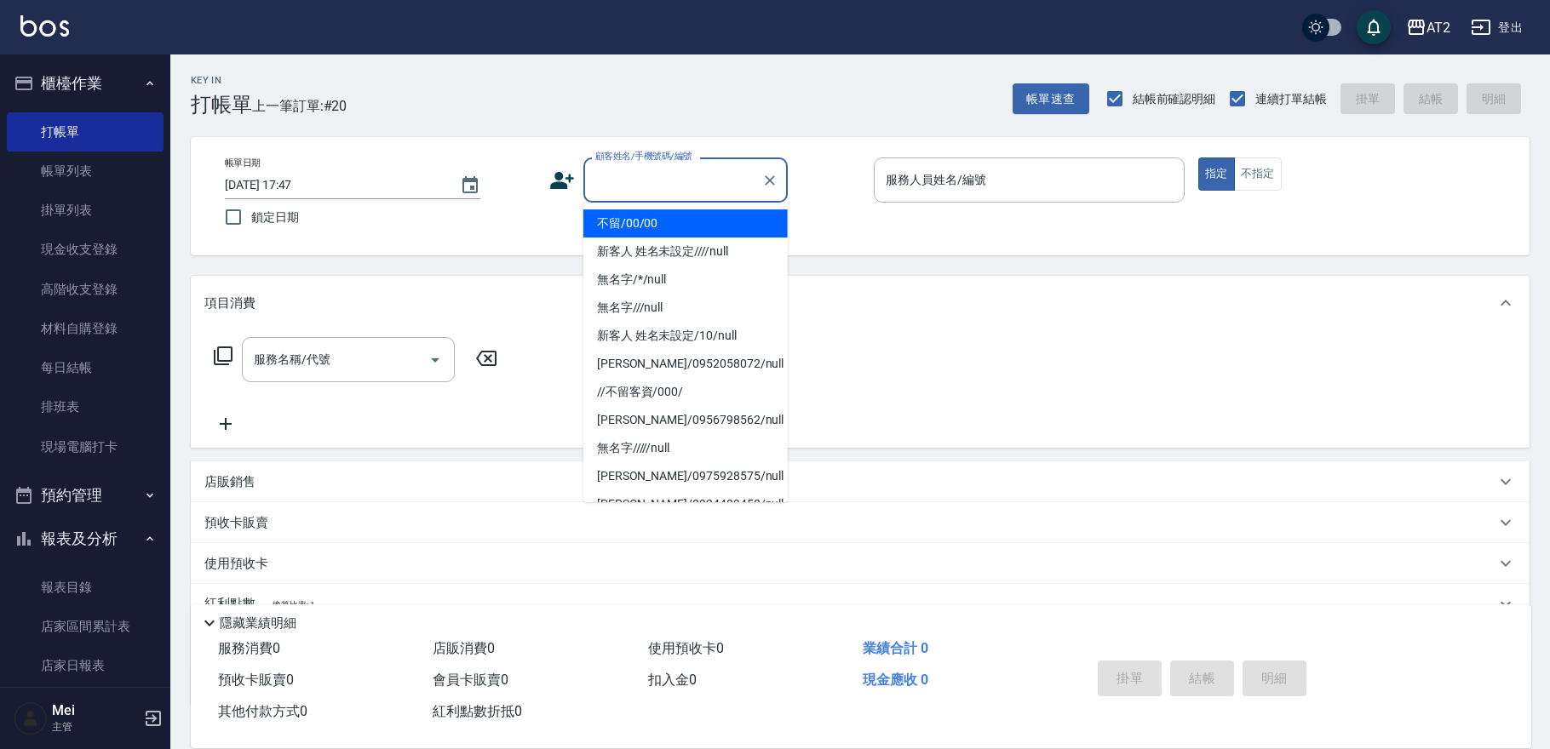
click at [689, 212] on li "不留/00/00" at bounding box center [685, 223] width 204 height 28
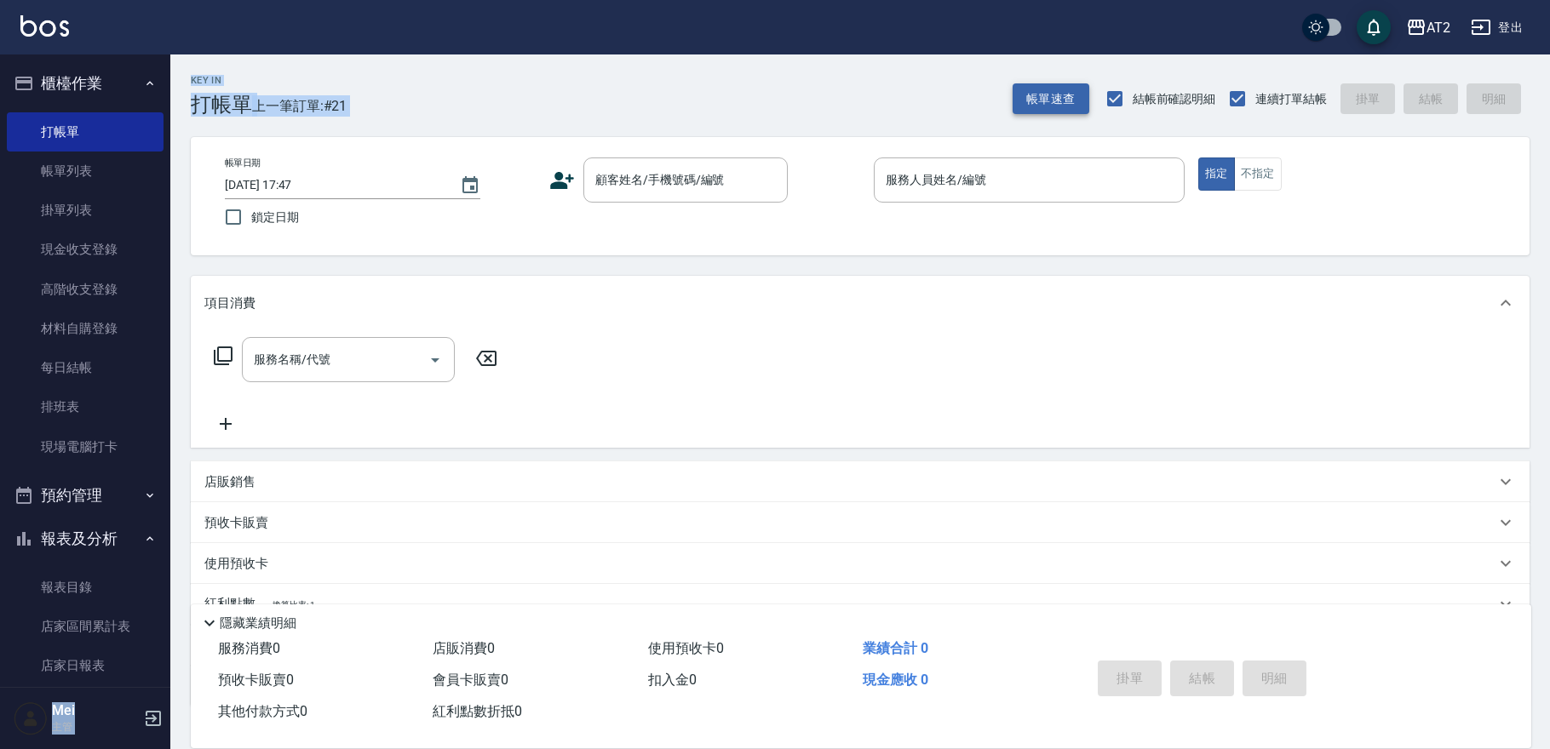
drag, startPoint x: 1021, startPoint y: 29, endPoint x: 1014, endPoint y: 100, distance: 71.0
click at [1014, 100] on div "AT2 登出 櫃檯作業 打帳單 帳單列表 掛單列表 現金收支登錄 高階收支登錄 材料自購登錄 每日結帳 排班表 現場電腦打卡 預約管理 預約管理 單日預約紀錄…" at bounding box center [775, 433] width 1550 height 867
click at [709, 197] on div "顧客姓名/手機號碼/編號" at bounding box center [685, 180] width 204 height 45
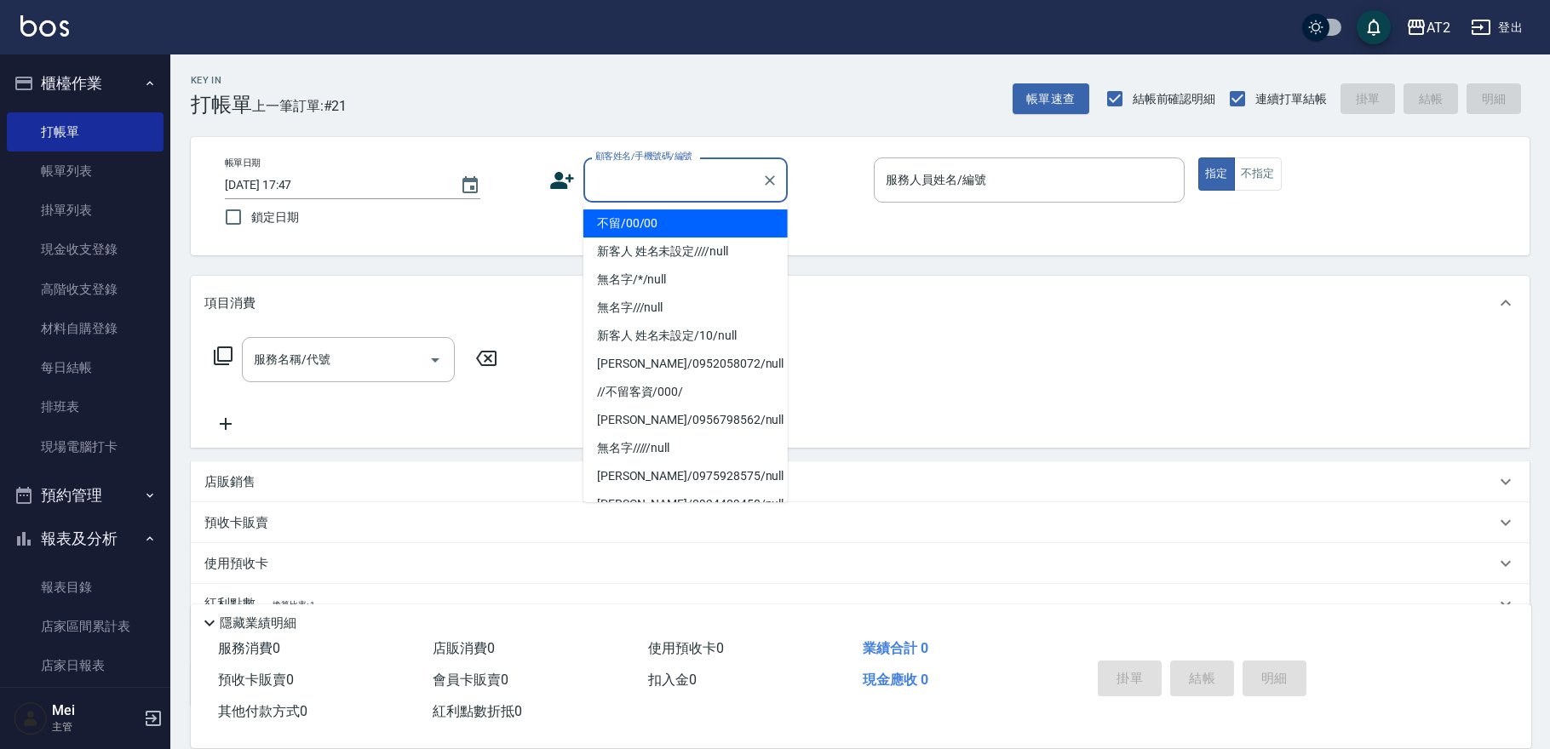
click at [747, 227] on li "不留/00/00" at bounding box center [685, 223] width 204 height 28
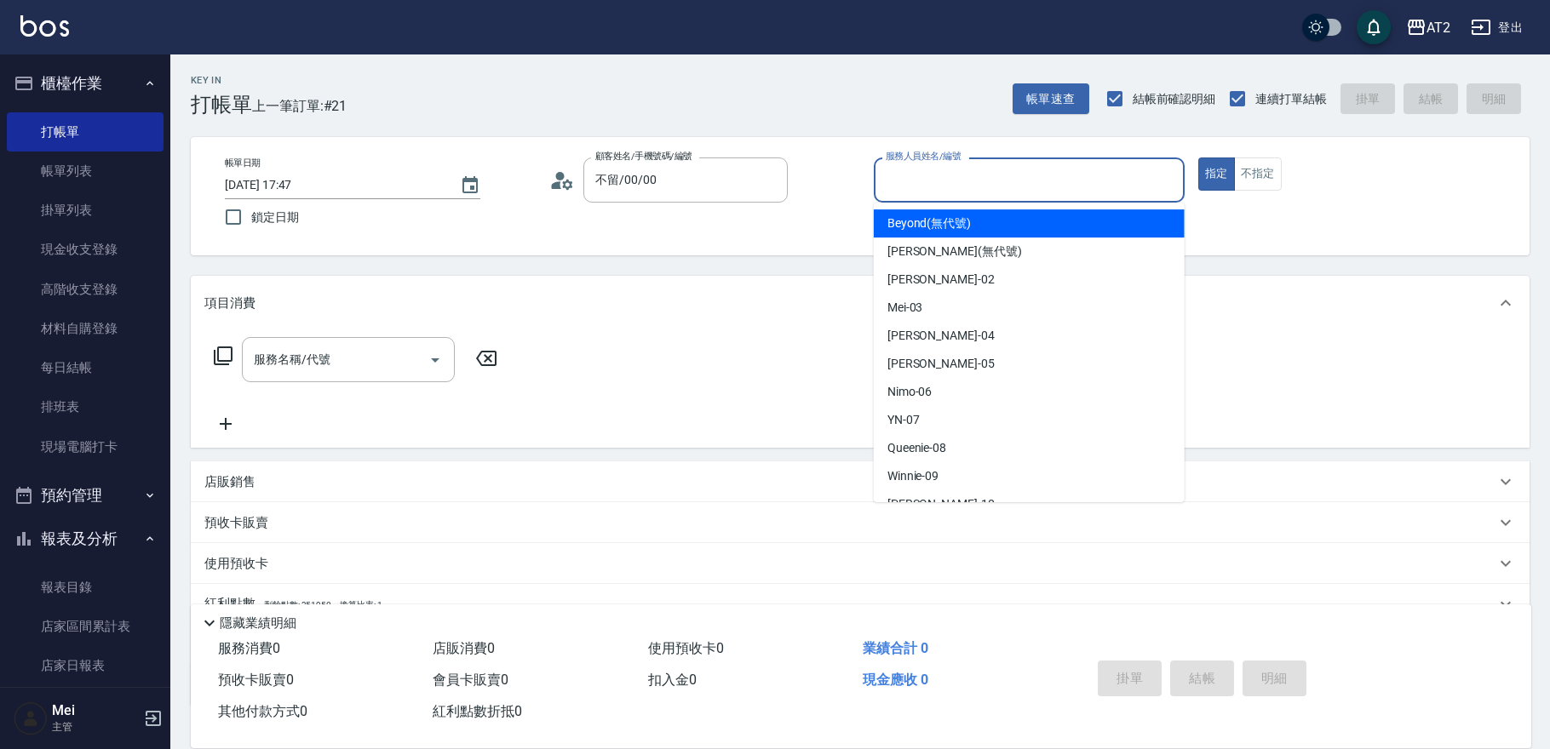
click at [904, 192] on input "服務人員姓名/編號" at bounding box center [1029, 180] width 296 height 30
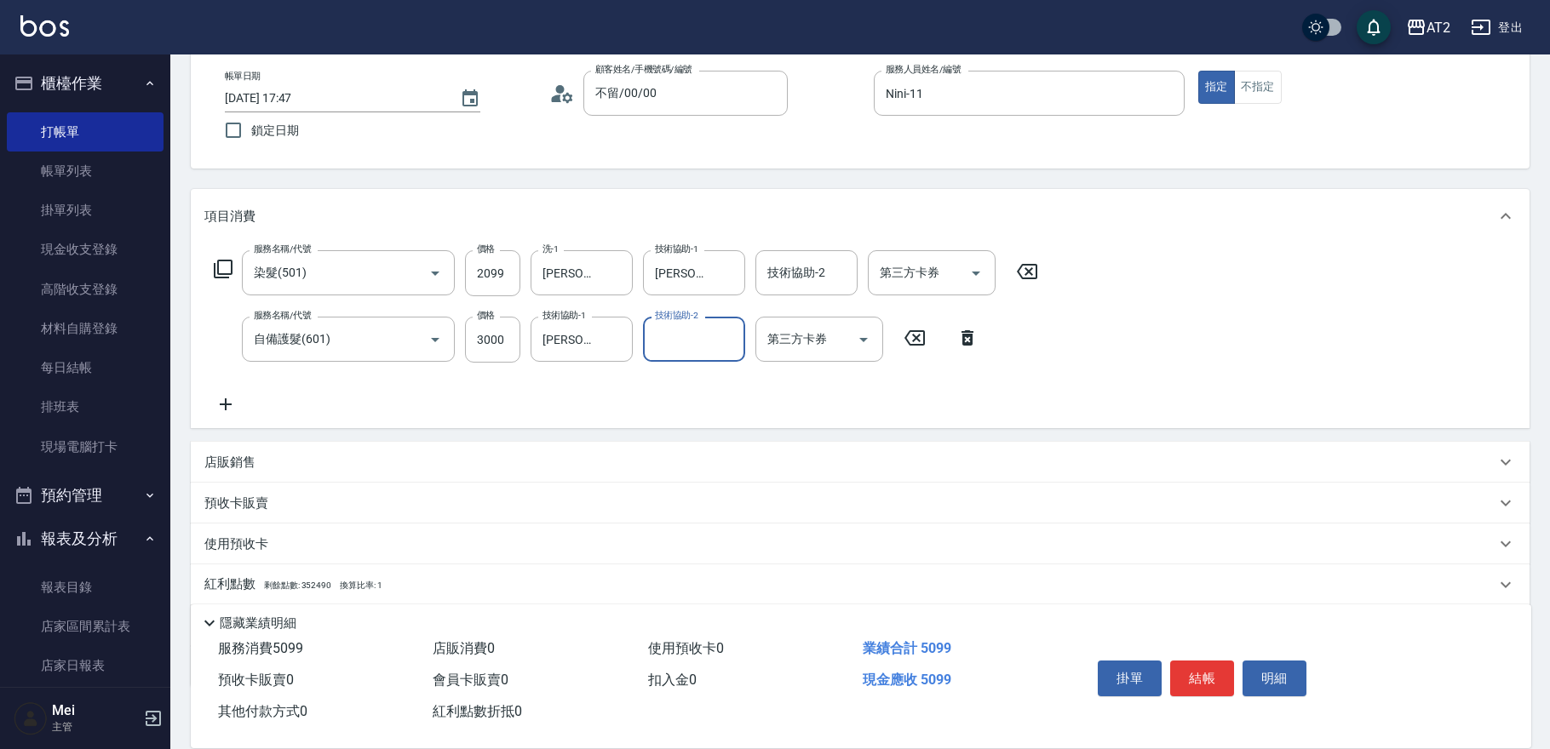
scroll to position [185, 0]
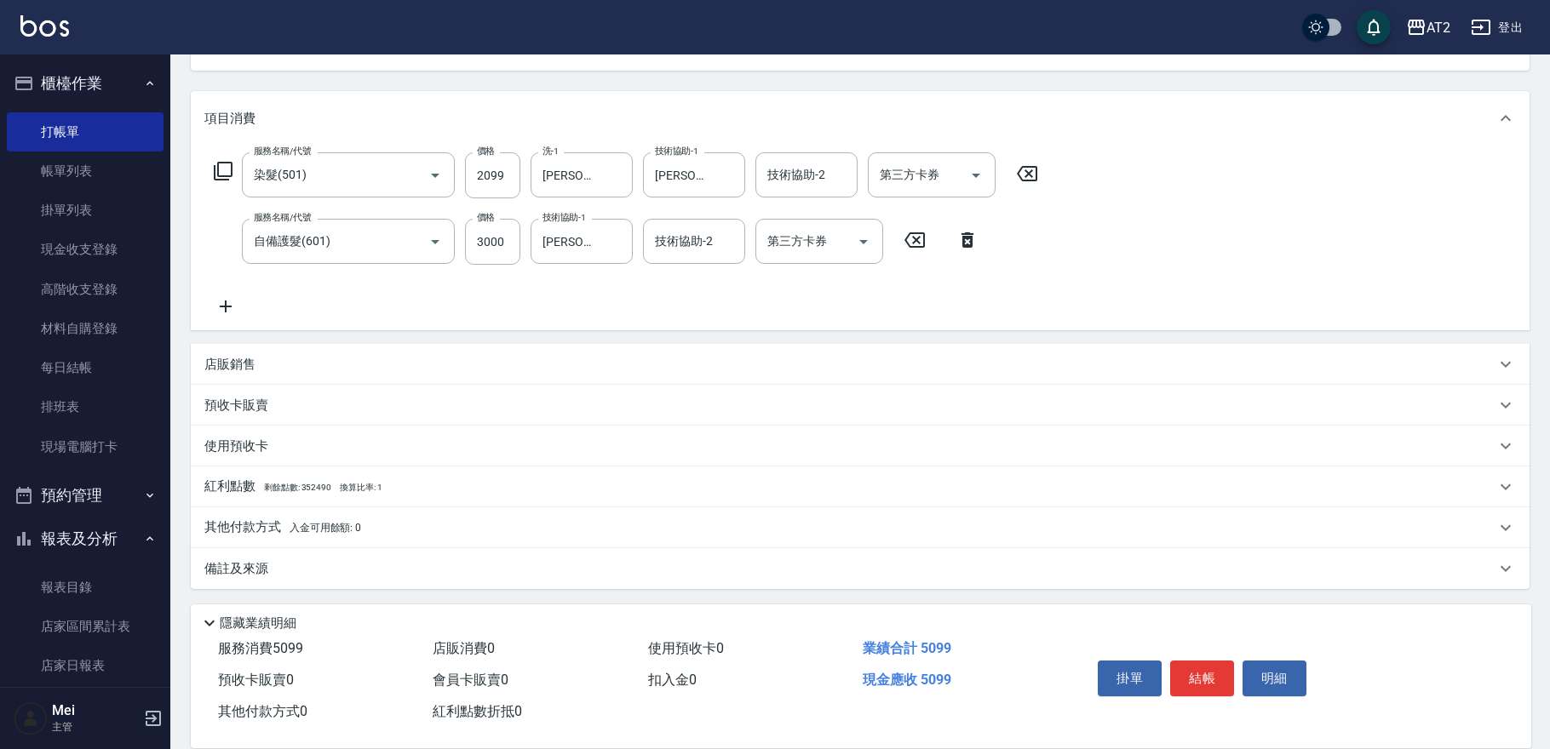
click at [359, 356] on div "店販銷售" at bounding box center [849, 365] width 1291 height 18
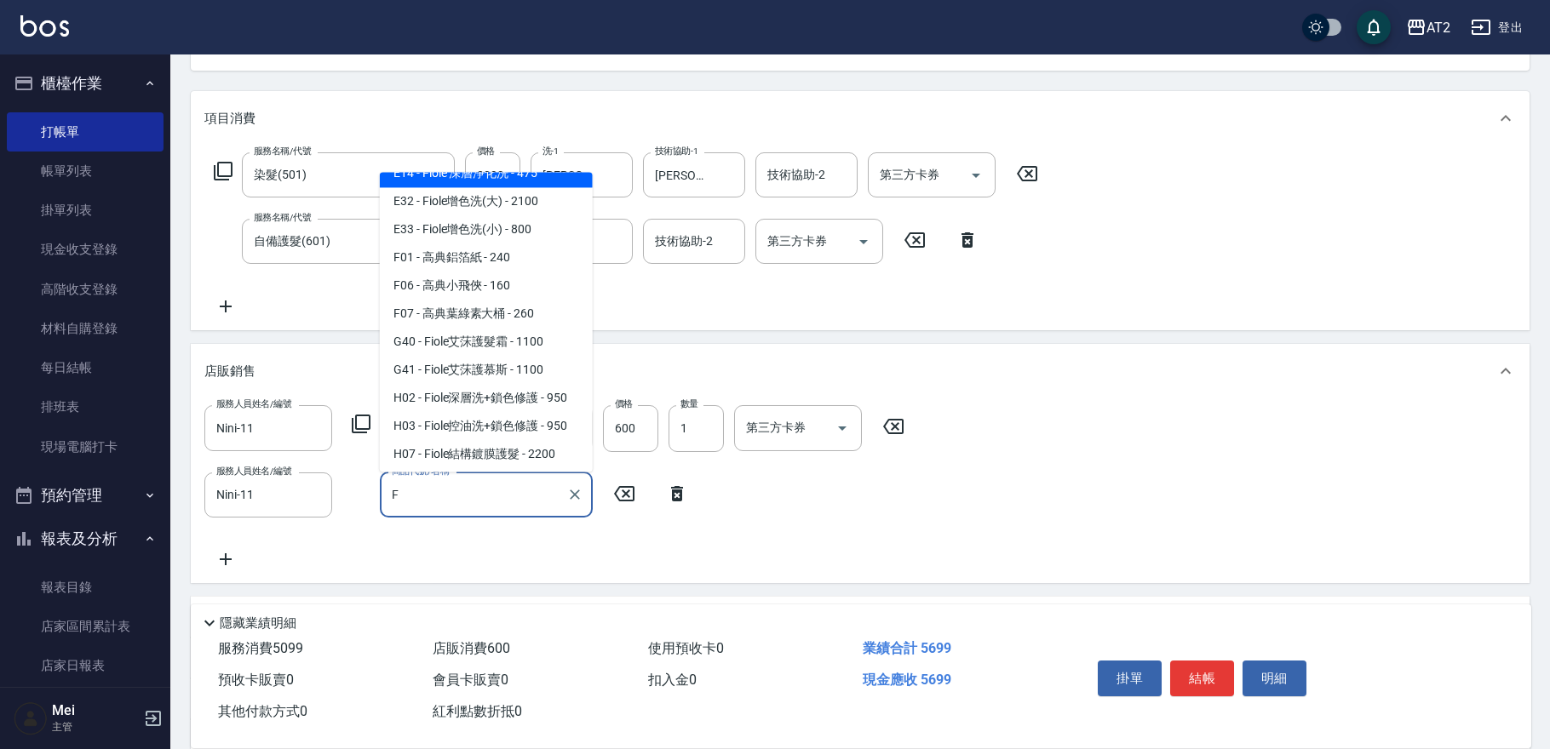
scroll to position [303, 0]
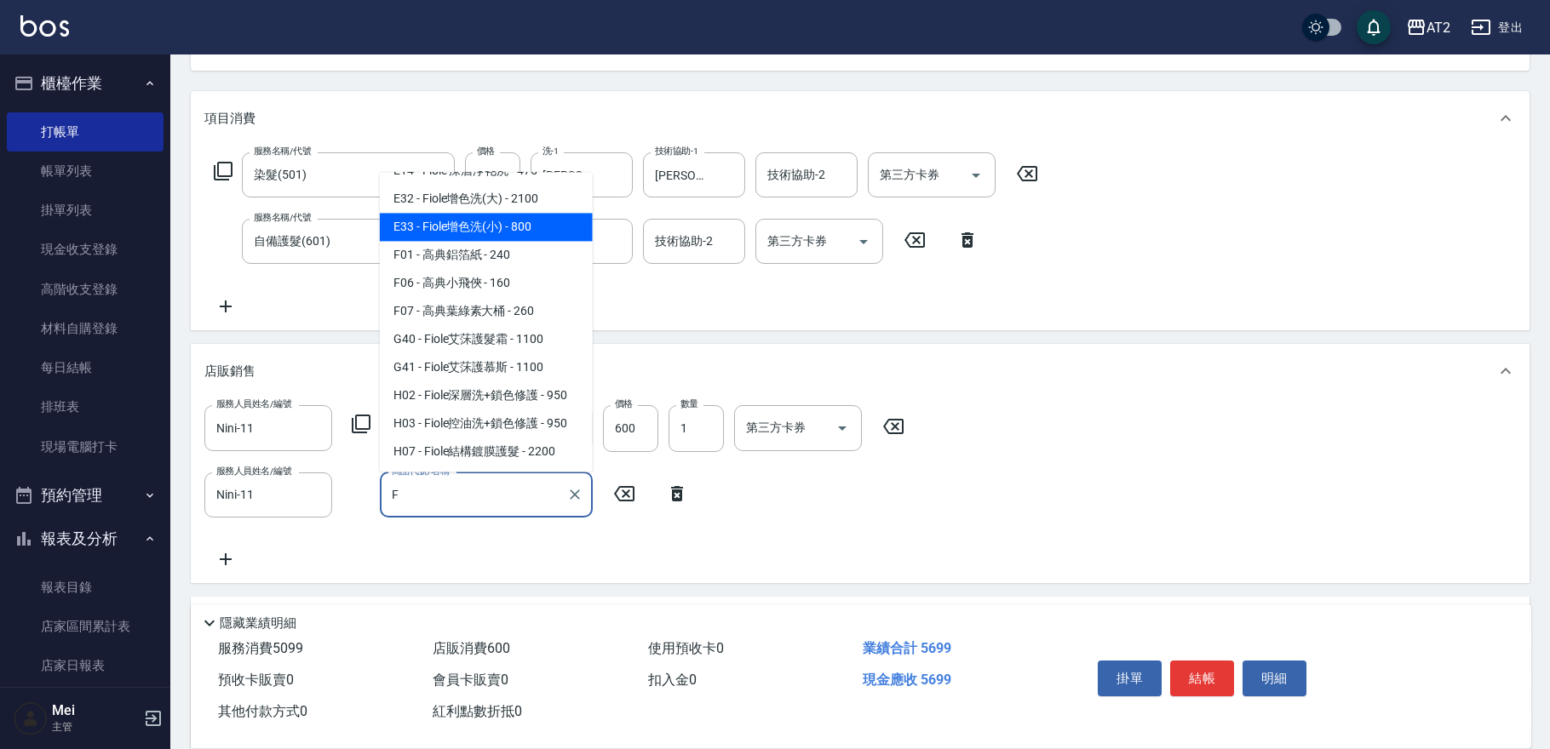
click at [515, 218] on span "E33 - Fiole增色洗(小) - 800" at bounding box center [486, 227] width 213 height 28
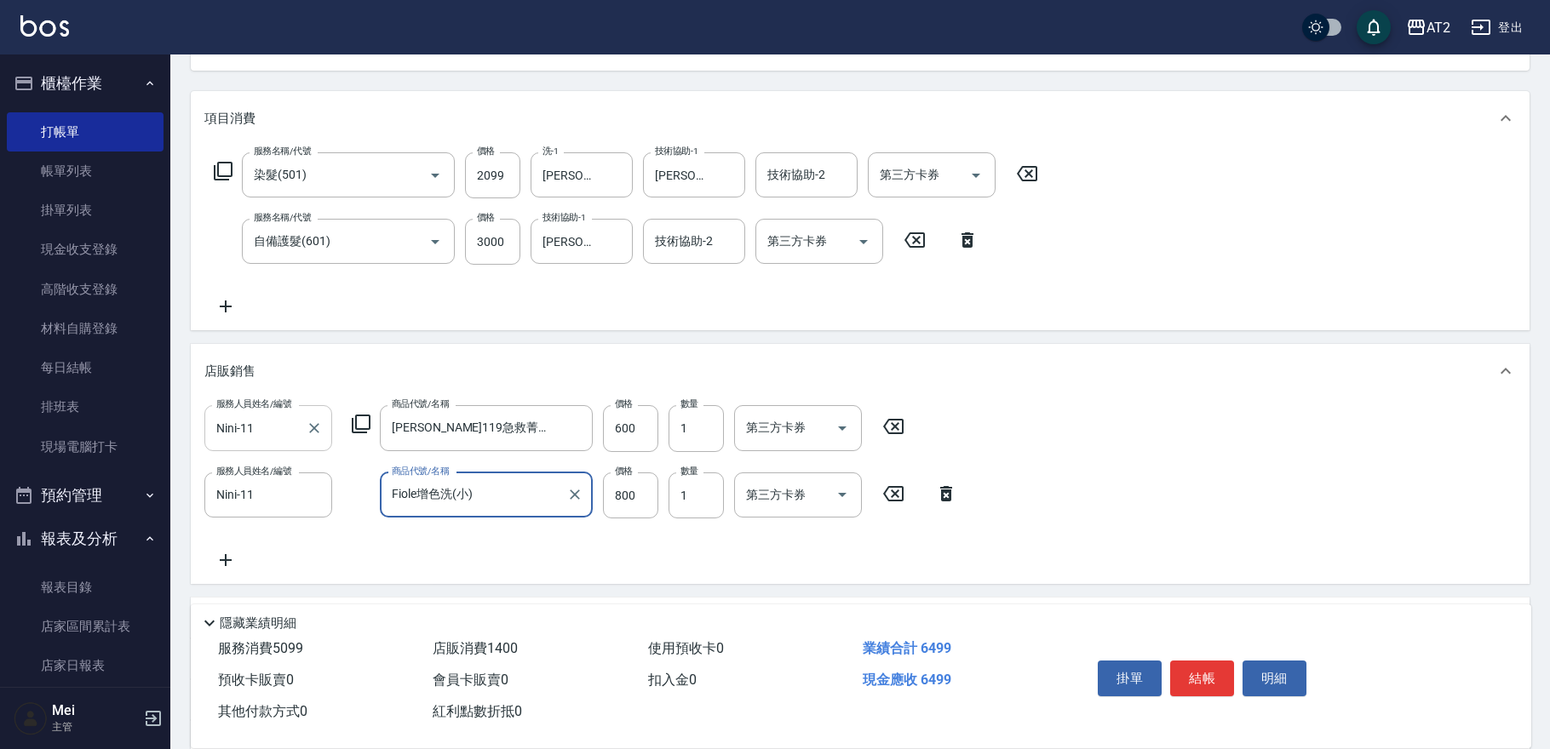
click at [278, 420] on input "Nini-11" at bounding box center [255, 428] width 87 height 30
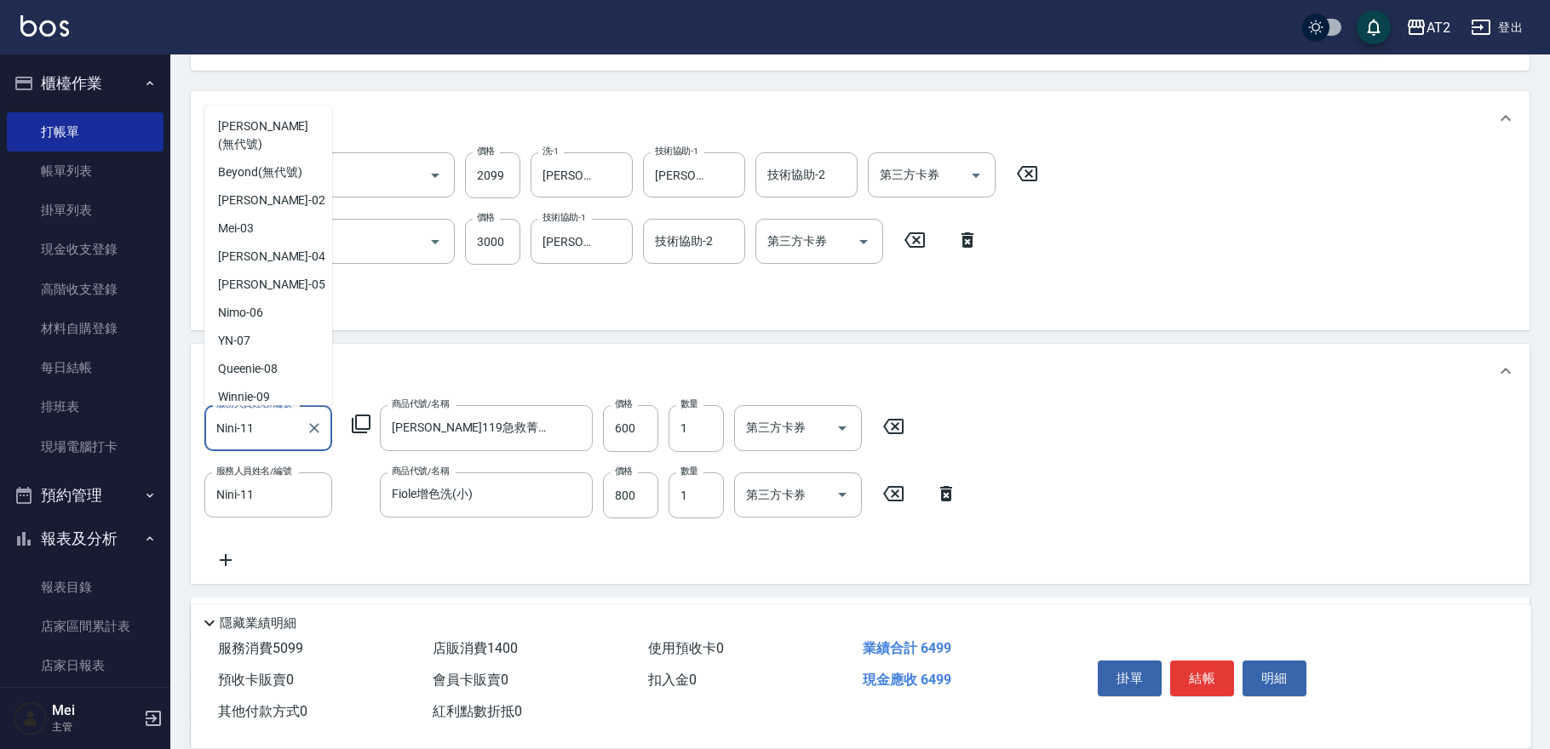
scroll to position [44, 0]
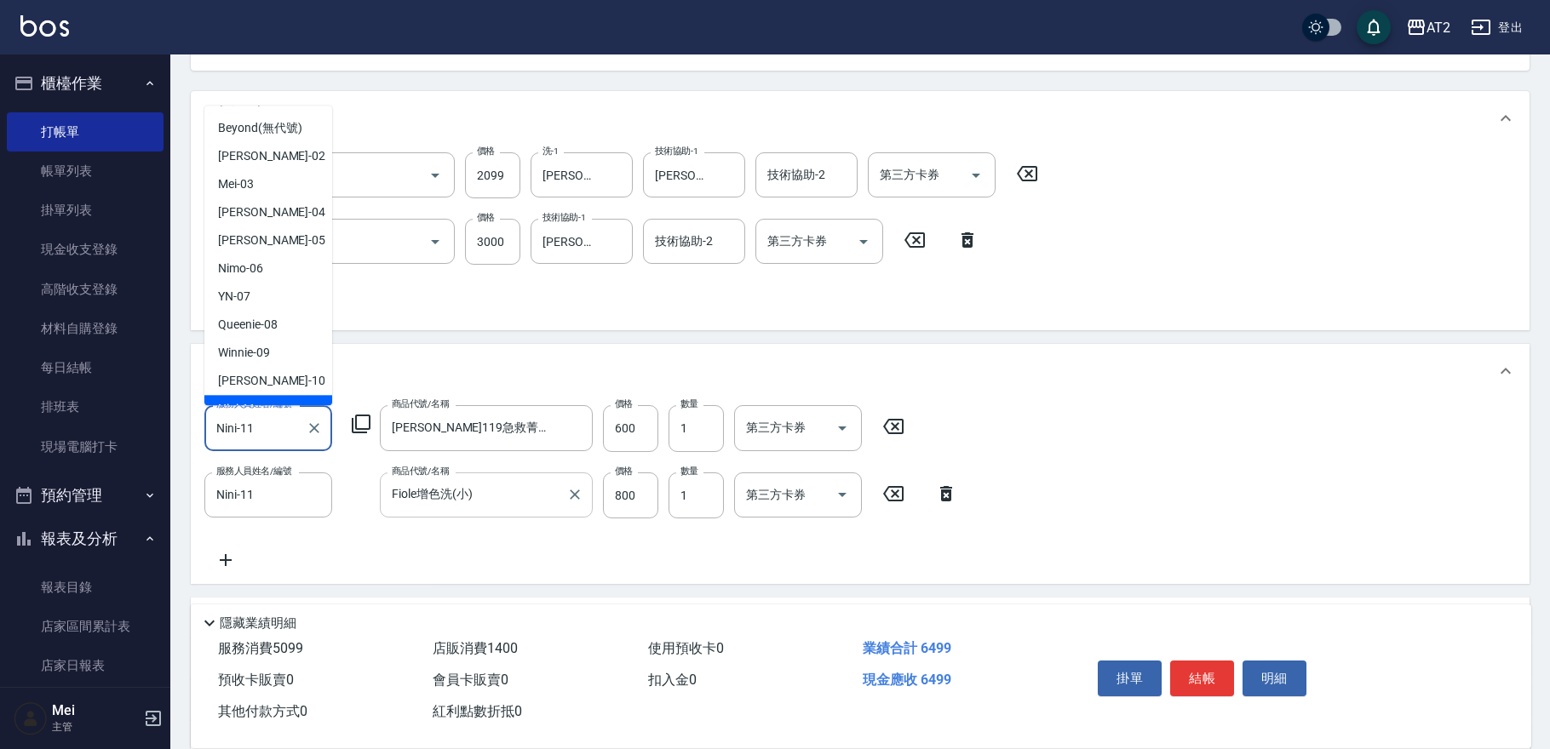
click at [561, 501] on div "Fiole增色洗(小) 商品代號/名稱" at bounding box center [486, 495] width 213 height 45
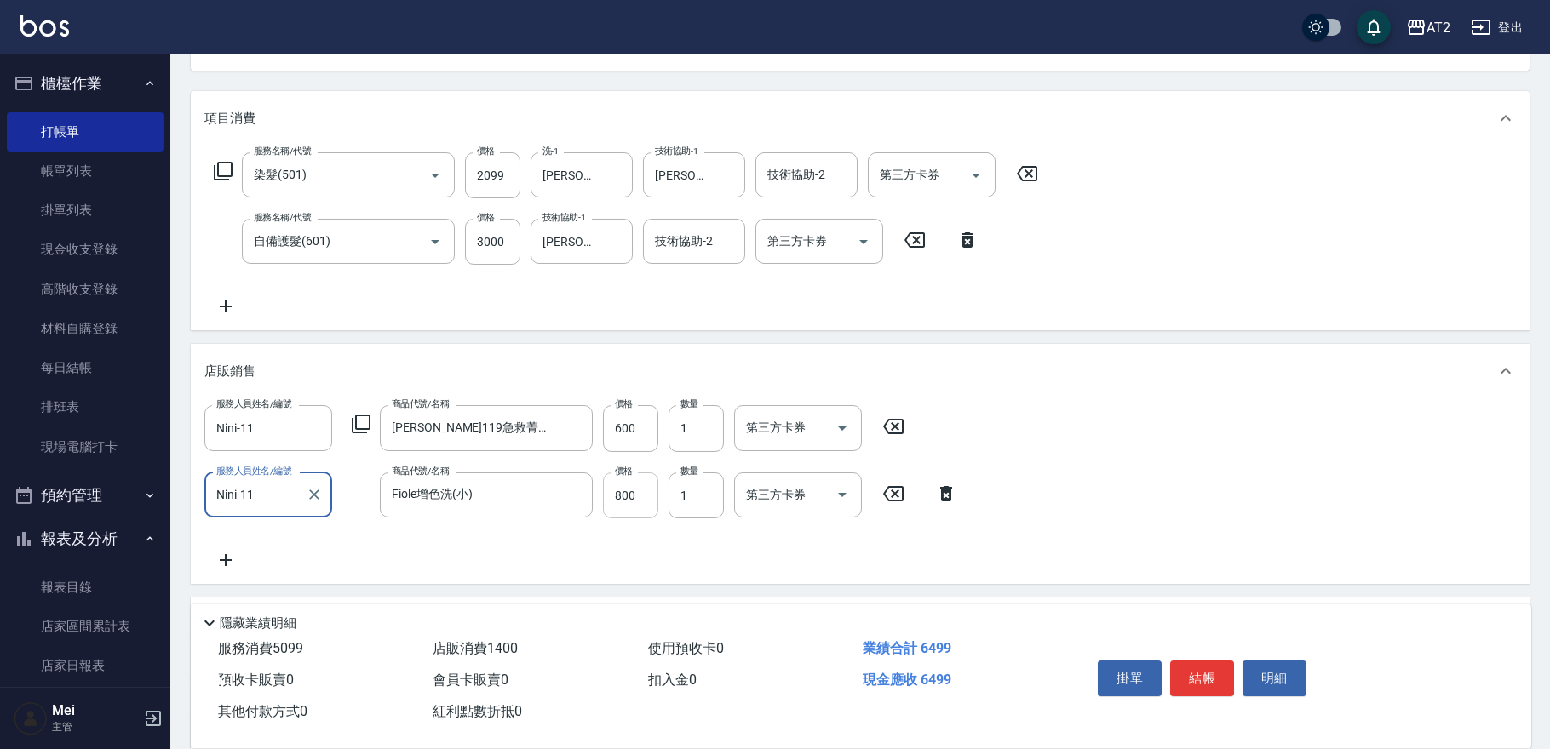
click at [630, 501] on input "800" at bounding box center [630, 496] width 55 height 46
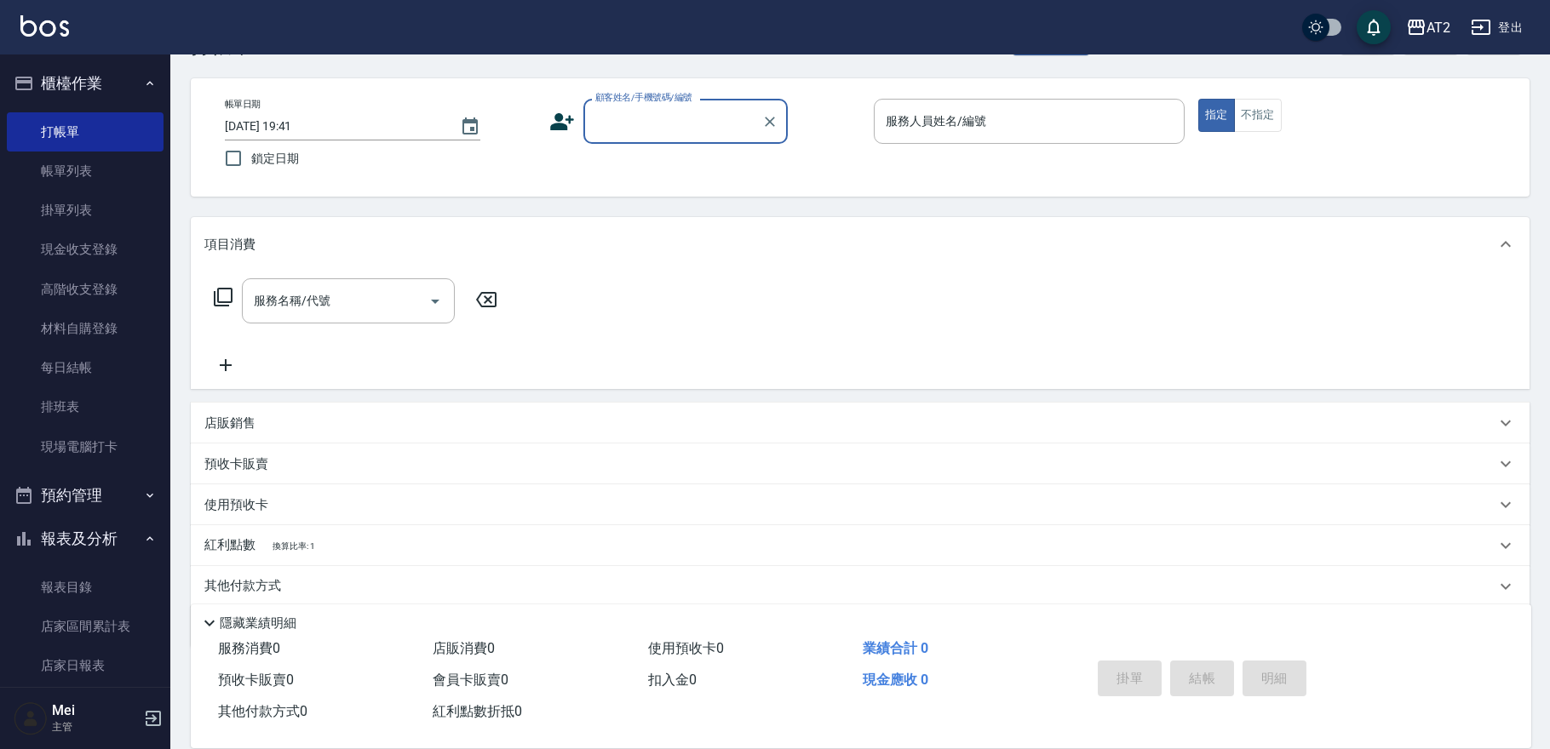
scroll to position [0, 0]
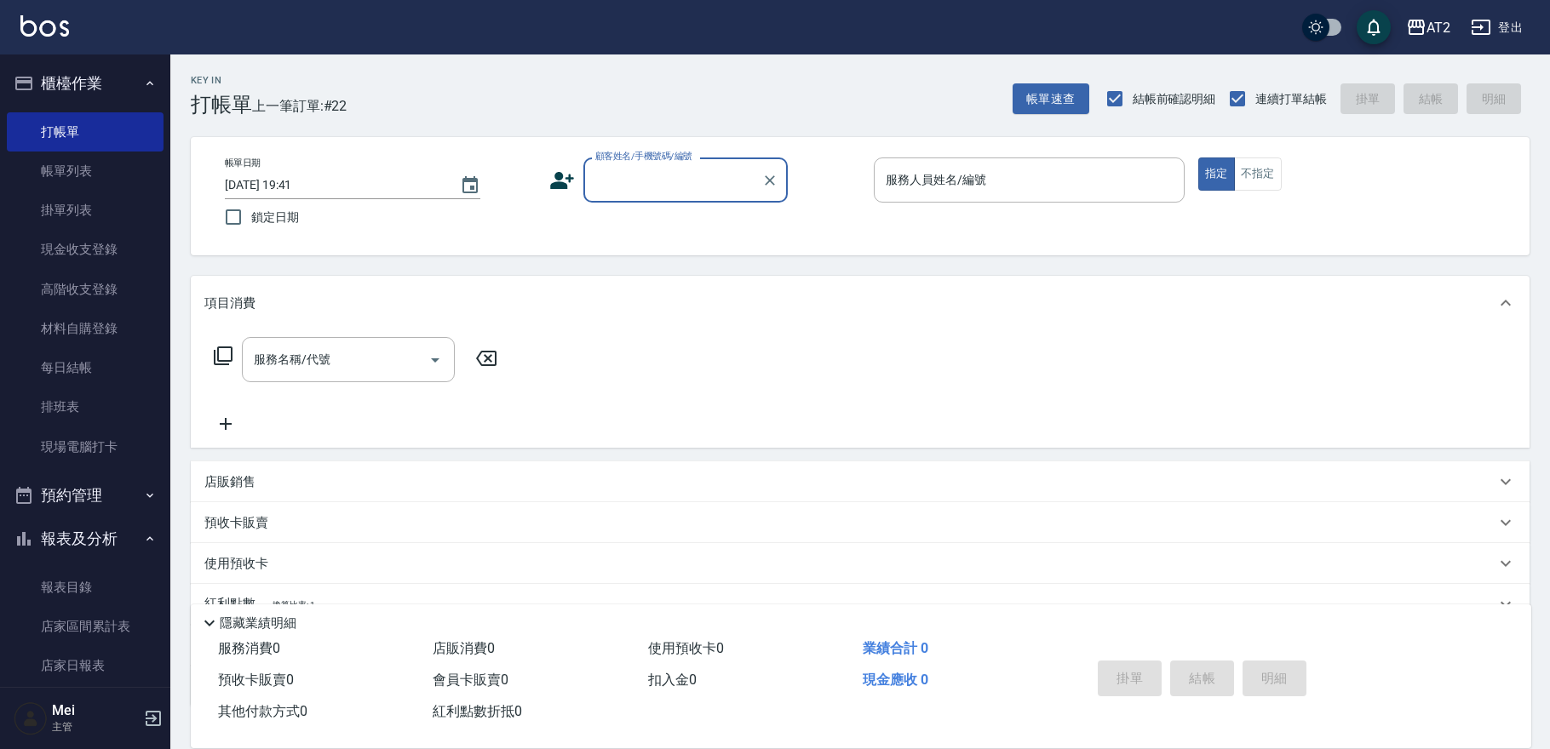
click at [734, 197] on div "顧客姓名/手機號碼/編號" at bounding box center [685, 180] width 204 height 45
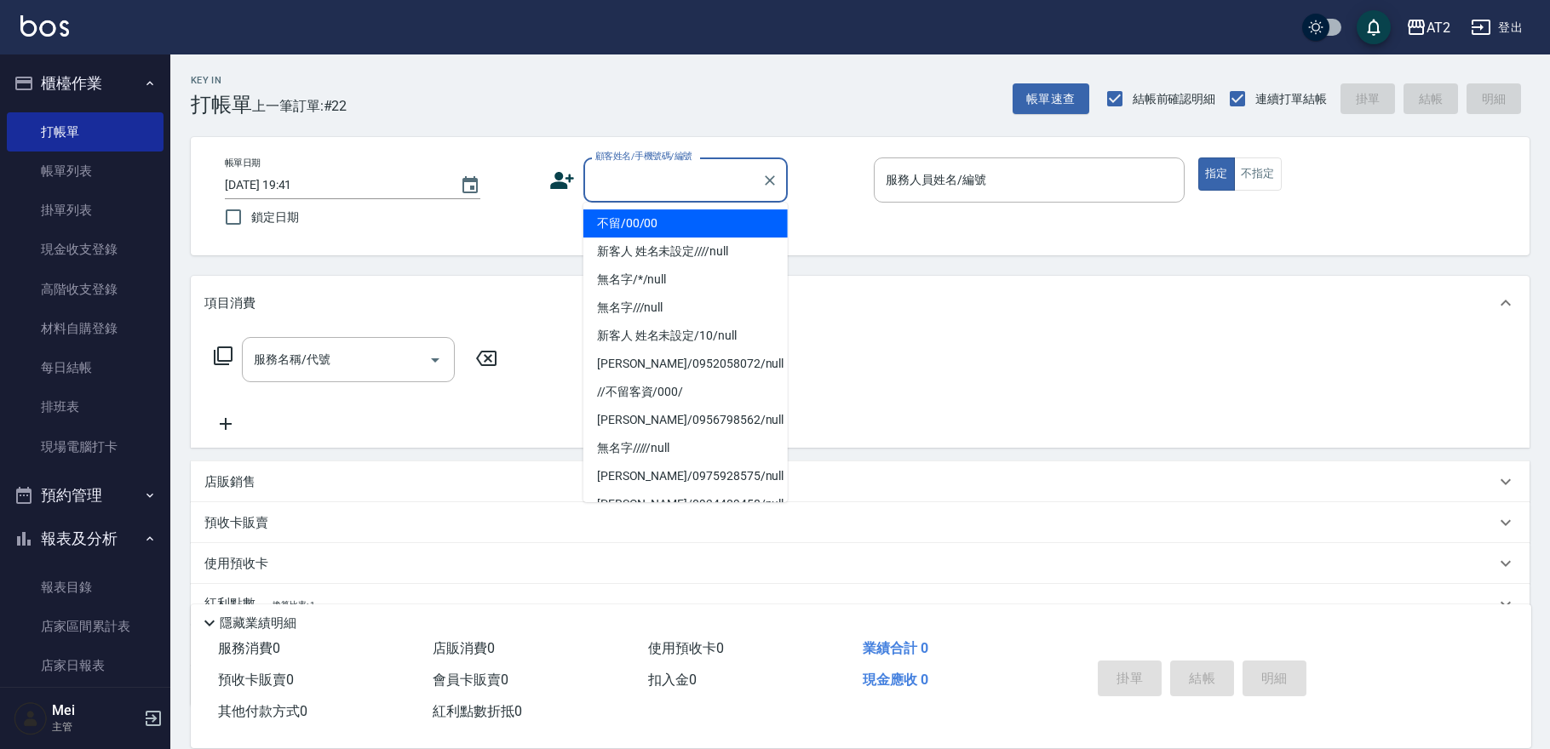
click at [686, 229] on li "不留/00/00" at bounding box center [685, 223] width 204 height 28
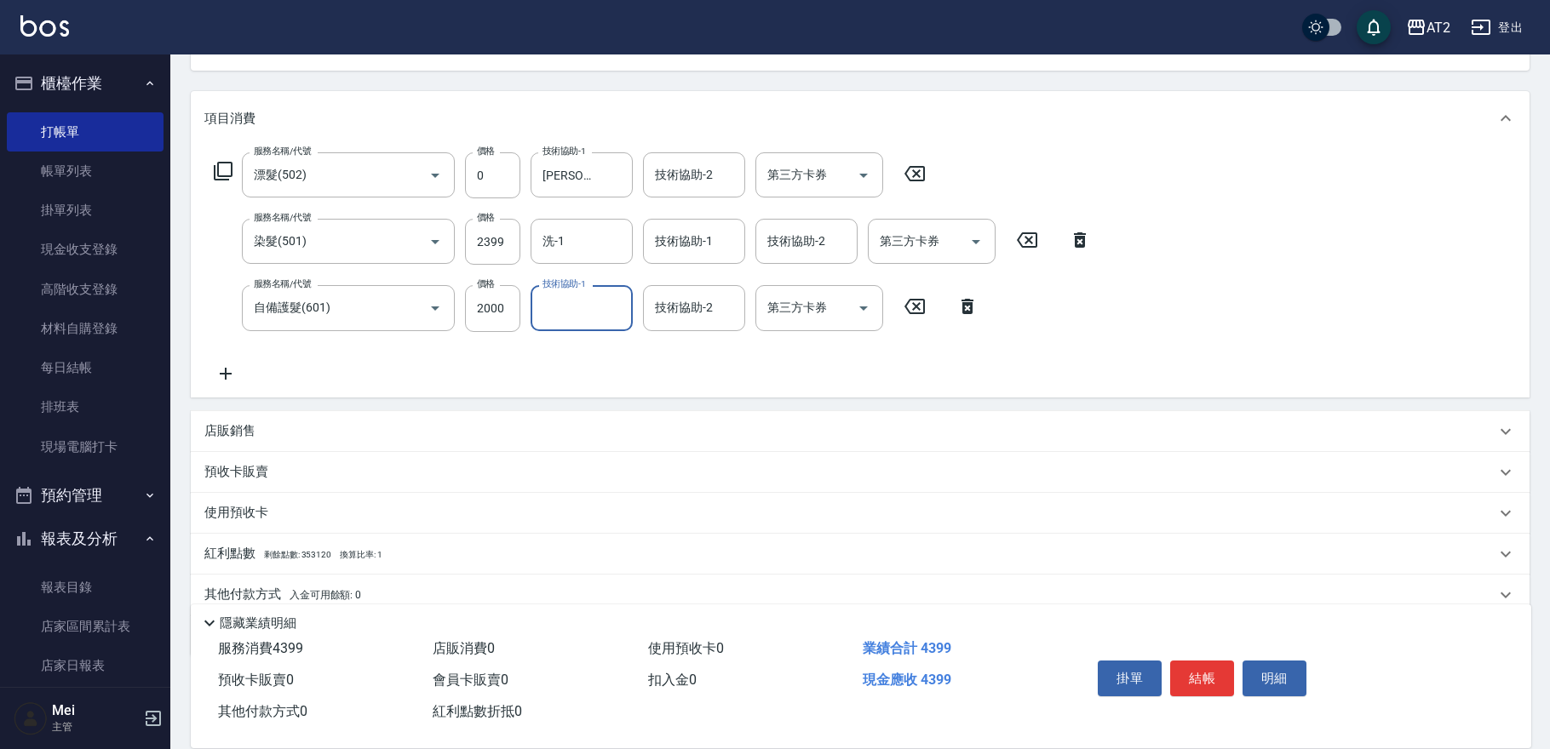
scroll to position [188, 0]
click at [417, 422] on div "店販銷售" at bounding box center [849, 428] width 1291 height 18
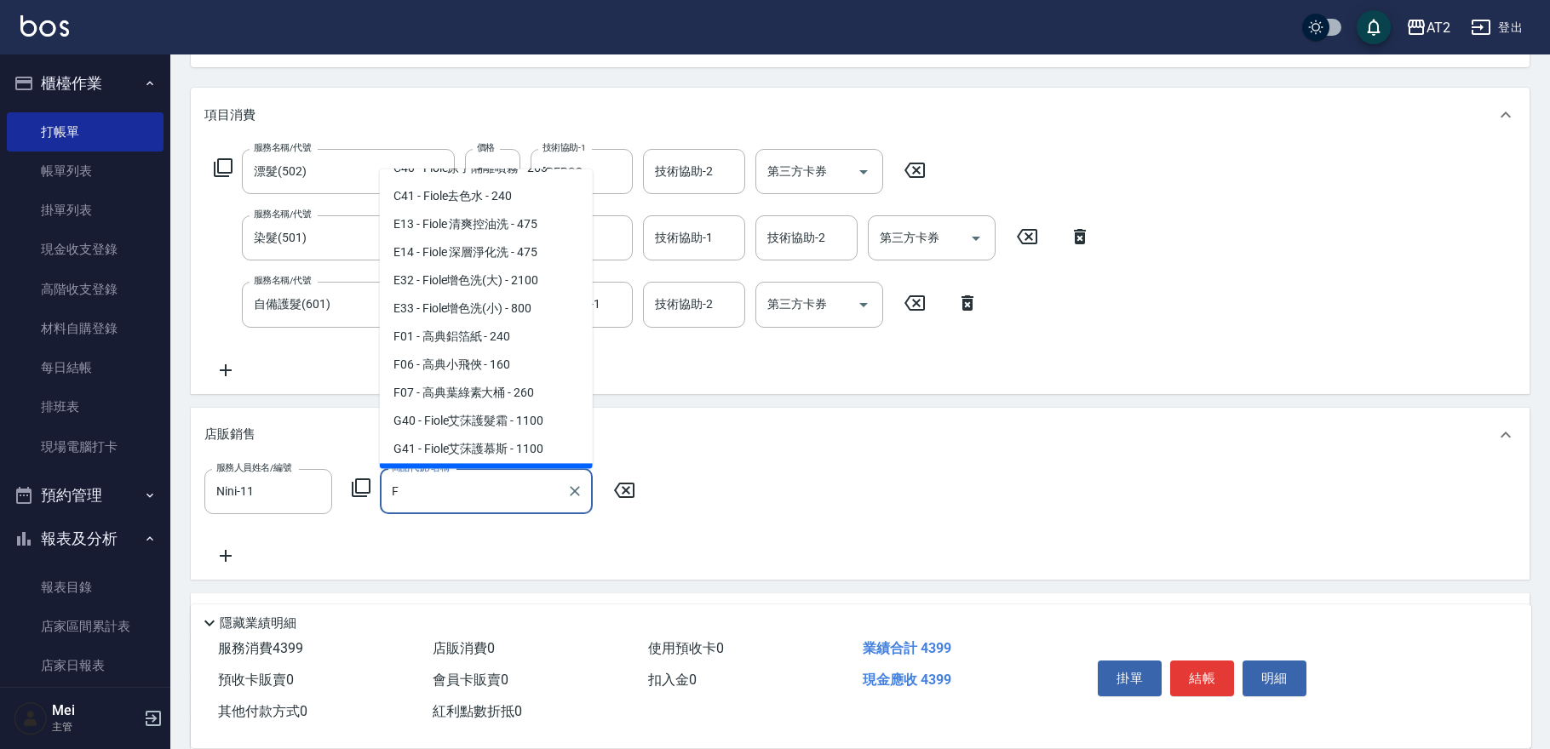
scroll to position [303, 0]
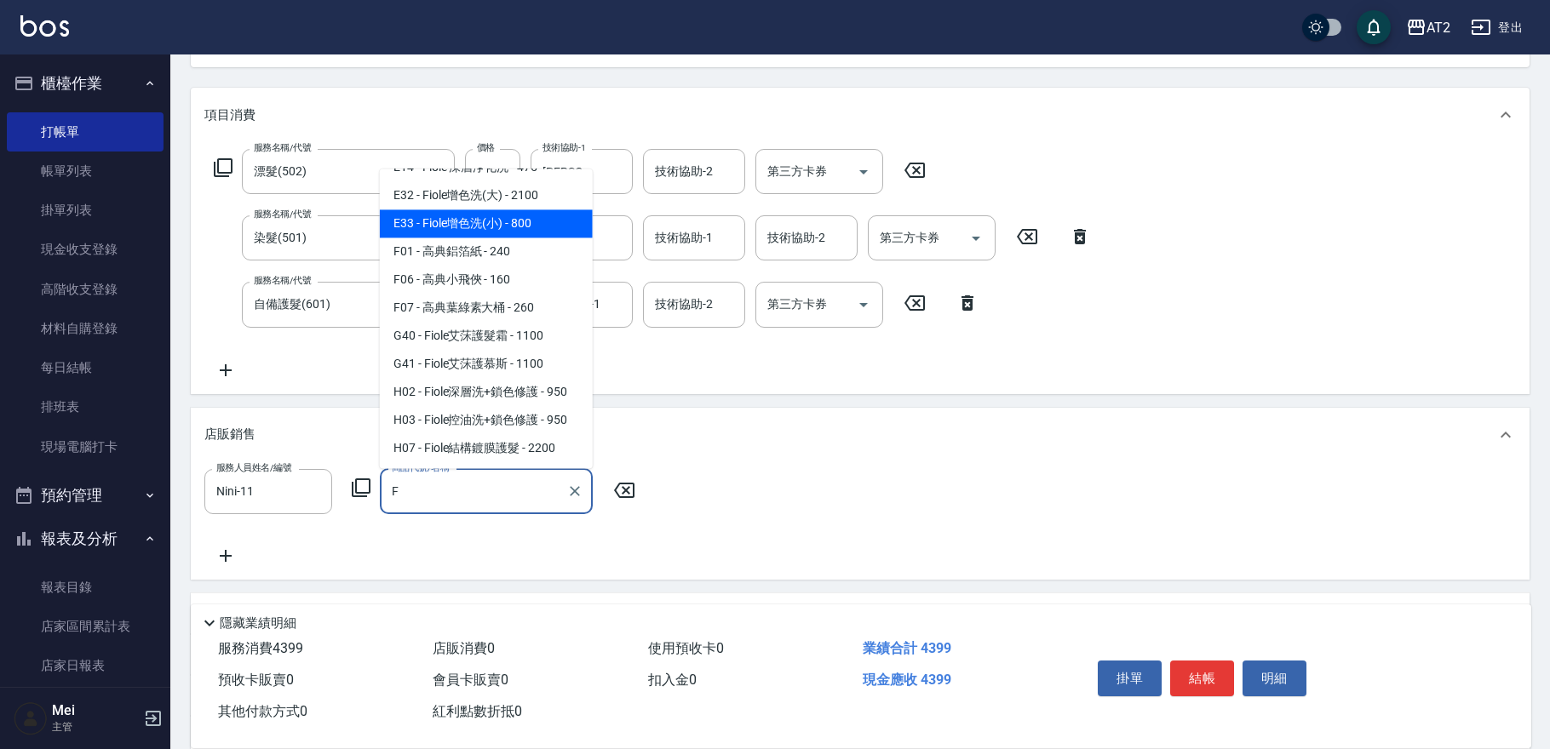
click at [474, 219] on span "E33 - Fiole增色洗(小) - 800" at bounding box center [486, 223] width 213 height 28
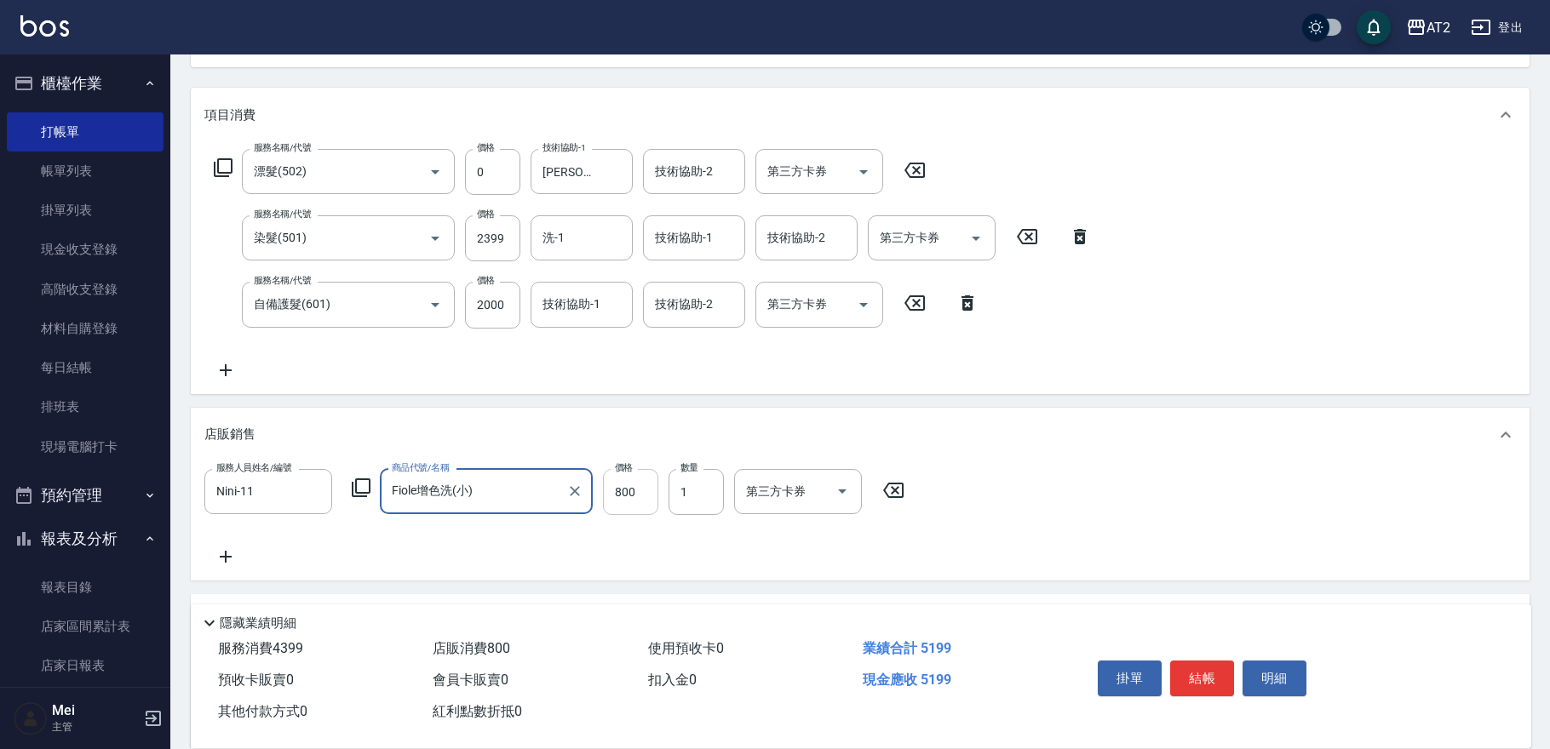
click at [628, 485] on input "800" at bounding box center [630, 492] width 55 height 46
click at [233, 554] on icon at bounding box center [225, 557] width 43 height 20
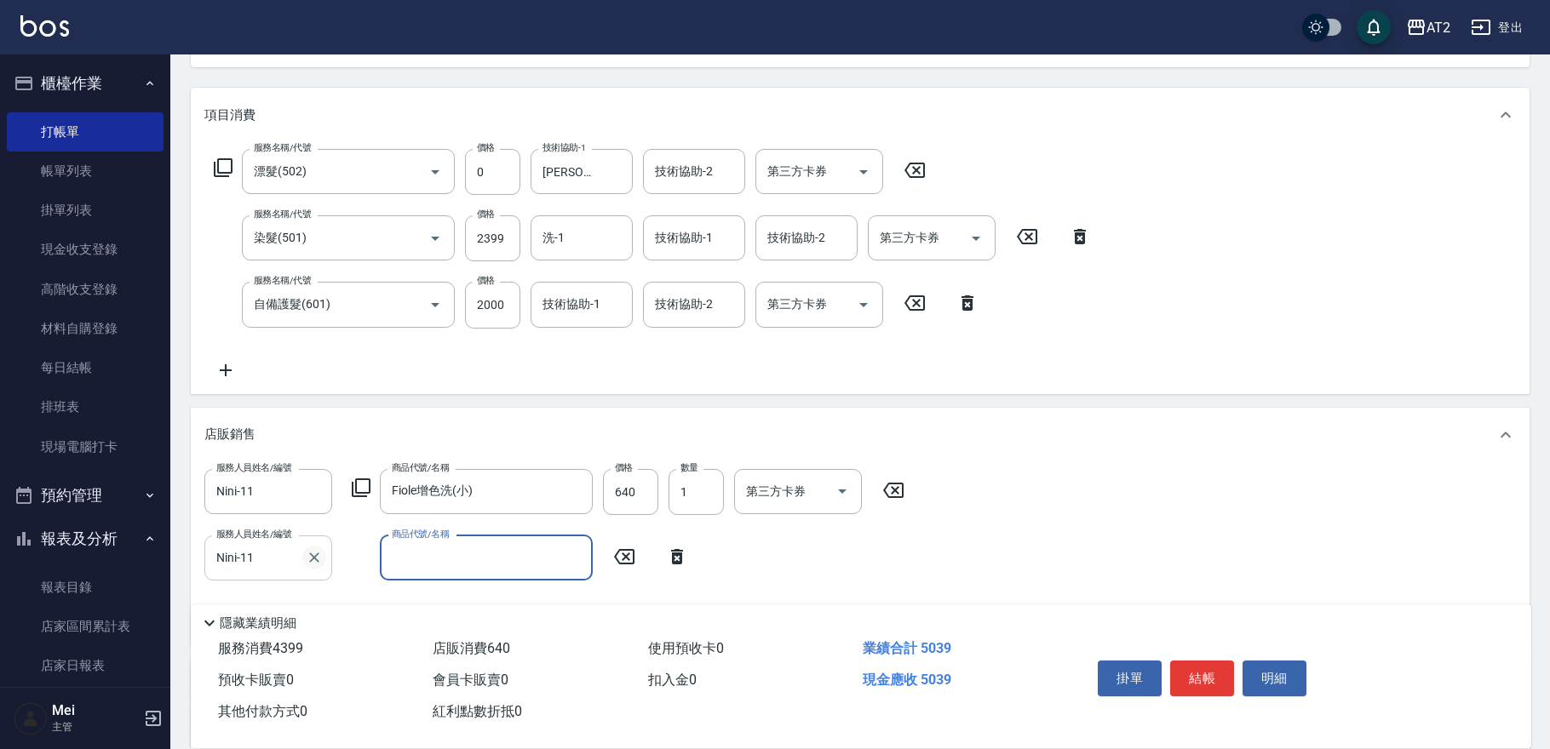
click at [306, 558] on icon "Clear" at bounding box center [314, 557] width 17 height 17
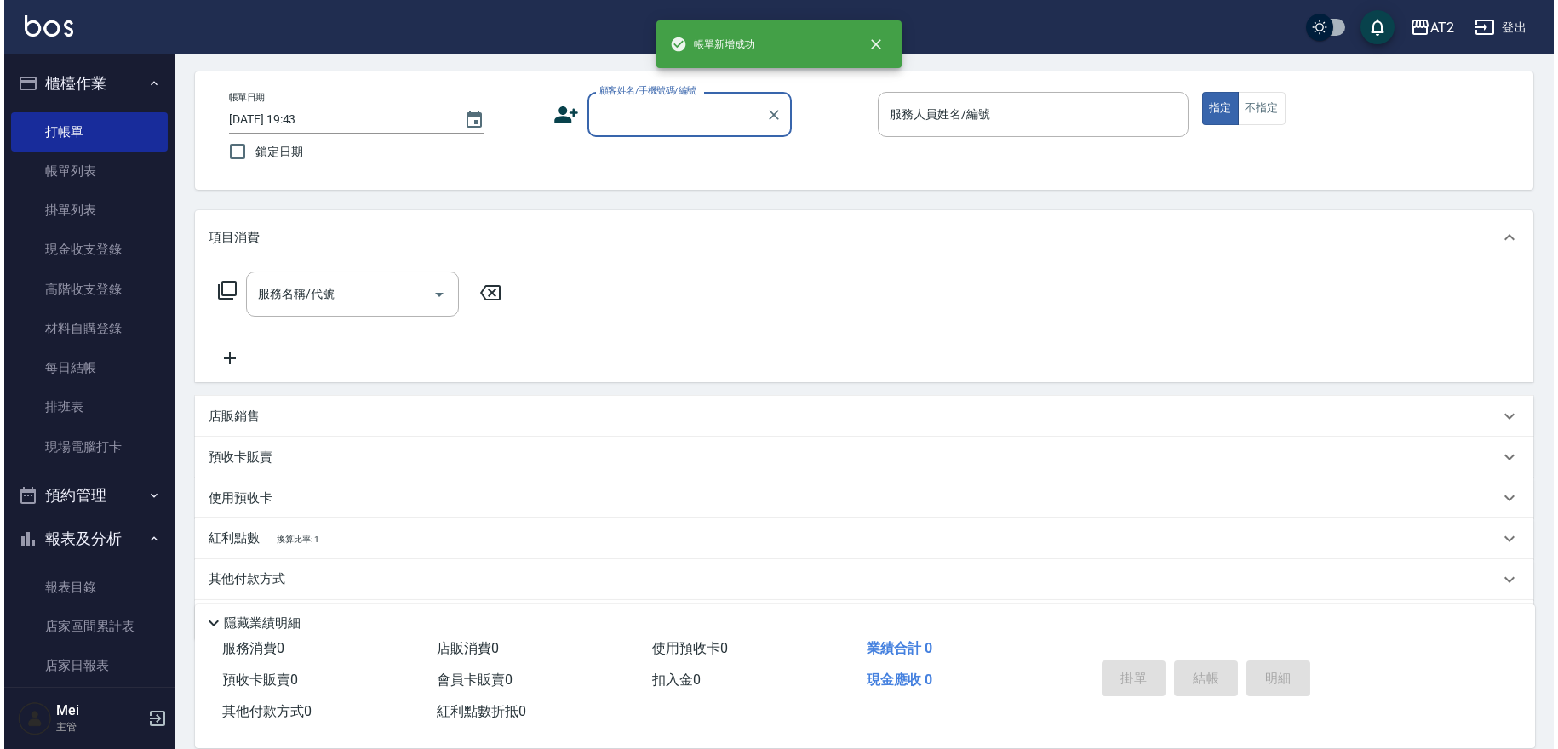
scroll to position [0, 0]
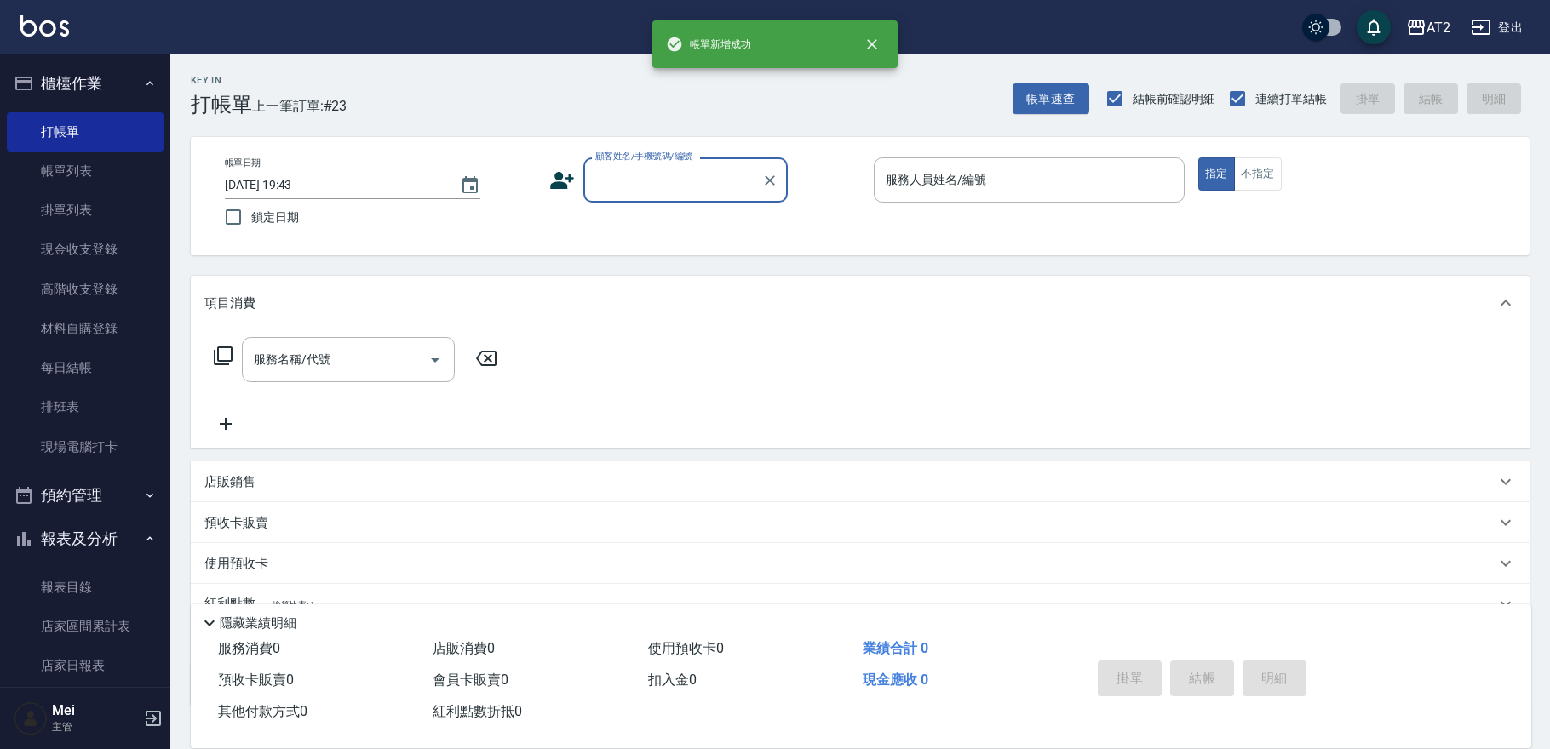
click at [713, 184] on input "顧客姓名/手機號碼/編號" at bounding box center [673, 180] width 164 height 30
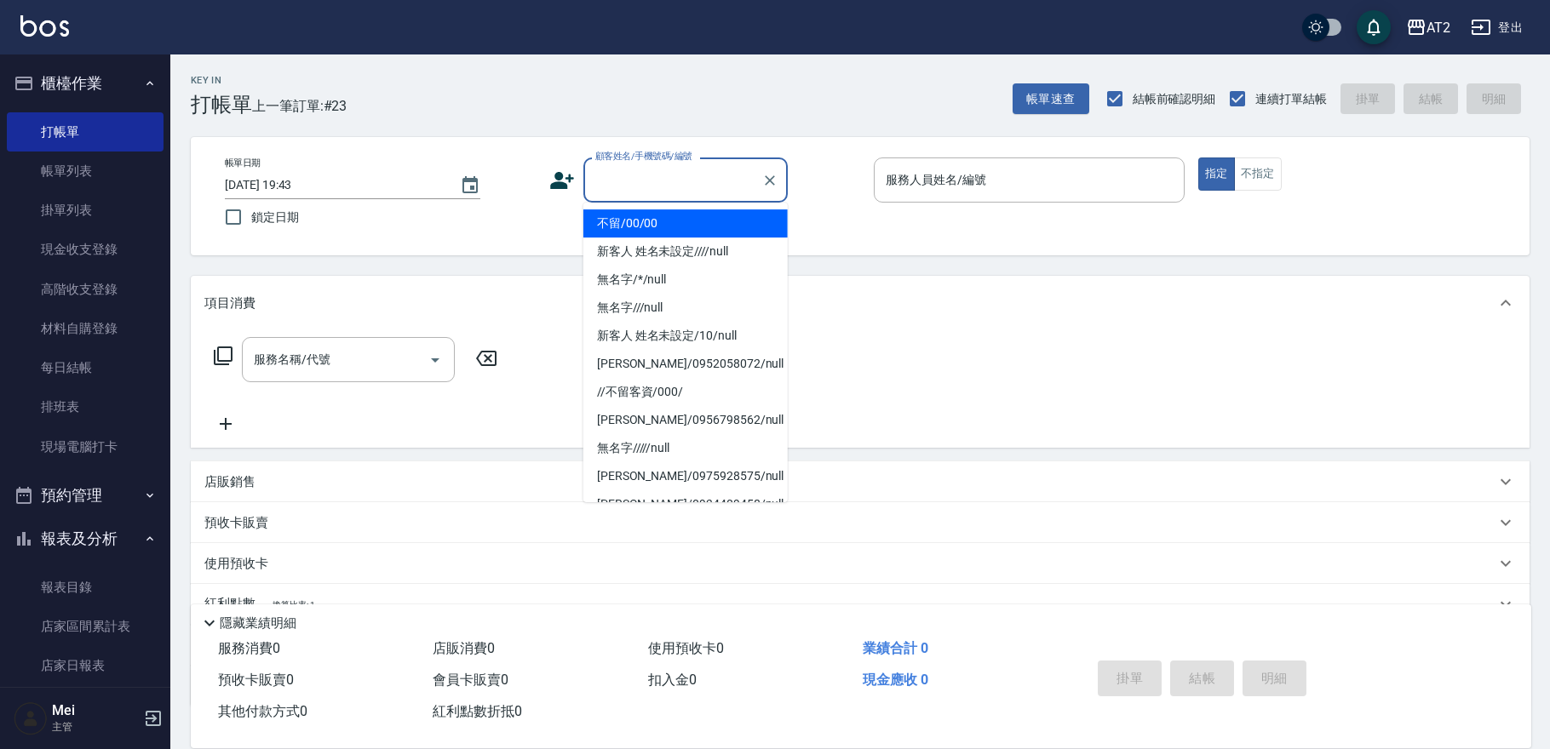
click at [697, 227] on li "不留/00/00" at bounding box center [685, 223] width 204 height 28
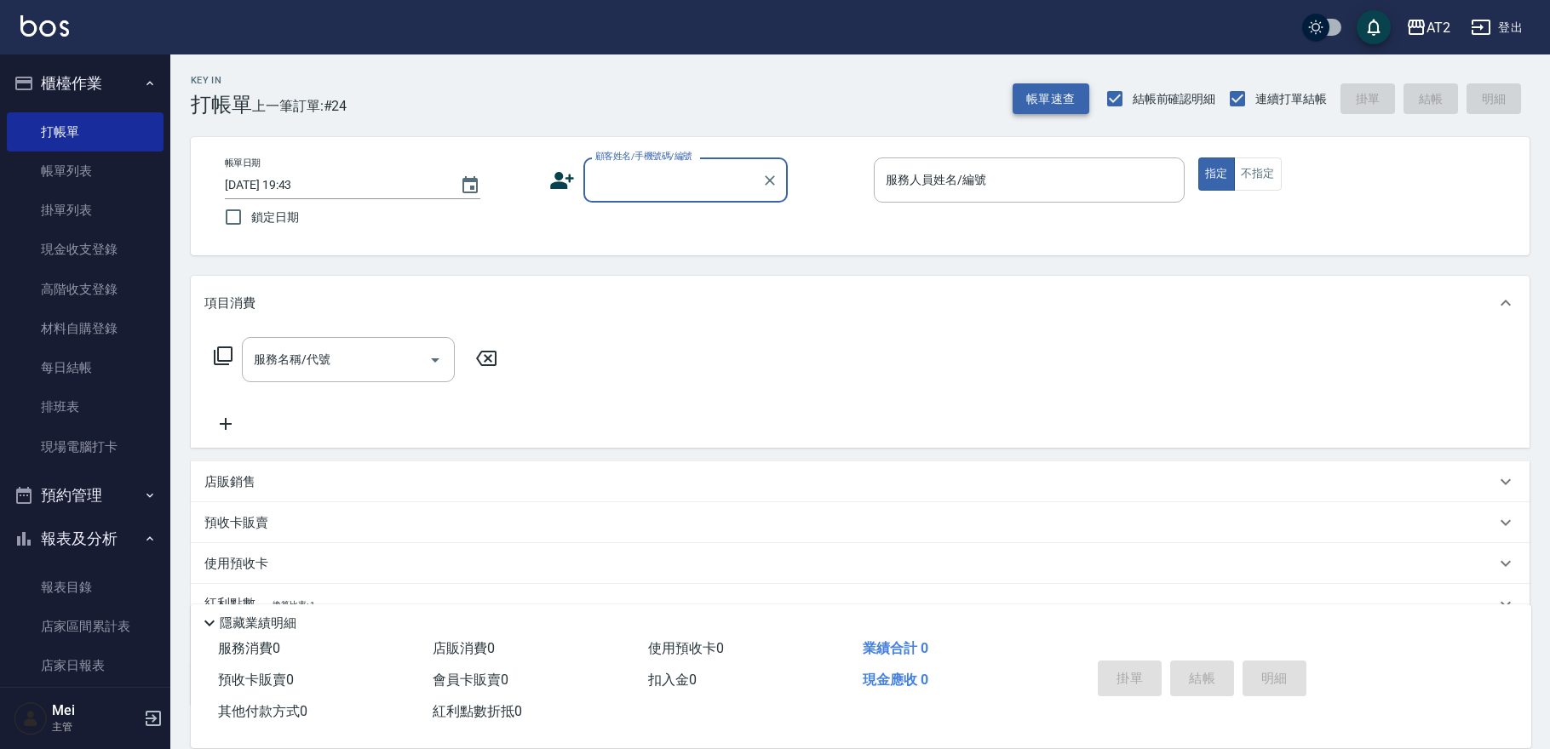
click at [1061, 93] on button "帳單速查" at bounding box center [1051, 99] width 77 height 32
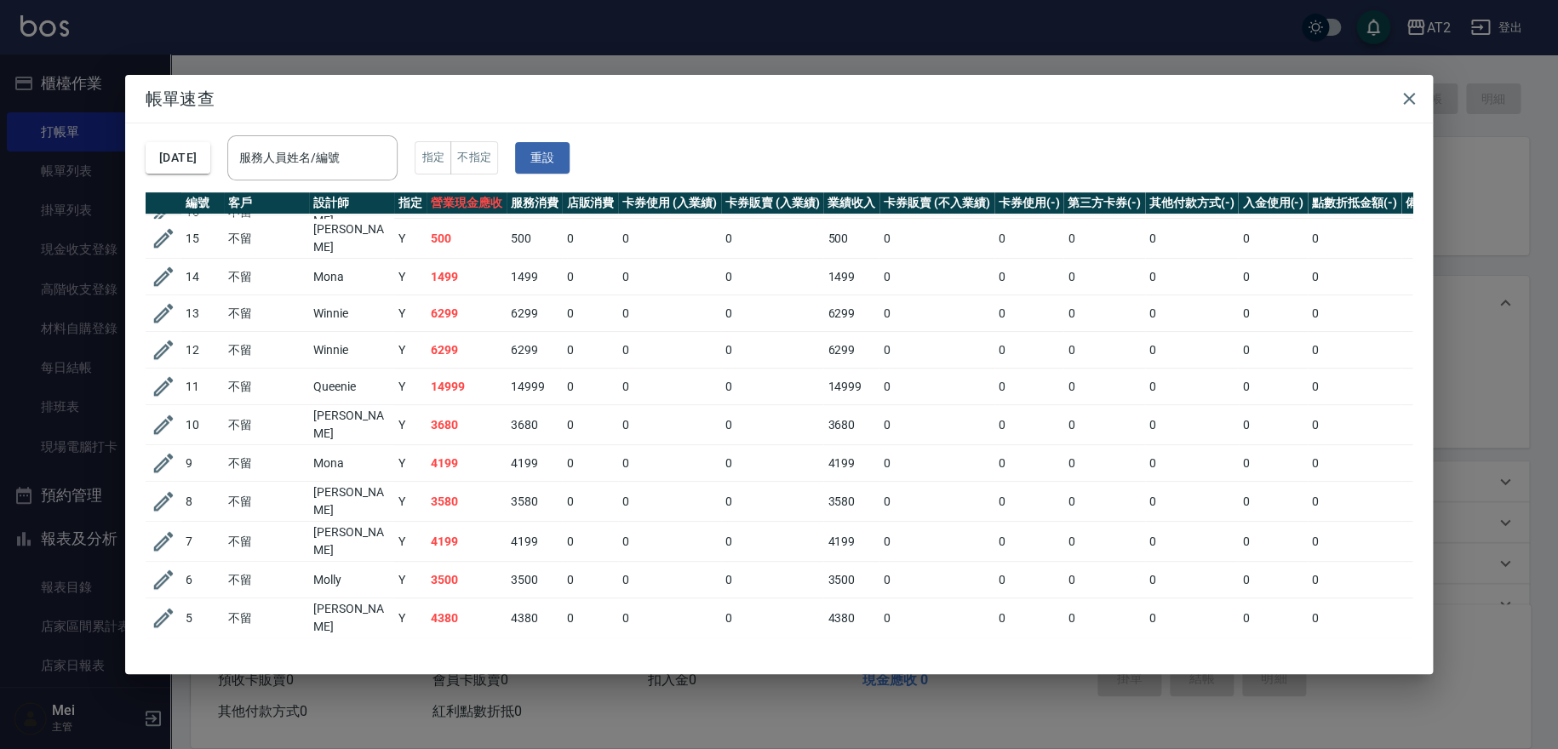
scroll to position [490, 0]
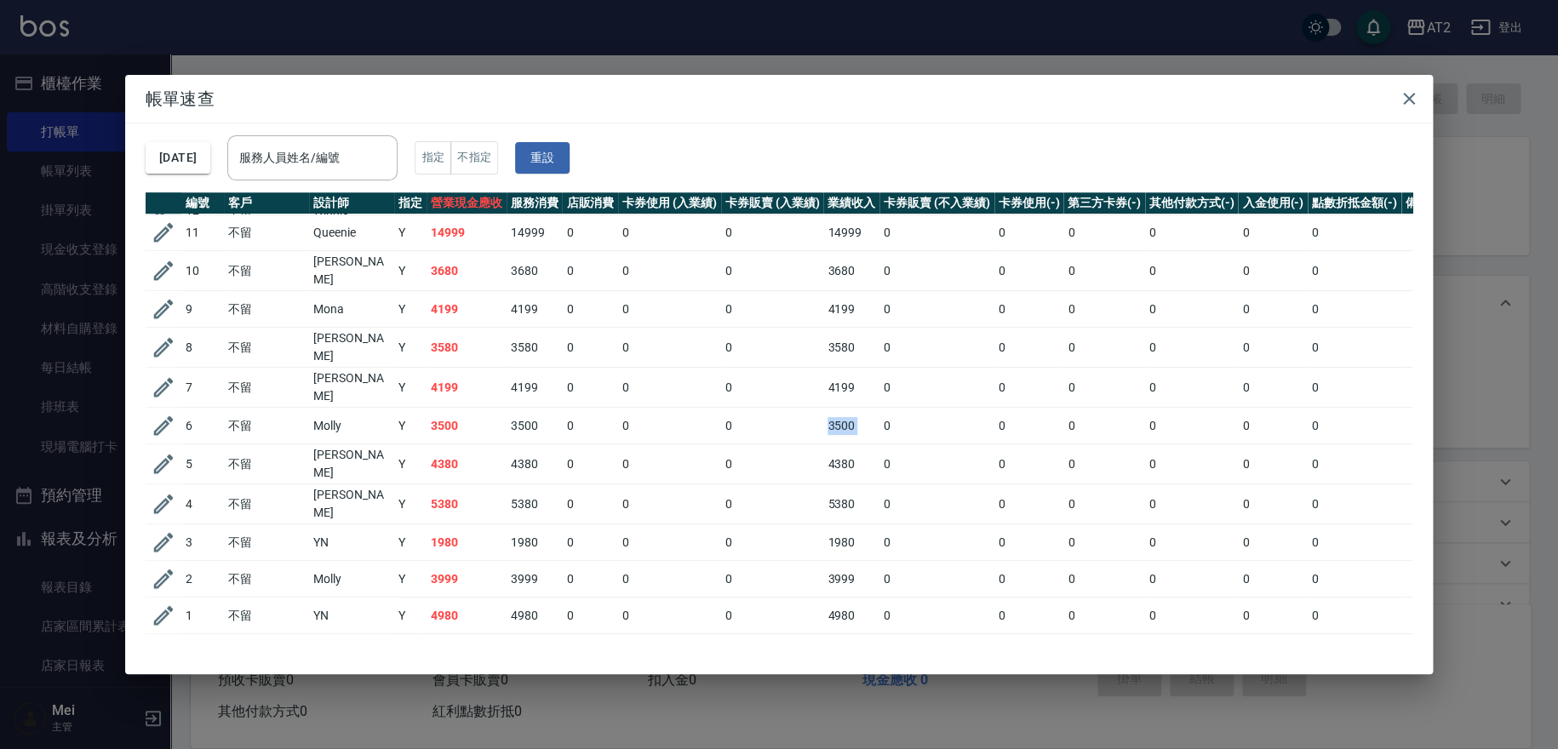
drag, startPoint x: 881, startPoint y: 389, endPoint x: 797, endPoint y: 390, distance: 83.5
click at [797, 408] on tr "6 不留 Molly Y 3500 3500 0 0 0 3500 0 0 0 0 0 0" at bounding box center [818, 426] width 1344 height 37
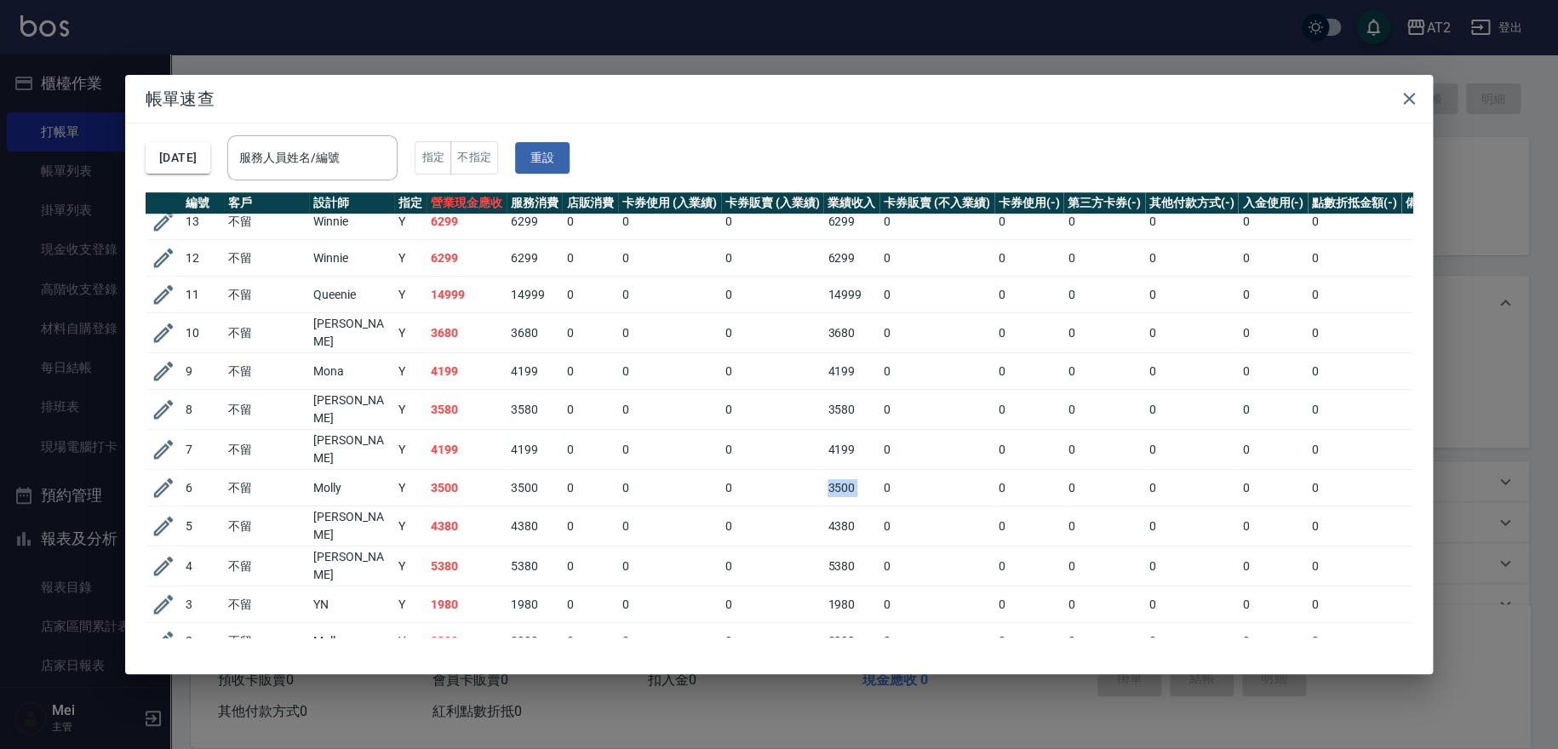
scroll to position [394, 0]
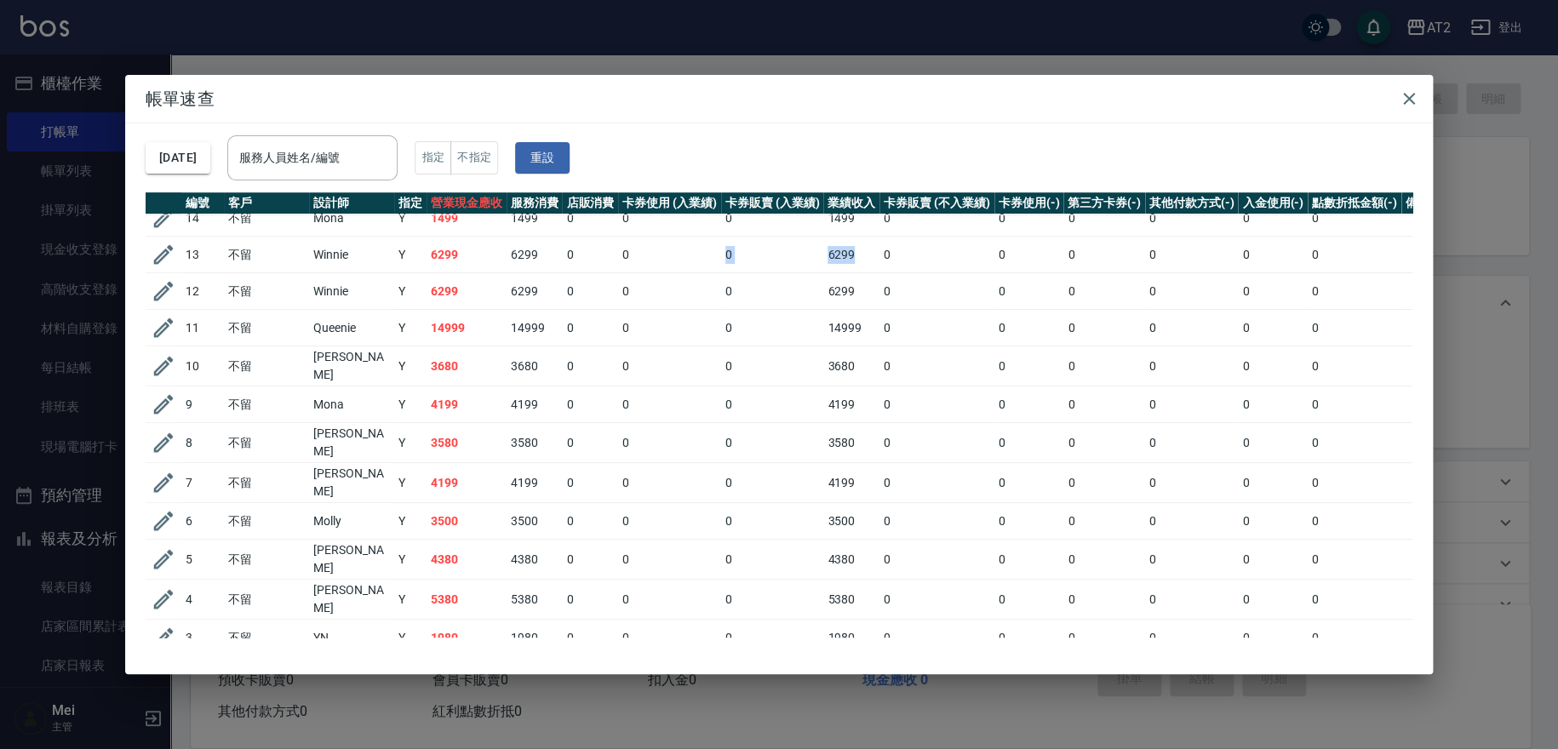
drag, startPoint x: 869, startPoint y: 243, endPoint x: 703, endPoint y: 244, distance: 166.1
click at [703, 244] on tr "13 不留 Winnie Y 6299 6299 0 0 0 6299 0 0 0 0 0 0" at bounding box center [818, 255] width 1344 height 37
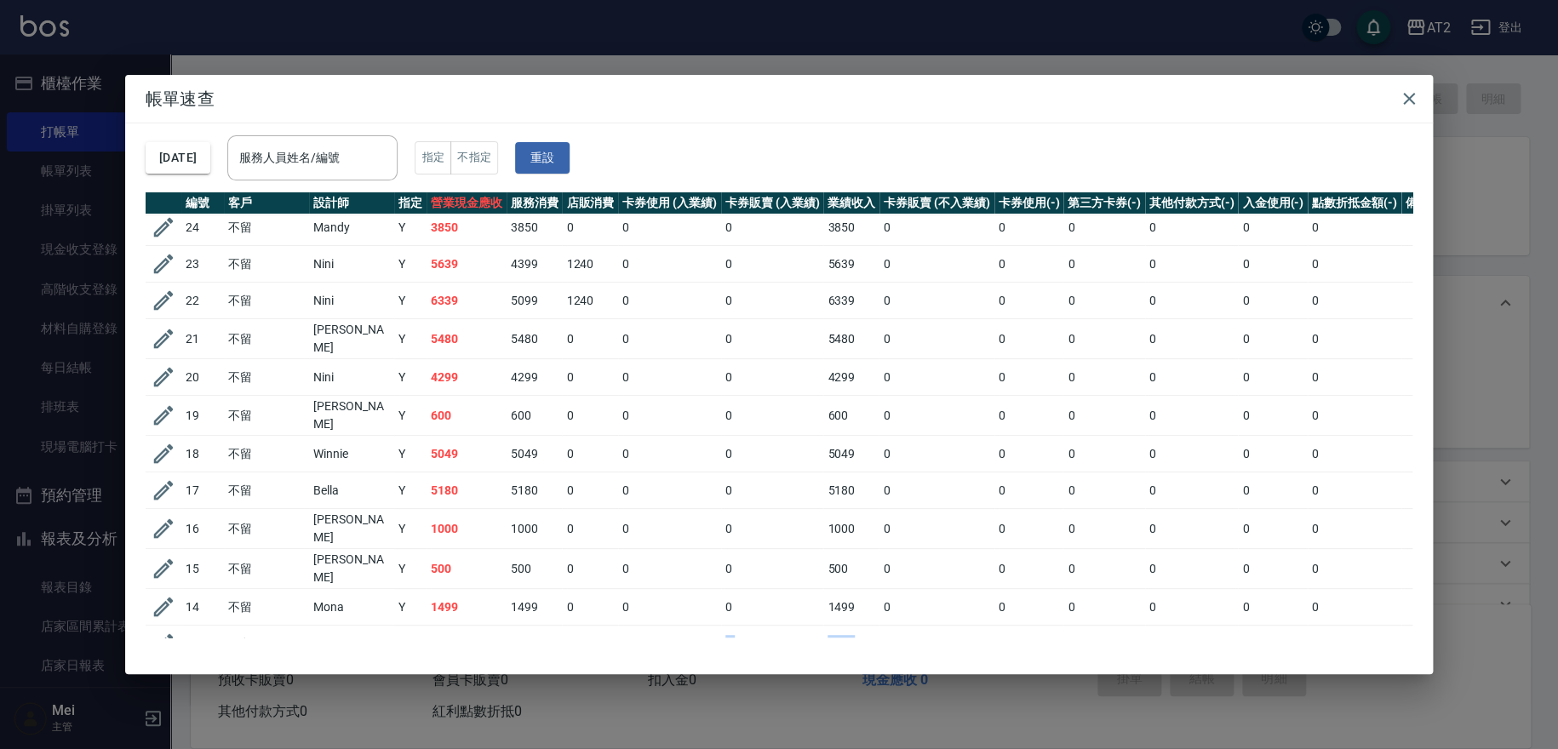
scroll to position [0, 0]
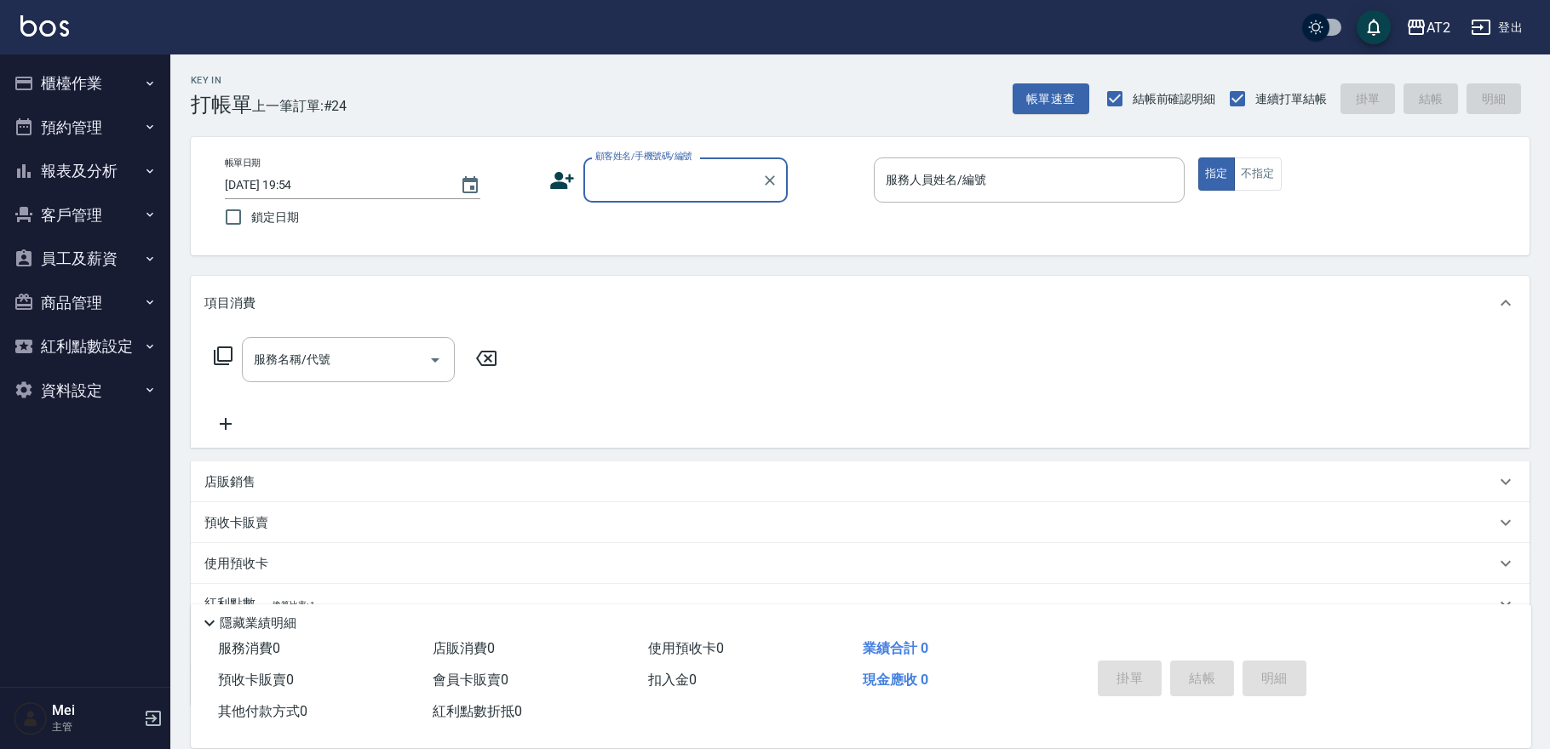
click at [626, 174] on input "顧客姓名/手機號碼/編號" at bounding box center [673, 180] width 164 height 30
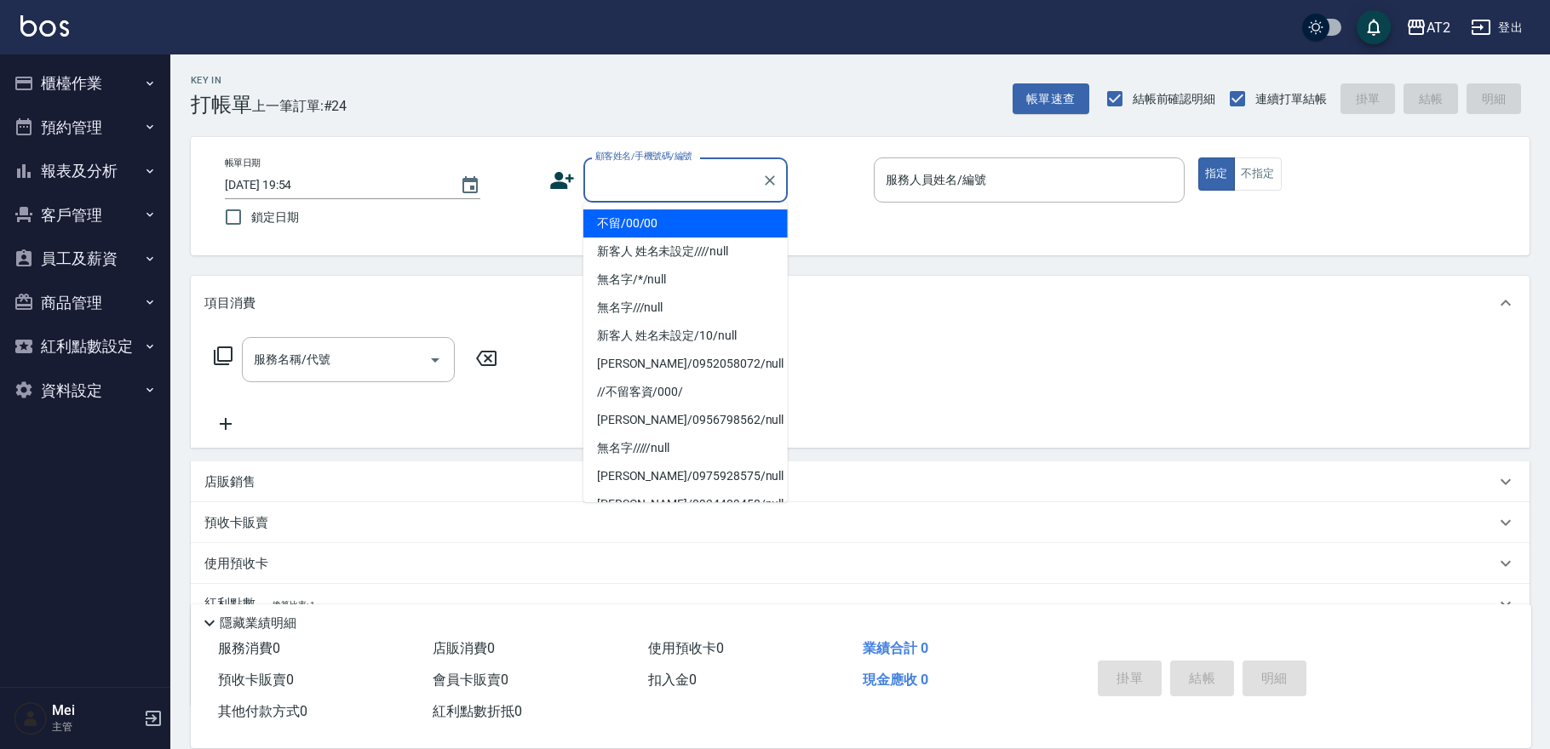
click at [623, 220] on li "不留/00/00" at bounding box center [685, 223] width 204 height 28
type input "不留/00/00"
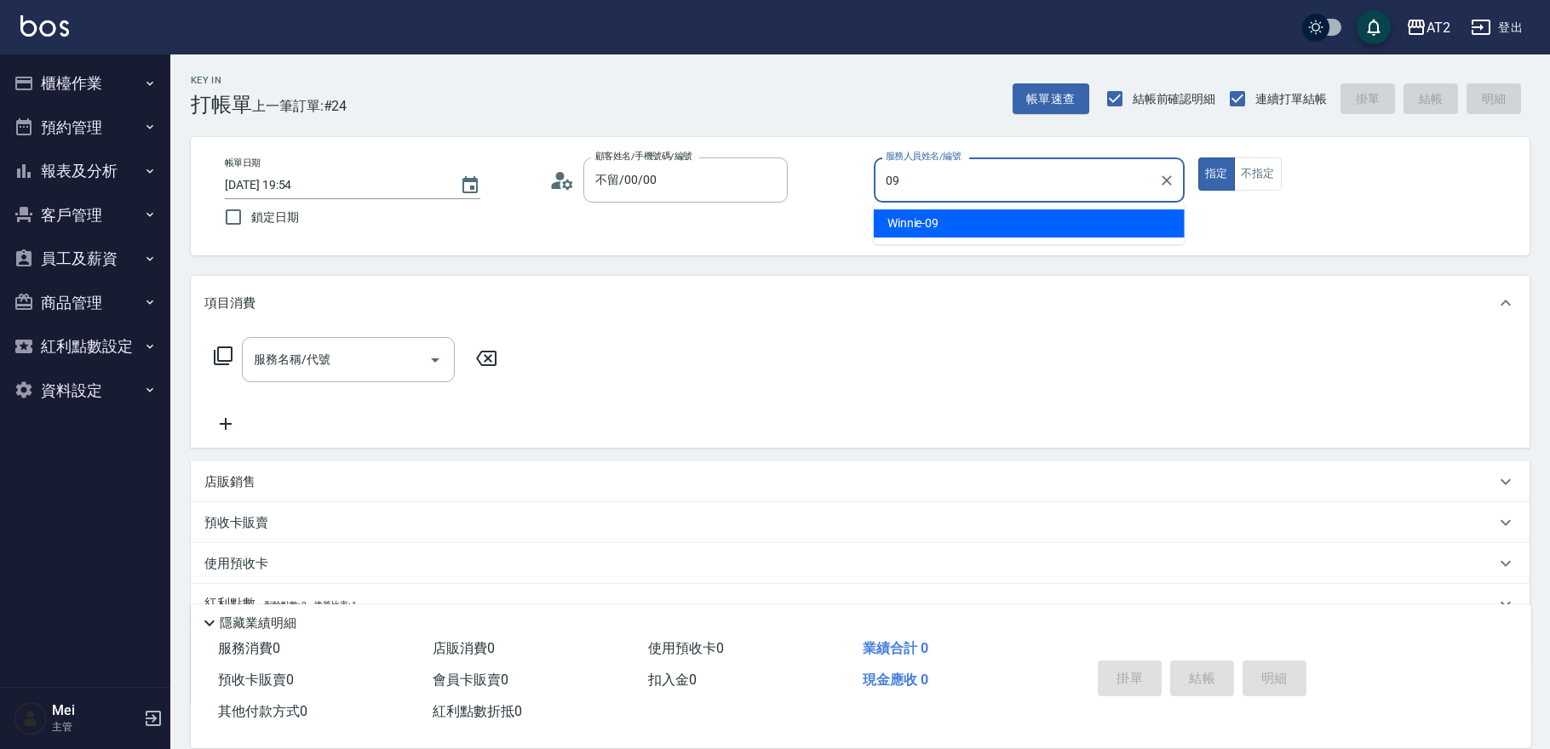
type input "Winnie-09"
type button "true"
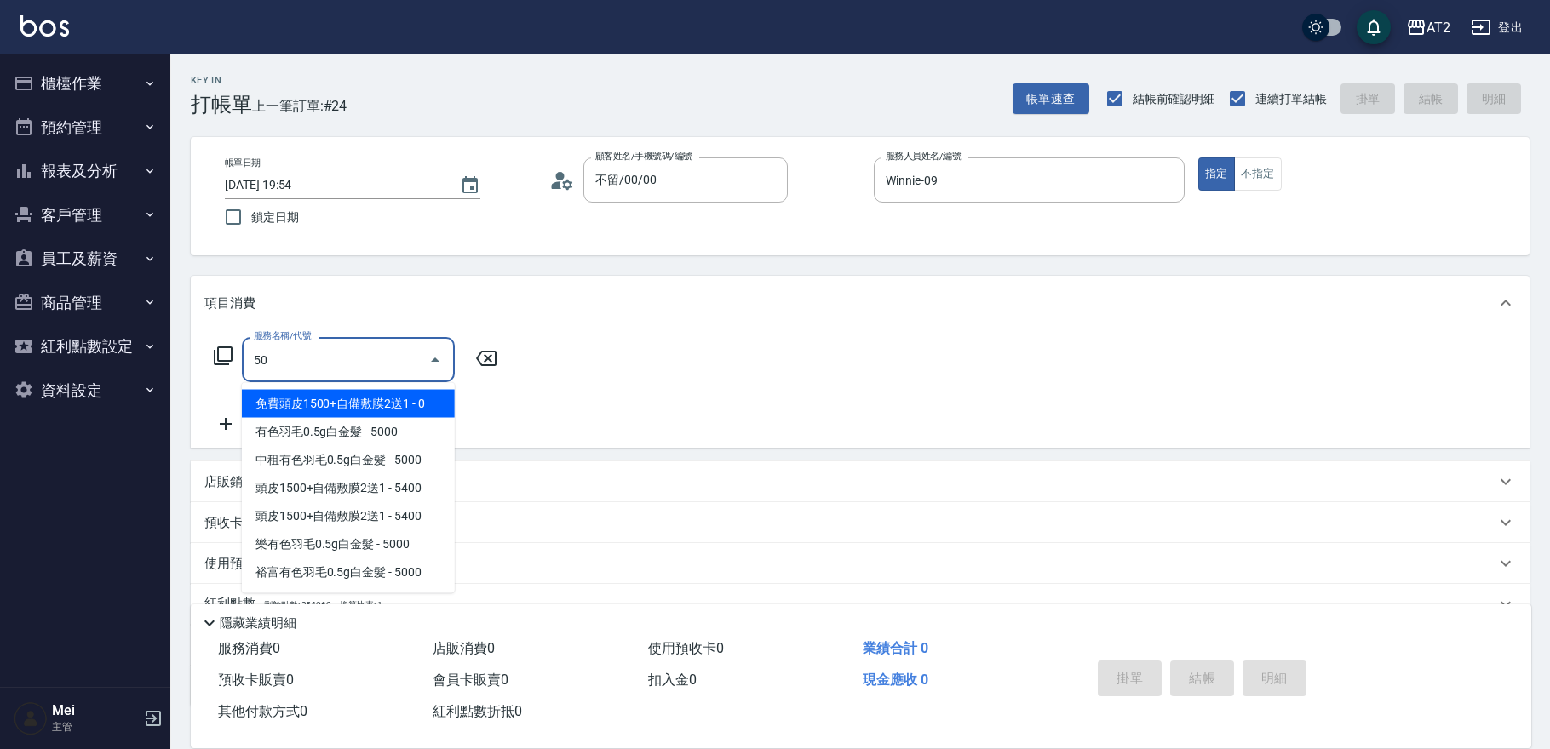
type input "501"
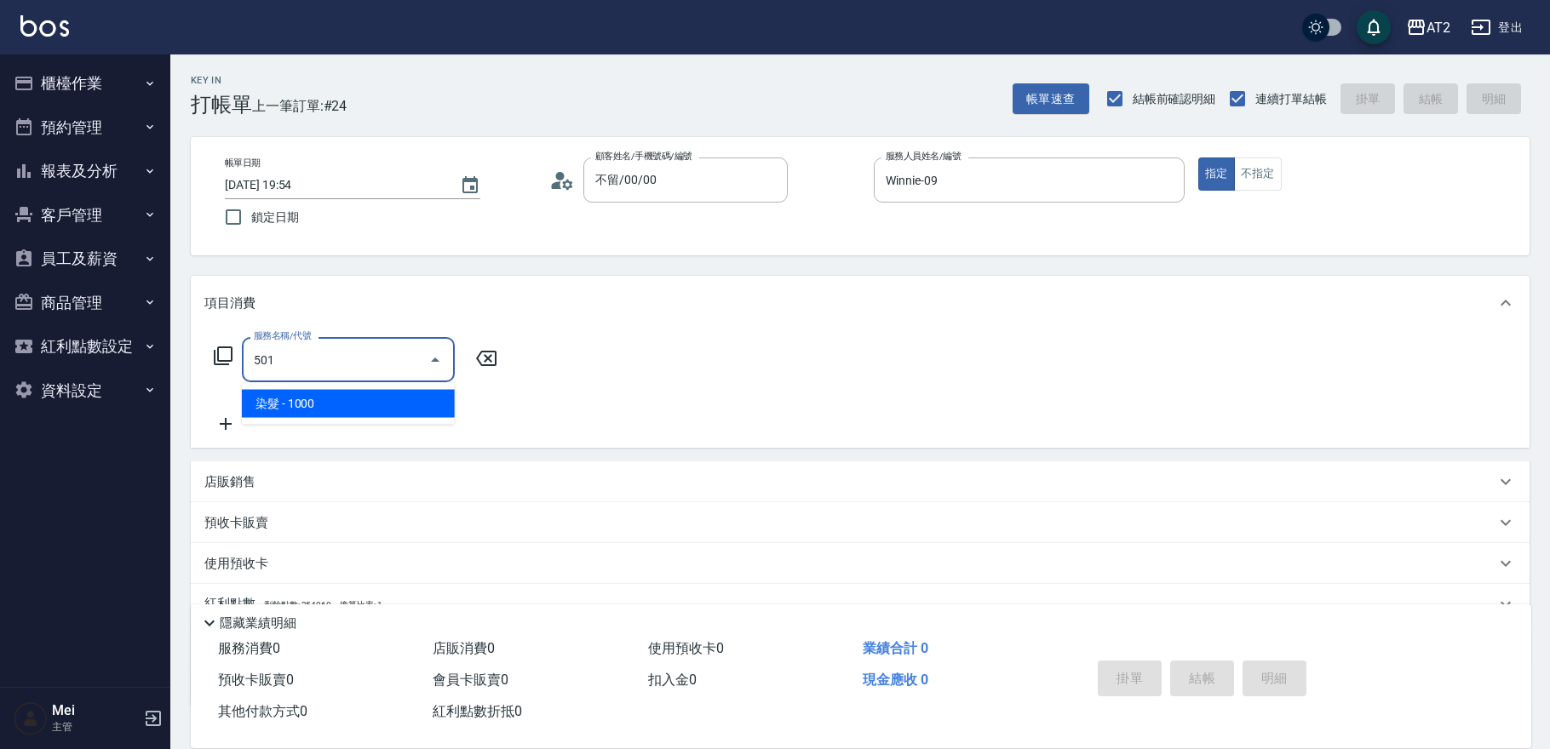
type input "100"
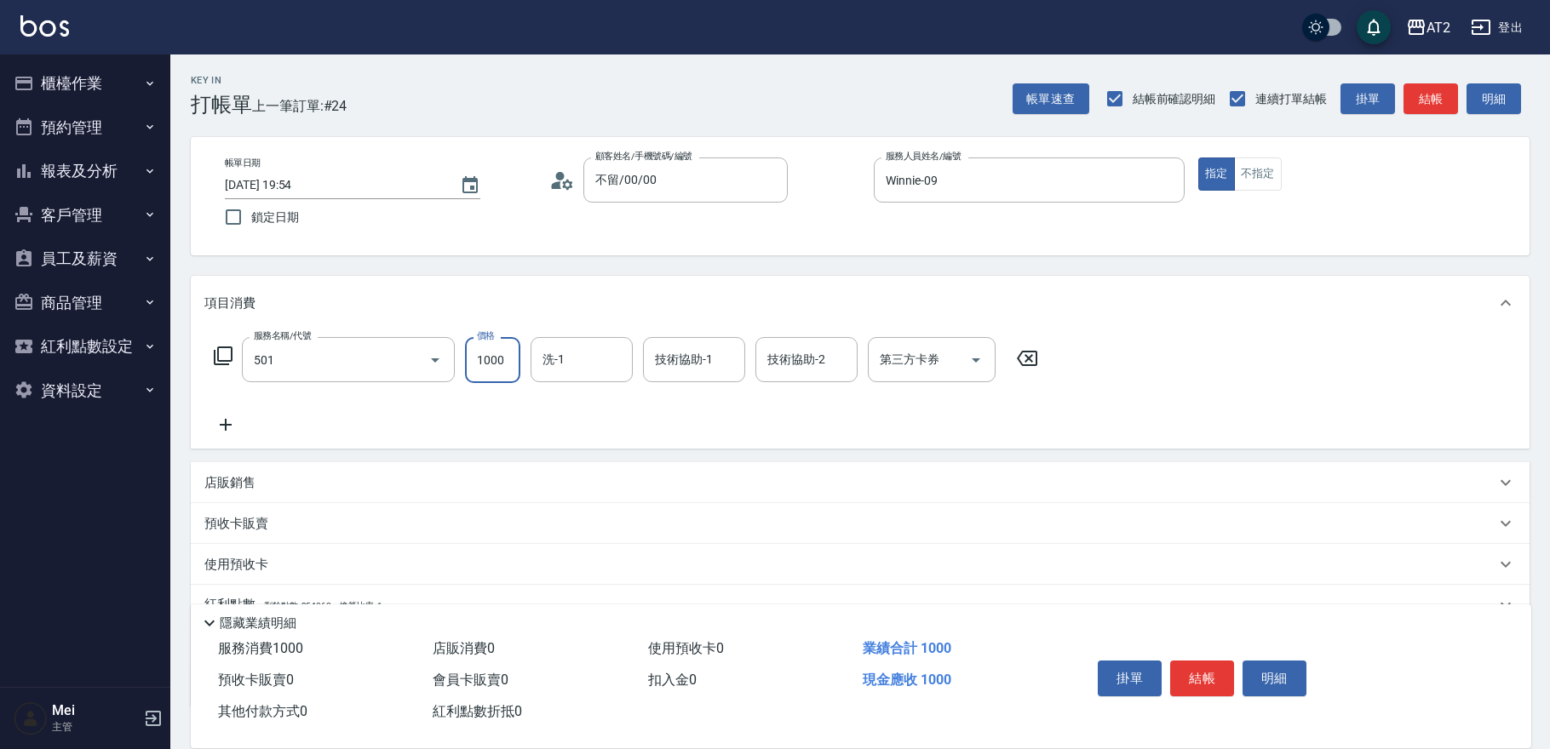
type input "染髮(501)"
type input "2"
type input "0"
type input "20"
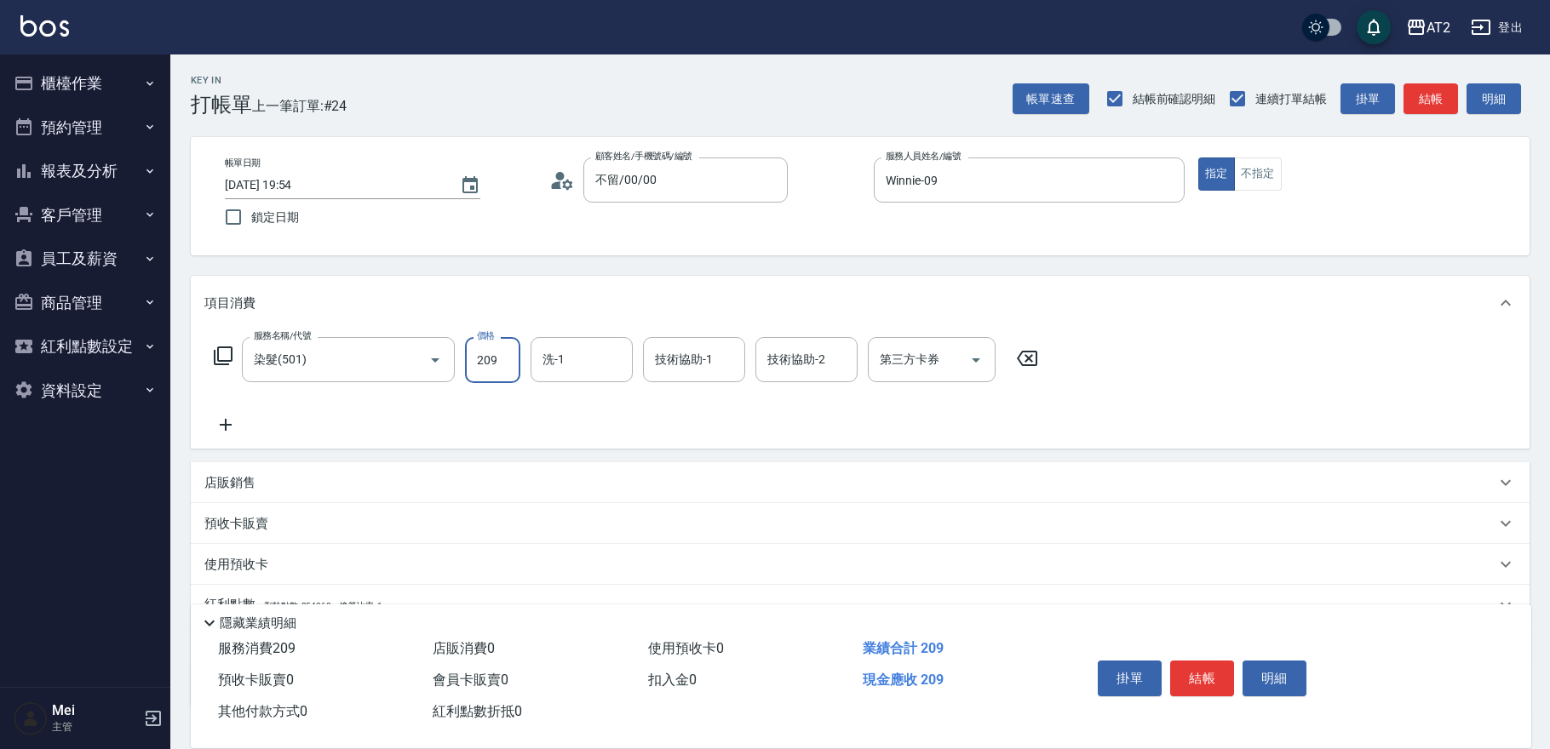
type input "2099"
type input "200"
type input "2099"
type input "宣宣-40"
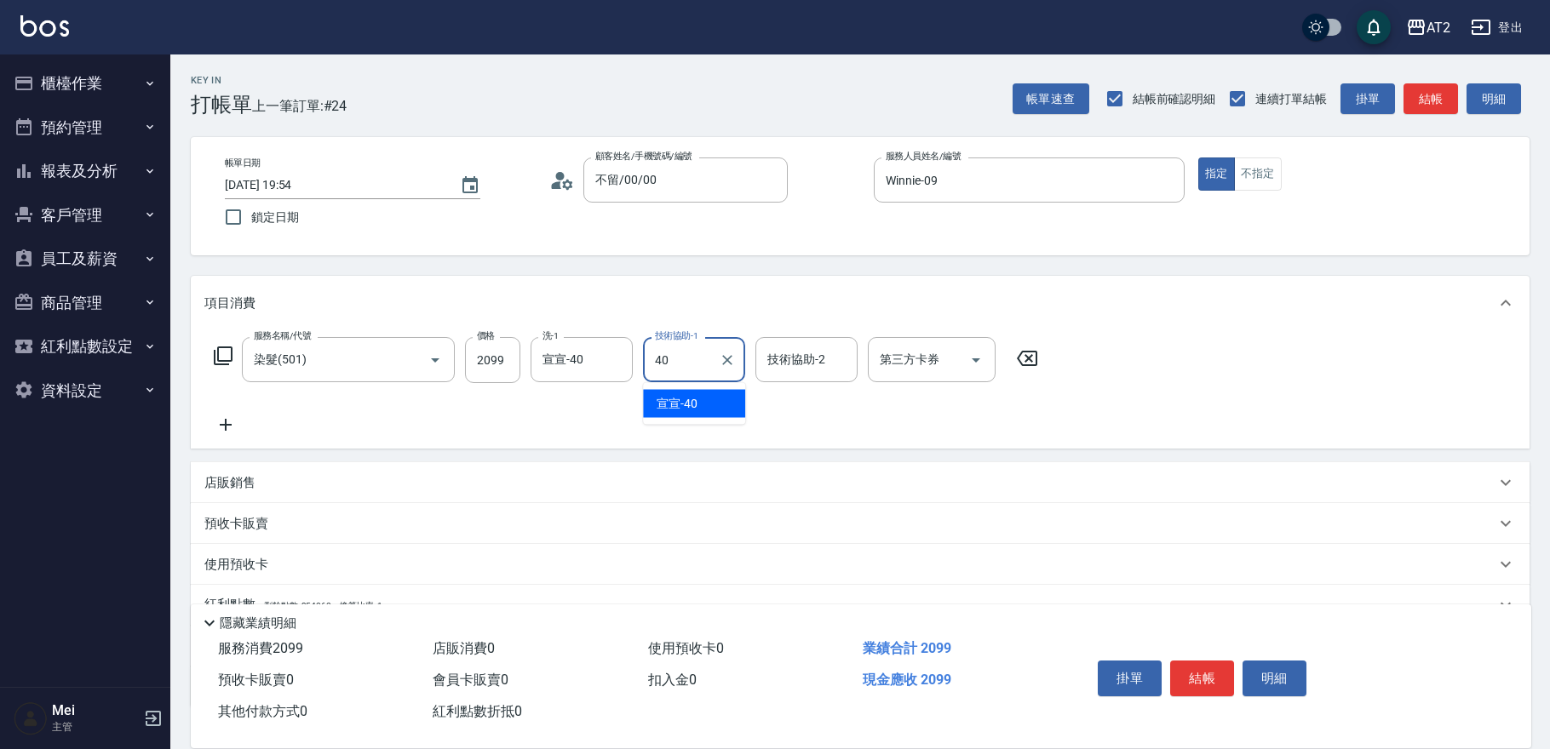
type input "宣宣-40"
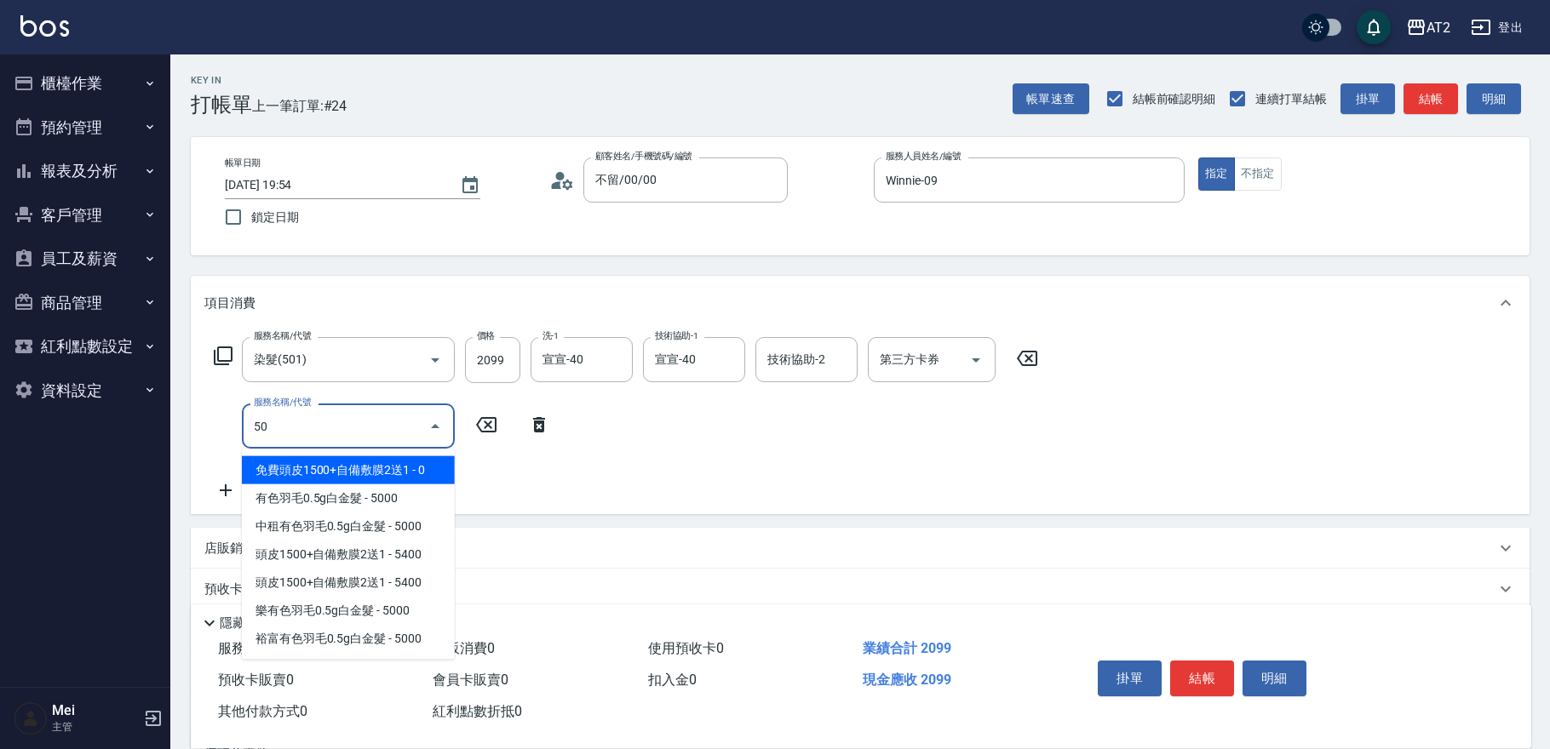
type input "502"
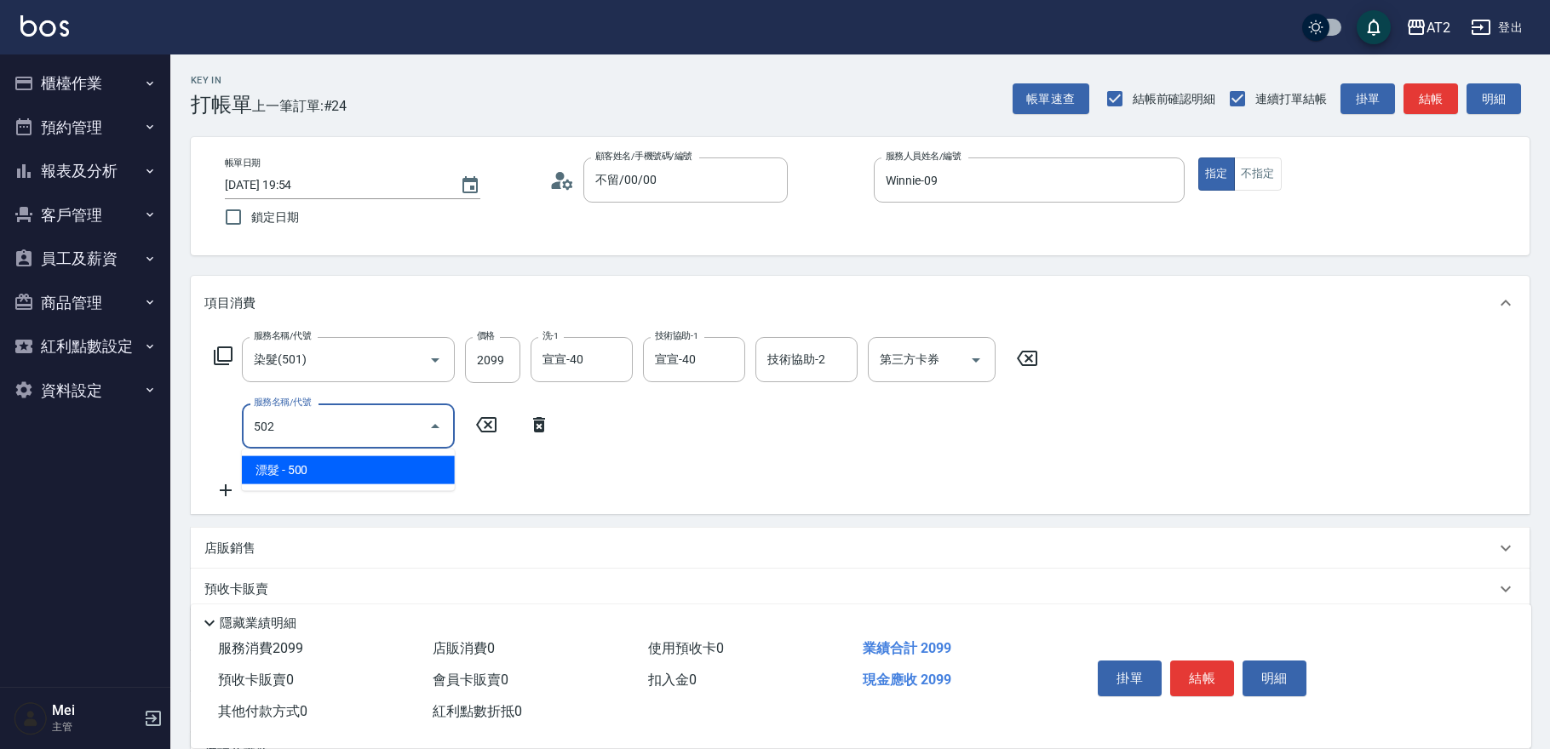
type input "250"
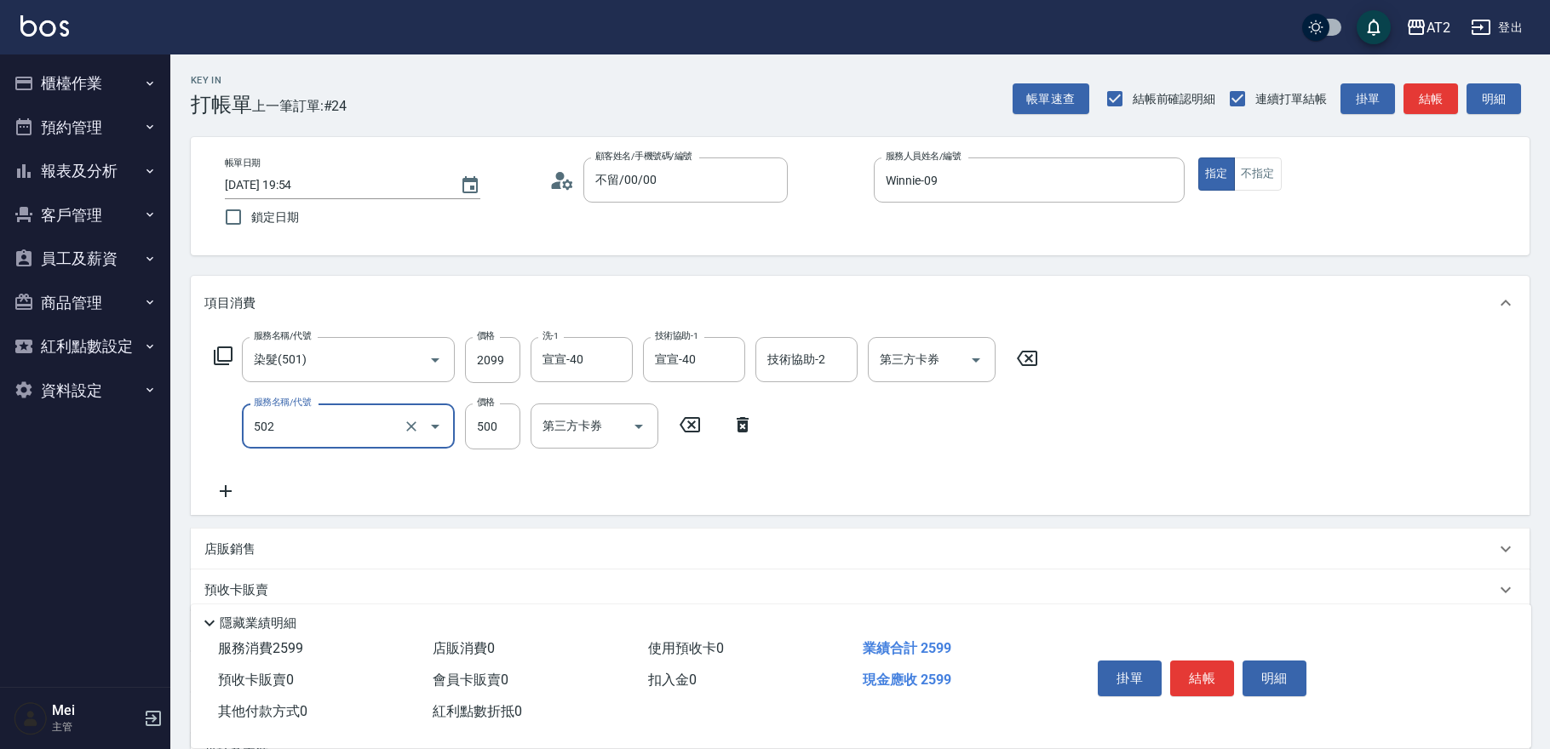
type input "漂髮(502)"
type input "200"
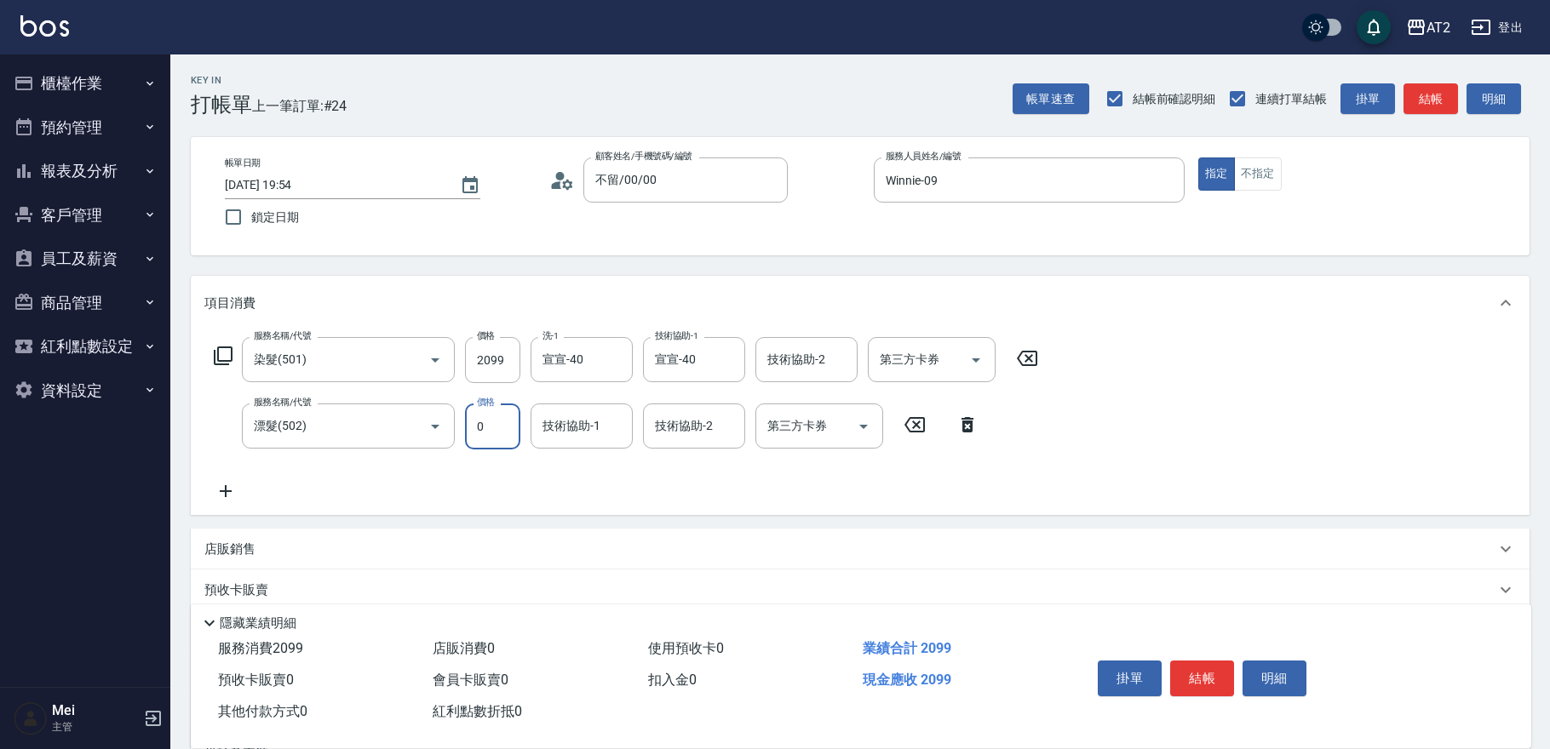
type input "0"
type input "小安-30"
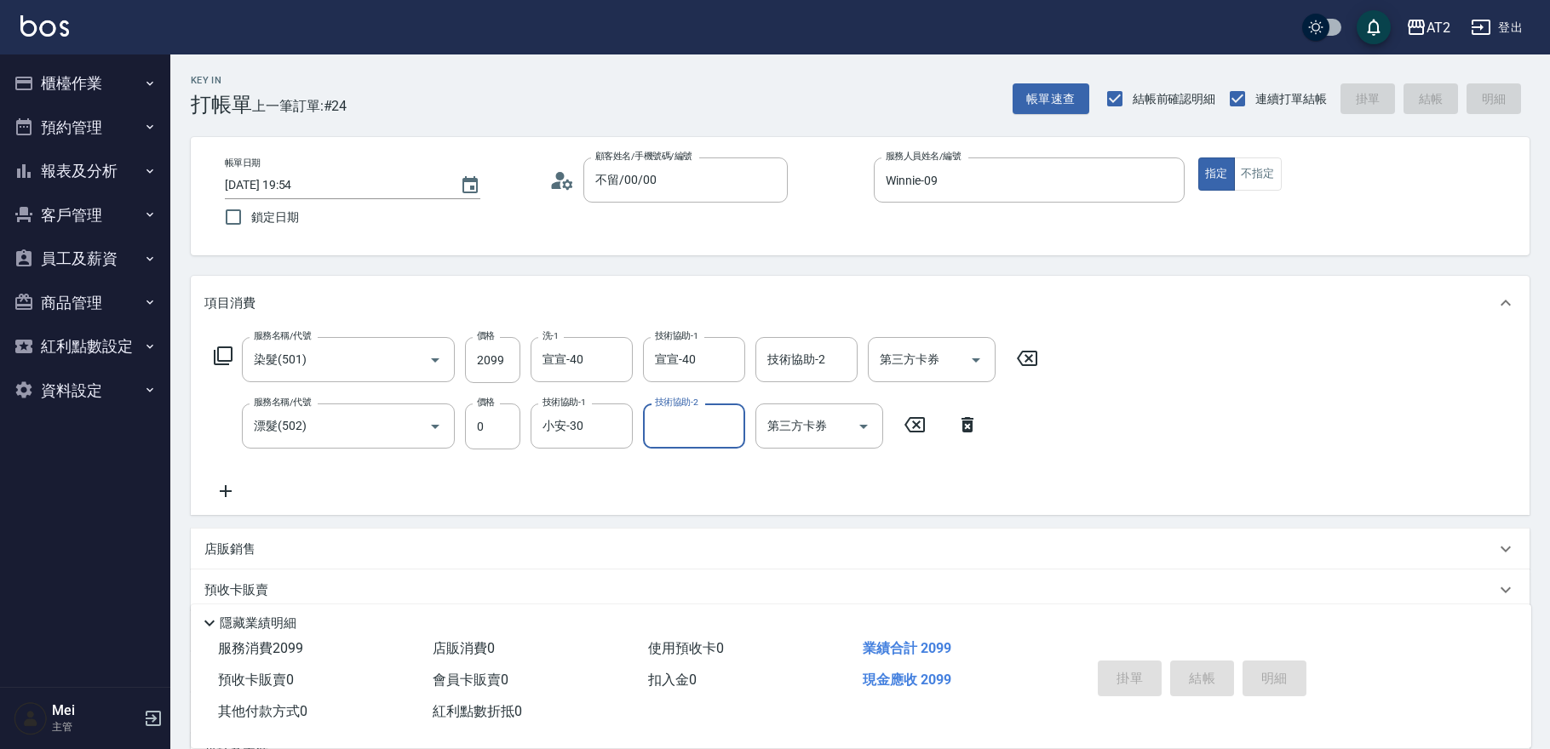
type input "[DATE] 19:55"
type input "0"
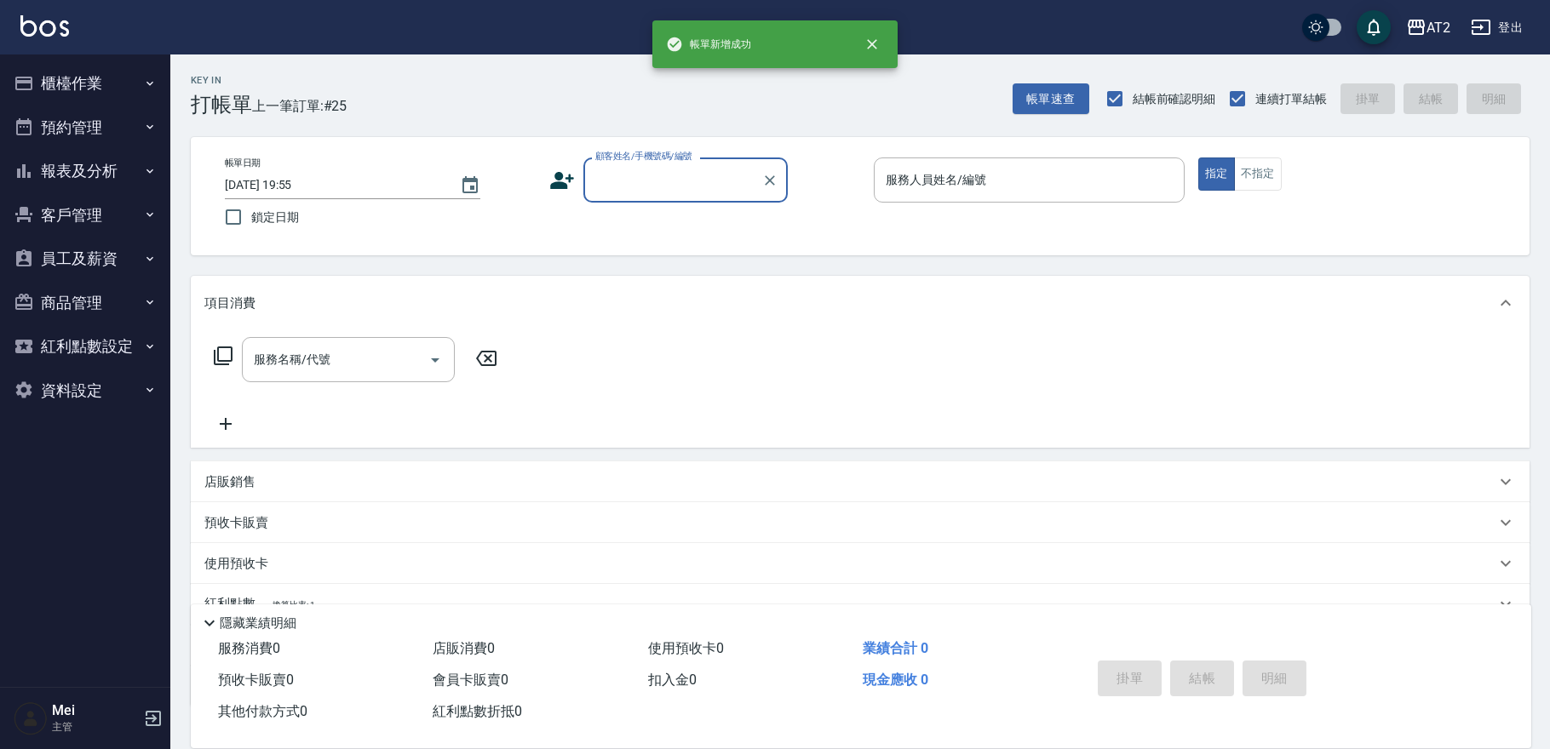
click at [633, 192] on input "顧客姓名/手機號碼/編號" at bounding box center [673, 180] width 164 height 30
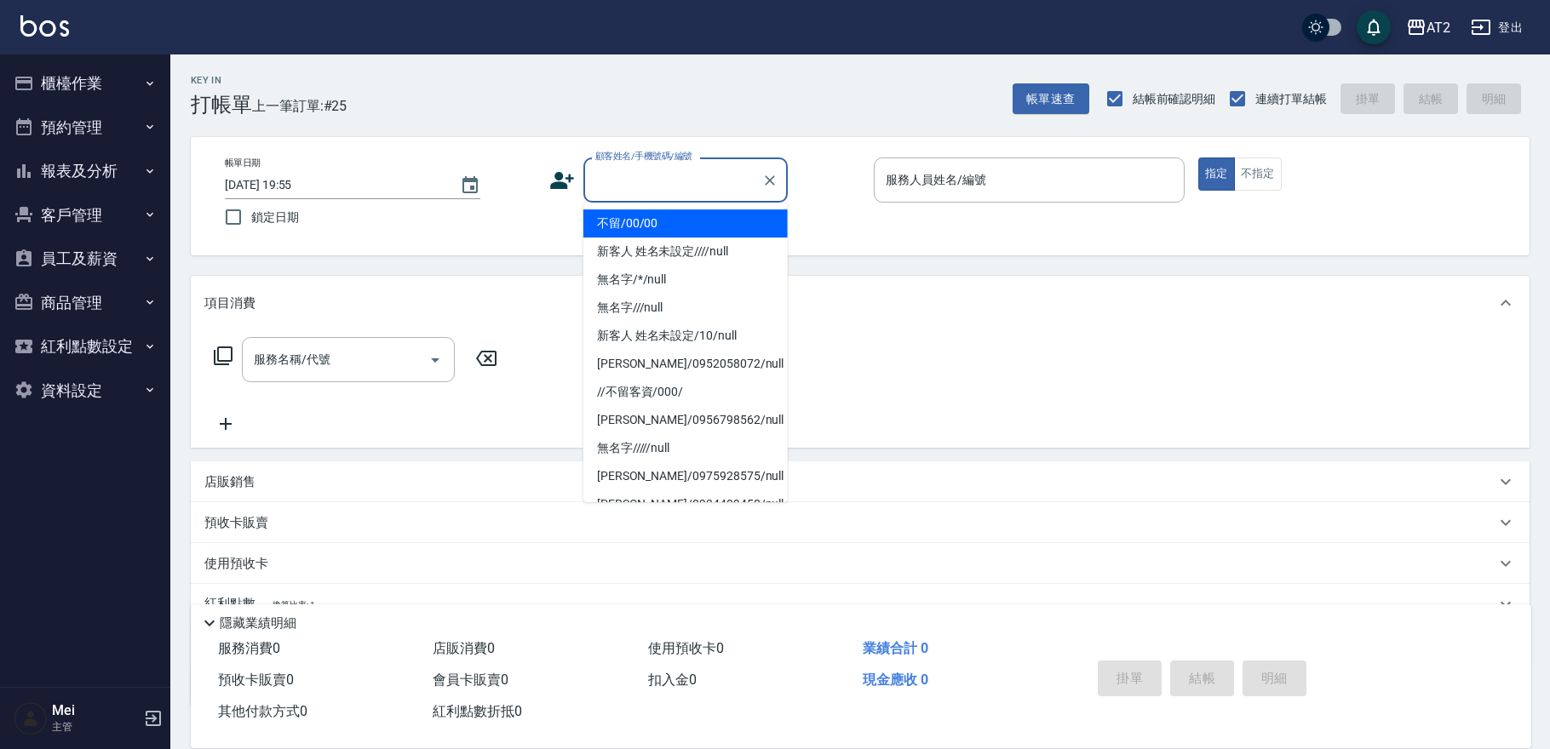
click at [628, 227] on li "不留/00/00" at bounding box center [685, 223] width 204 height 28
type input "不留/00/00"
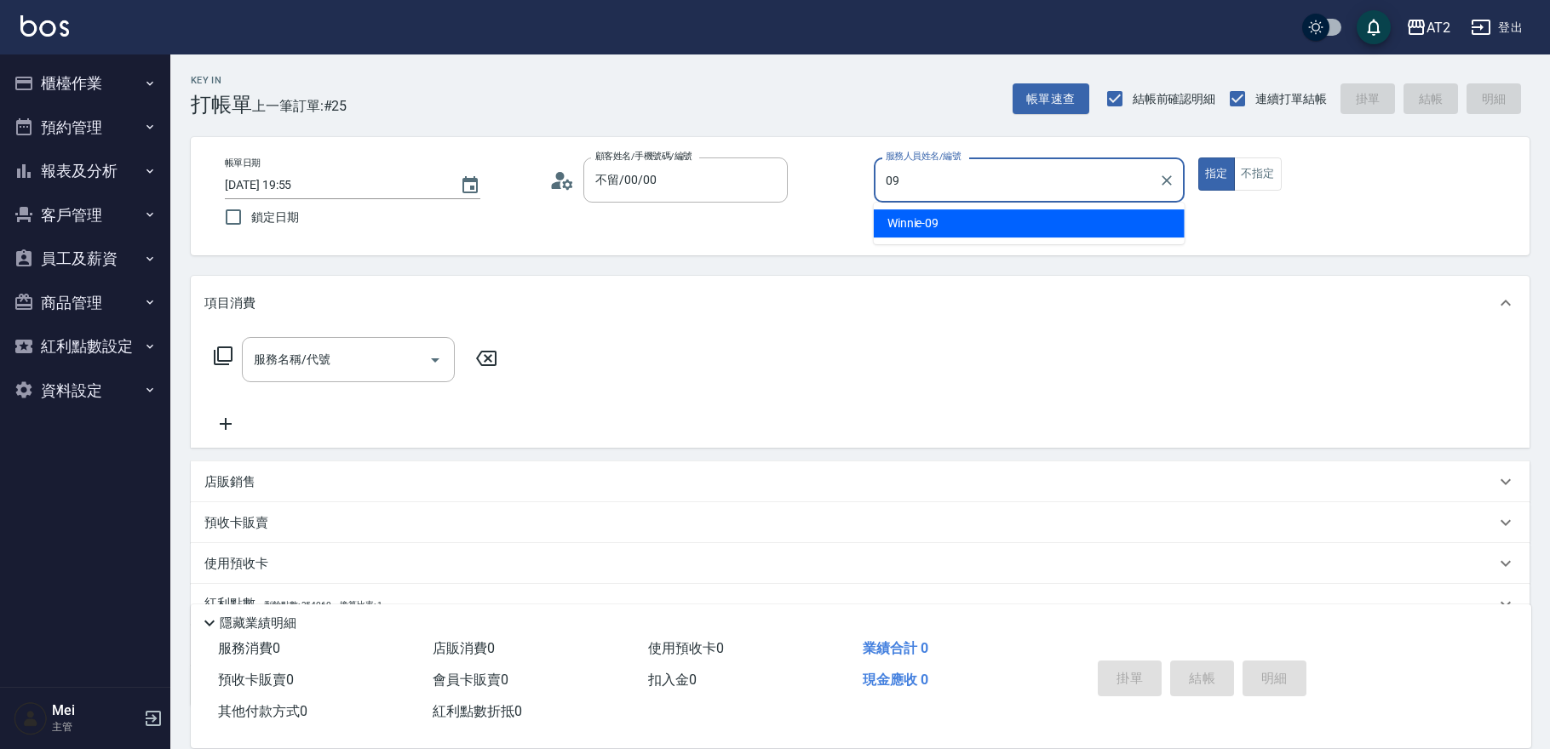
type input "Winnie-09"
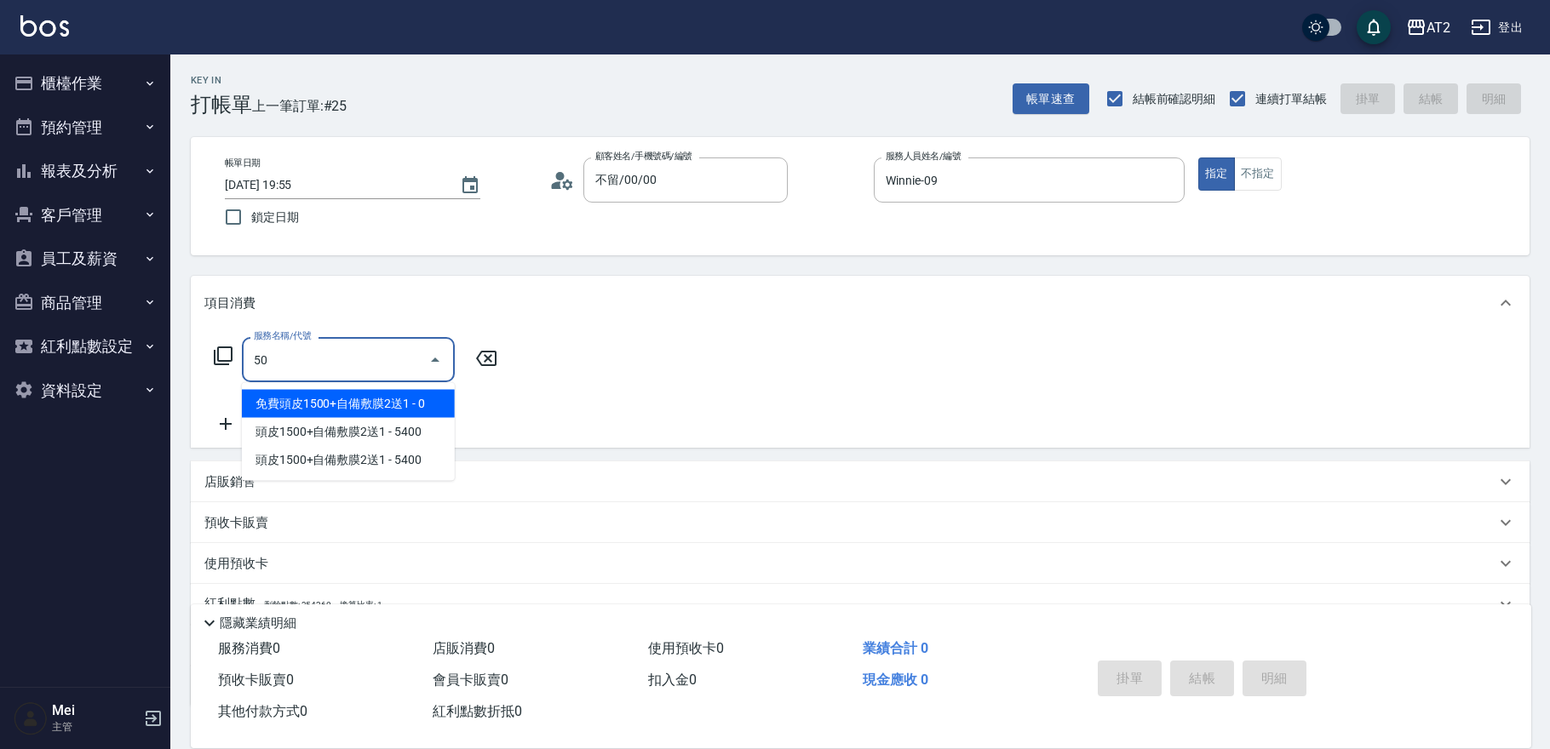
type input "501"
type input "100"
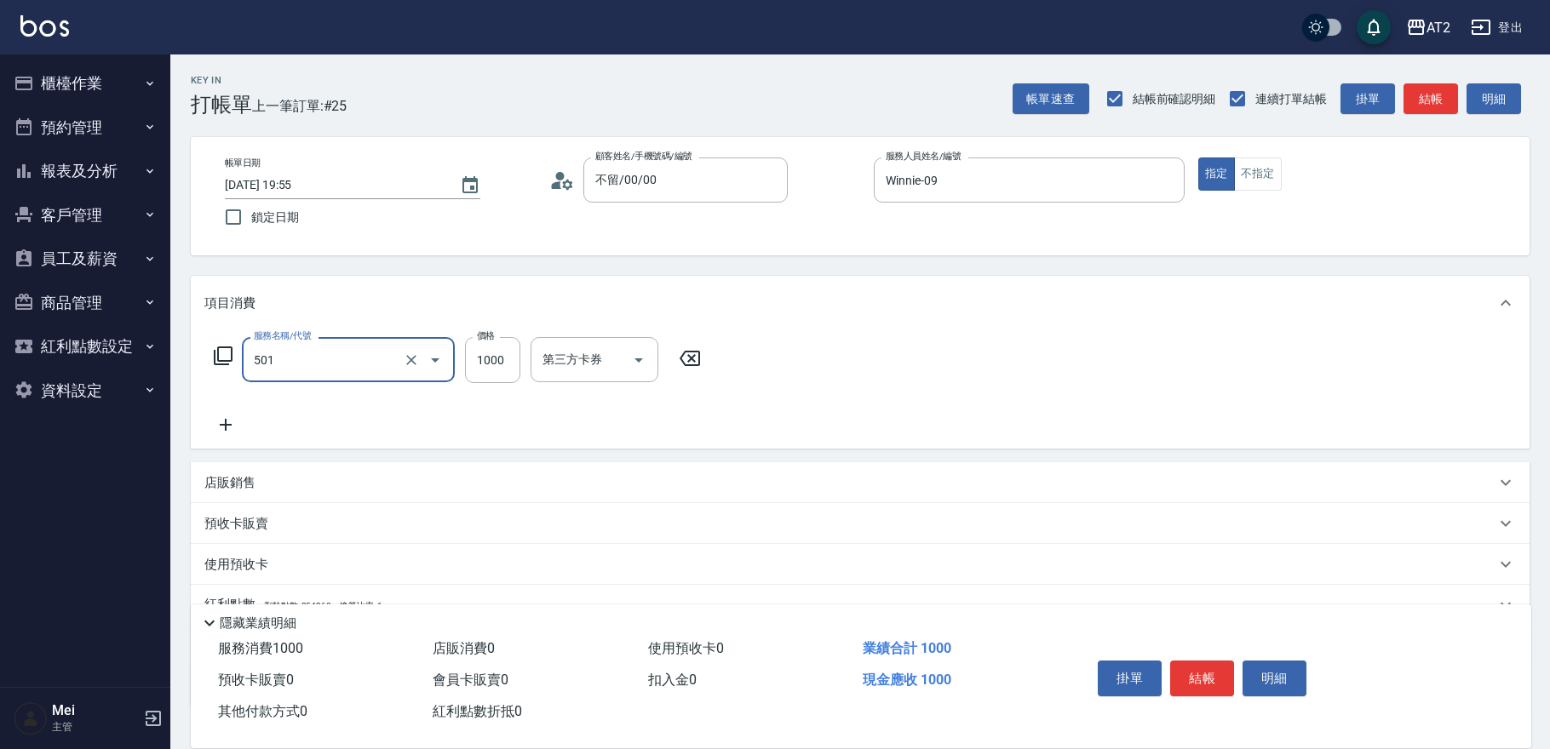
type input "染髮(501)"
type input "0"
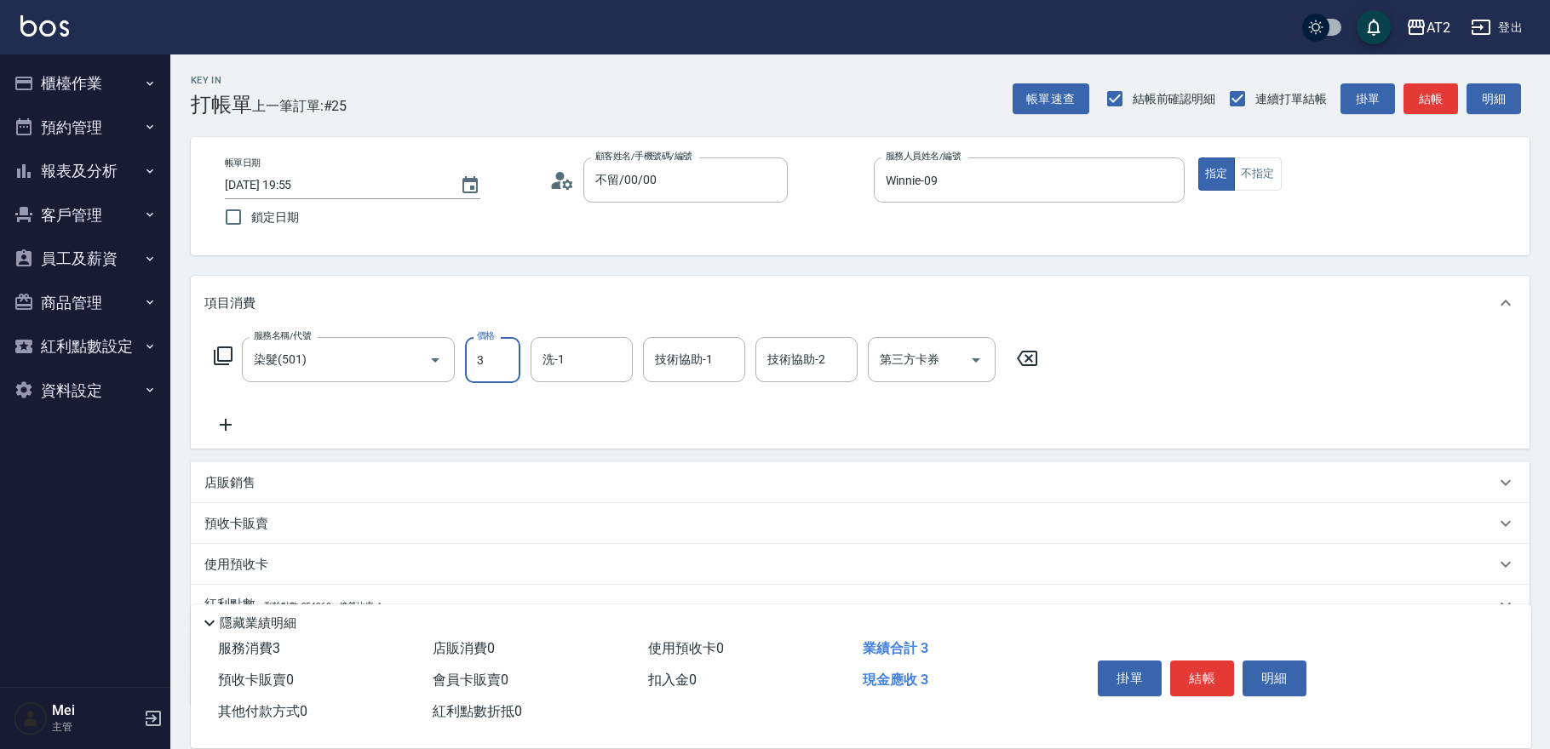
type input "35"
type input "30"
type input "359"
type input "350"
type input "3599"
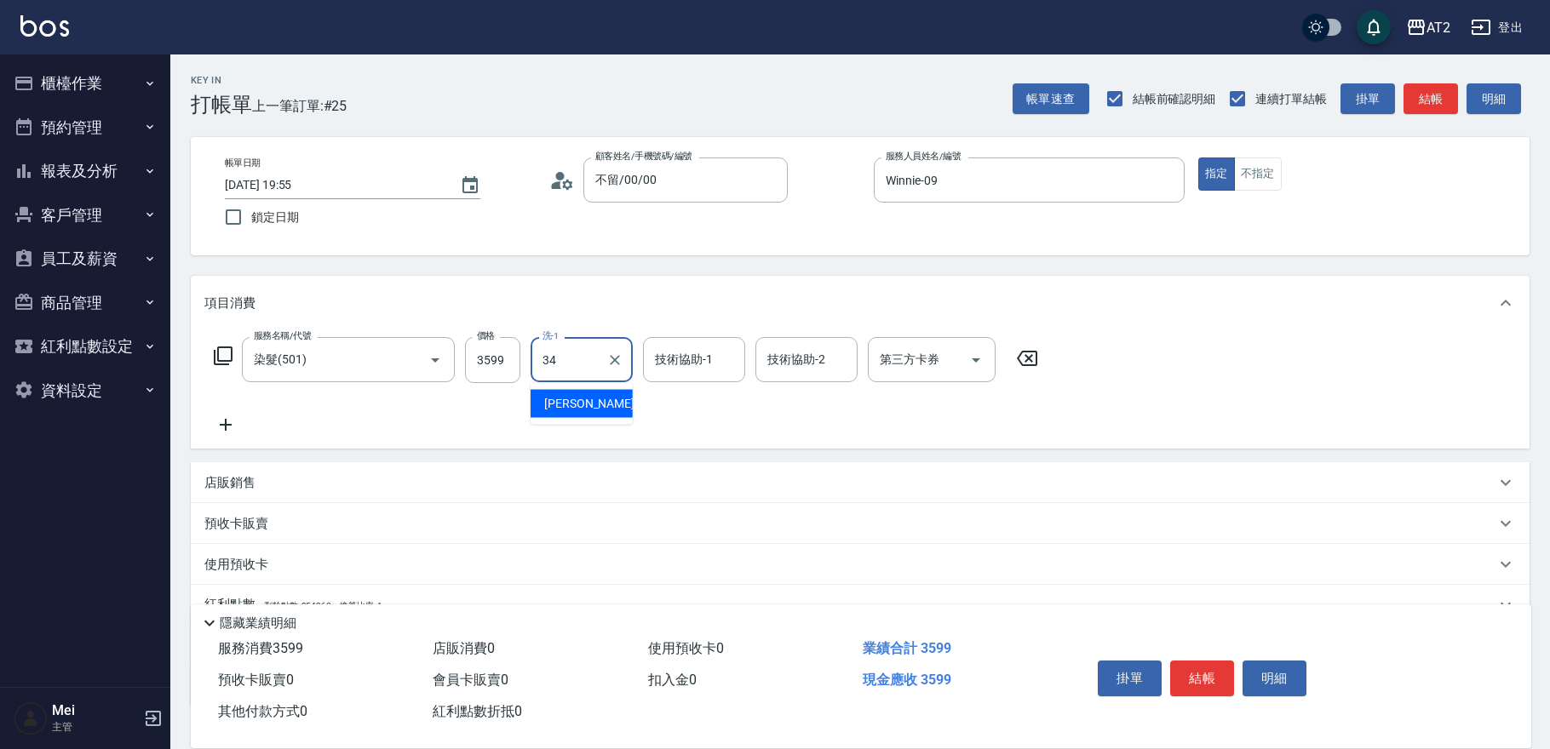
type input "小潔-34"
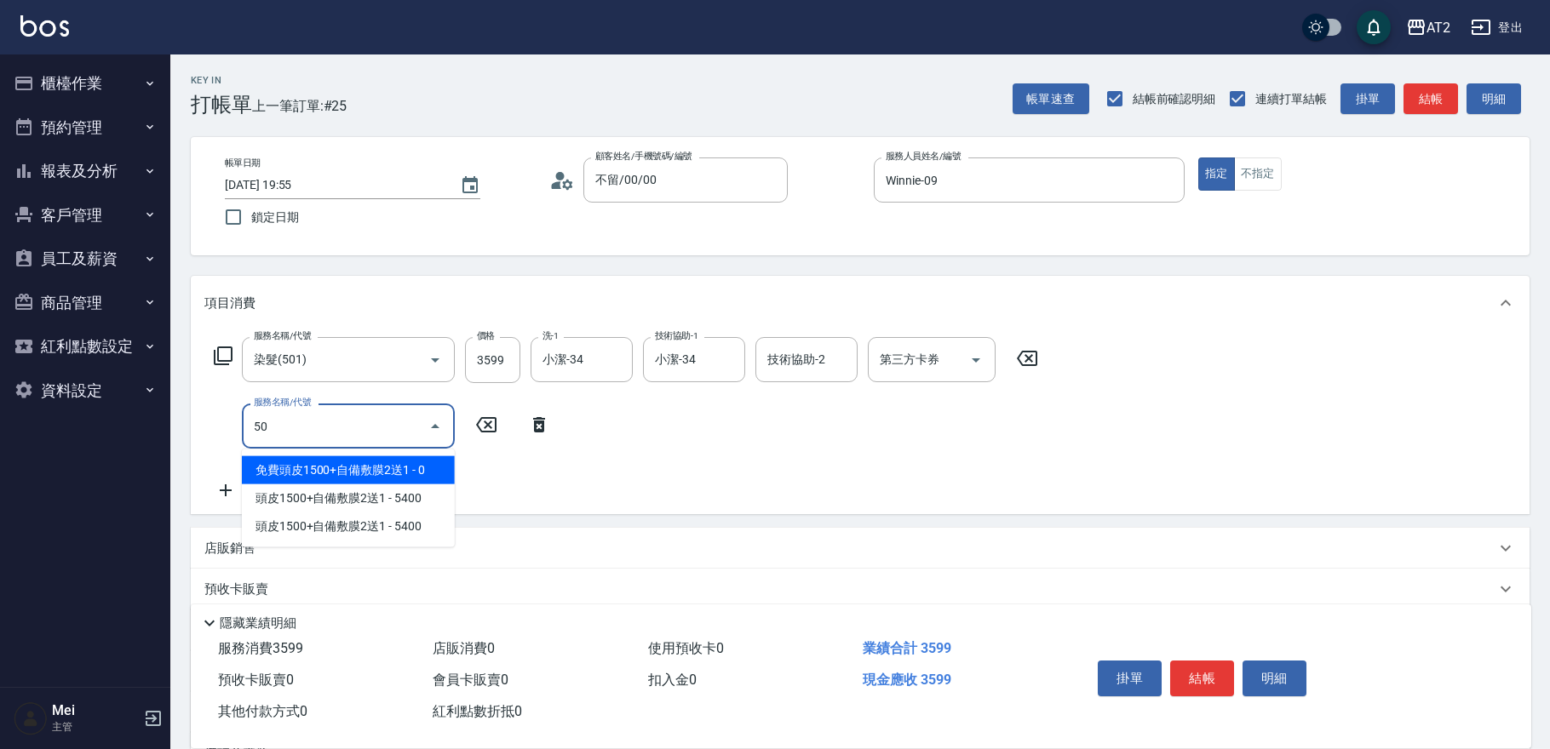
type input "502"
type input "400"
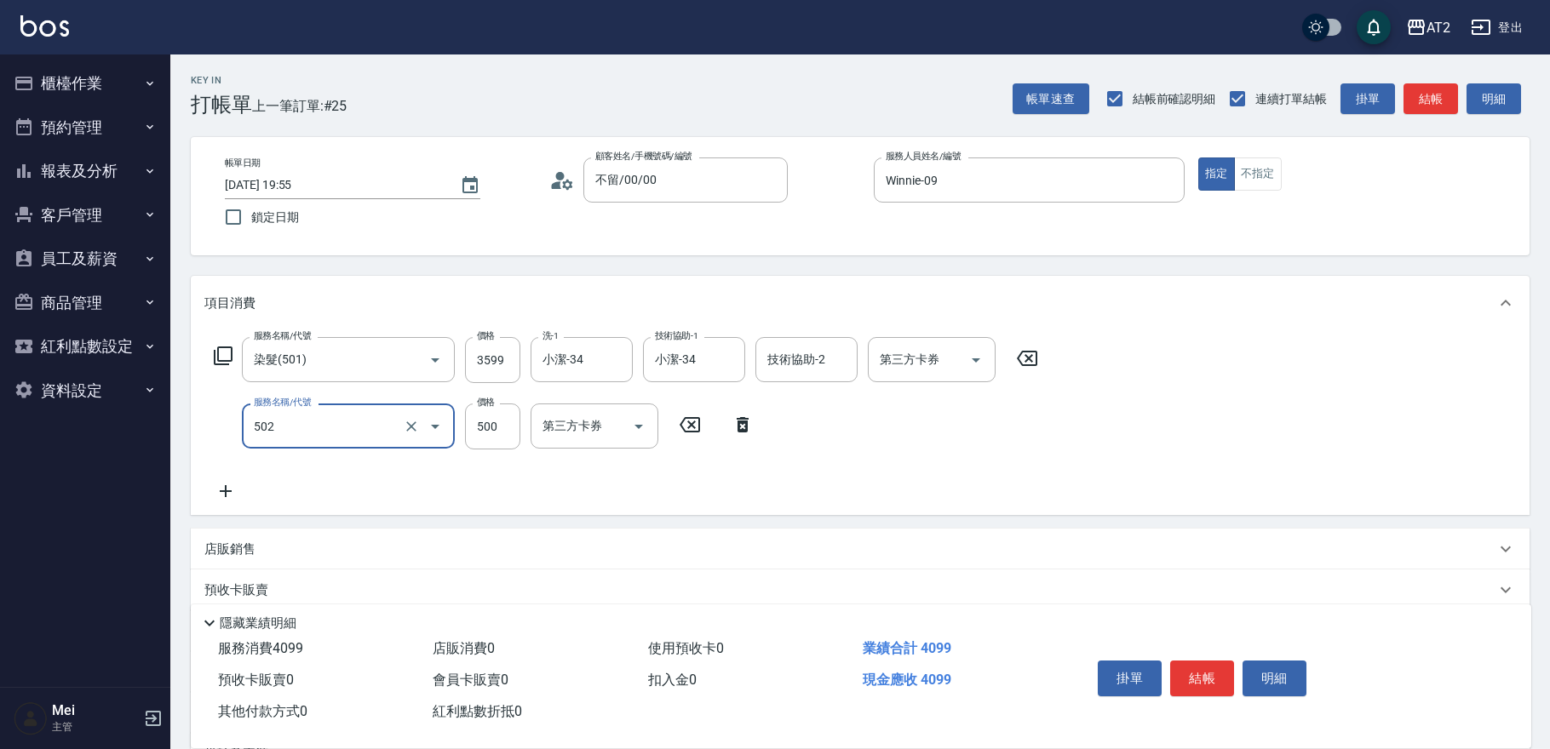
type input "漂髮(502)"
type input "350"
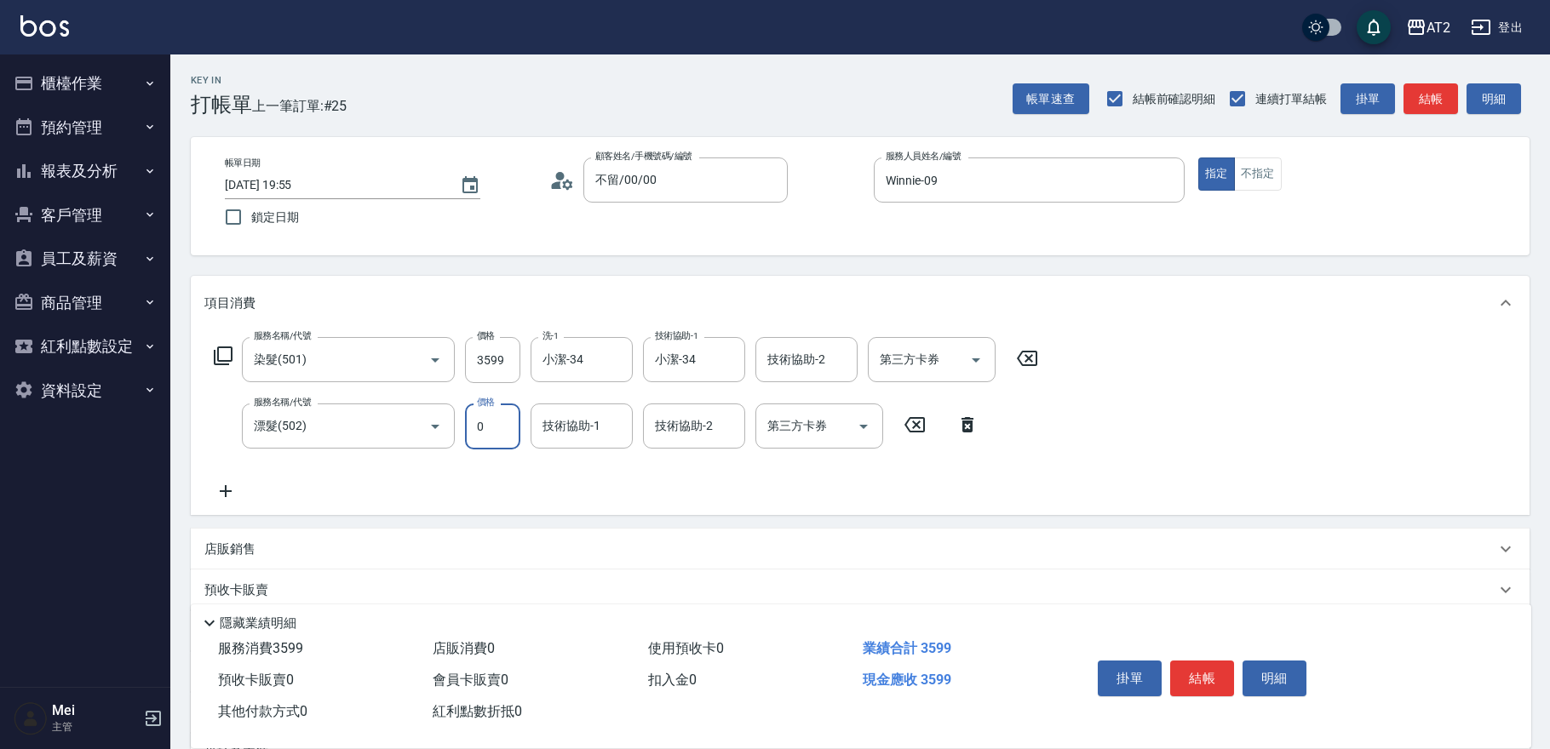
type input "0"
type input "小潔-34"
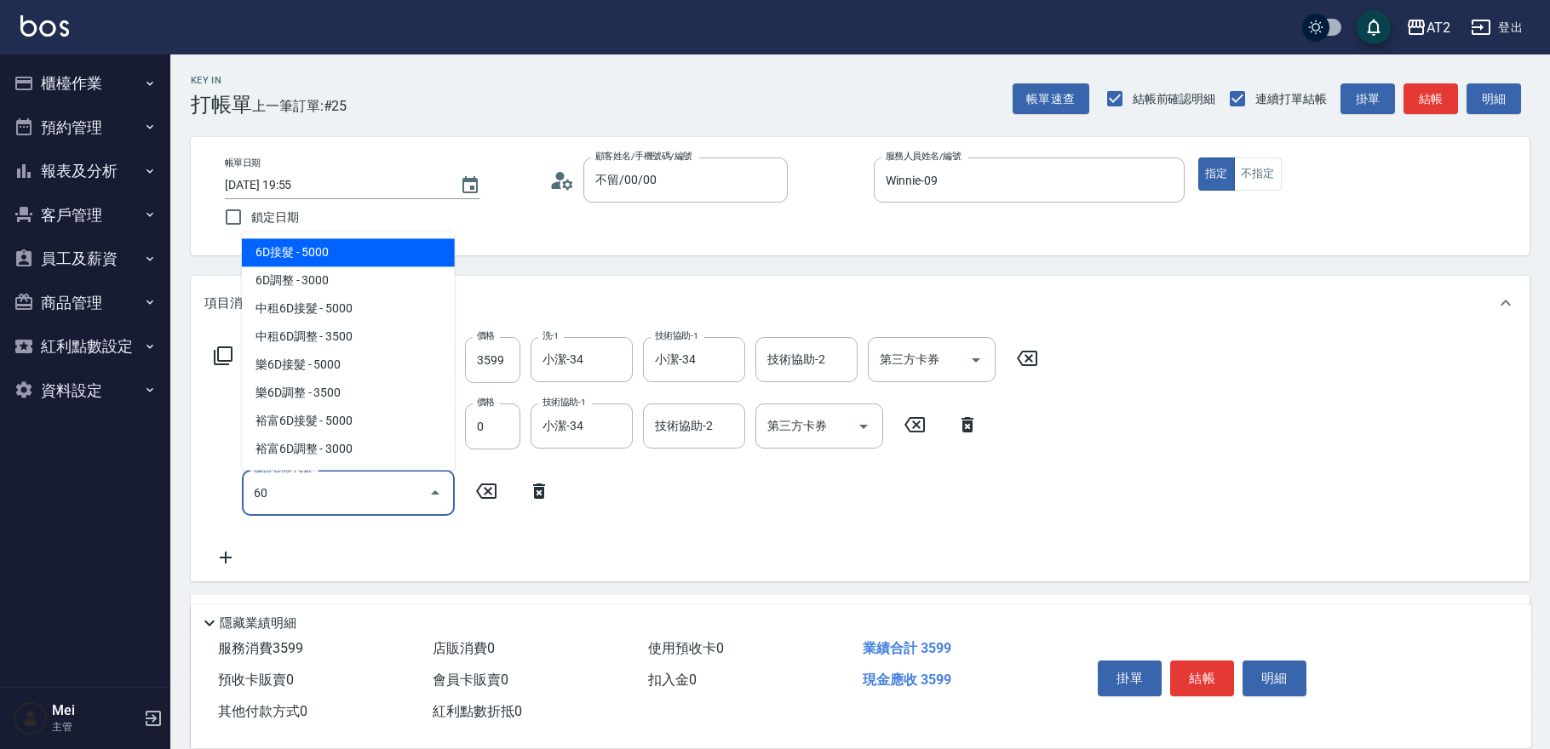
type input "601"
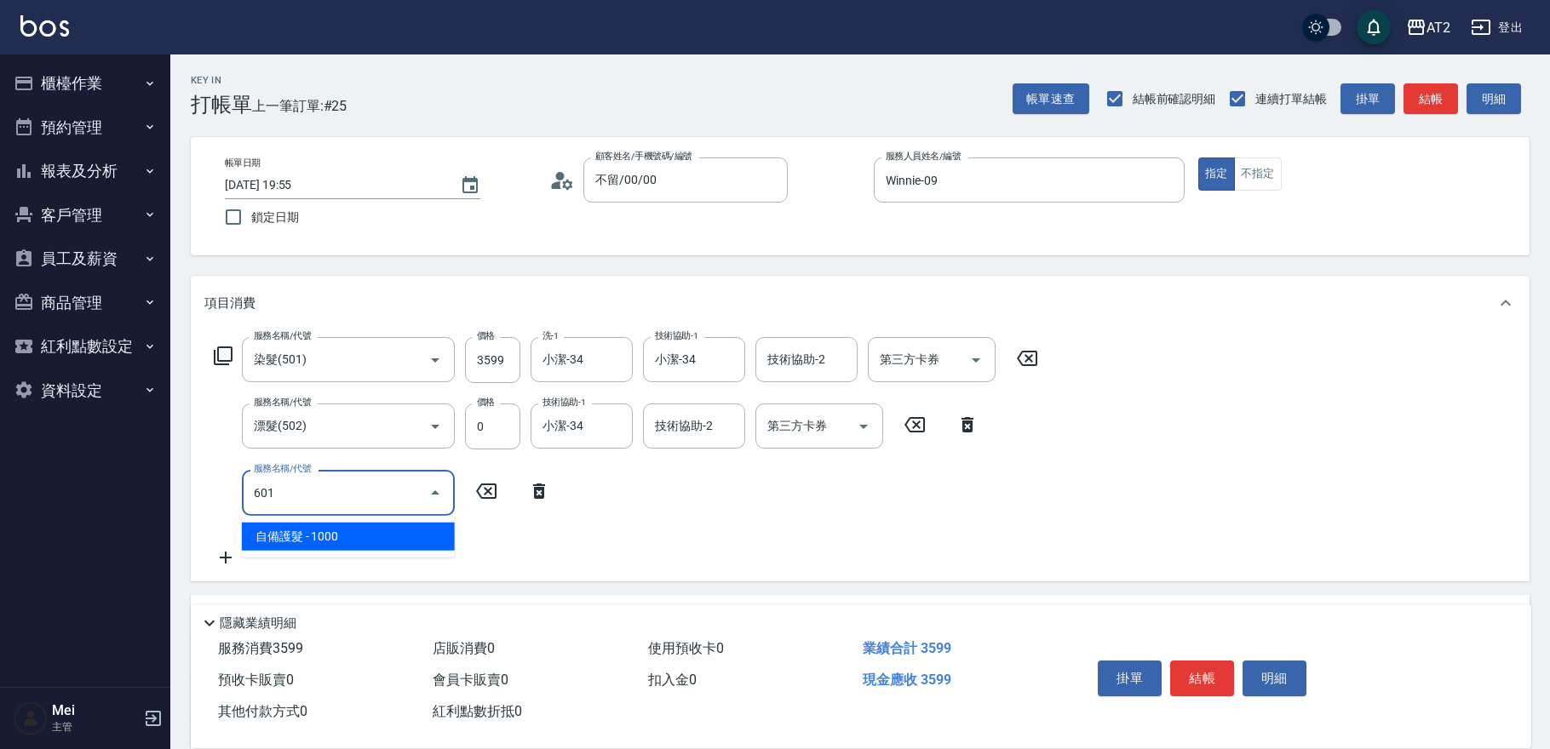
type input "450"
type input "自備護髮(601)"
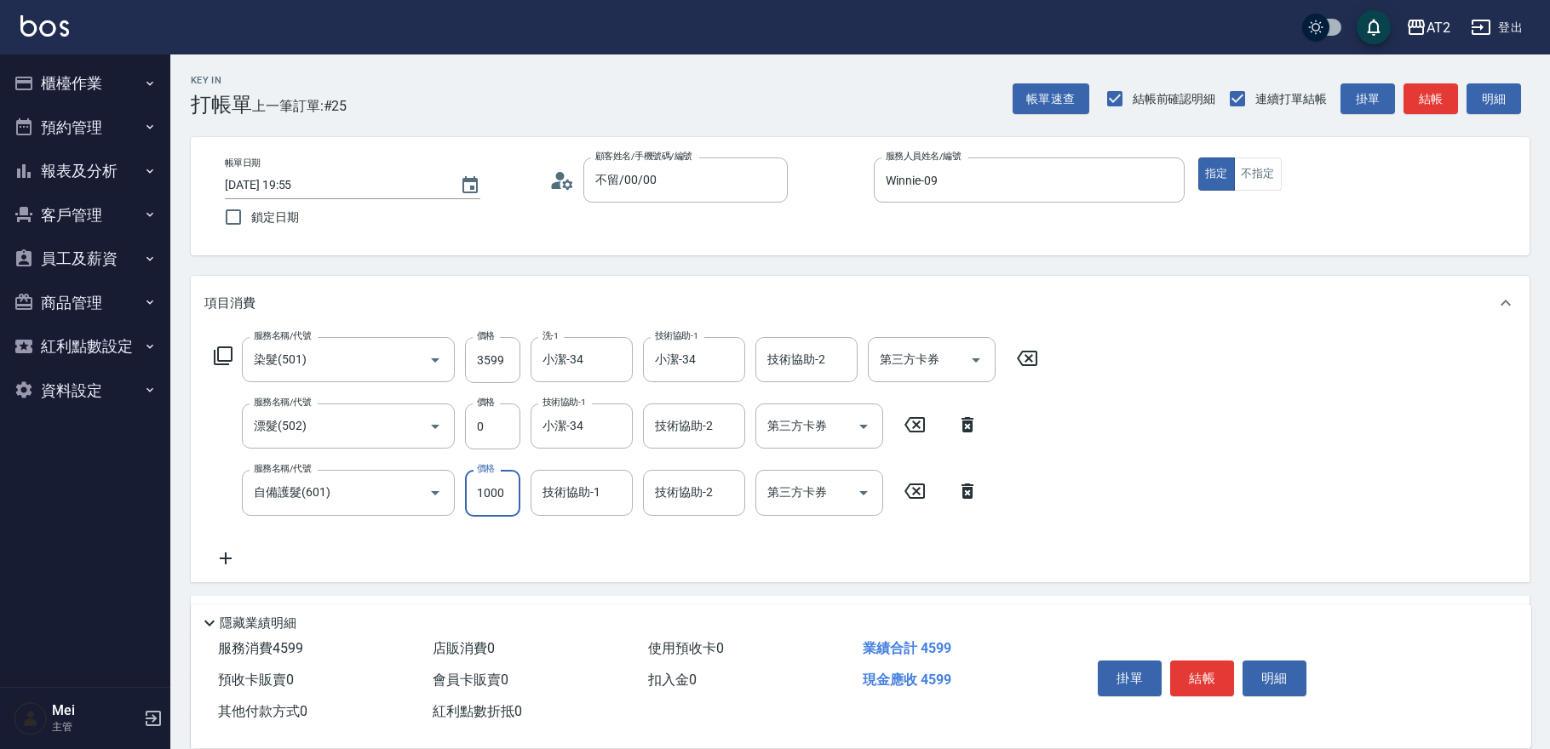
type input "2"
type input "360"
type input "270"
type input "620"
type input "2700"
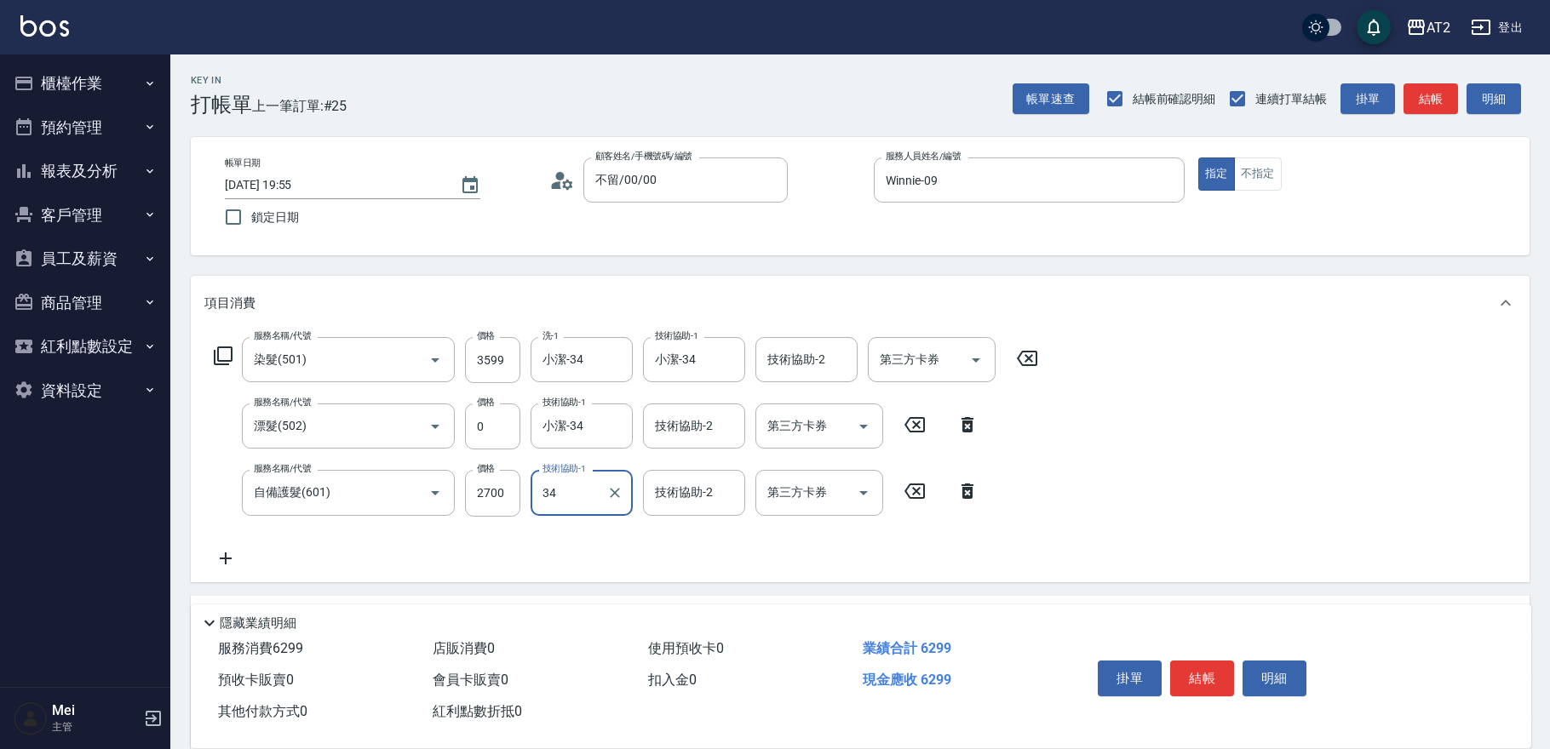
type input "小潔-34"
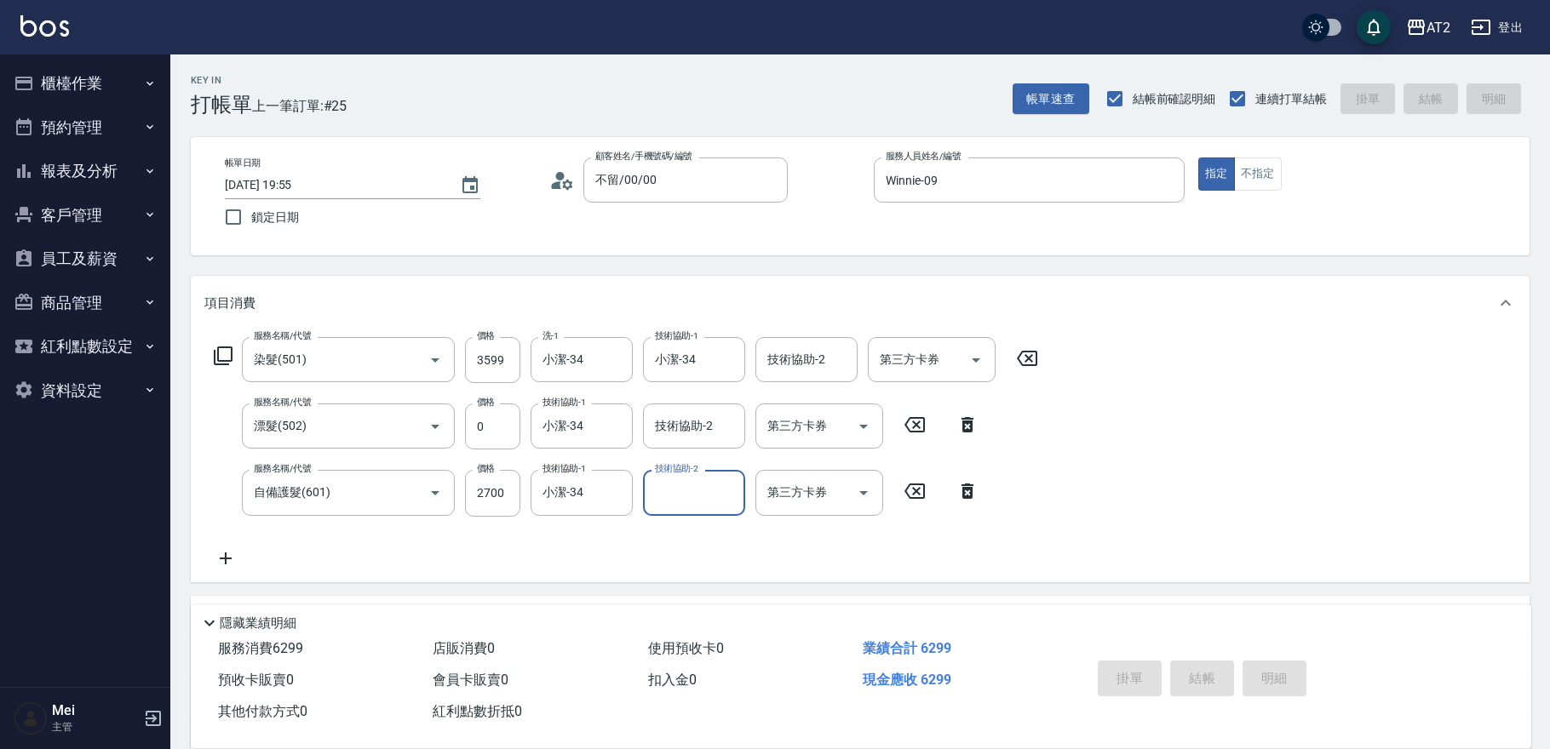
type input "0"
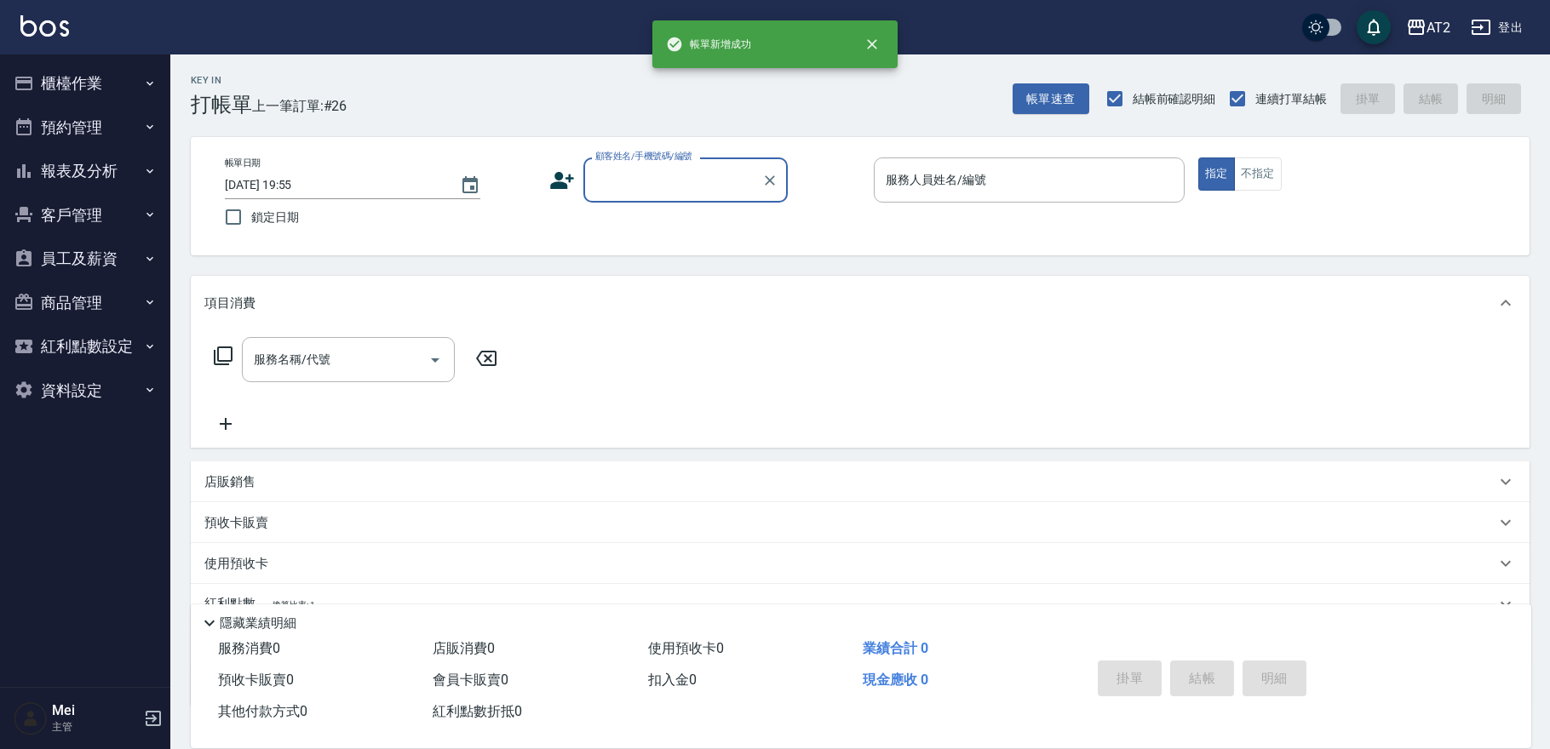
click at [634, 198] on div "顧客姓名/手機號碼/編號" at bounding box center [685, 180] width 204 height 45
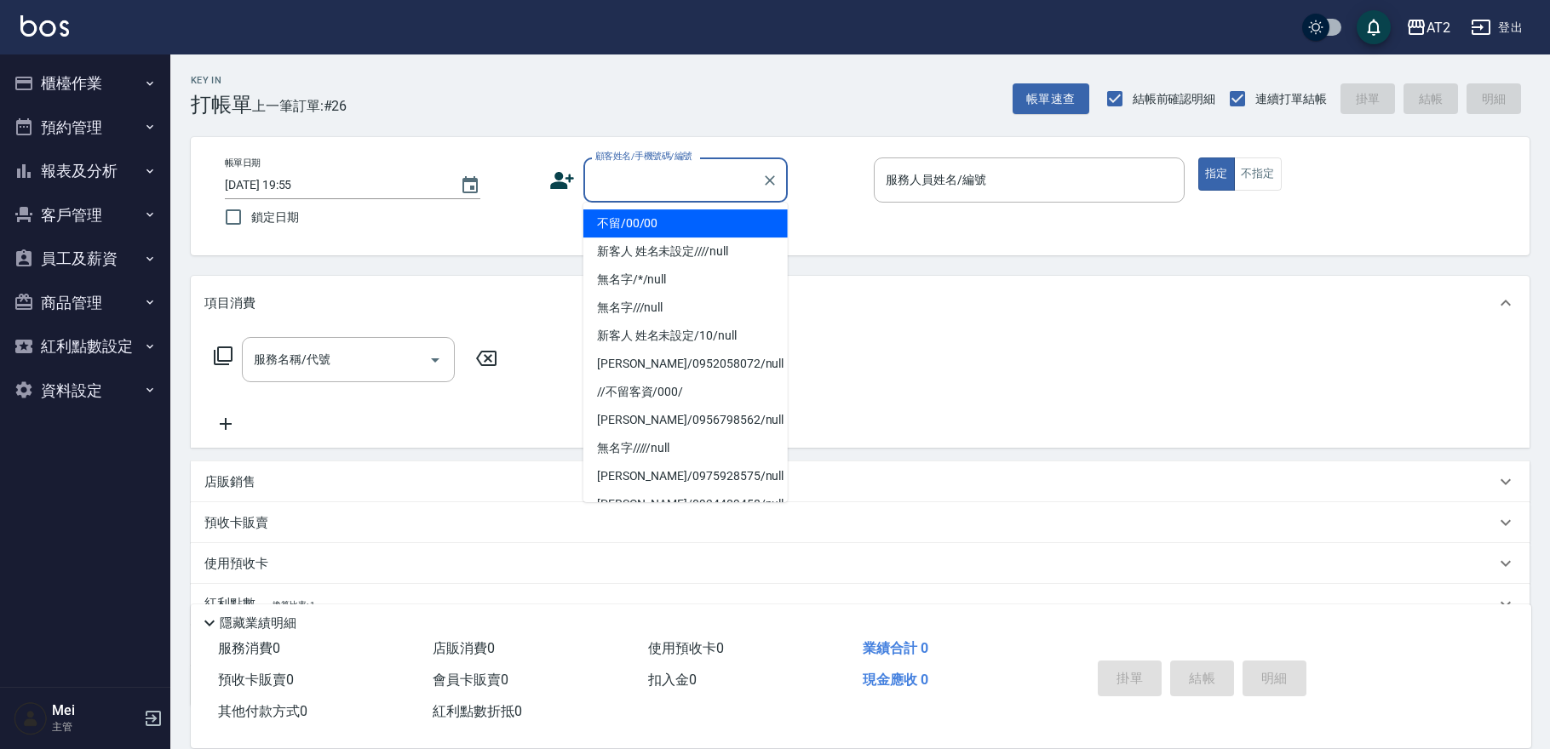
click at [623, 231] on li "不留/00/00" at bounding box center [685, 223] width 204 height 28
type input "不留/00/00"
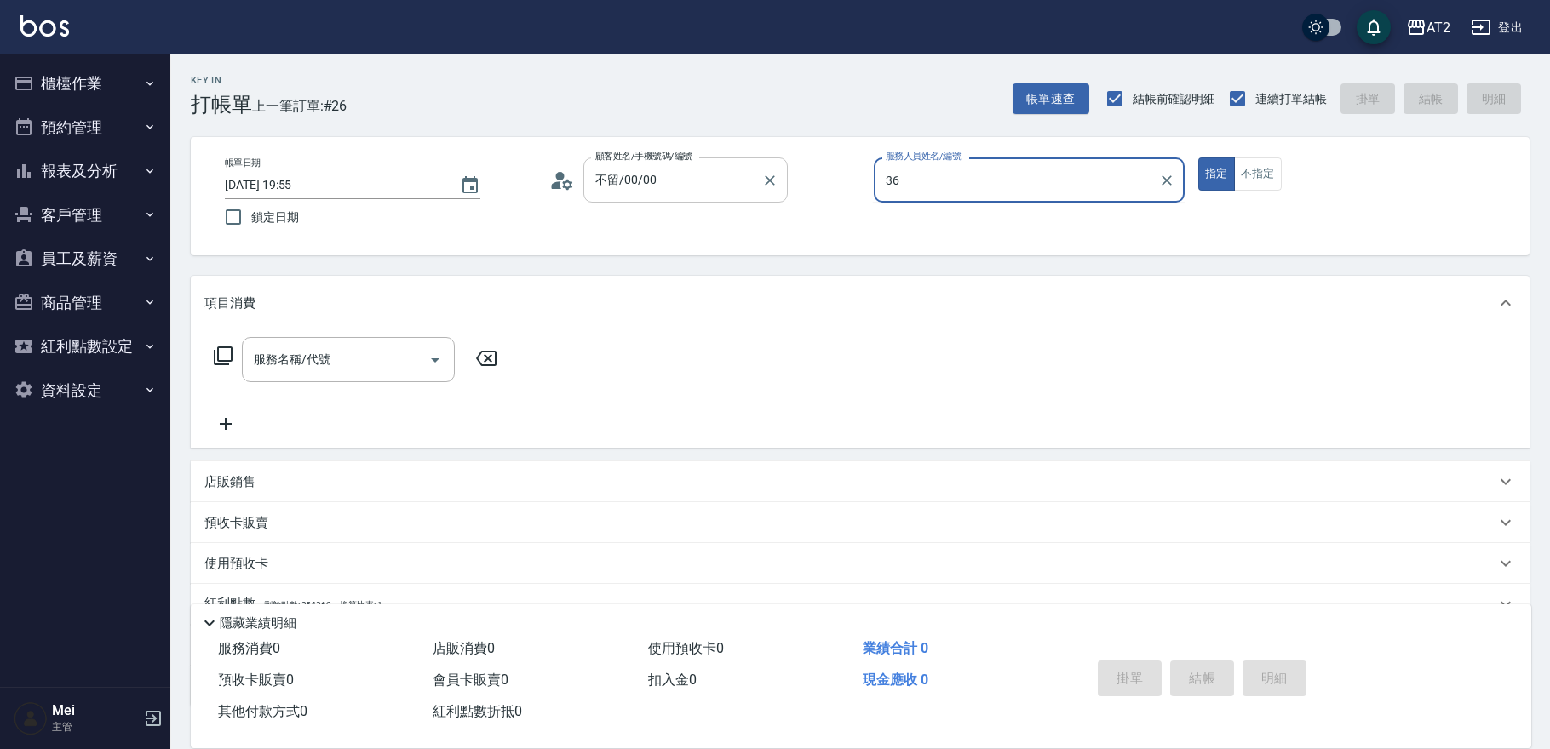
type input "Mona-36"
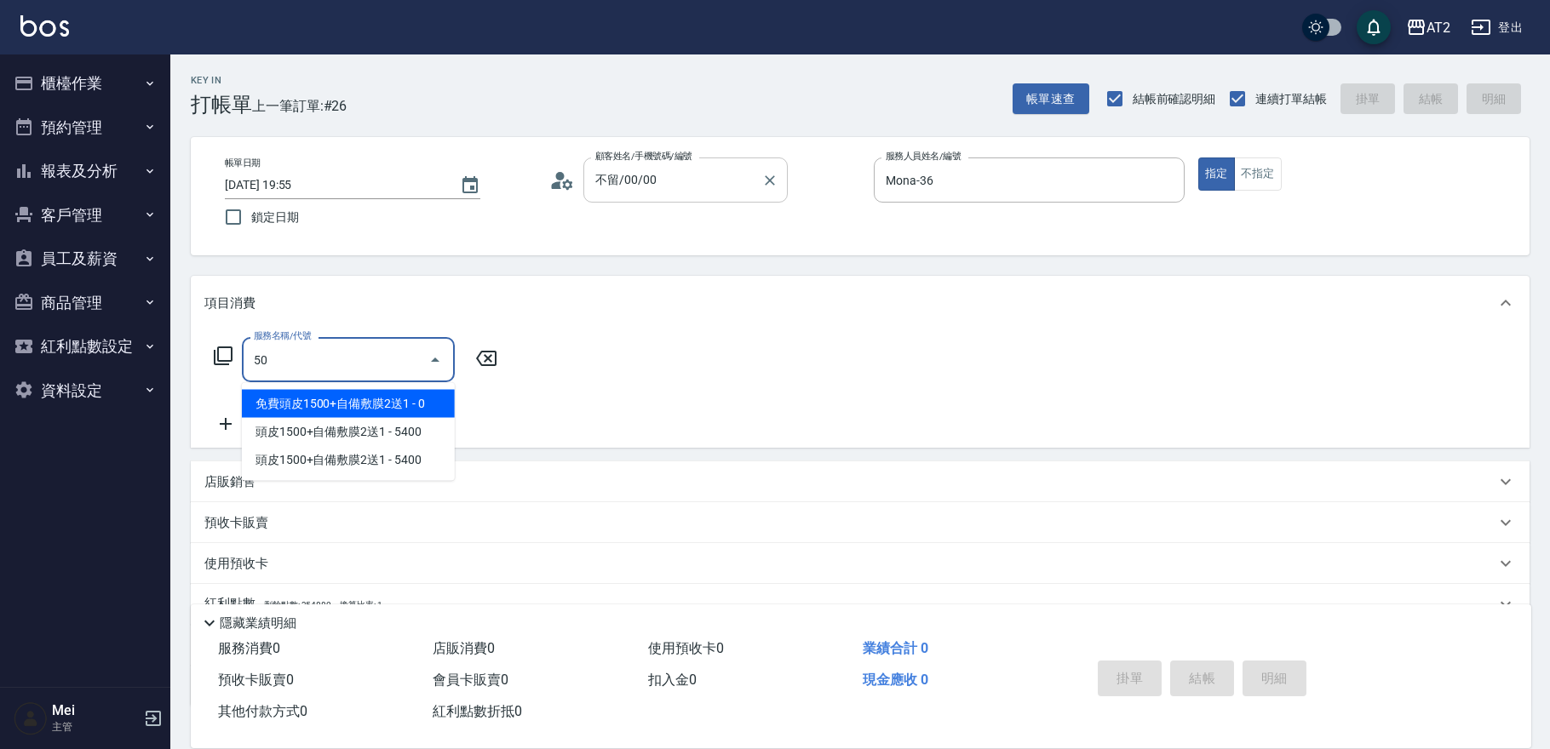
type input "501"
type input "100"
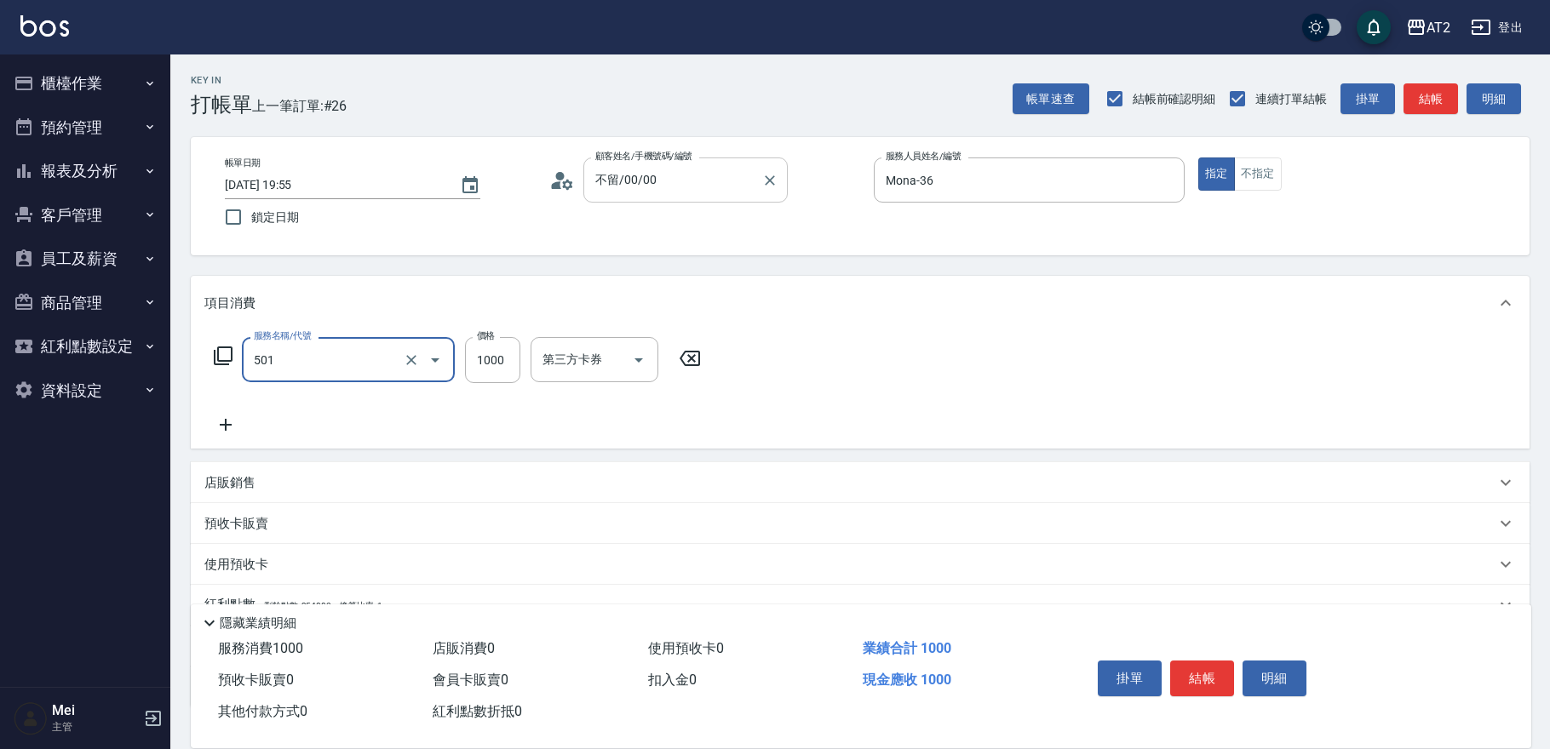
type input "染髮(501)"
type input "0"
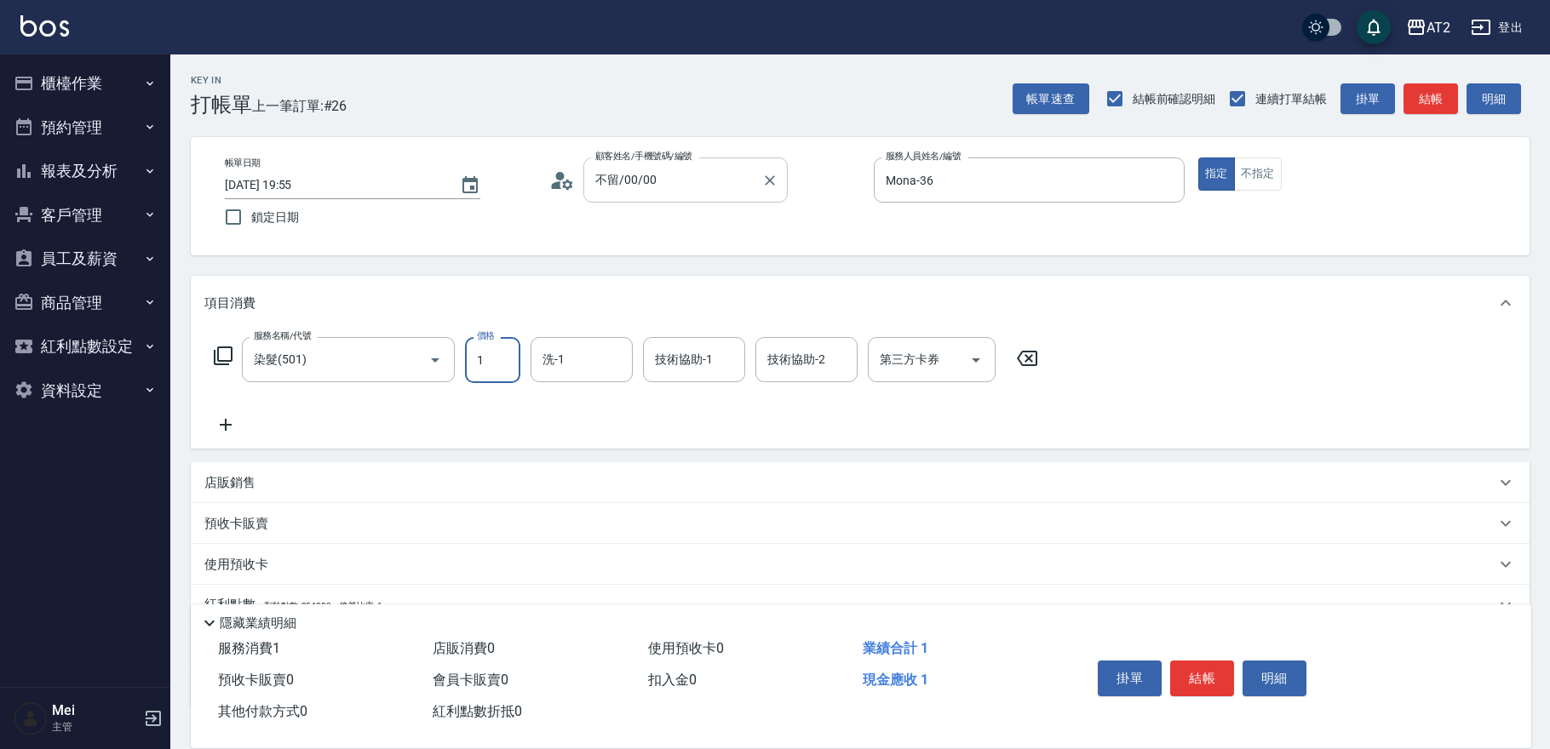
type input "14"
type input "10"
type input "149"
type input "140"
type input "1499"
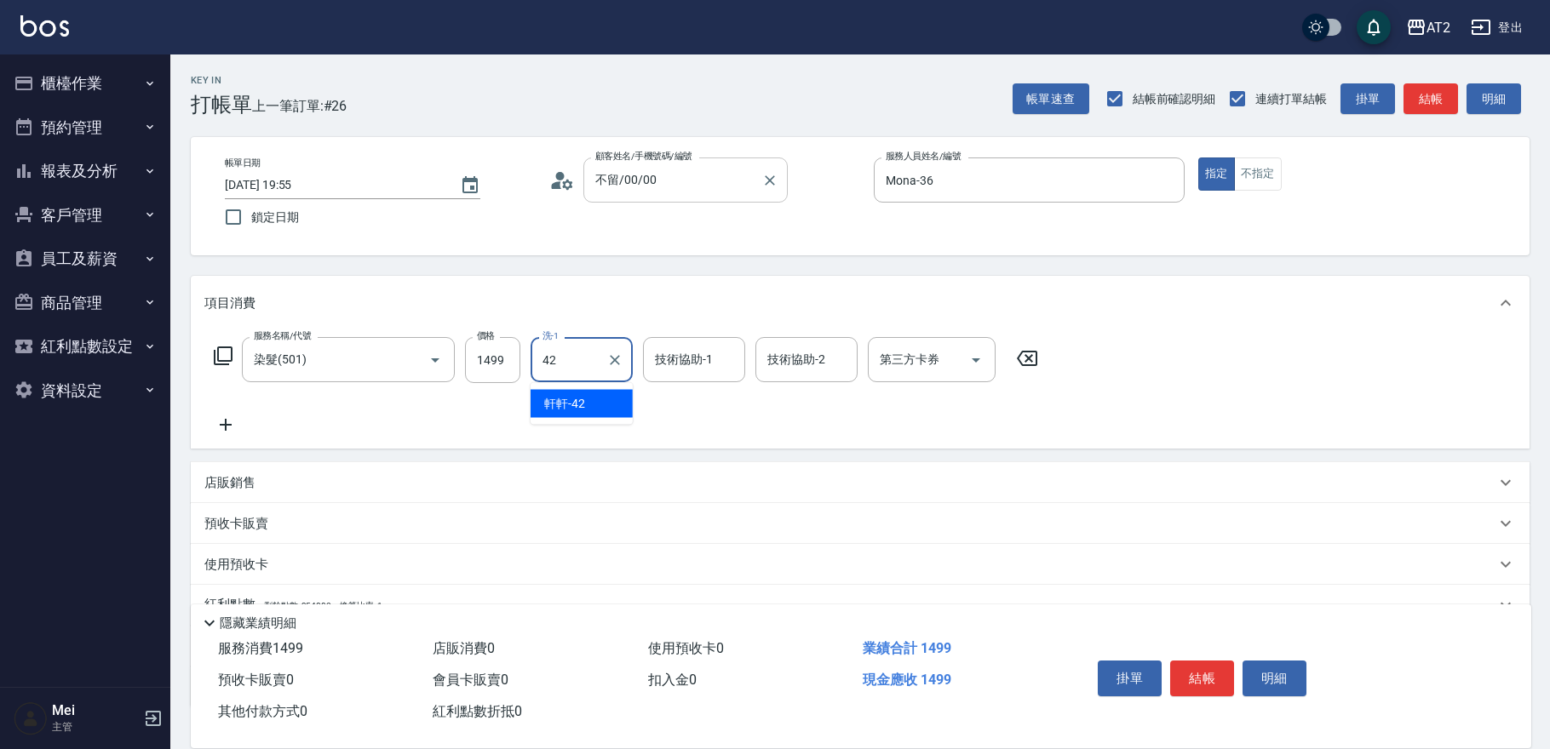
type input "軒軒-42"
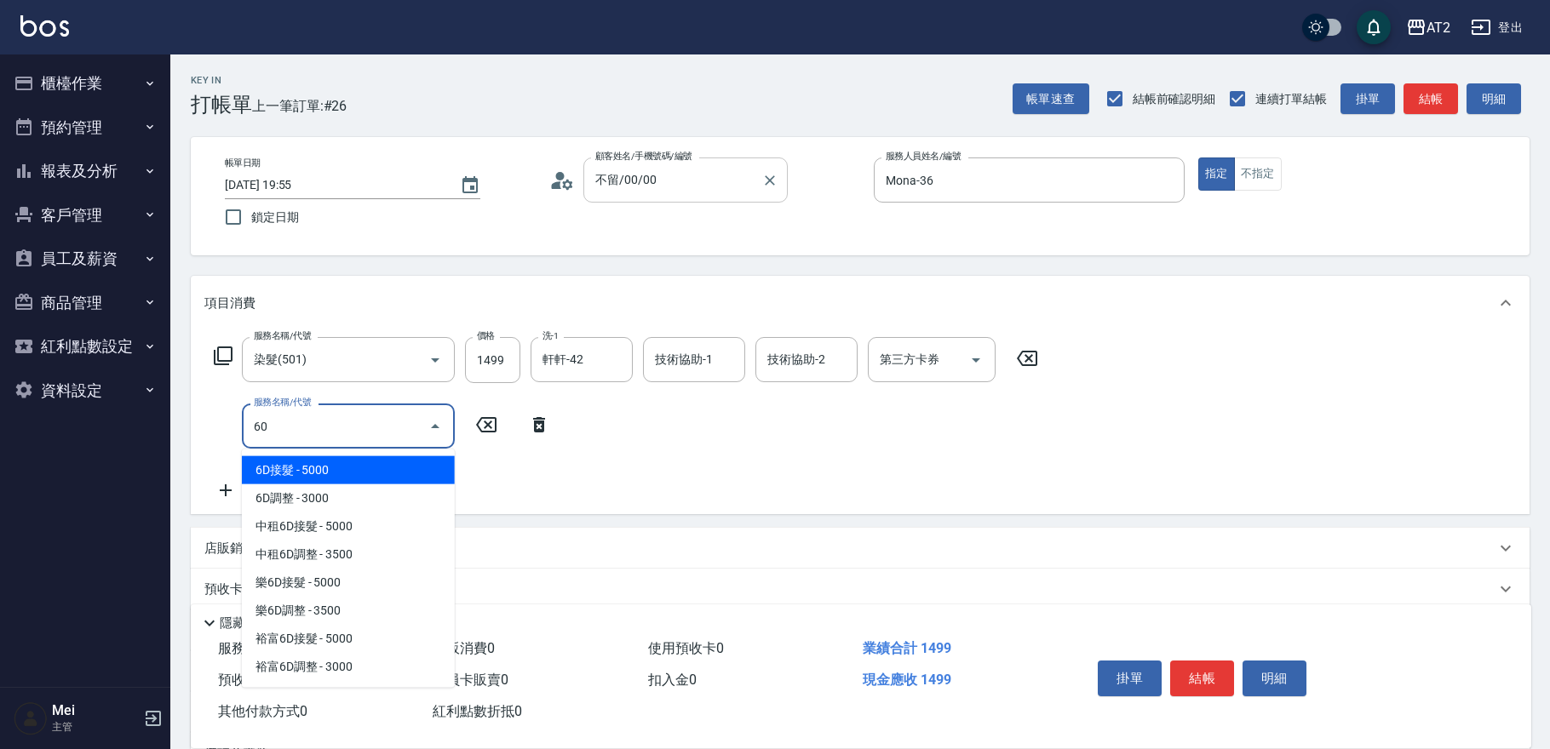
type input "601"
type input "240"
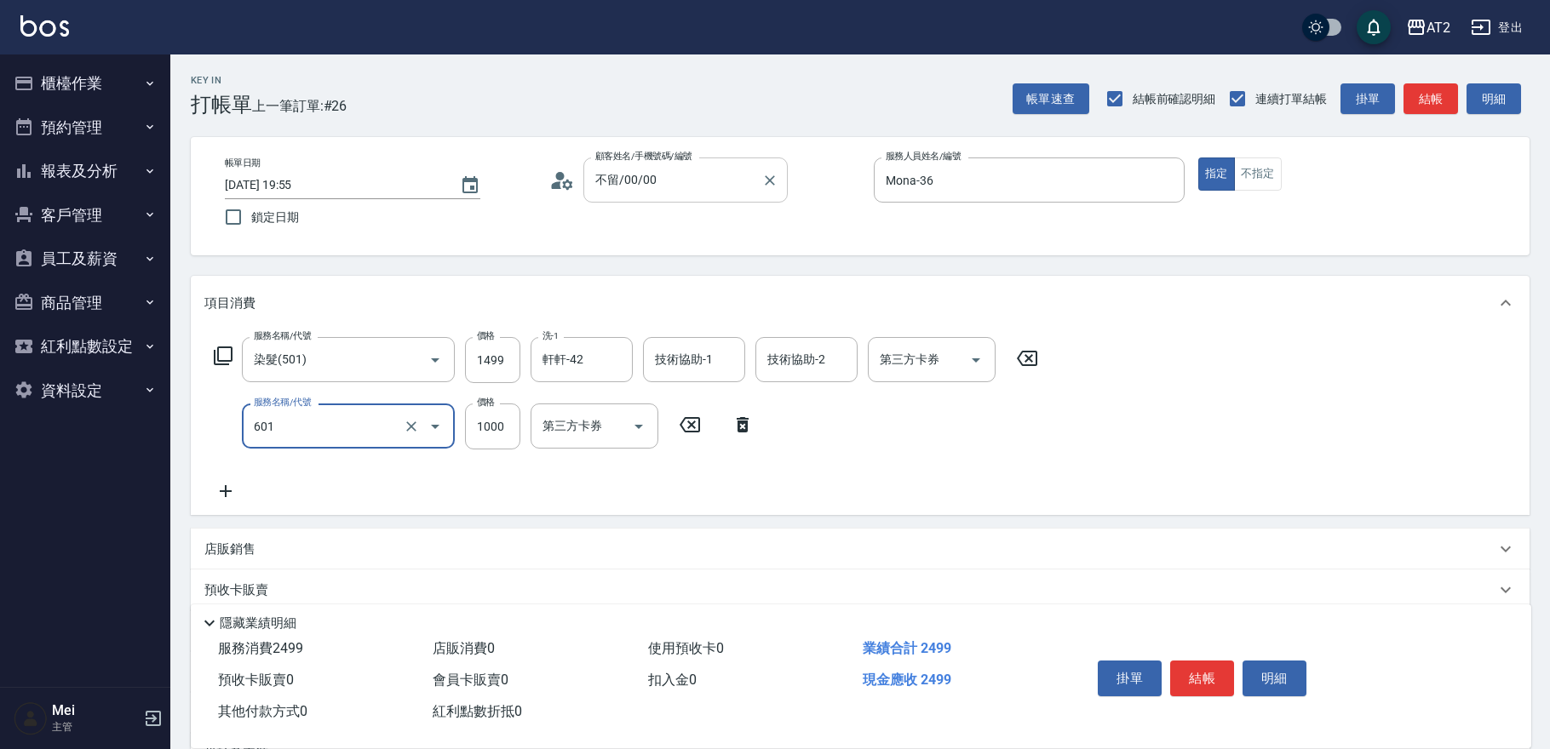
type input "自備護髮(601)"
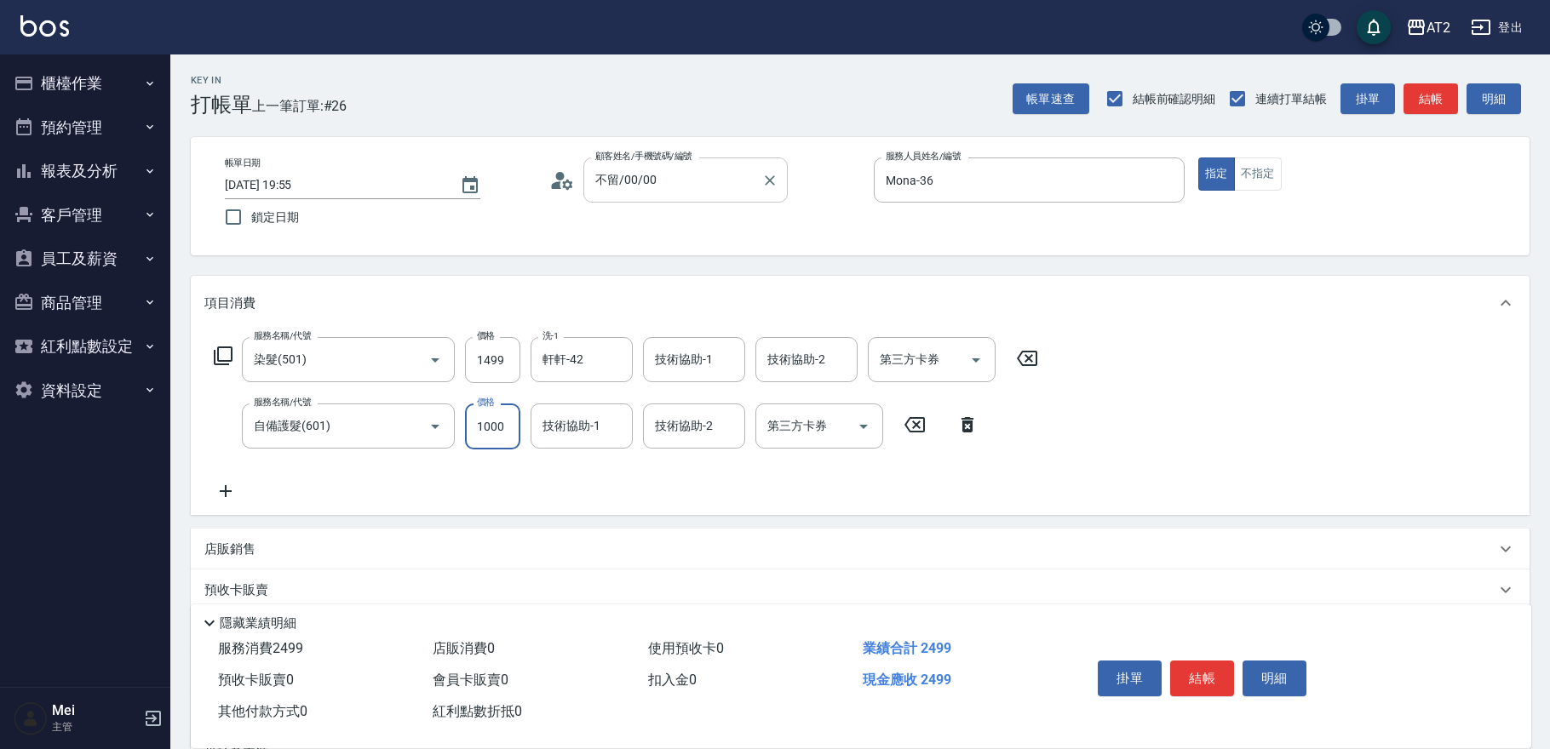
type input "150"
type input "27"
type input "170"
type input "2700"
type input "410"
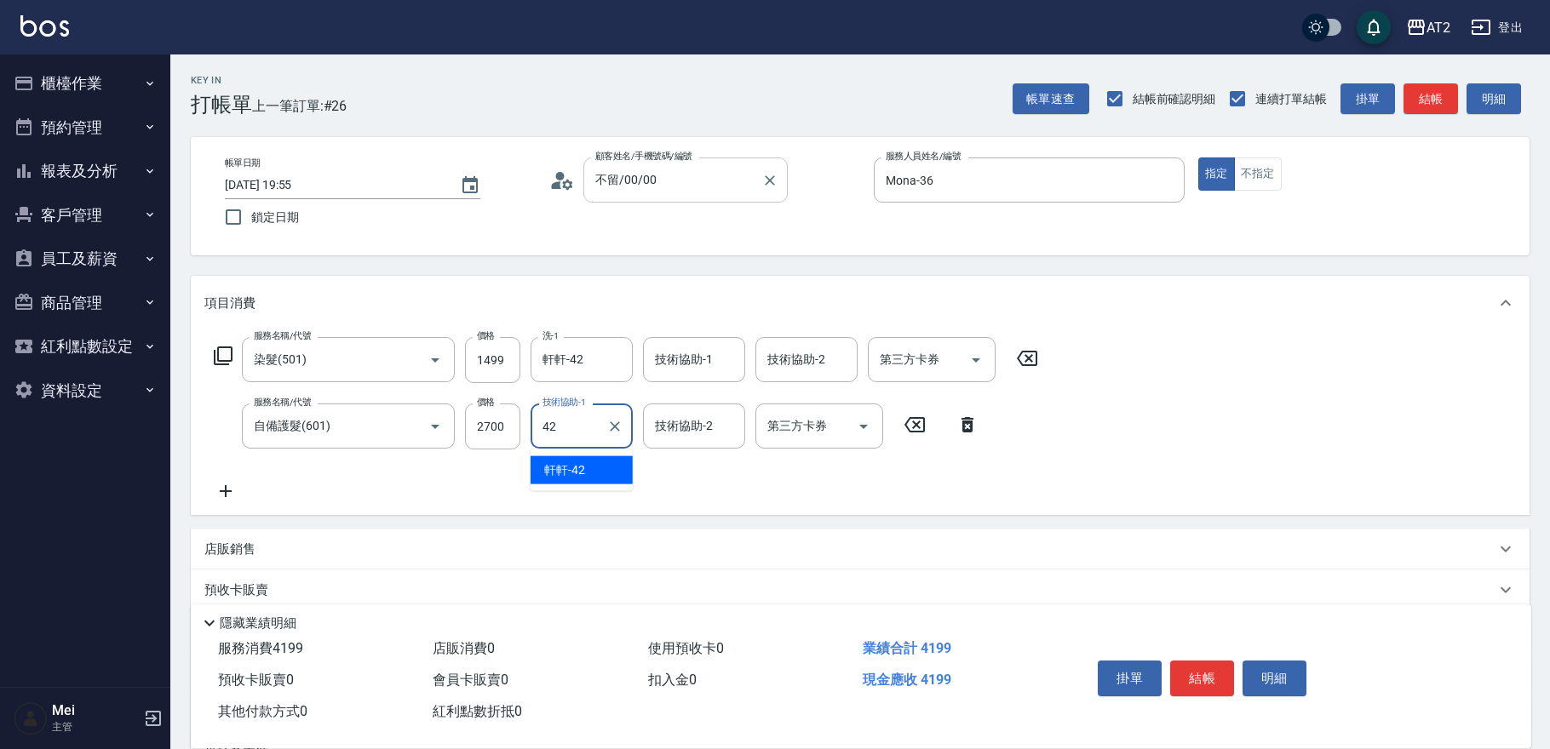
type input "軒軒-42"
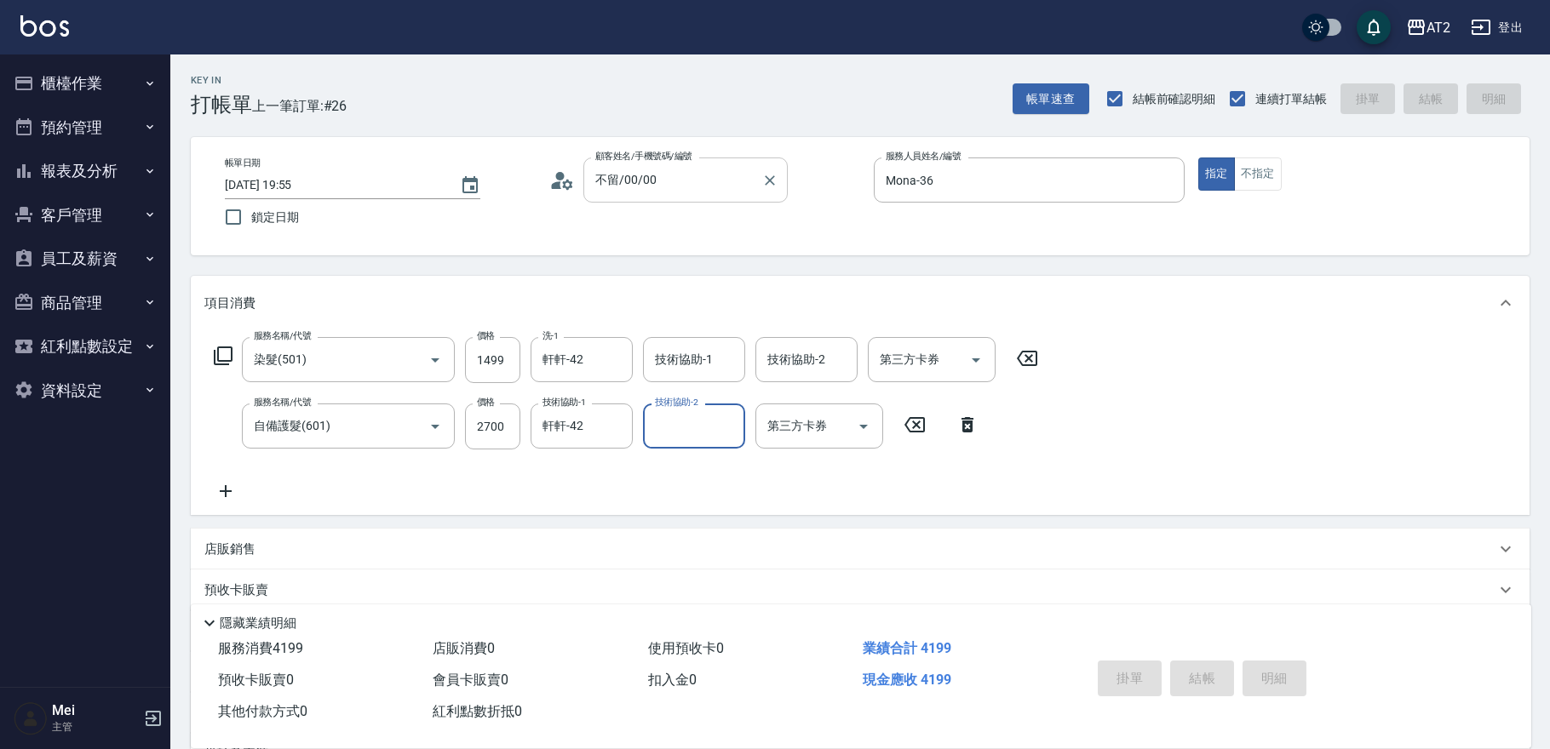
type input "0"
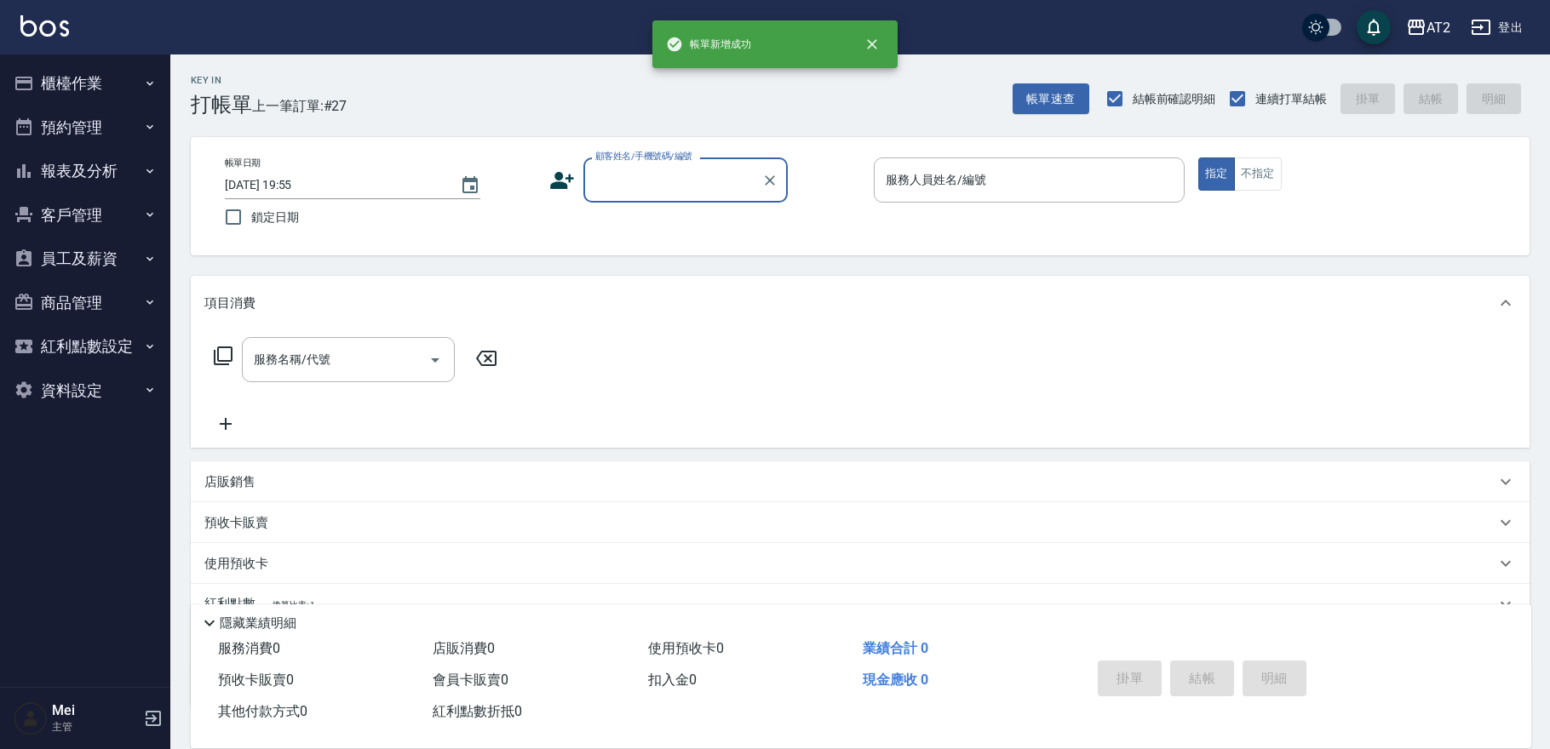
click at [655, 170] on input "顧客姓名/手機號碼/編號" at bounding box center [673, 180] width 164 height 30
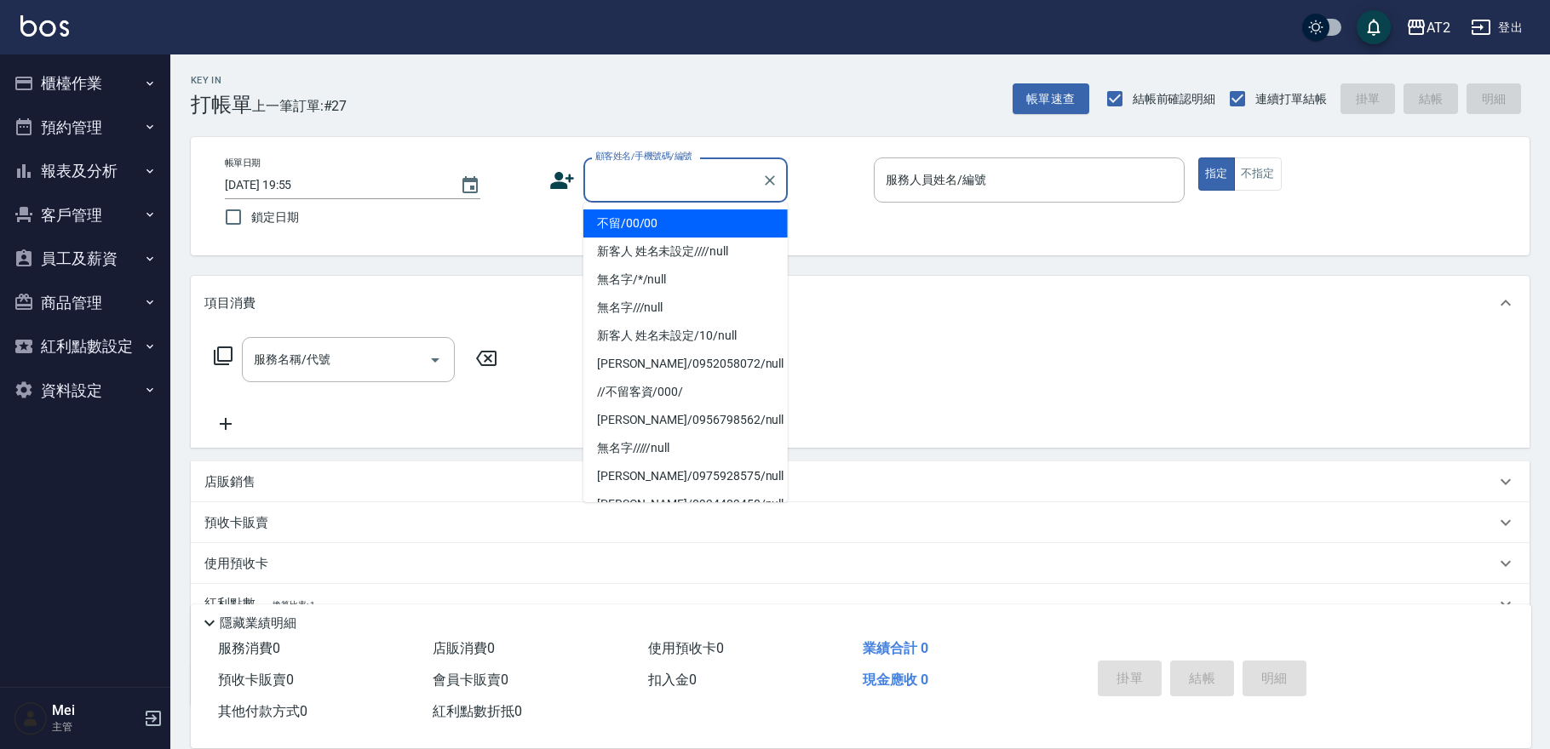
click at [635, 217] on li "不留/00/00" at bounding box center [685, 223] width 204 height 28
type input "不留/00/00"
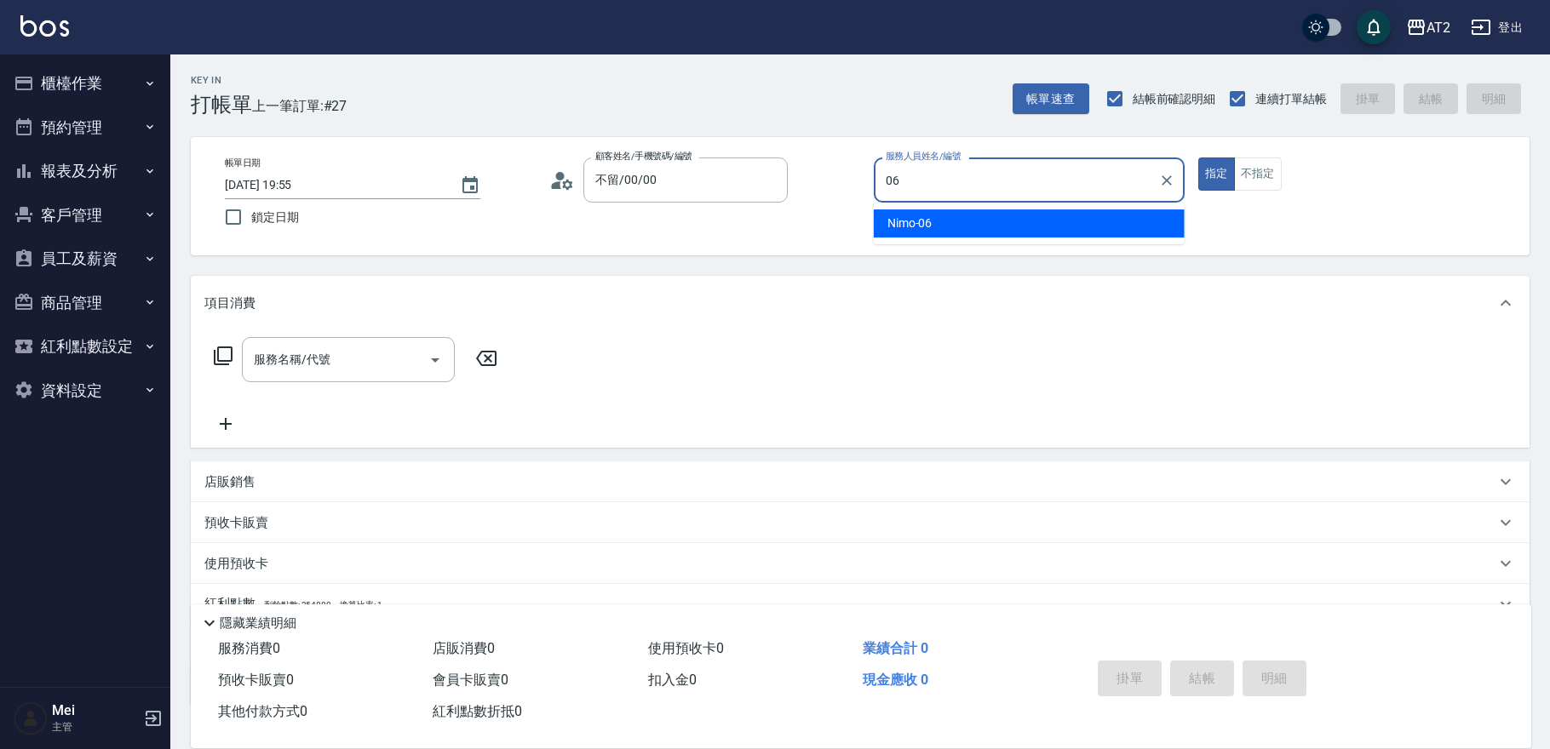
type input "Nimo-06"
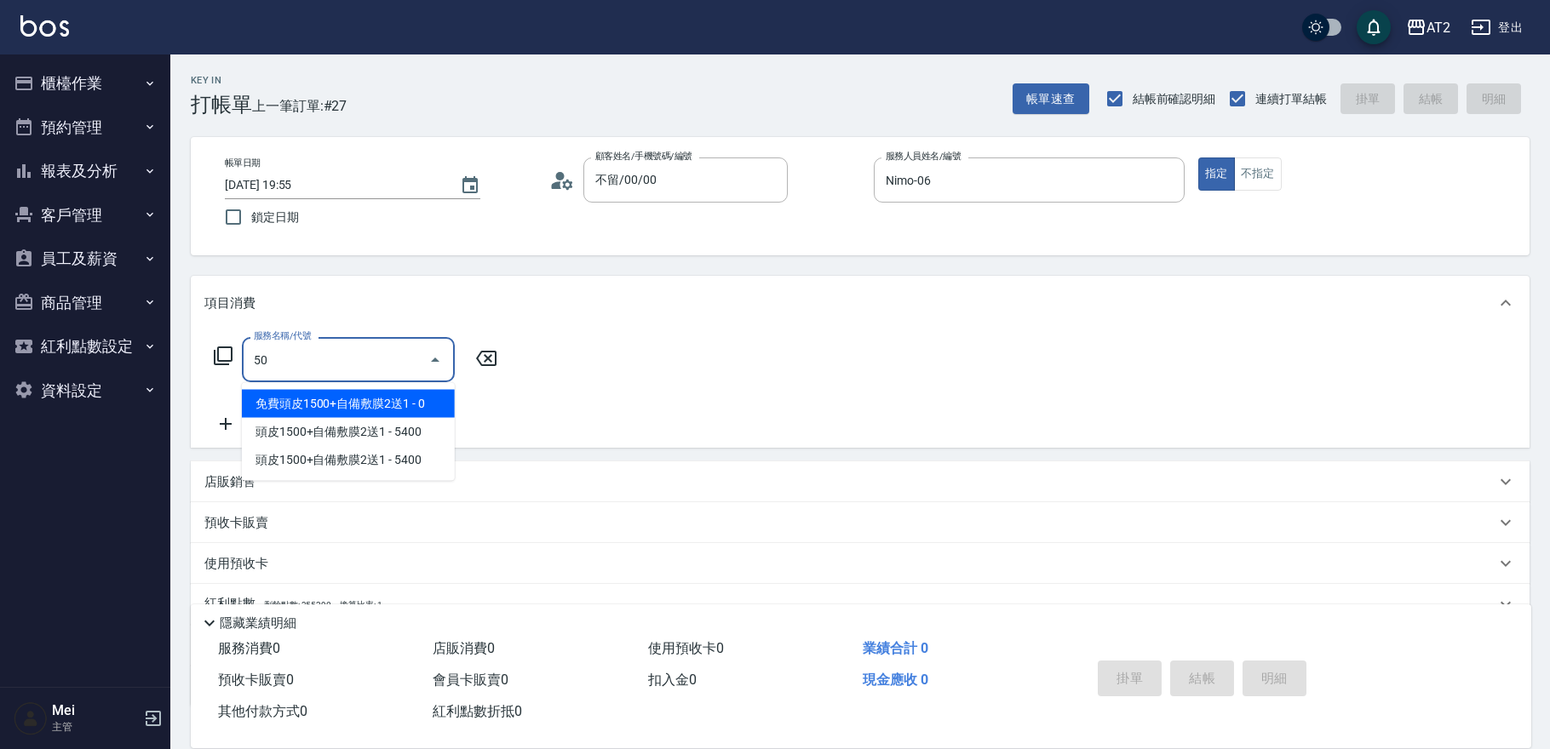
type input "501"
type input "100"
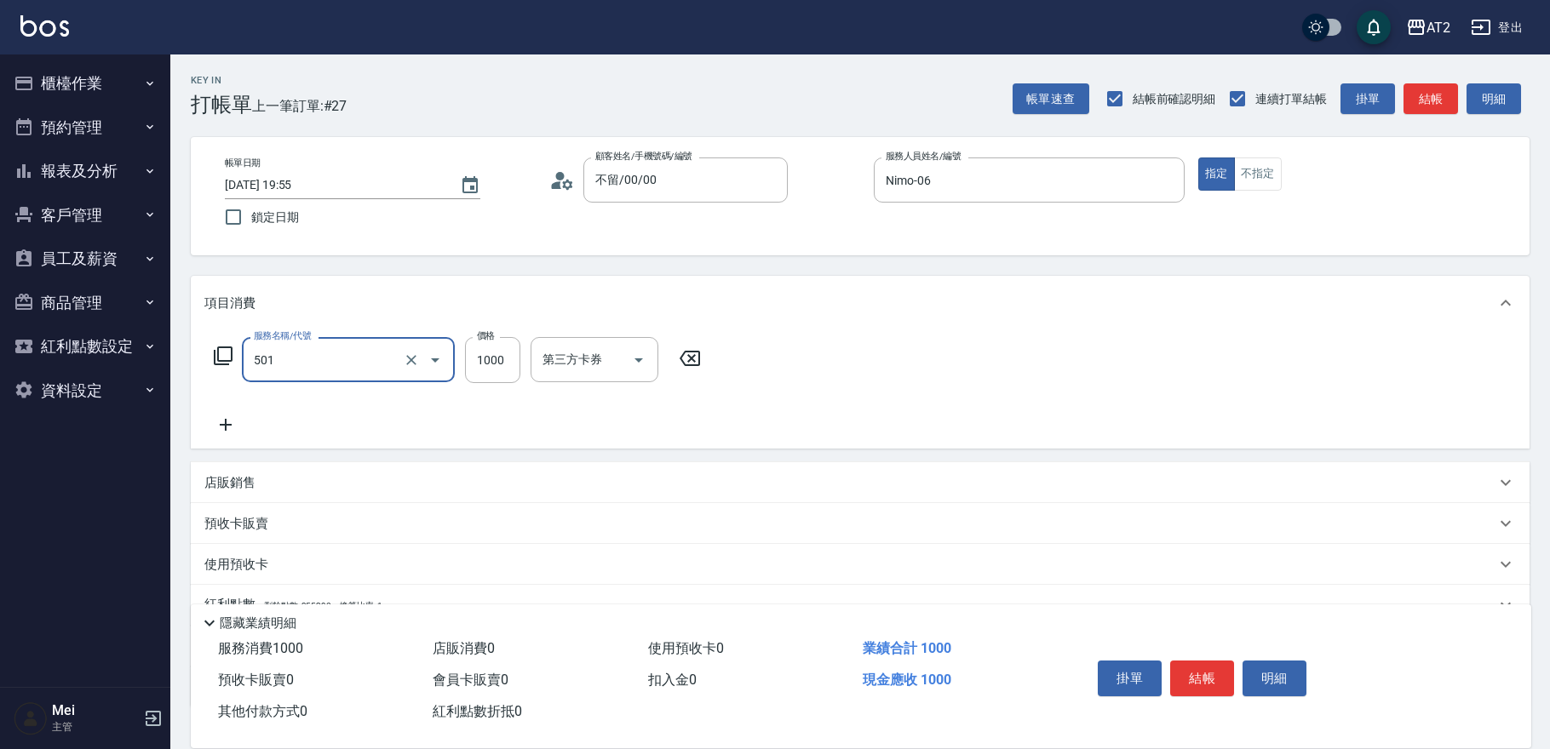
type input "染髮(501)"
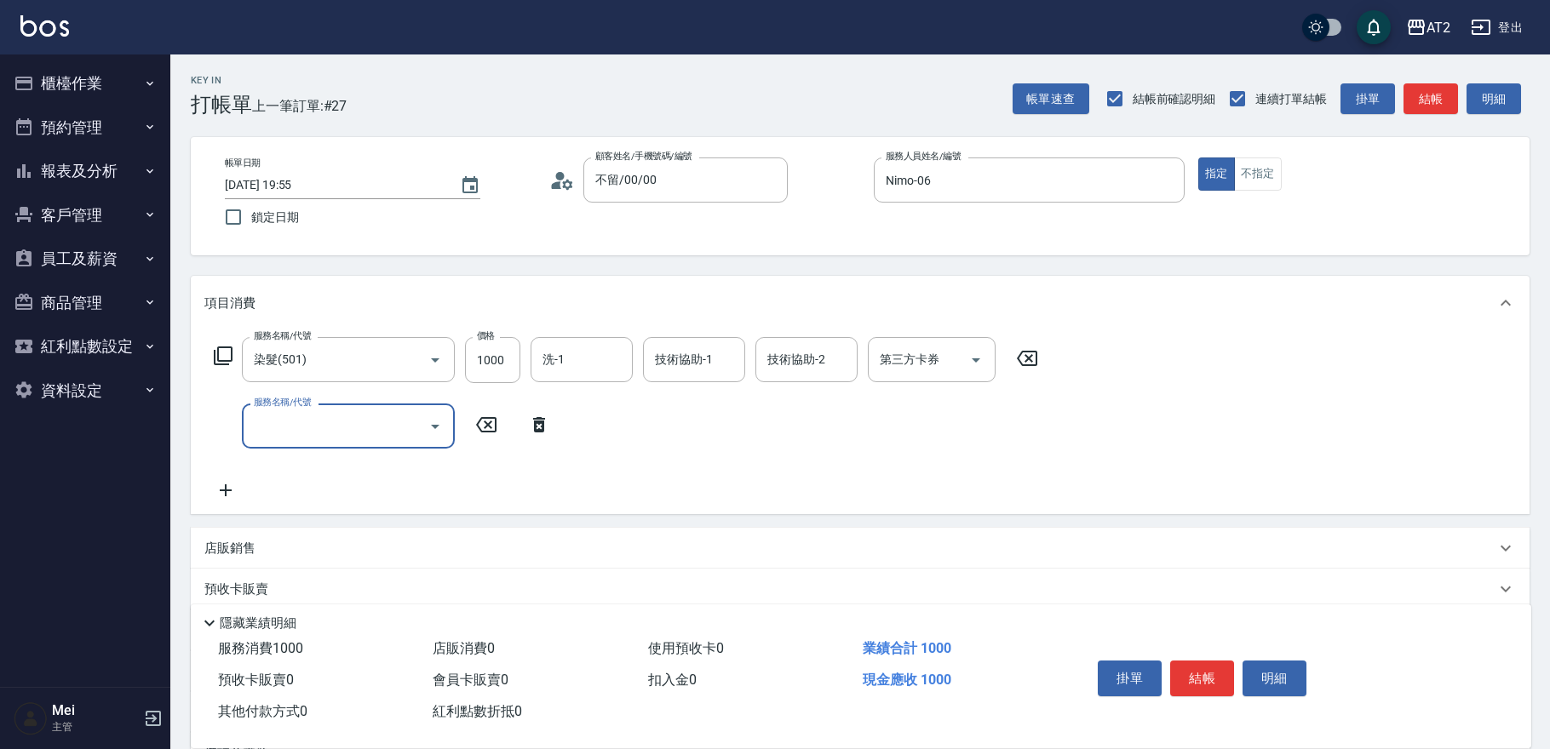
type input "5"
type input "705"
type input "600"
type input "新羽毛鉑金接髮調整(705)"
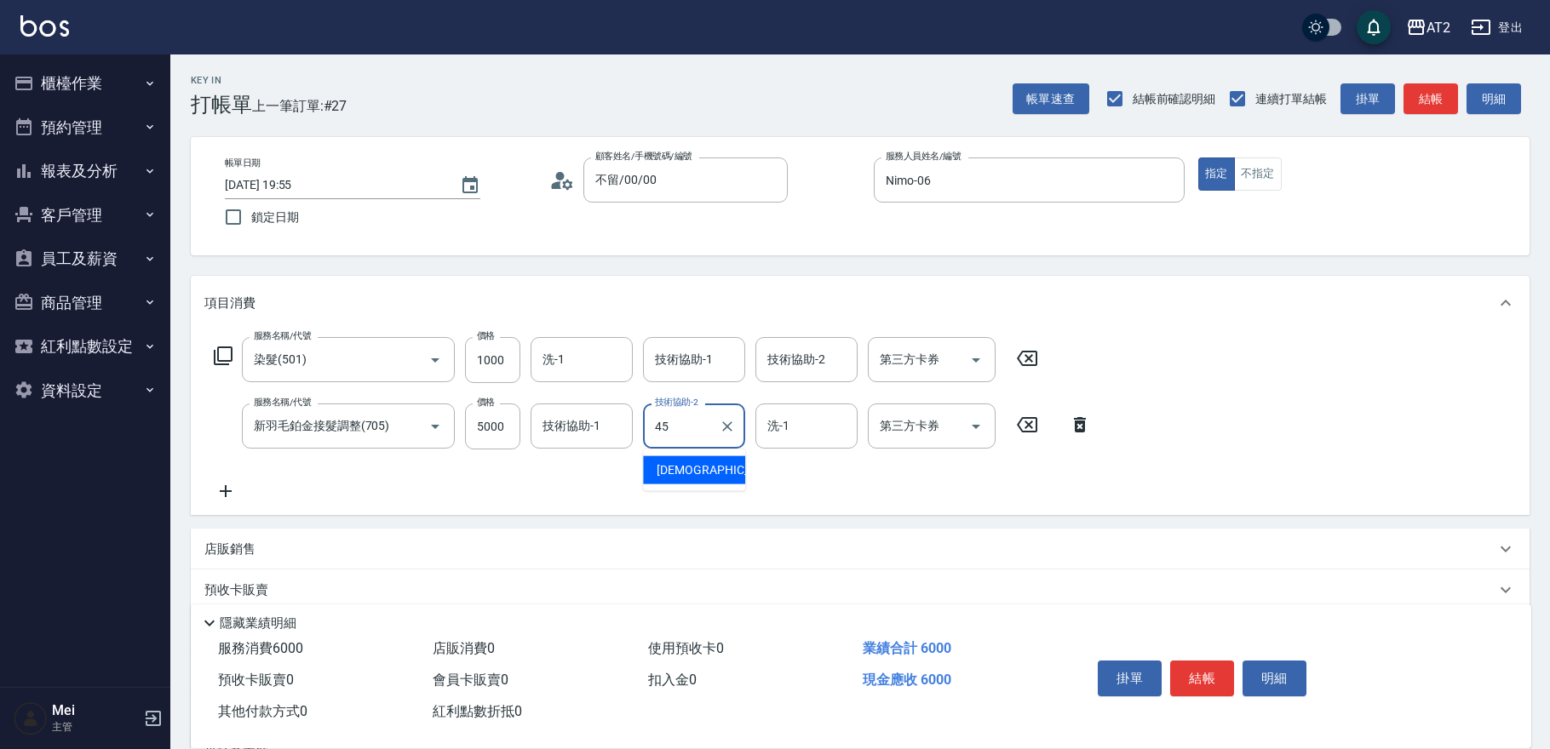
type input "[DEMOGRAPHIC_DATA]-45"
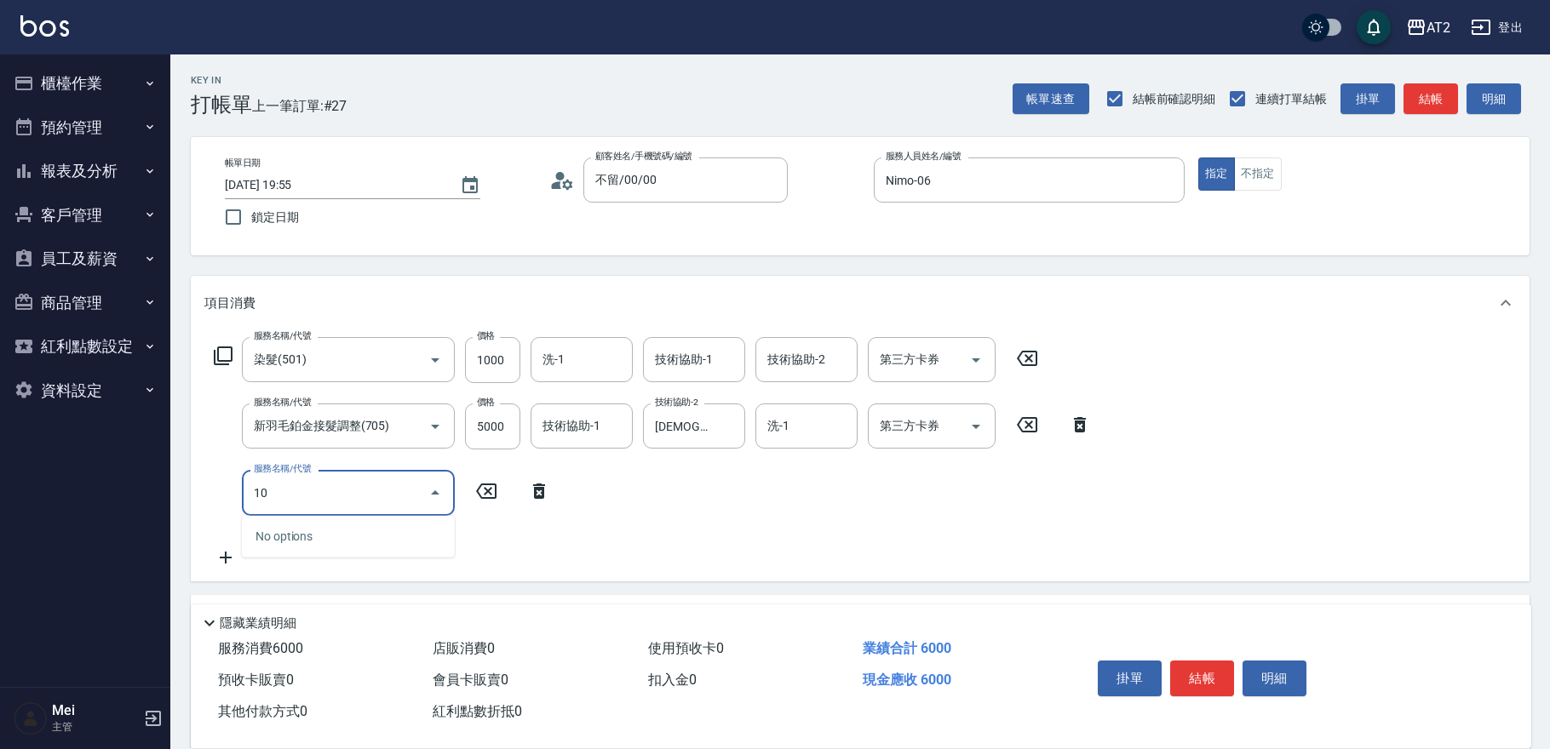
type input "102"
type input "690"
type input "洗+AB劑+精油(102)"
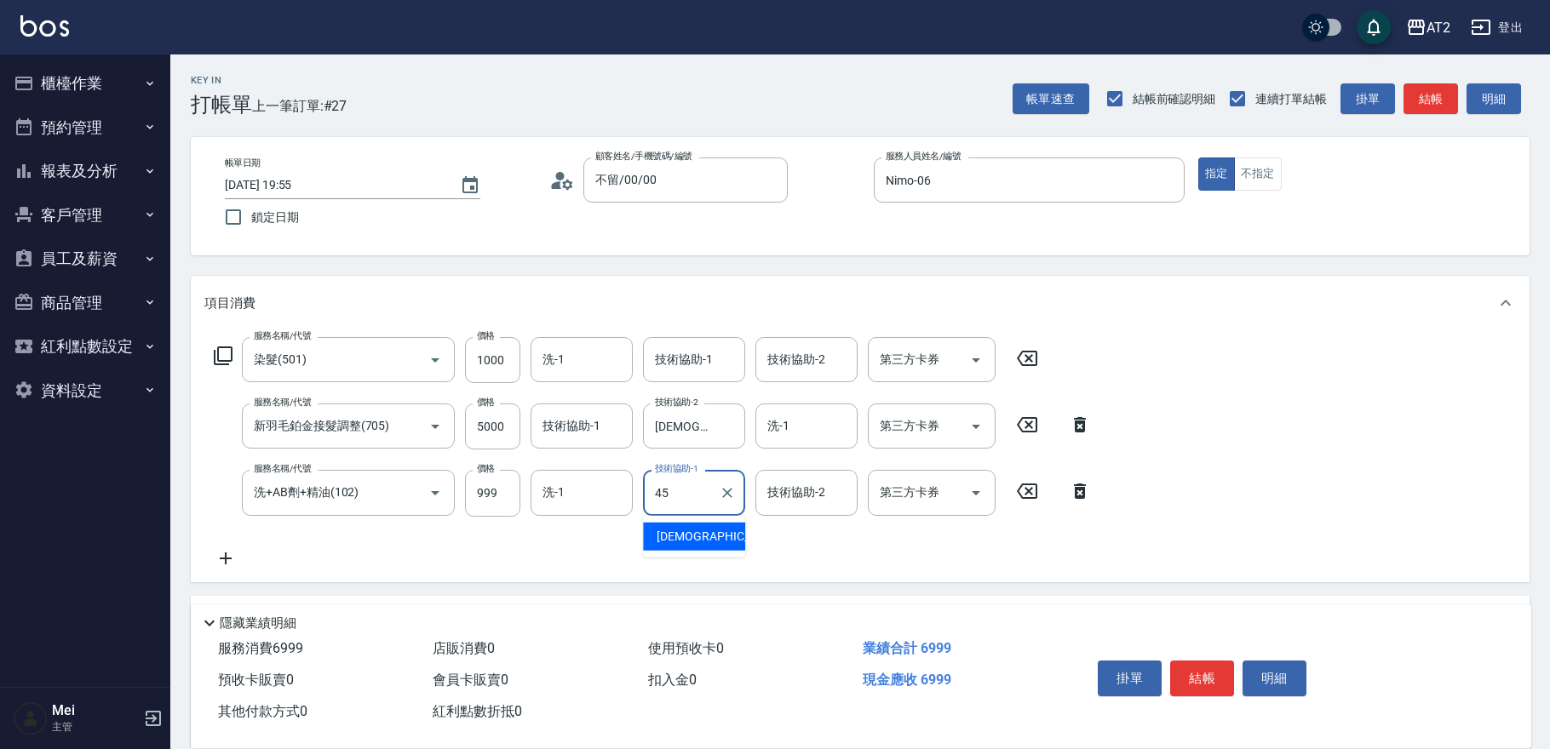
type input "[DEMOGRAPHIC_DATA]-45"
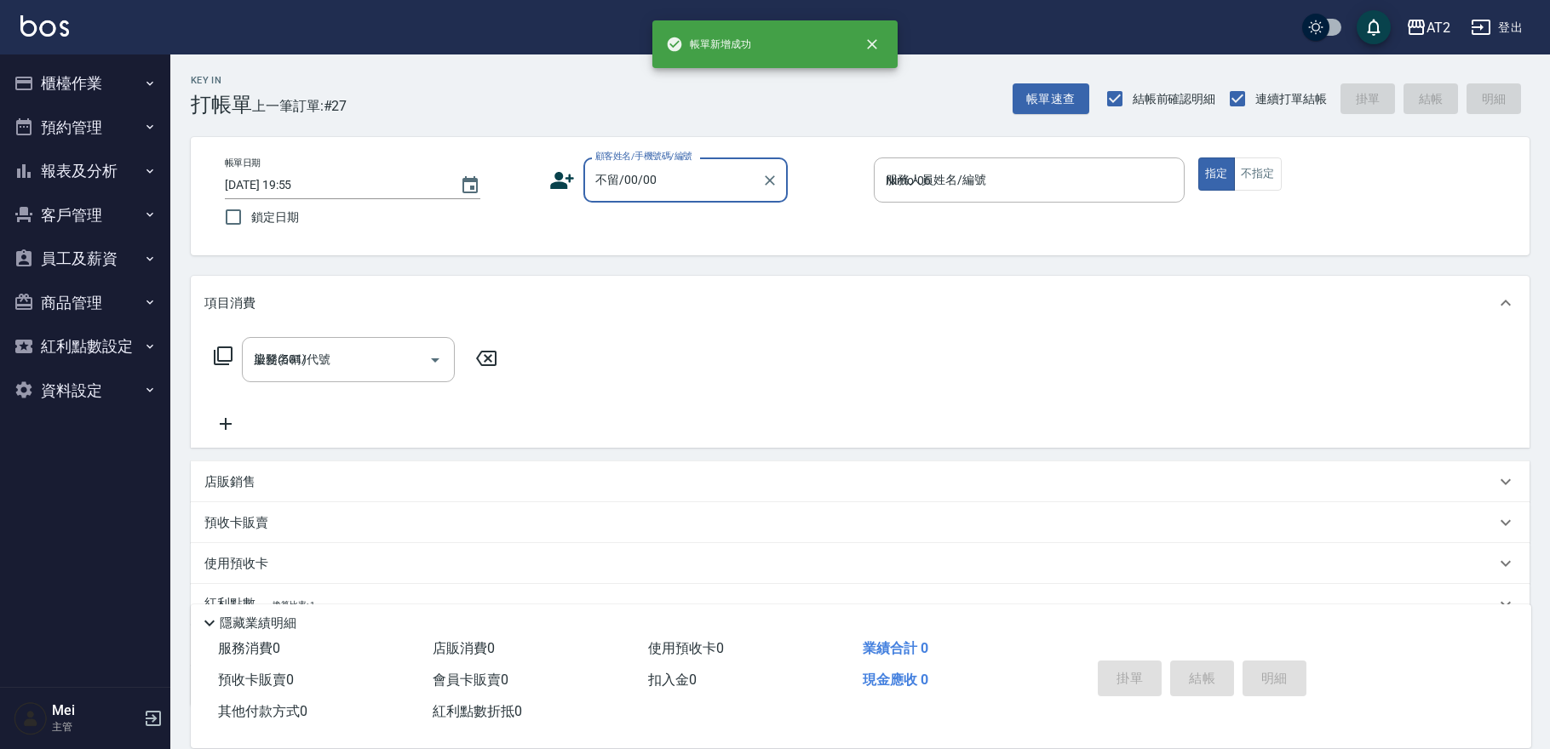
type input "[DATE] 19:56"
type input "0"
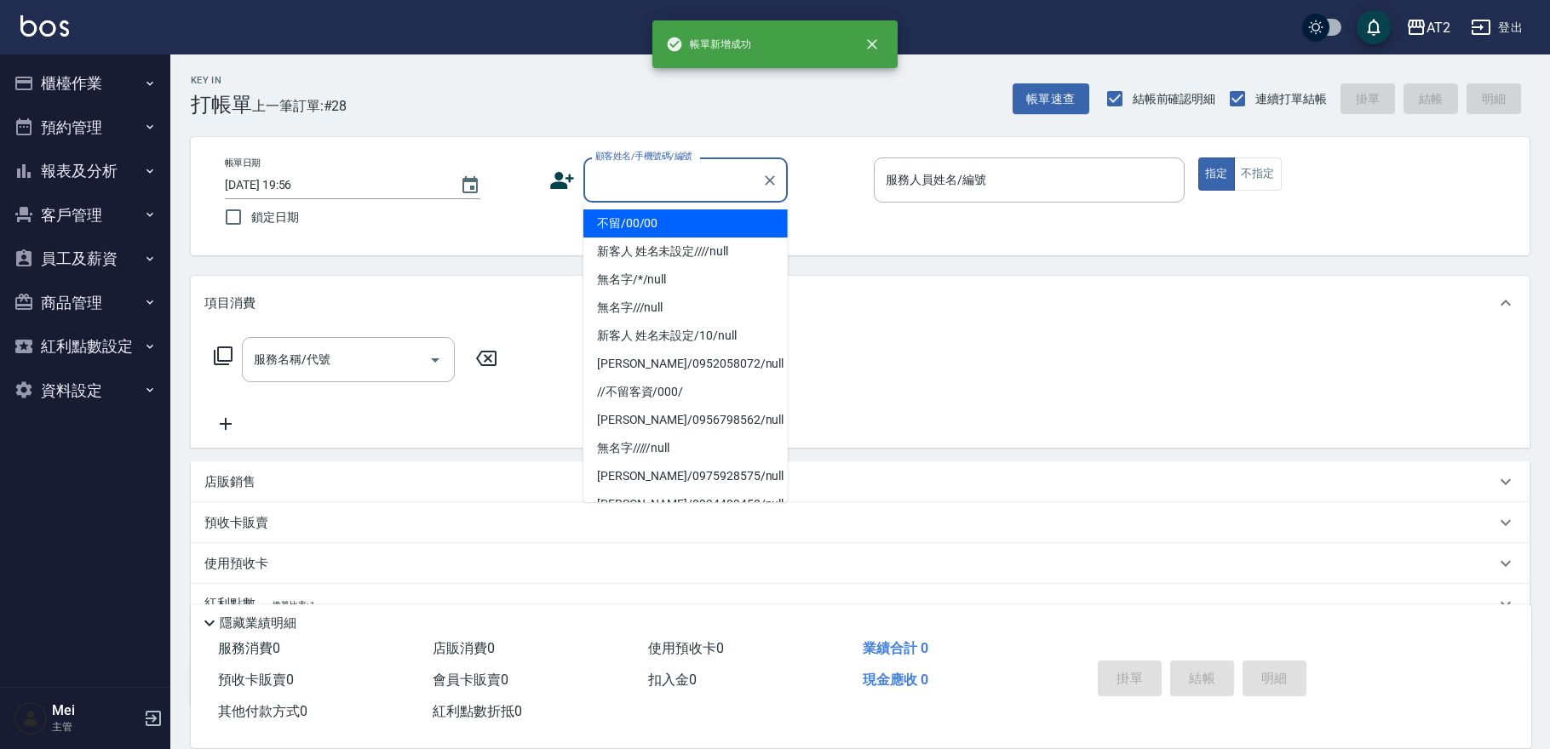
click at [651, 168] on input "顧客姓名/手機號碼/編號" at bounding box center [673, 180] width 164 height 30
click at [649, 229] on li "不留/00/00" at bounding box center [685, 223] width 204 height 28
type input "不留/00/00"
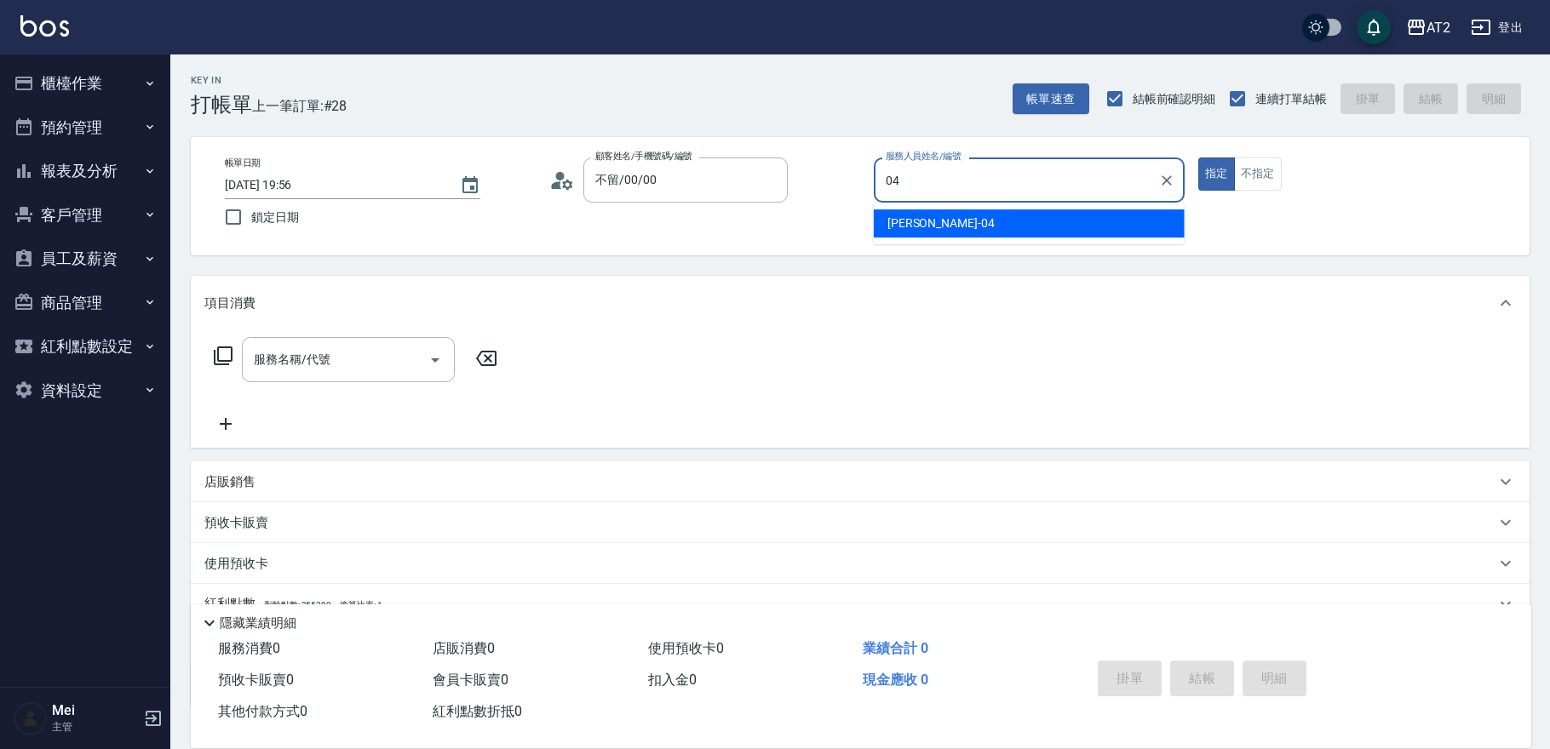
type input "[PERSON_NAME]-04"
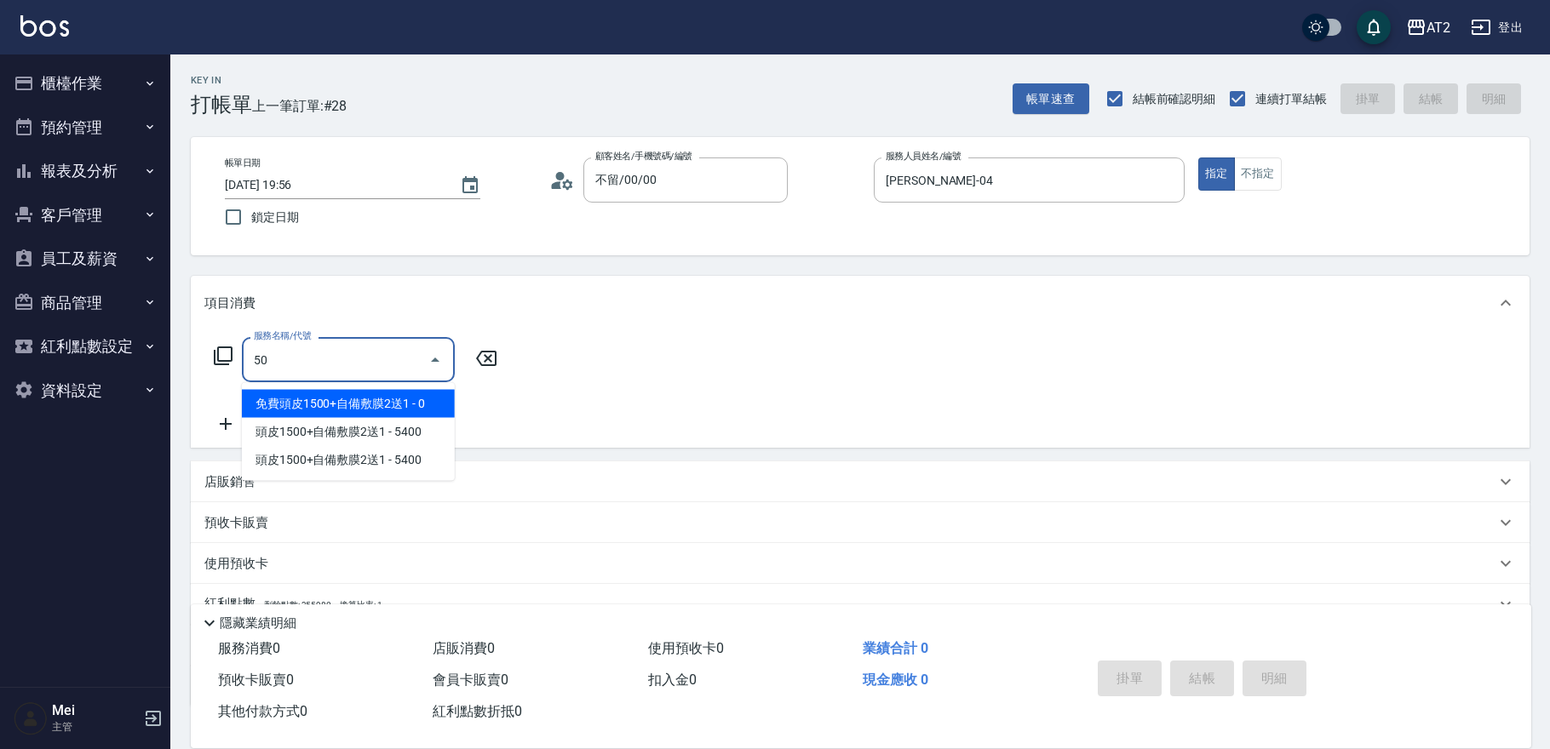
type input "501"
type input "100"
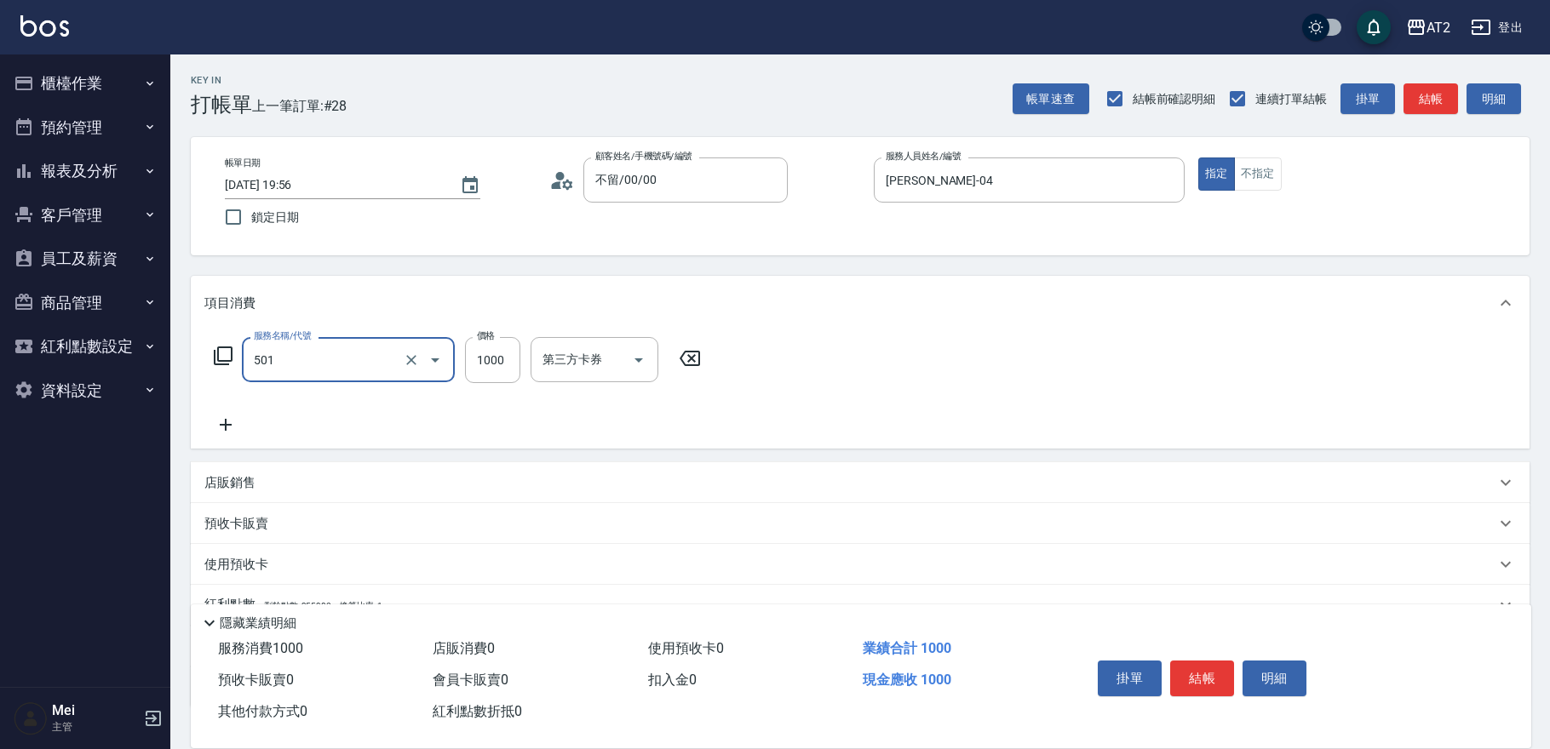
type input "染髮(501)"
type input "0"
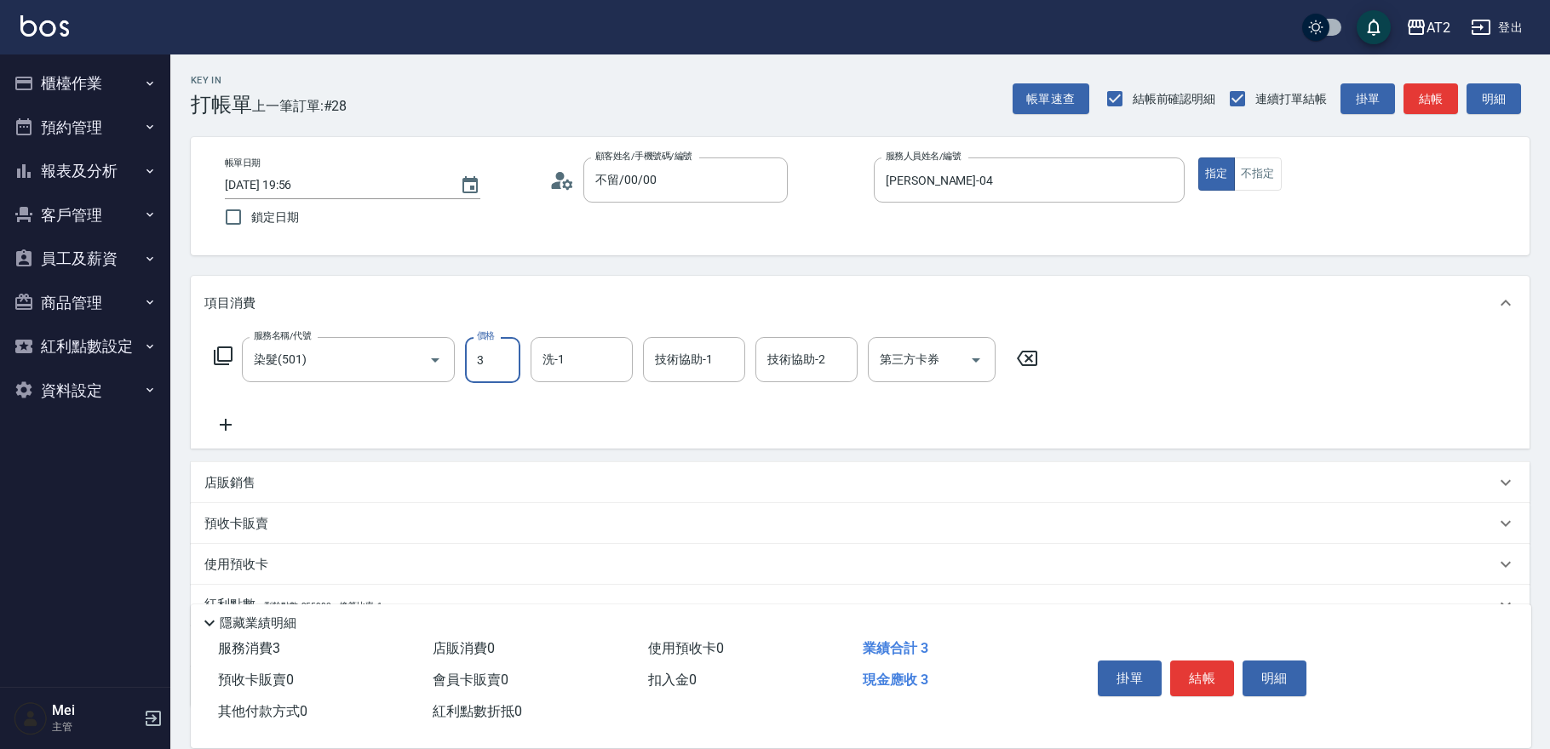
type input "35"
type input "30"
type input "350"
type input "3500"
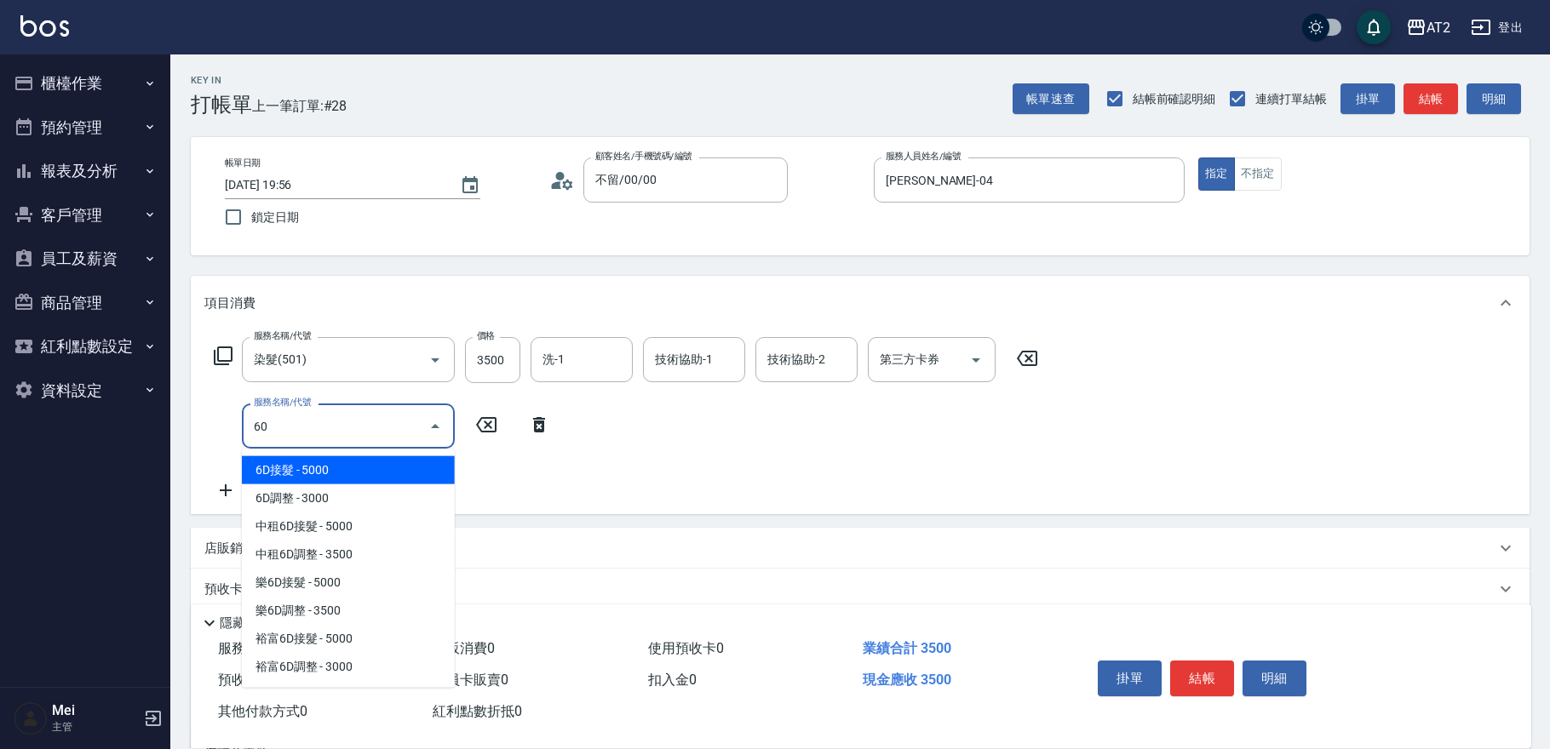
type input "601"
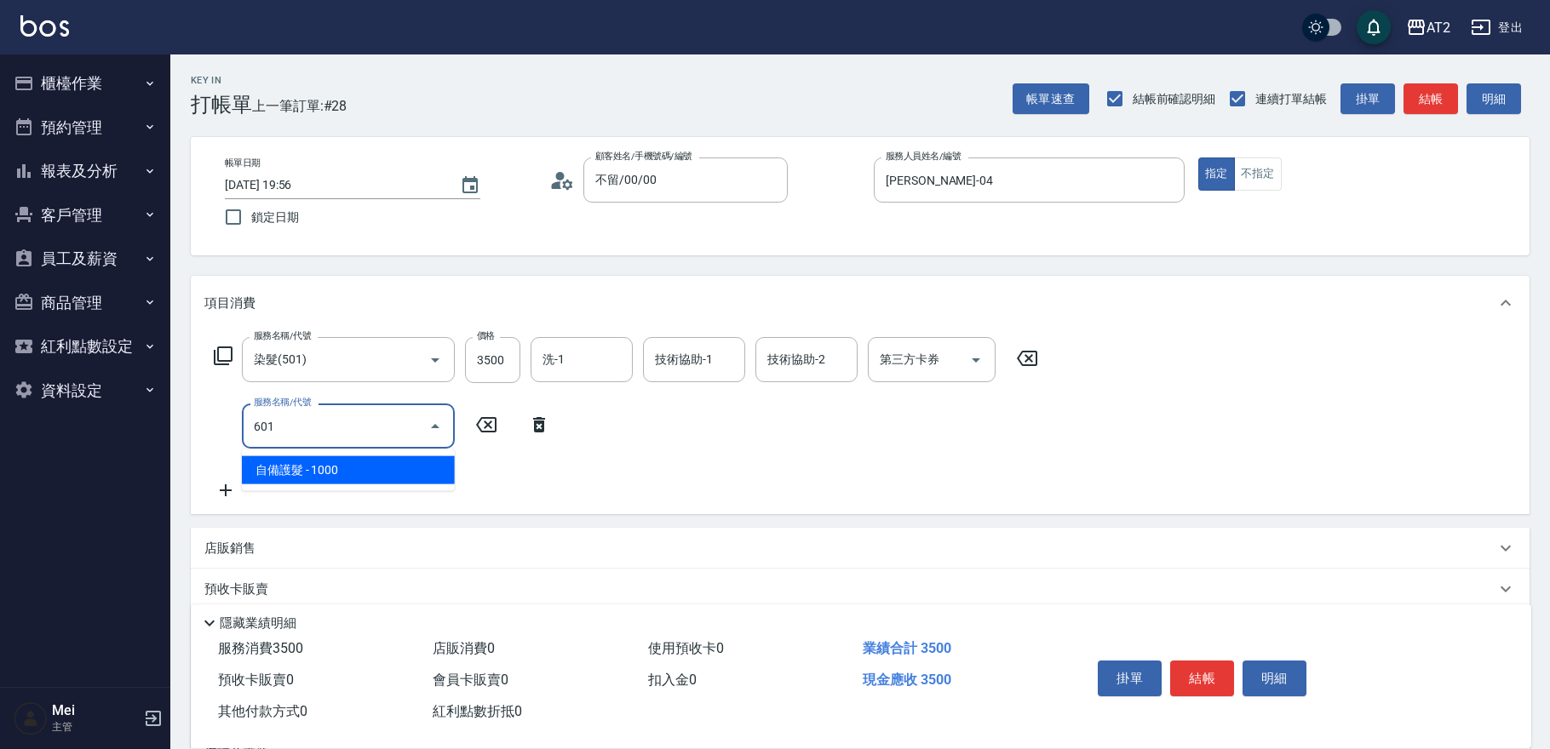
type input "450"
type input "自備護髮(601)"
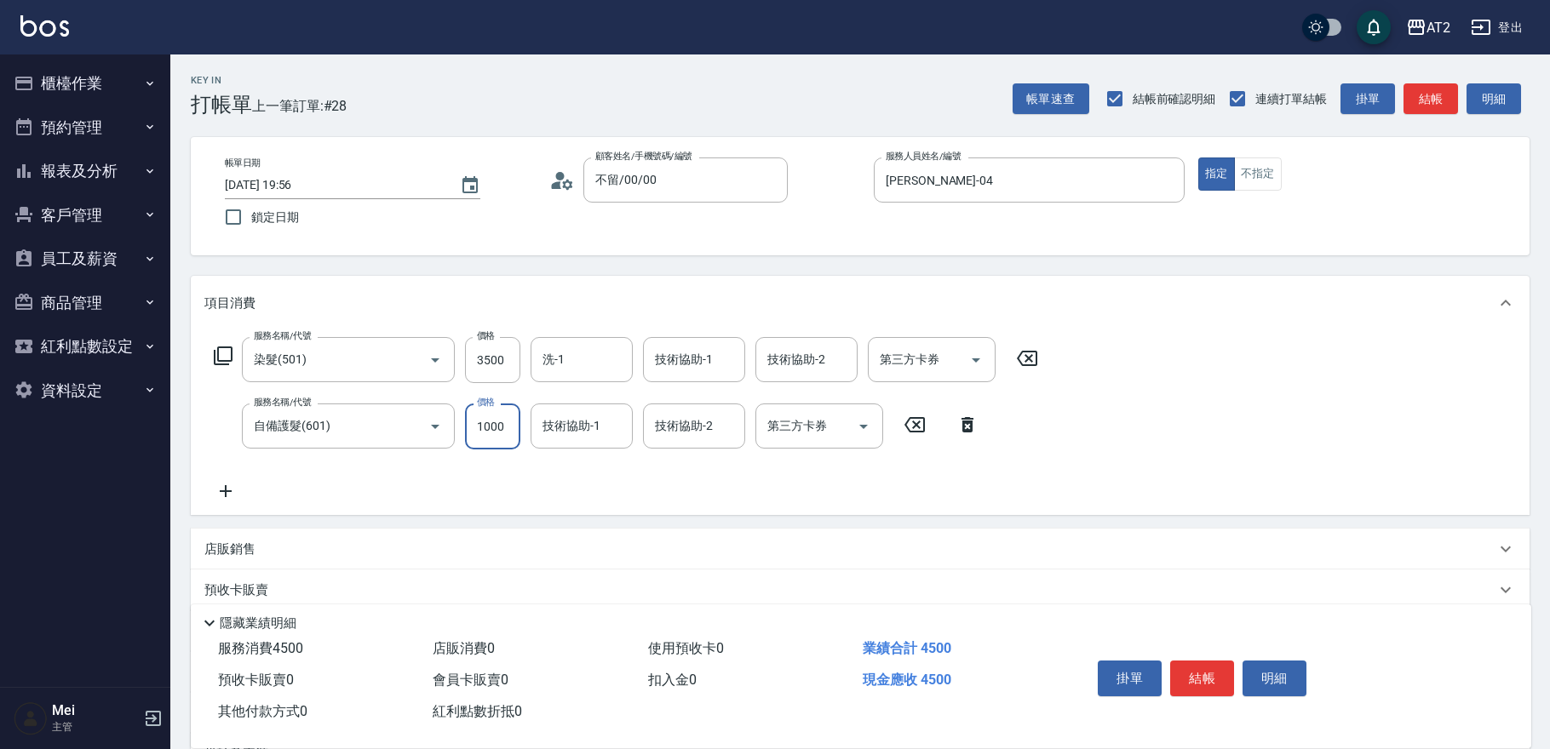
type input "350"
type input "25"
type input "370"
type input "250"
type input "600"
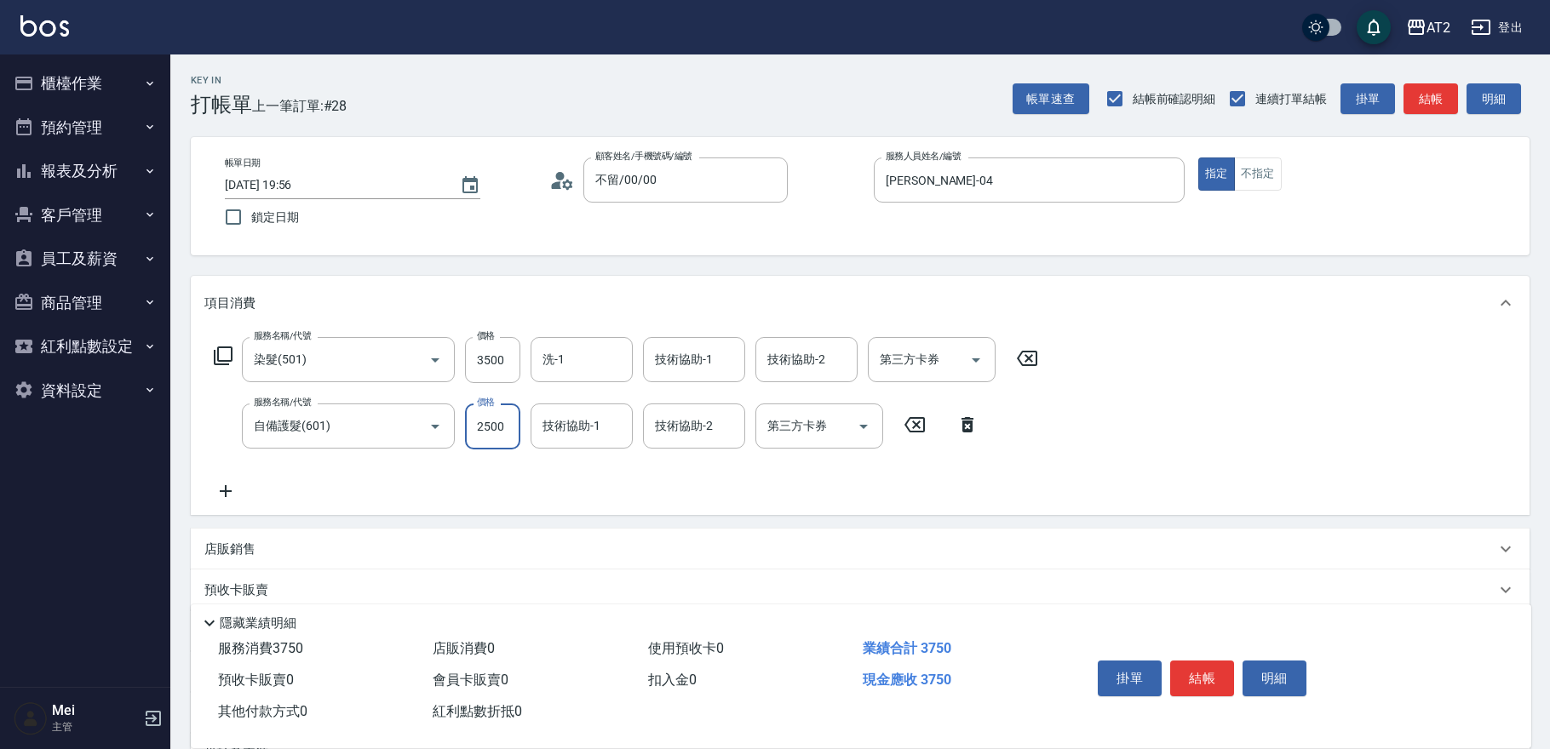
type input "2500"
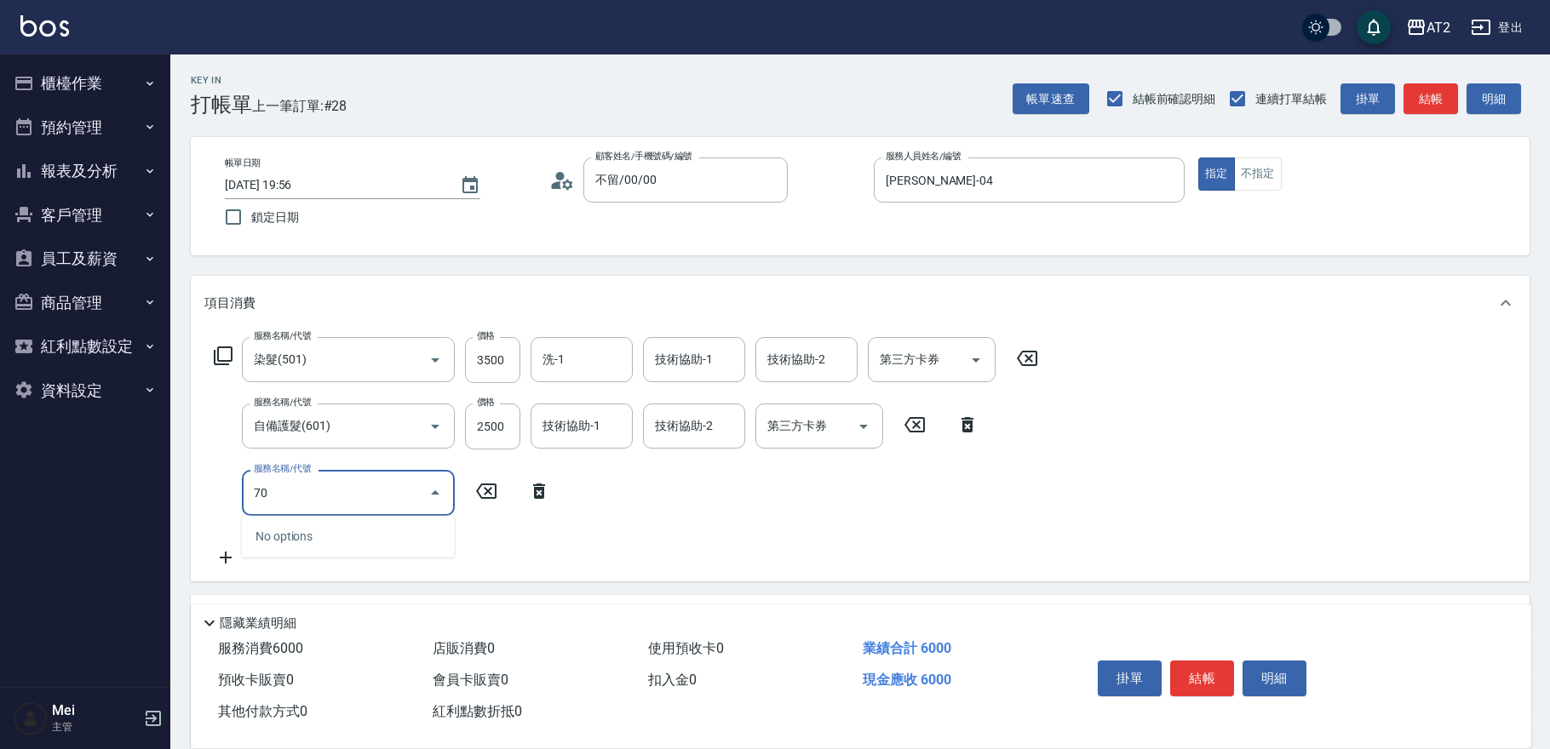
type input "705"
type input "1100"
type input "新羽毛鉑金接髮調整(705)"
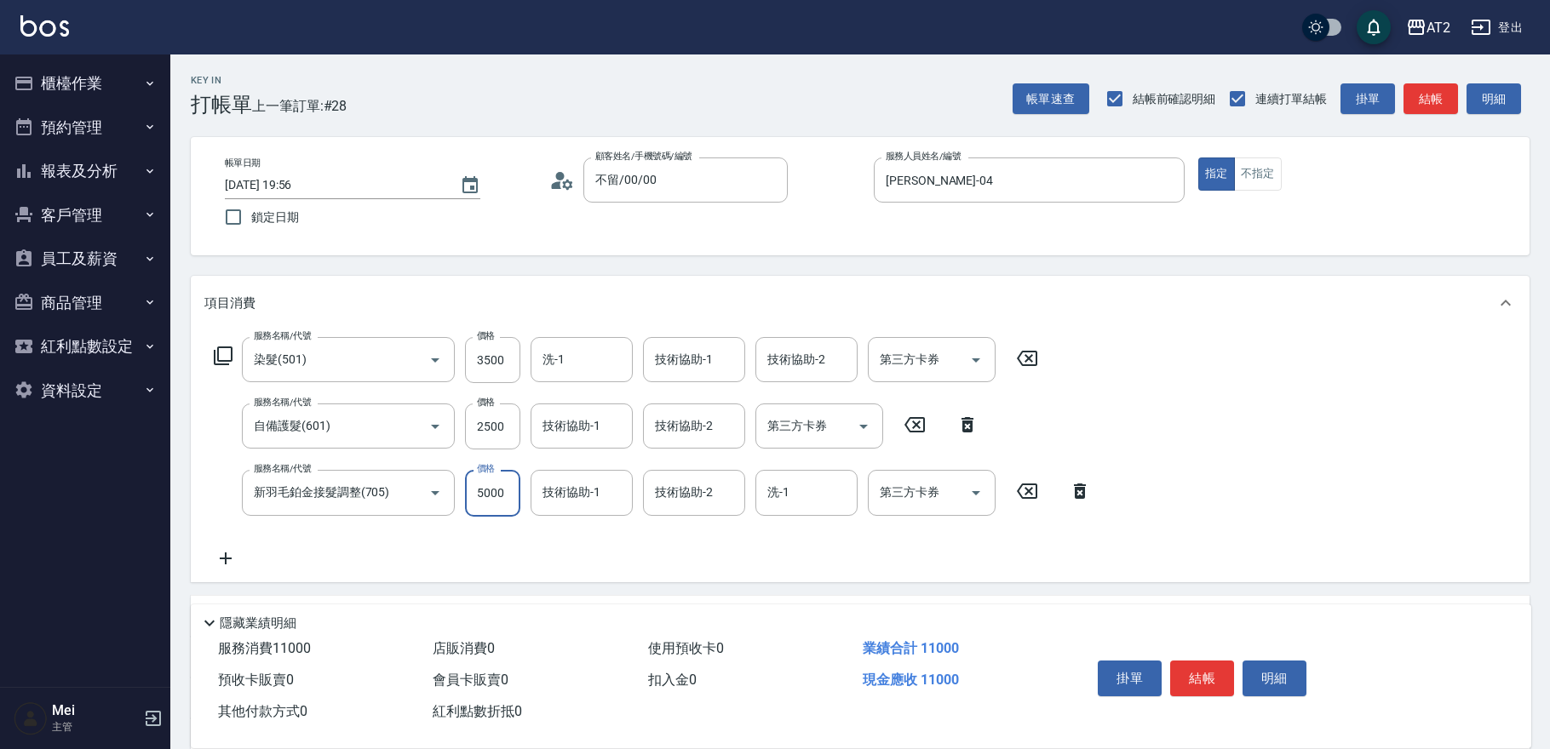
type input "600"
type input "25"
type input "620"
type input "2500"
type input "850"
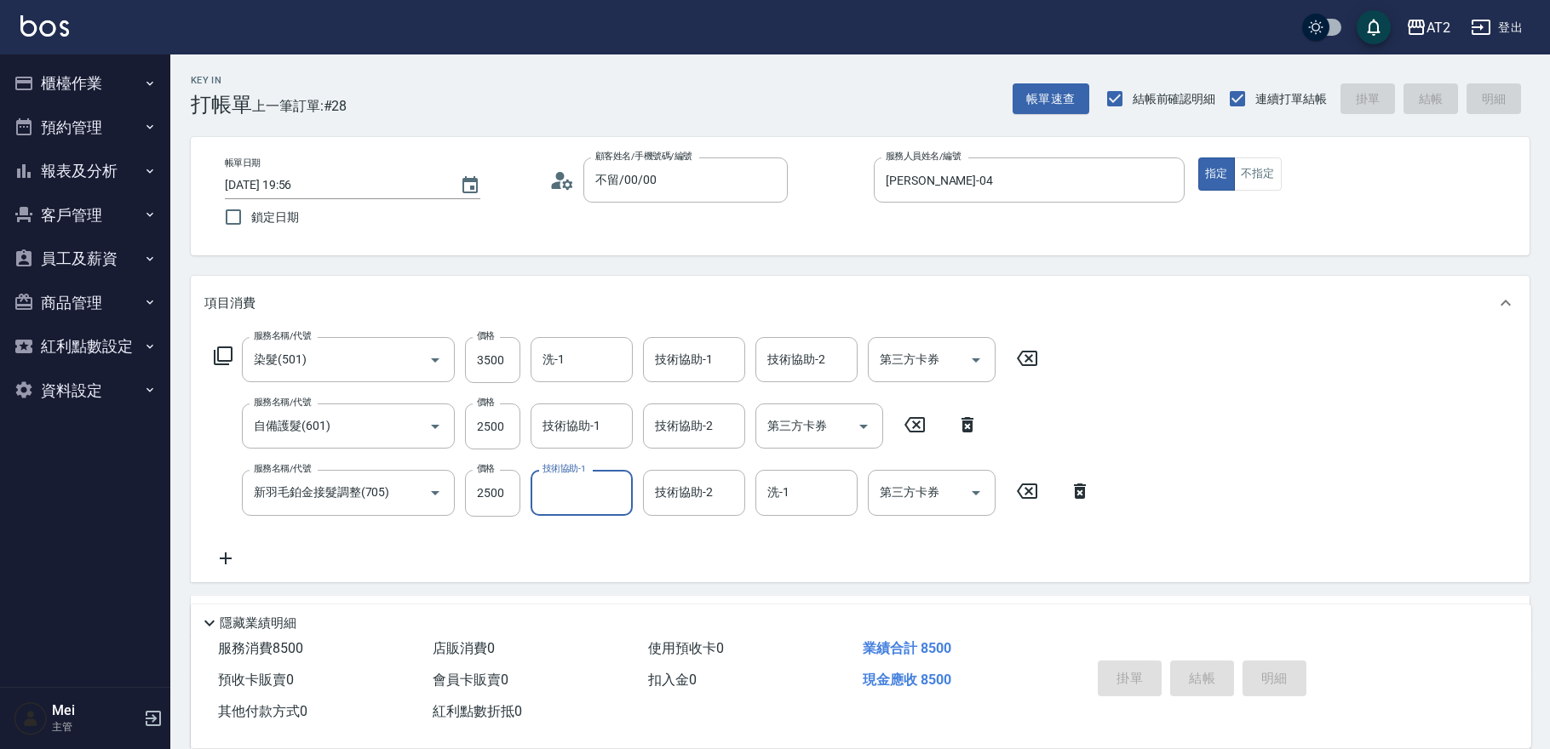
type input "0"
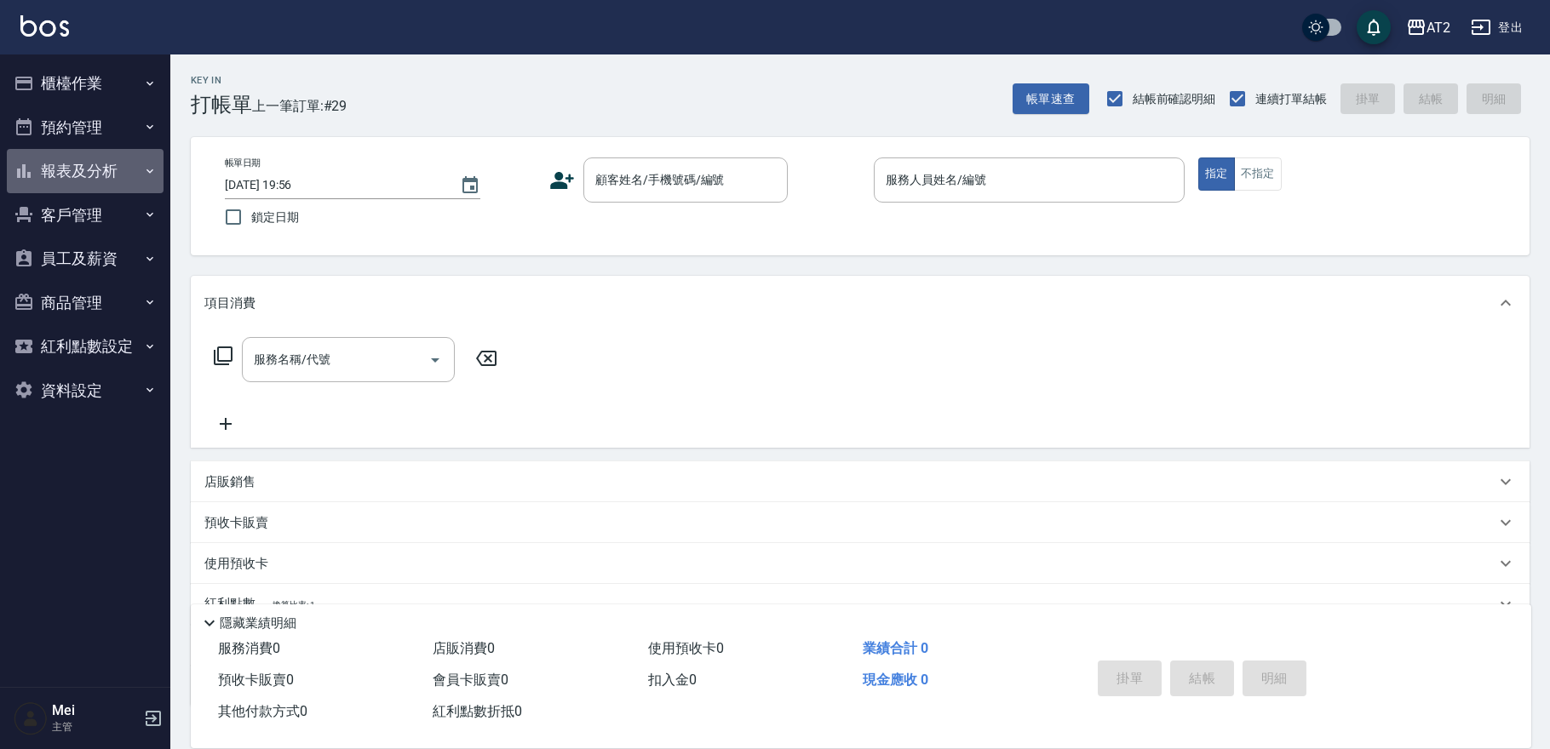
click at [90, 165] on button "報表及分析" at bounding box center [85, 171] width 157 height 44
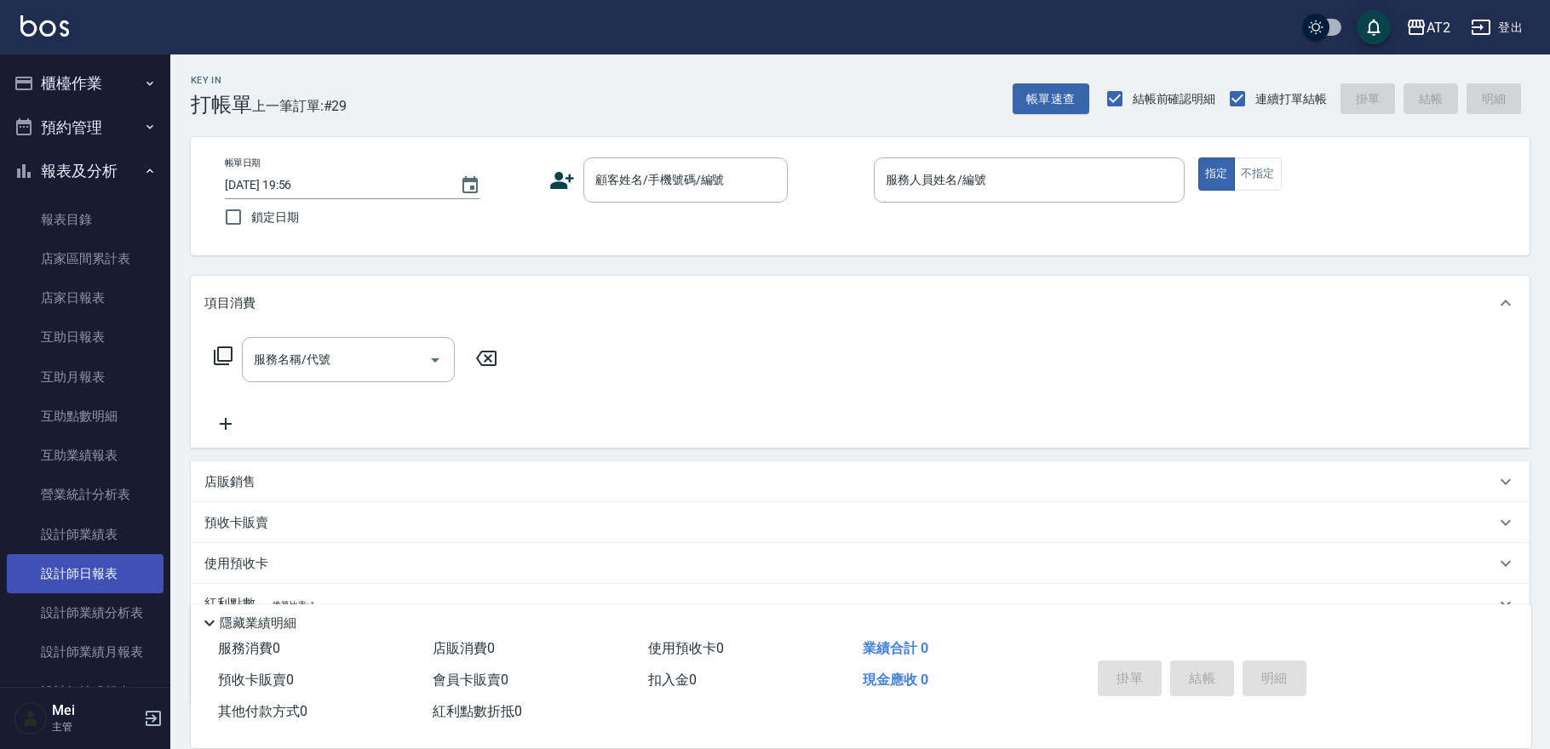
click at [112, 586] on link "設計師日報表" at bounding box center [85, 573] width 157 height 39
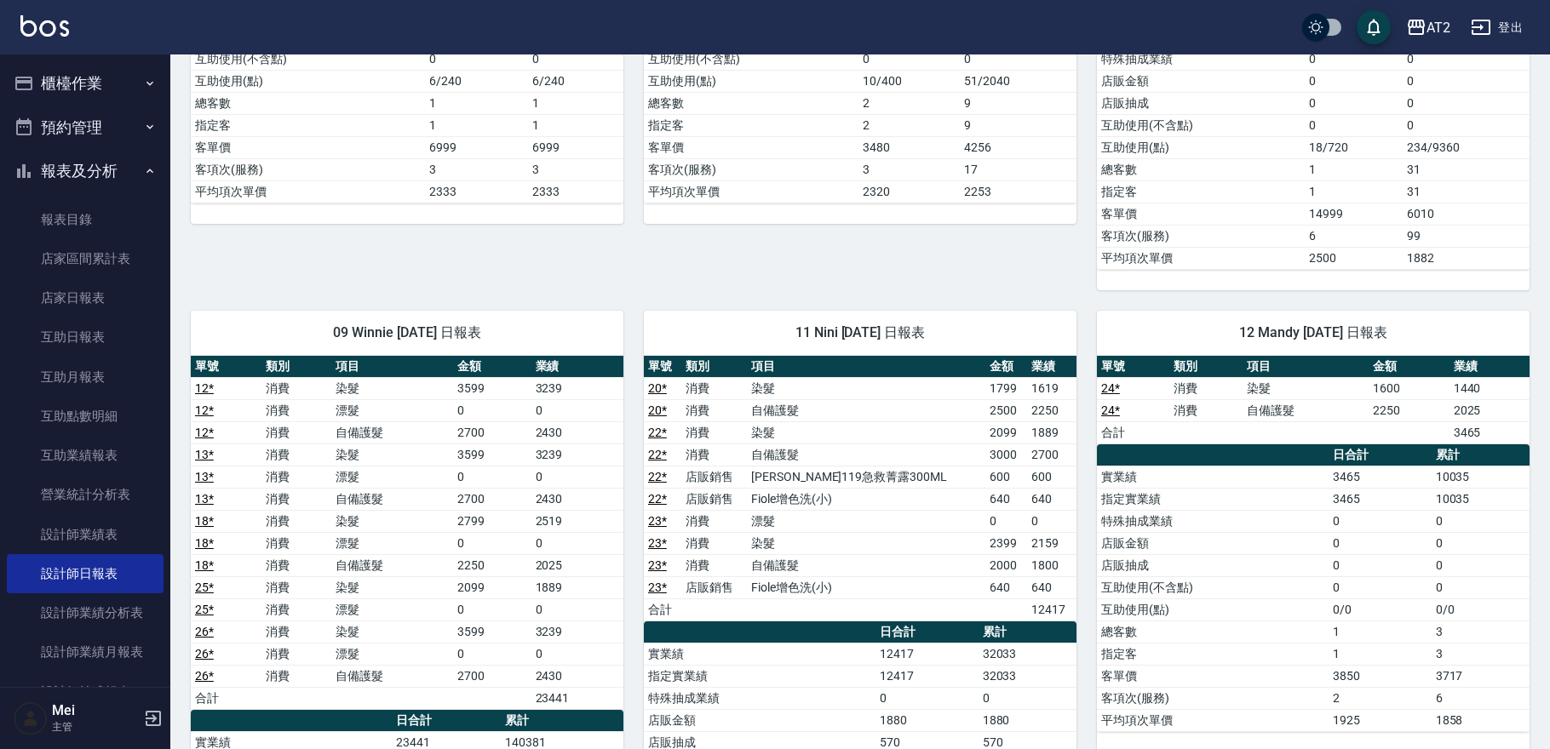
scroll to position [1040, 0]
